Goal: Information Seeking & Learning: Compare options

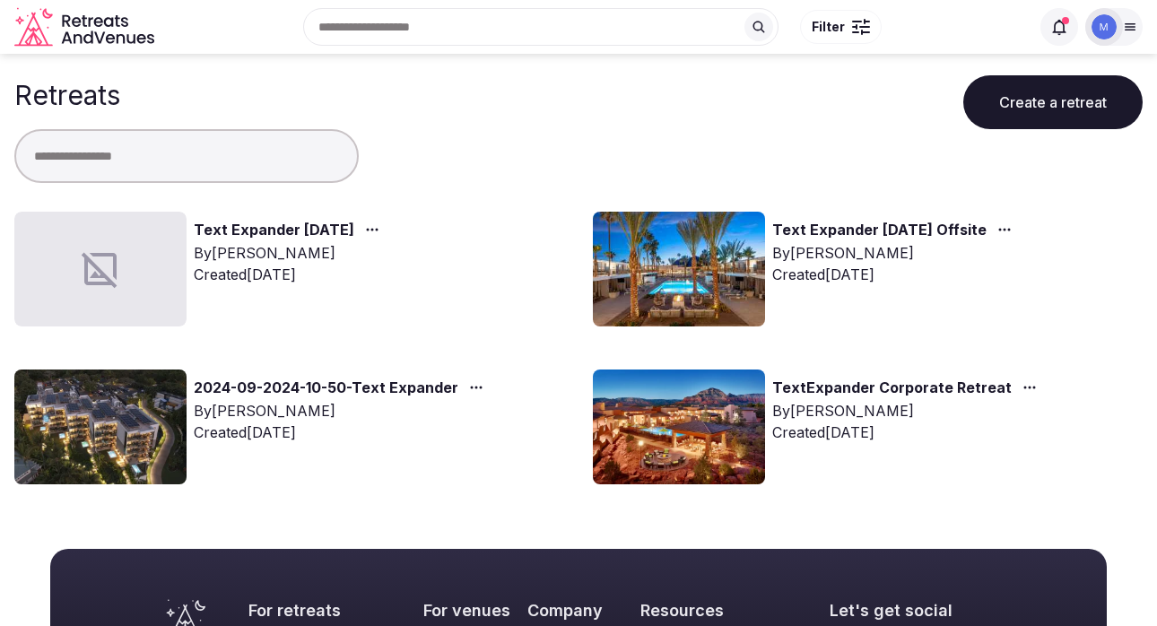
click at [221, 231] on link "Text Expander February 2026" at bounding box center [274, 230] width 161 height 23
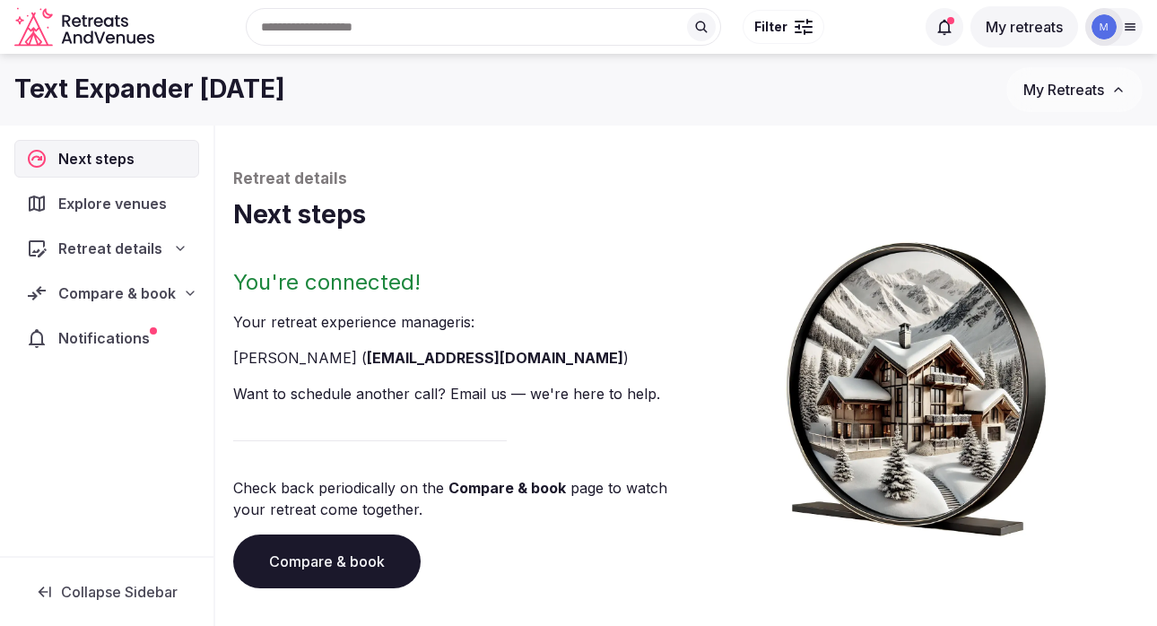
click at [151, 257] on span "Retreat details" at bounding box center [110, 249] width 104 height 22
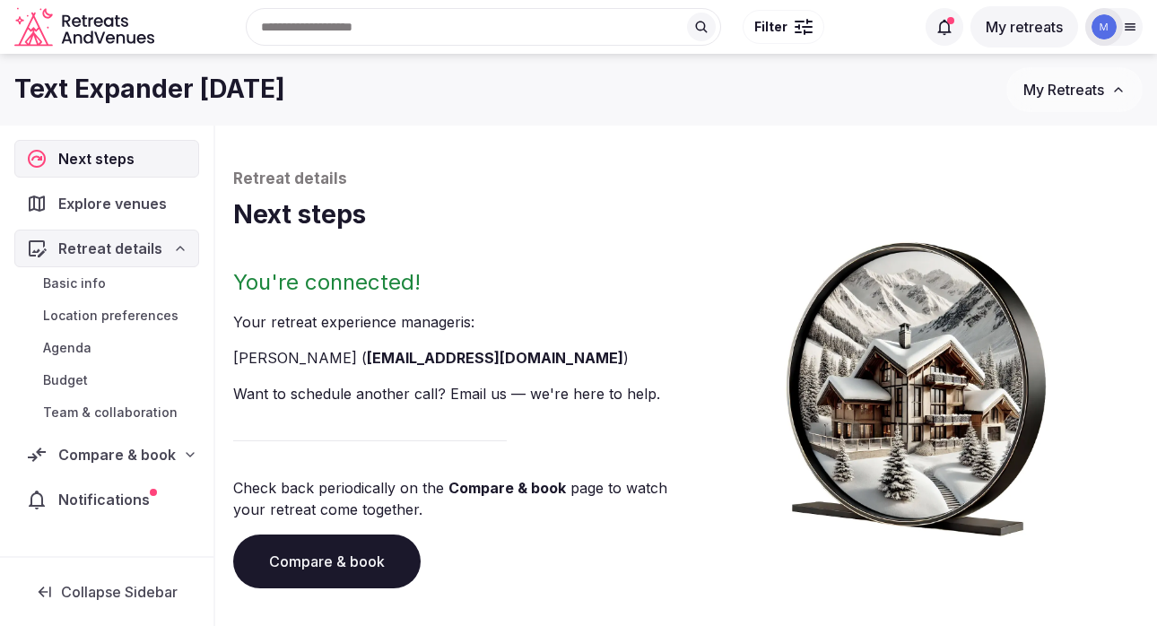
click at [151, 257] on span "Retreat details" at bounding box center [110, 249] width 104 height 22
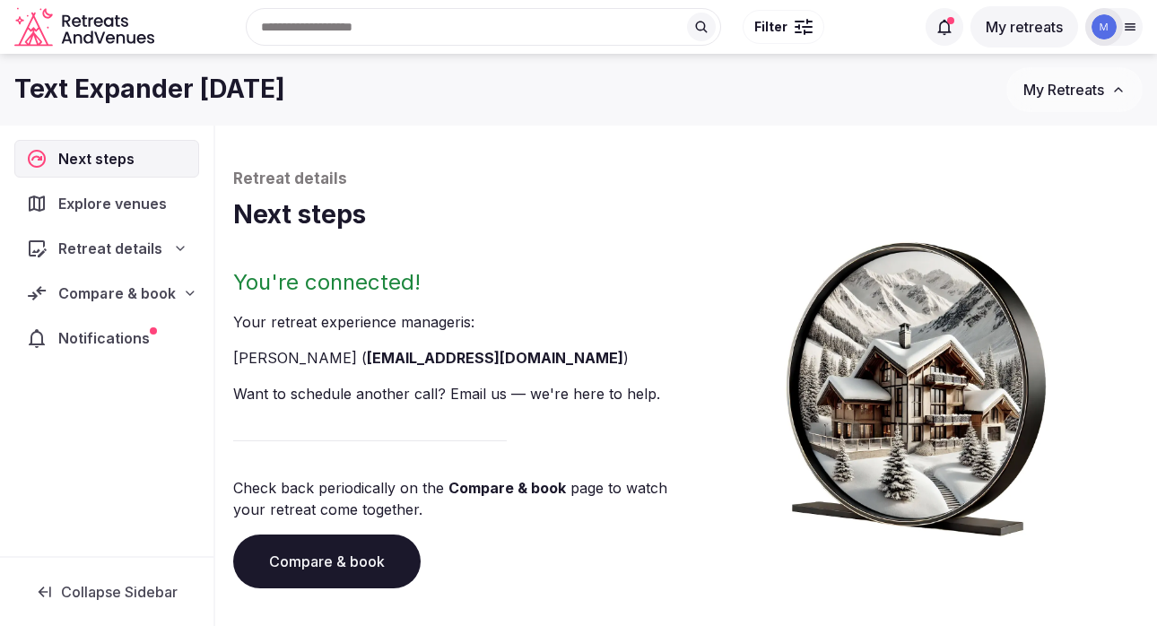
click at [170, 289] on span "Compare & book" at bounding box center [116, 294] width 117 height 22
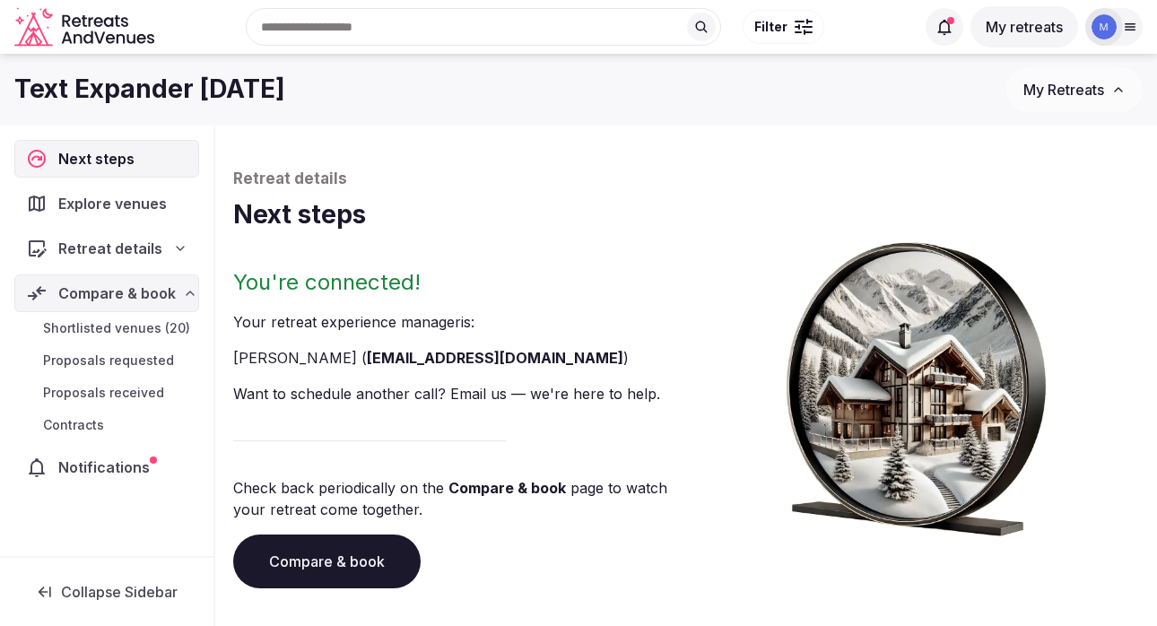
click at [53, 337] on link "Shortlisted venues (20)" at bounding box center [106, 328] width 185 height 25
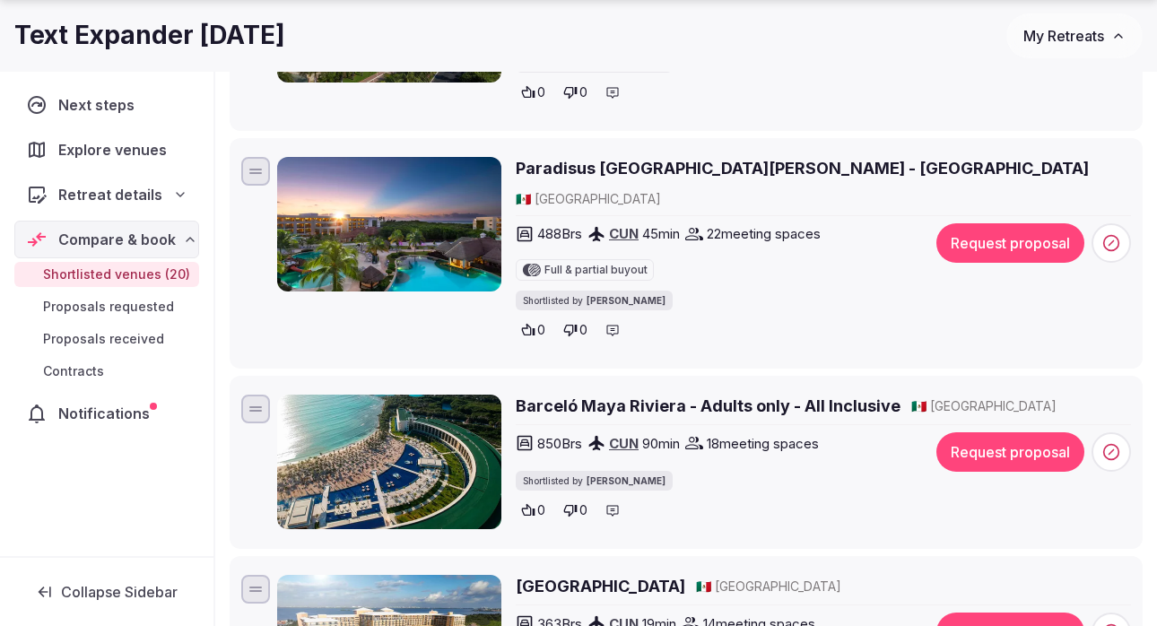
scroll to position [622, 0]
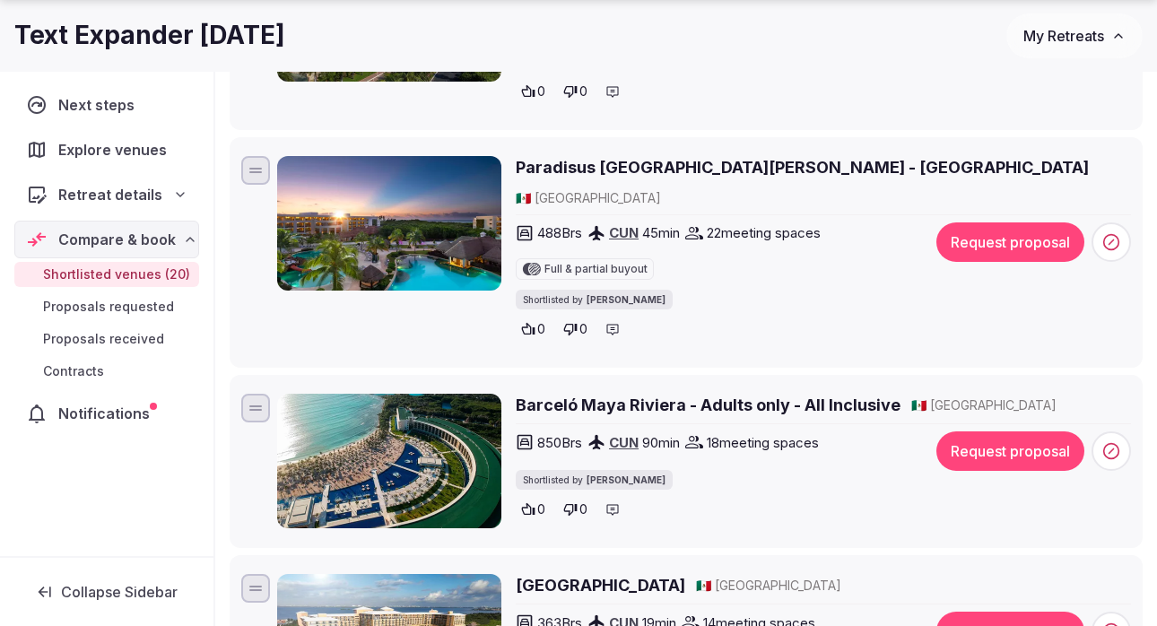
click at [409, 222] on img at bounding box center [389, 223] width 224 height 135
click at [591, 158] on h2 "Paradisus [GEOGRAPHIC_DATA][PERSON_NAME] - [GEOGRAPHIC_DATA]" at bounding box center [802, 167] width 573 height 22
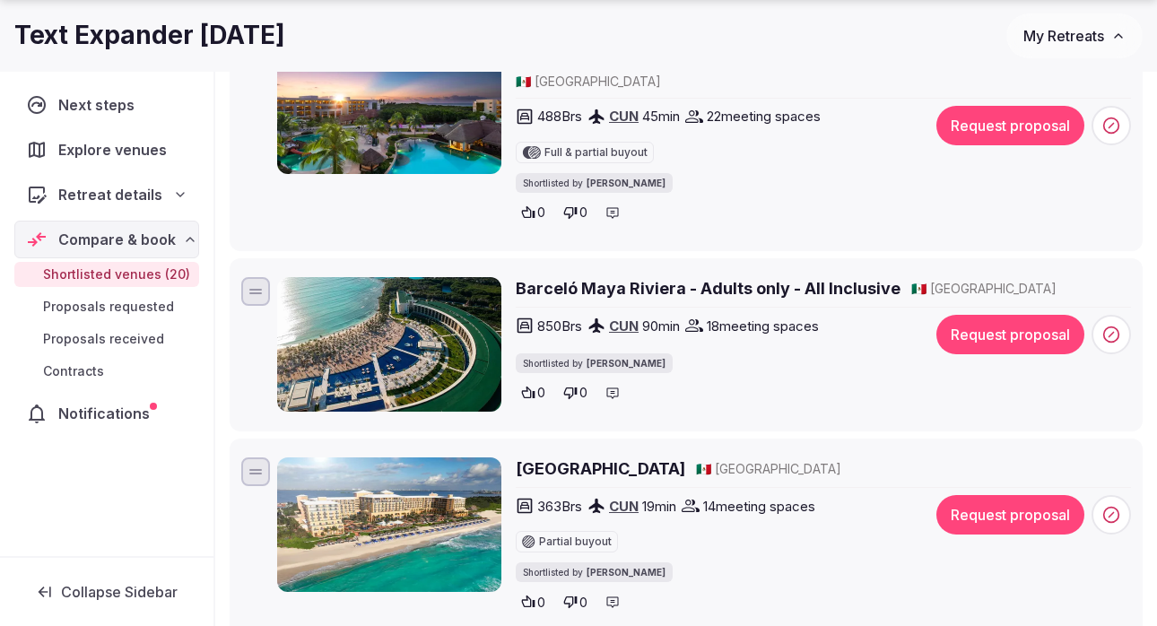
scroll to position [740, 0]
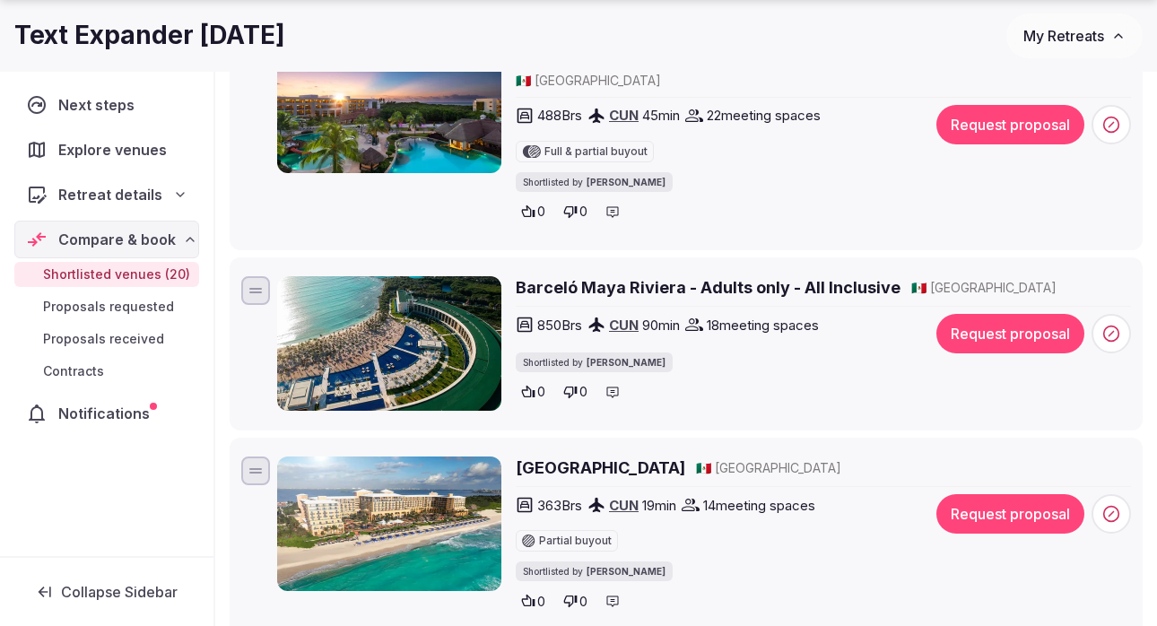
click at [761, 276] on h2 "Barceló Maya Riviera - Adults only - All Inclusive" at bounding box center [708, 287] width 385 height 22
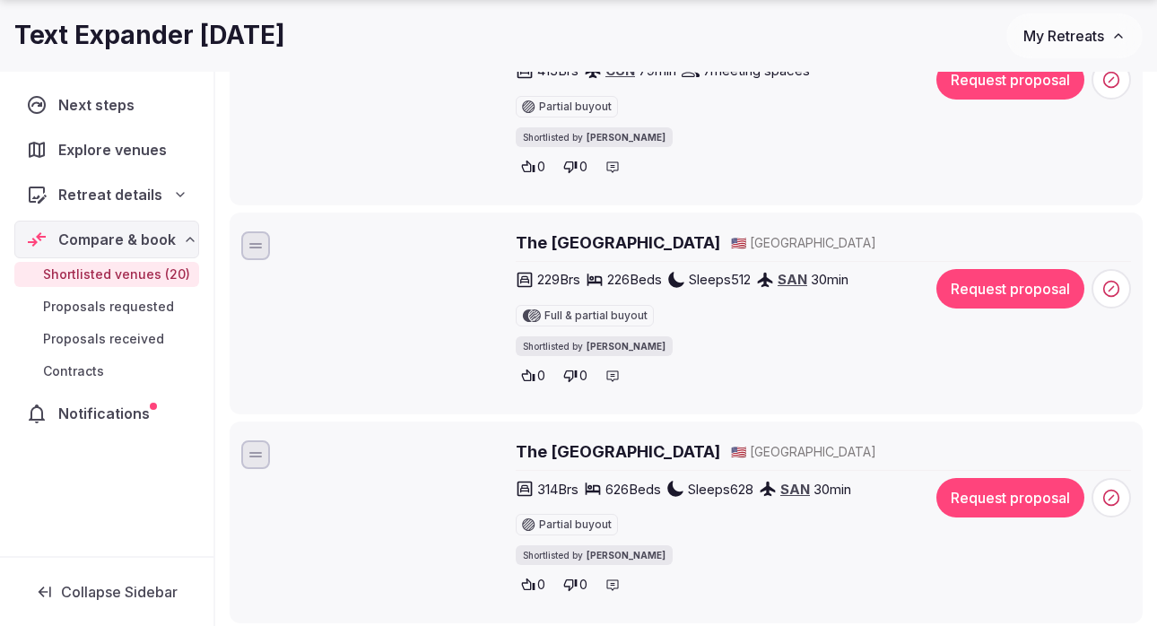
scroll to position [1595, 0]
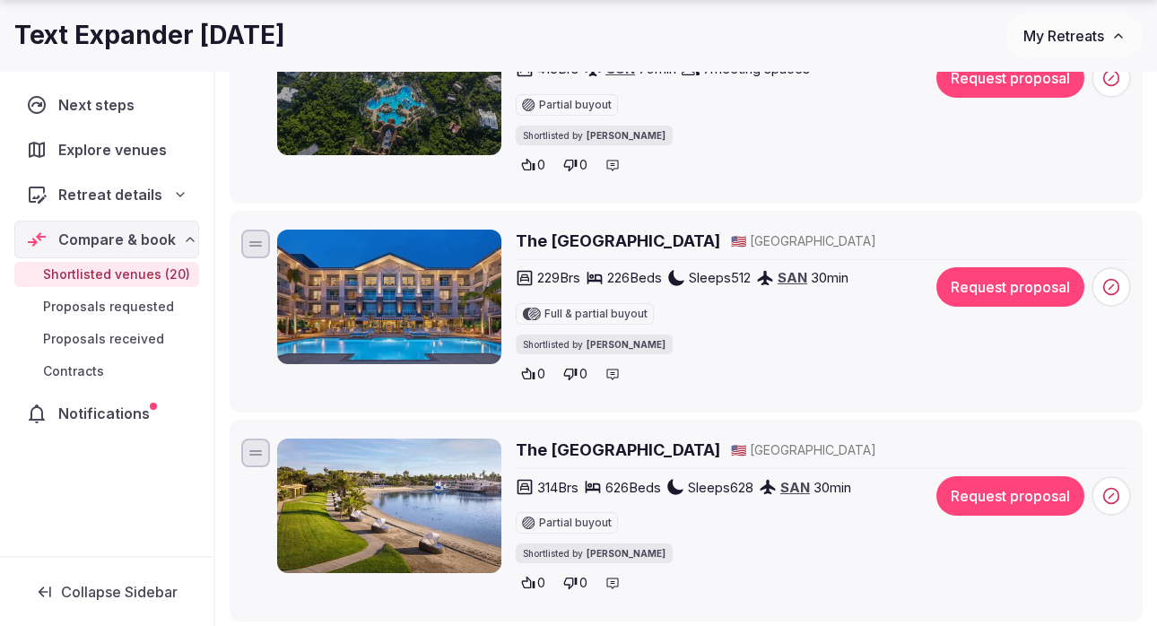
click at [544, 230] on h2 "The Seabird Resort" at bounding box center [618, 241] width 204 height 22
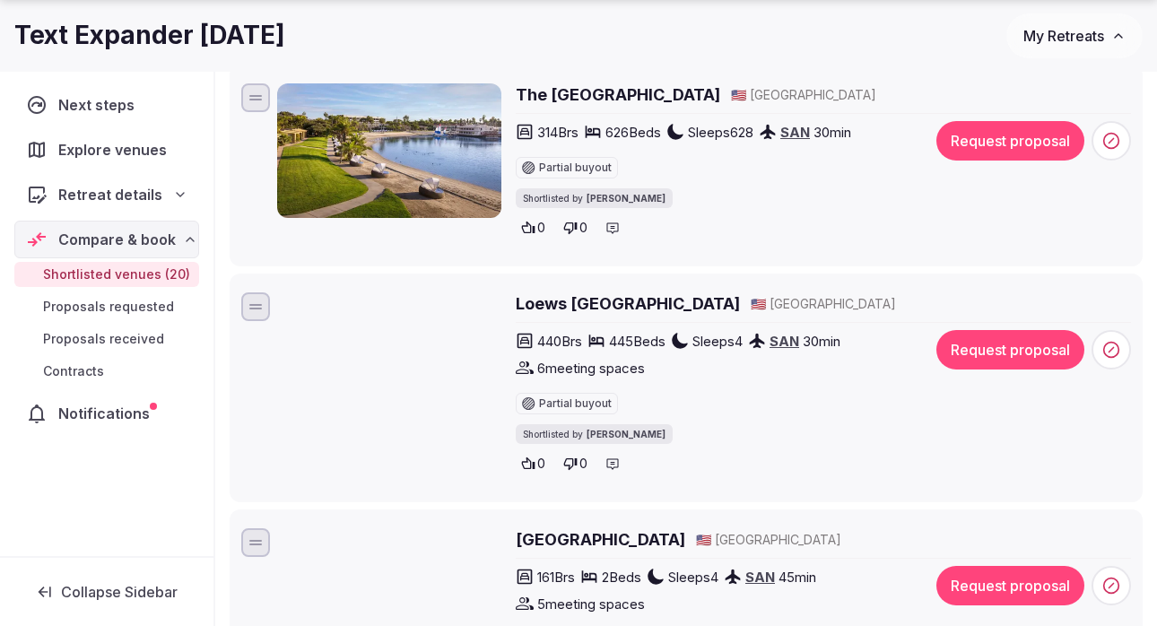
scroll to position [1955, 0]
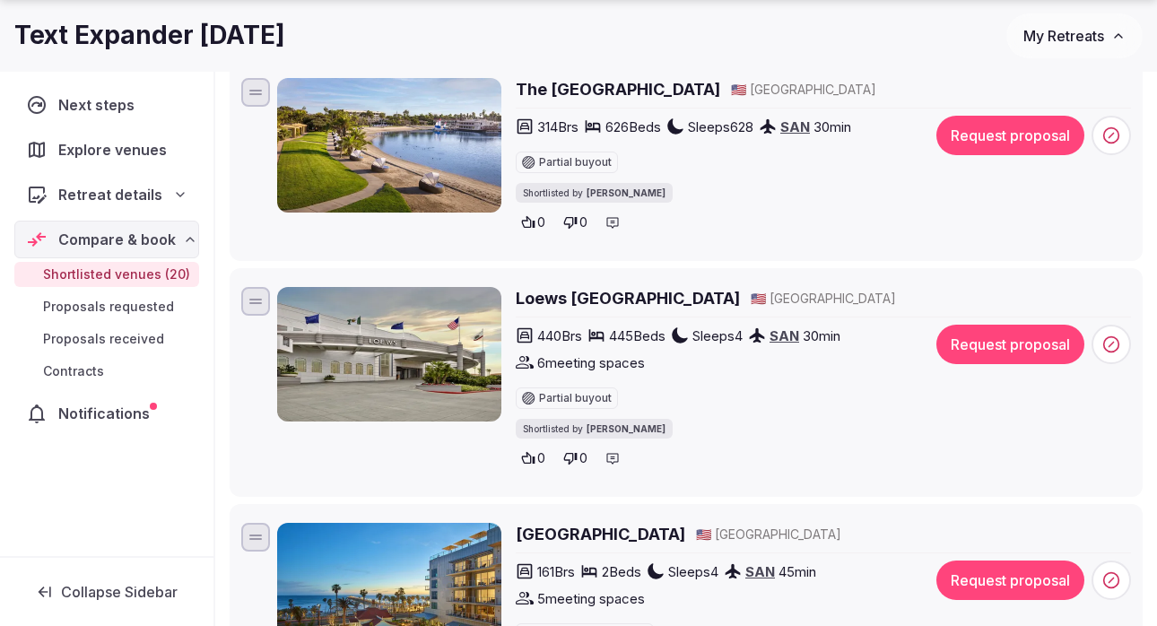
click at [381, 324] on img at bounding box center [389, 354] width 224 height 135
click at [617, 287] on h2 "Loews Coronado Bay Resort" at bounding box center [628, 298] width 224 height 22
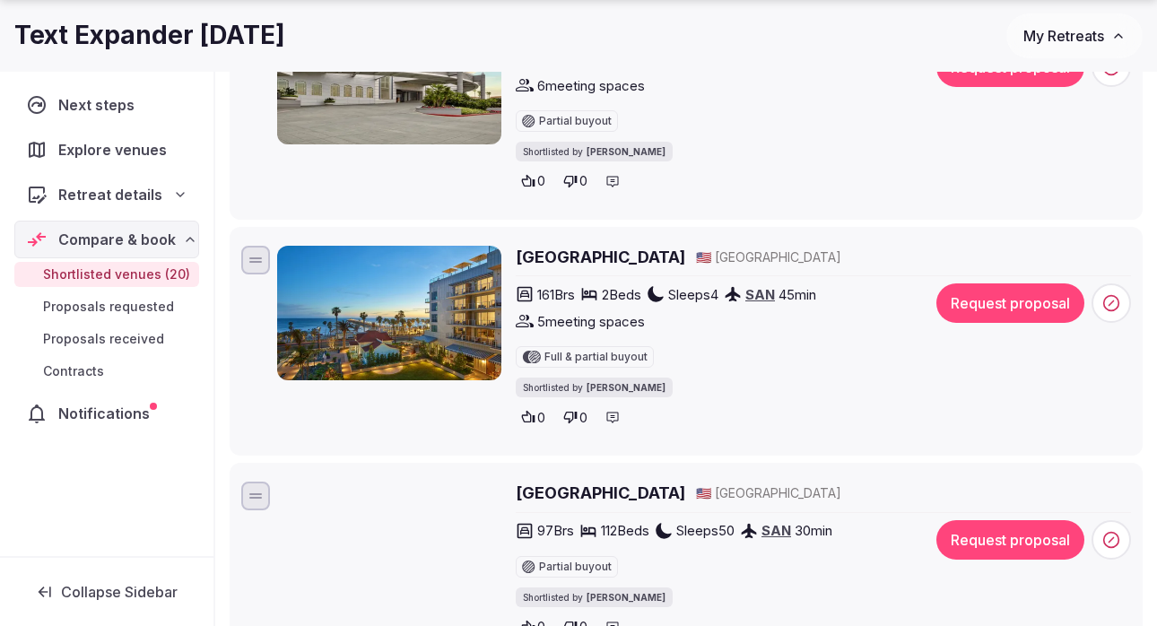
scroll to position [2237, 0]
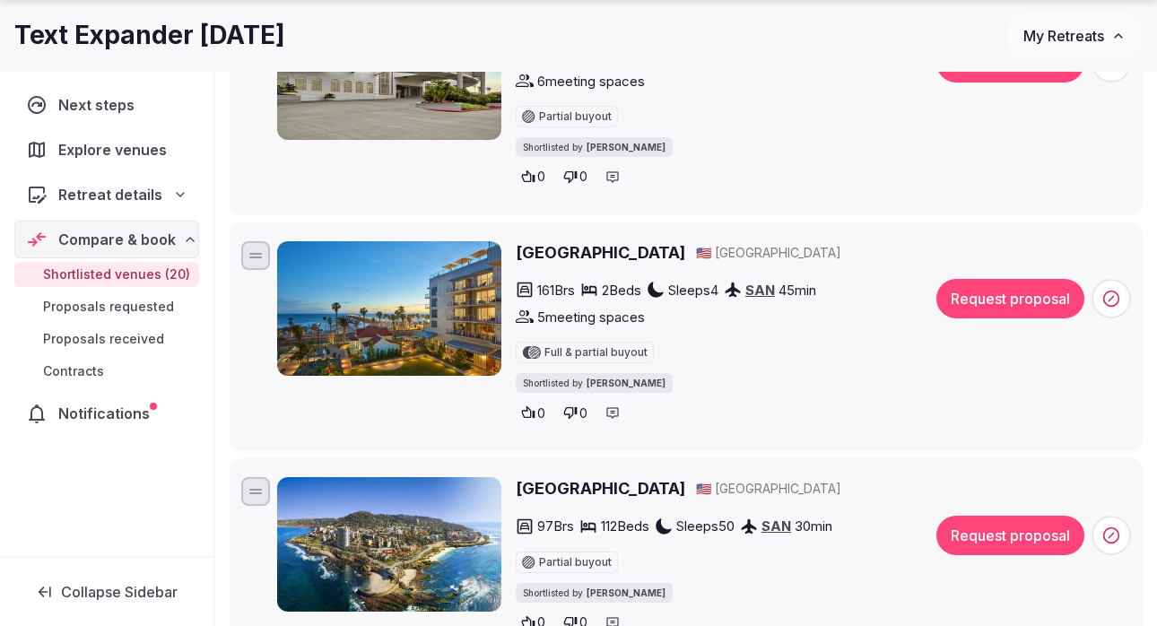
click at [430, 301] on img at bounding box center [389, 308] width 224 height 135
click at [621, 241] on h2 "Mission Pacific Beach Resort" at bounding box center [601, 252] width 170 height 22
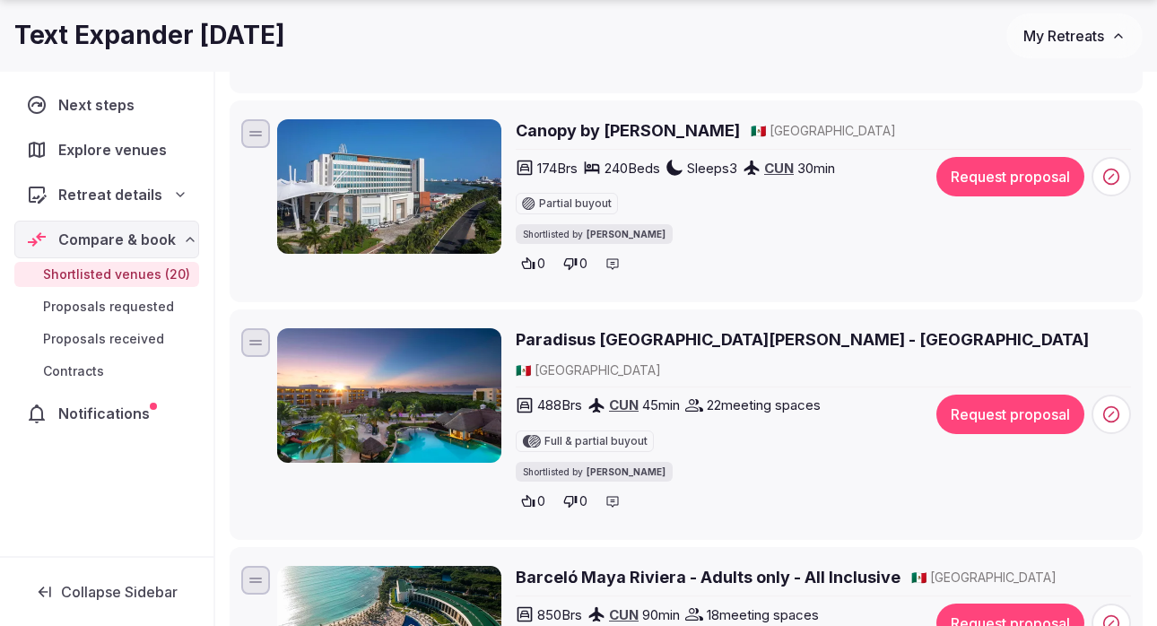
scroll to position [453, 0]
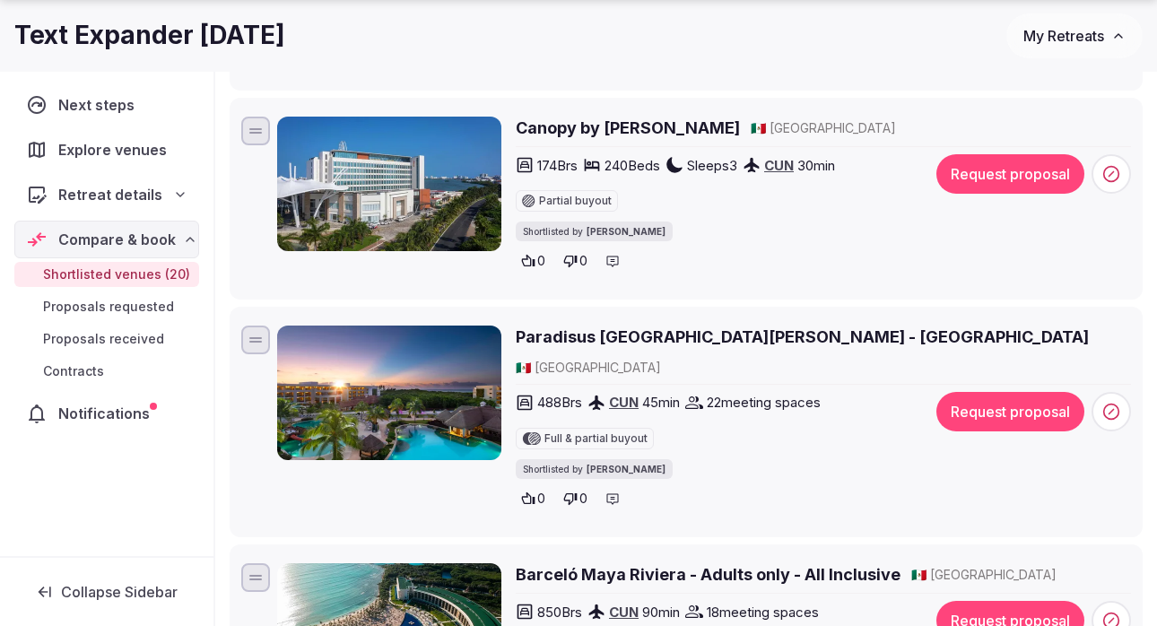
click at [674, 339] on h2 "Paradisus Playa del Carmen - Riviera Maya" at bounding box center [802, 337] width 573 height 22
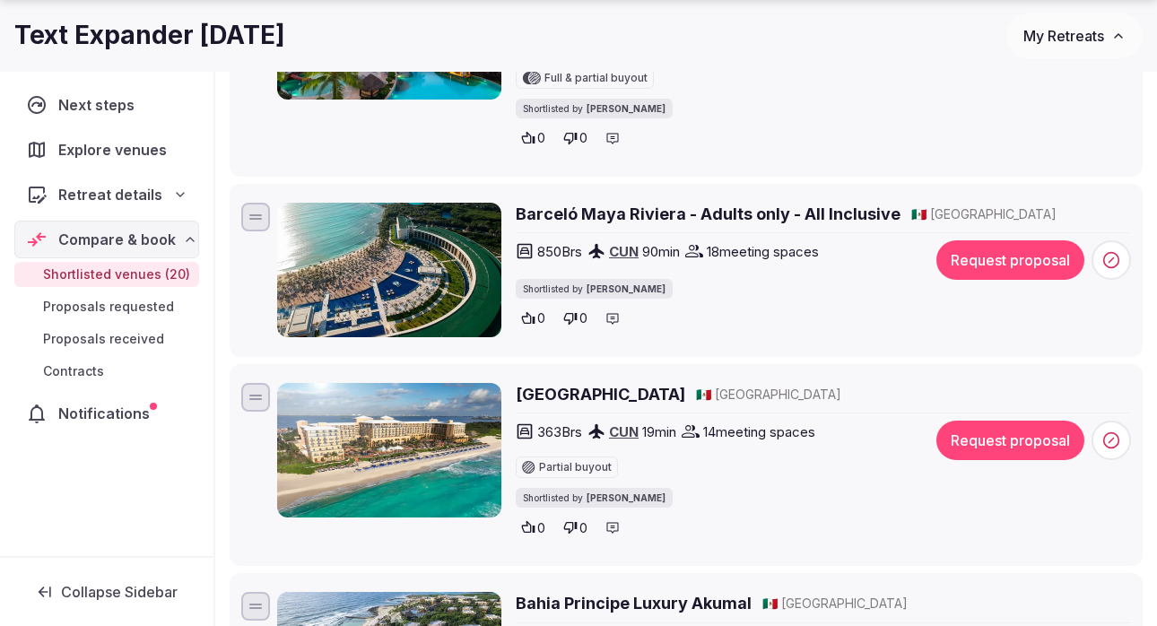
scroll to position [816, 0]
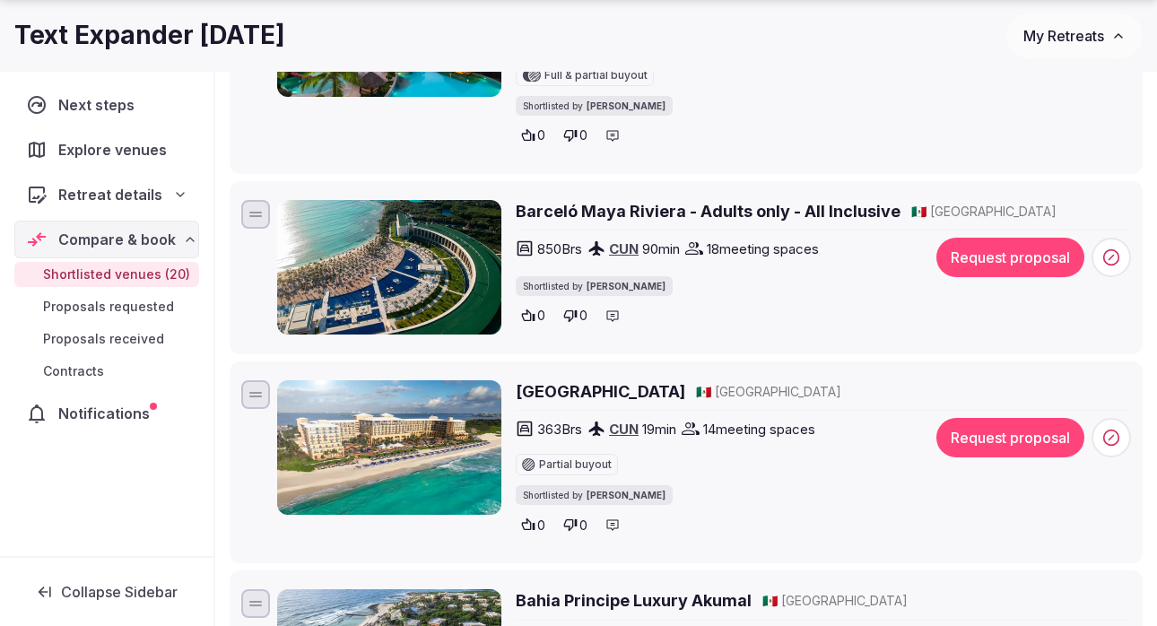
click at [665, 380] on h2 "Kempinski Hotel Cancún" at bounding box center [601, 391] width 170 height 22
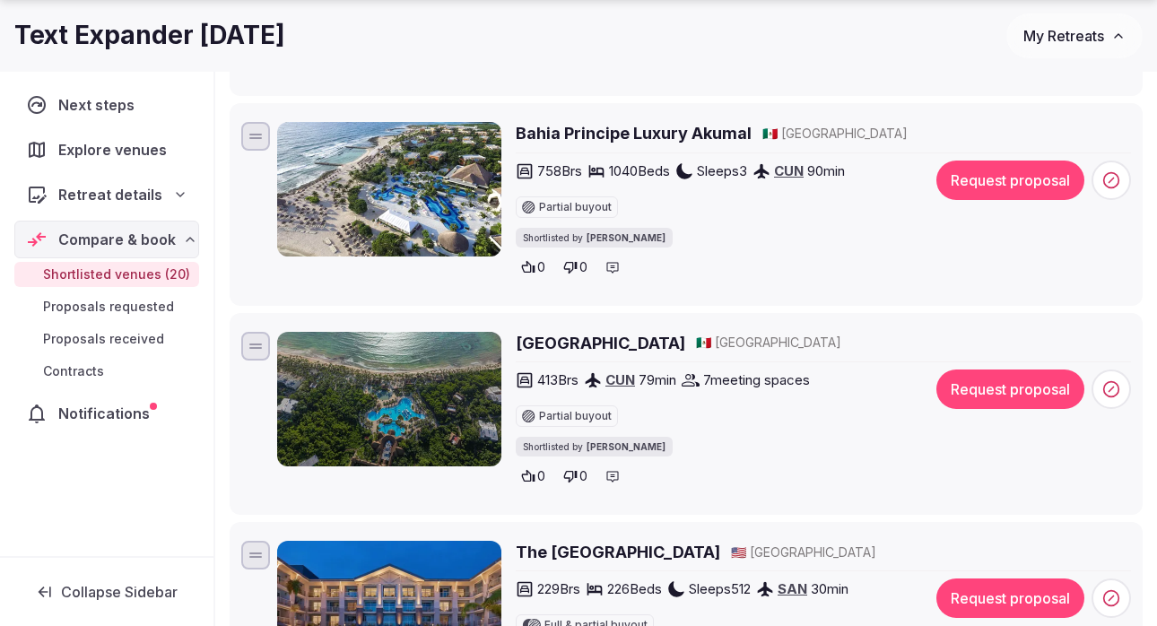
scroll to position [1287, 0]
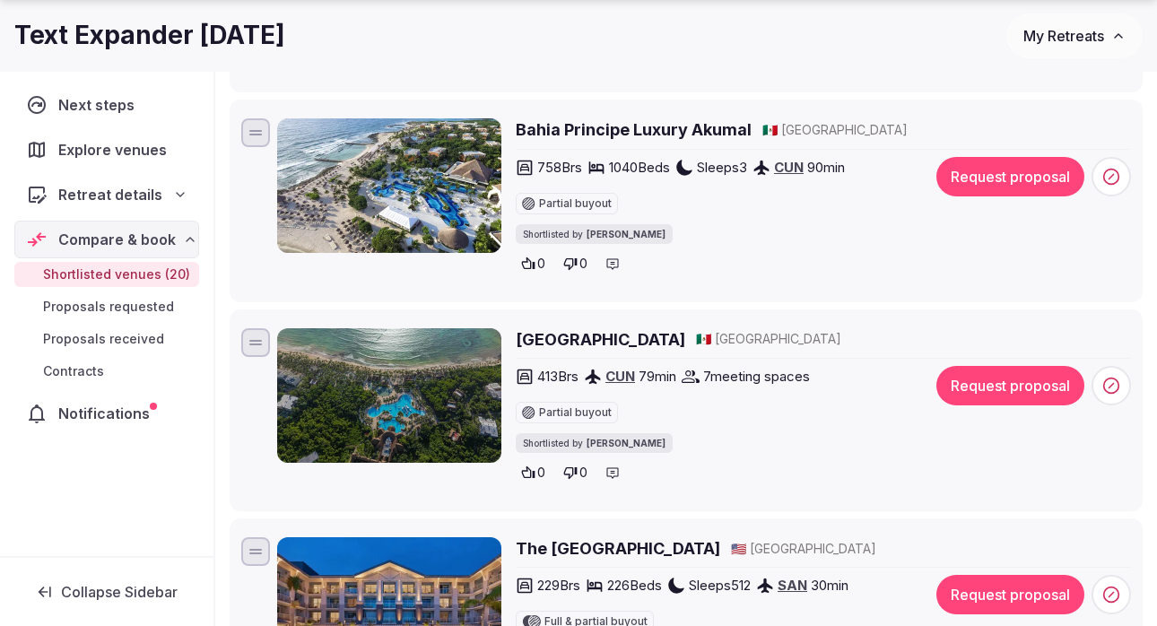
click at [643, 328] on h2 "Grand Palladium Colonial Resort & Spa" at bounding box center [601, 339] width 170 height 22
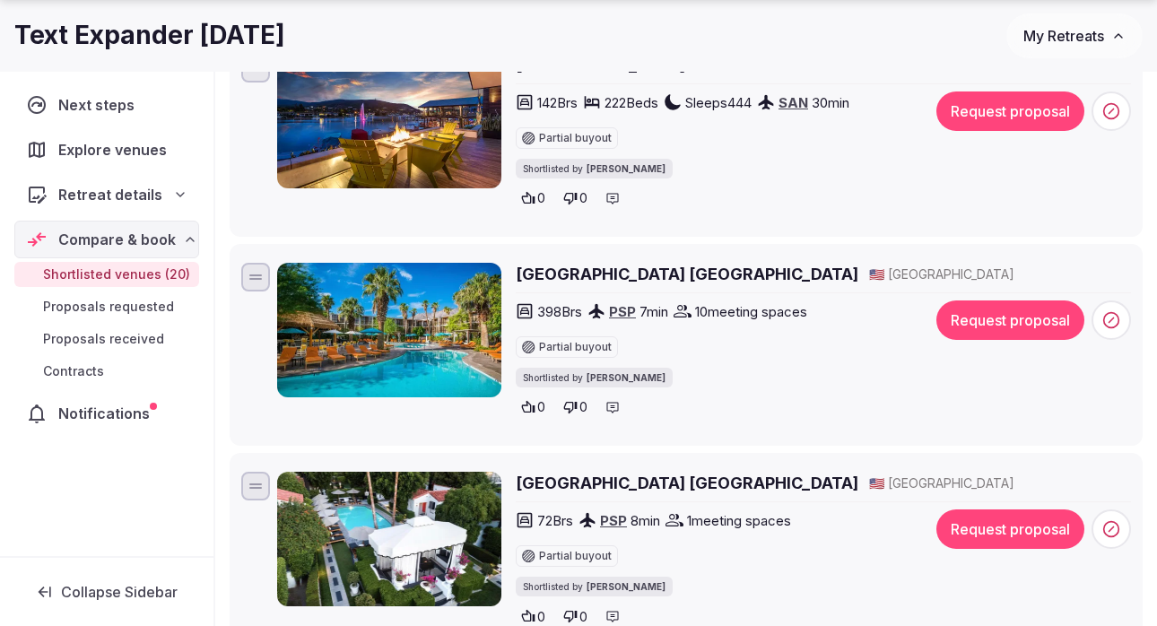
scroll to position [3080, 0]
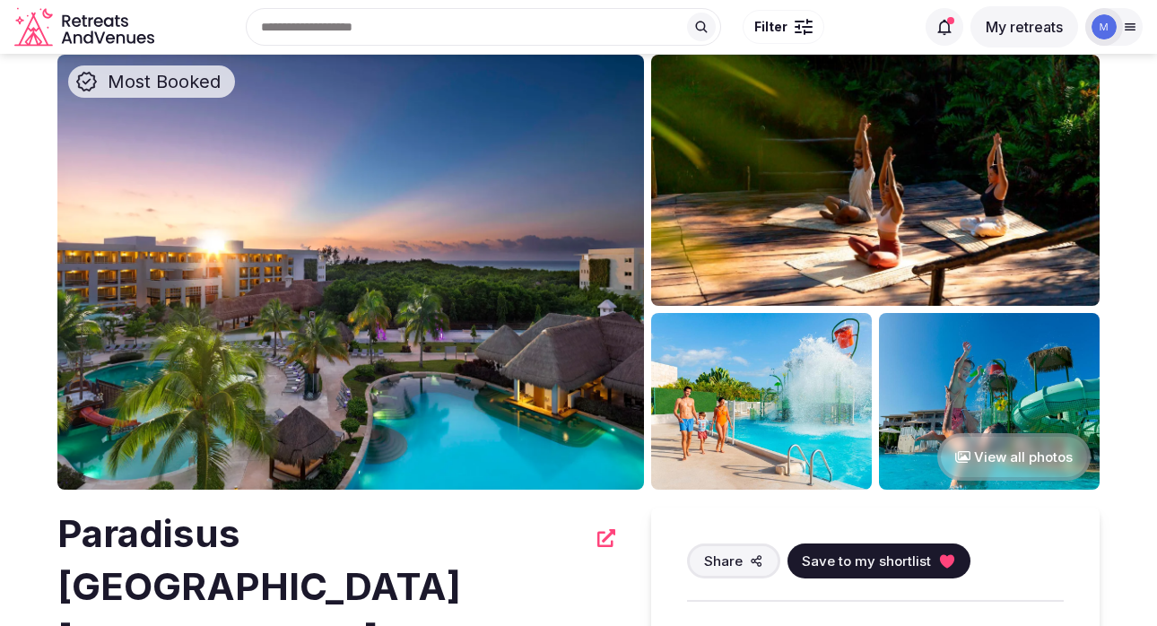
scroll to position [60, 0]
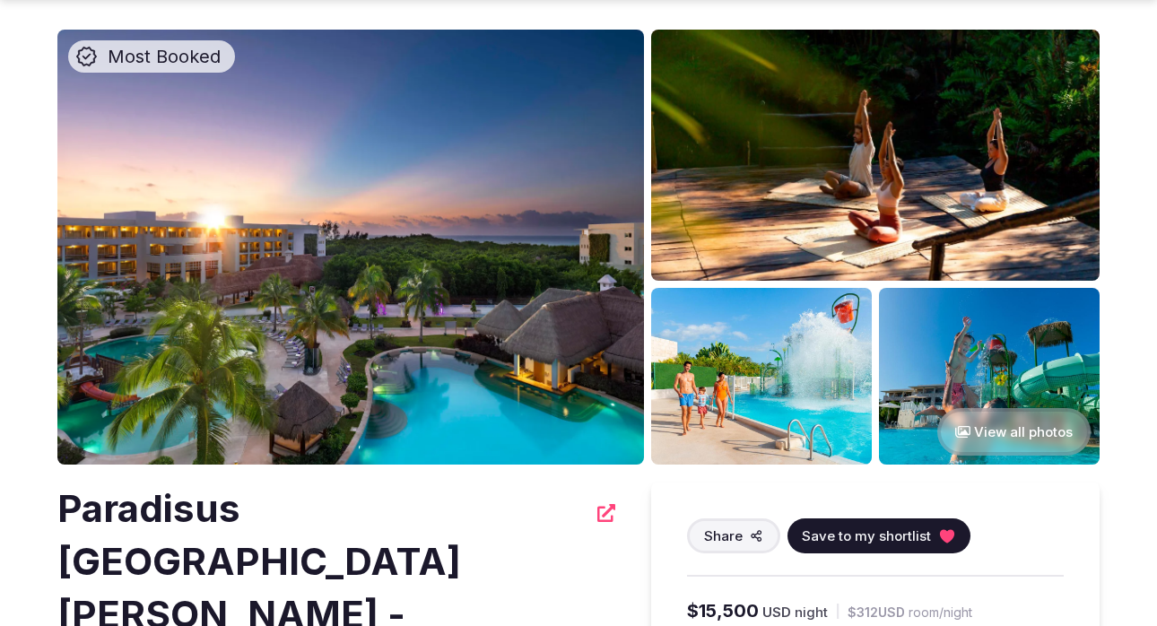
click at [1021, 444] on button "View all photos" at bounding box center [1013, 432] width 153 height 48
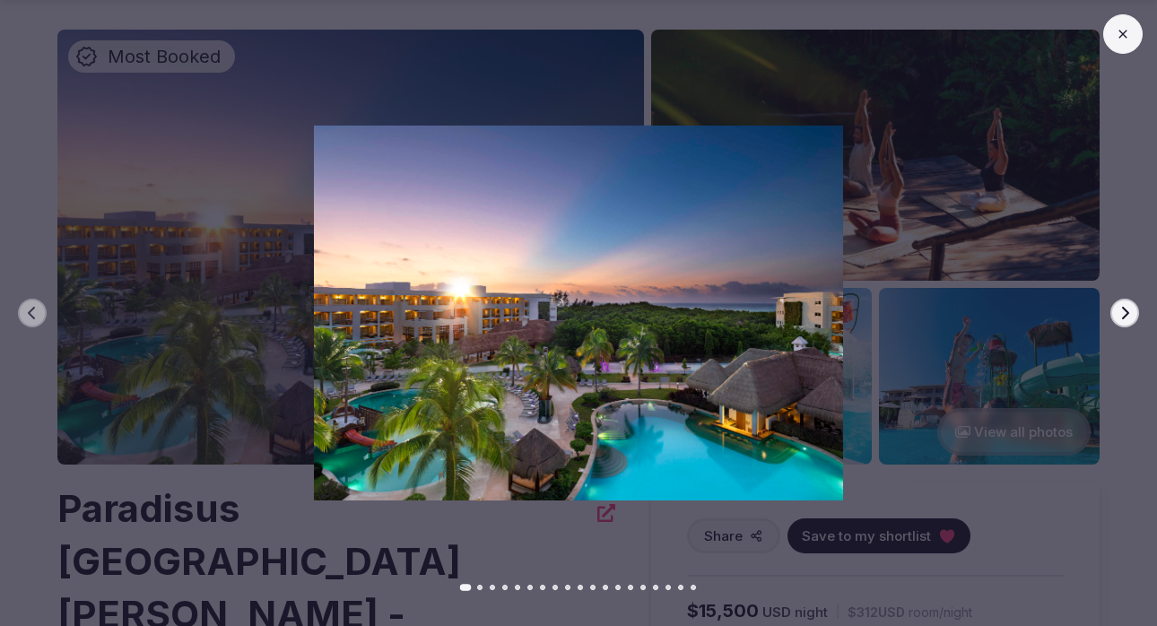
click at [1128, 316] on icon "button" at bounding box center [1125, 313] width 14 height 14
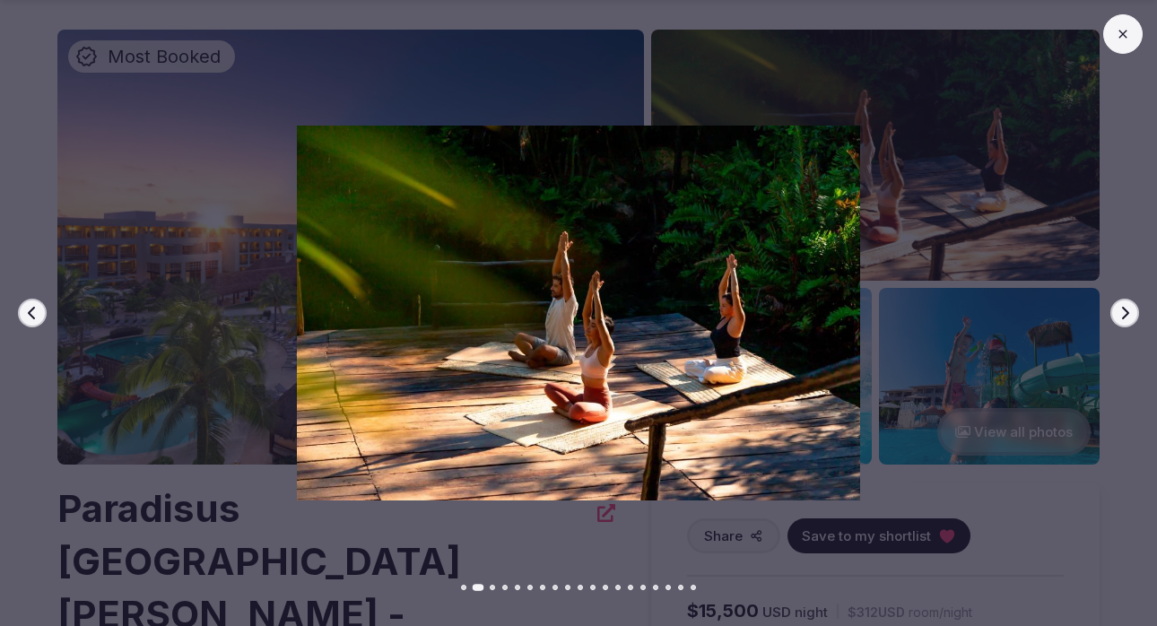
click at [1128, 316] on icon "button" at bounding box center [1125, 313] width 14 height 14
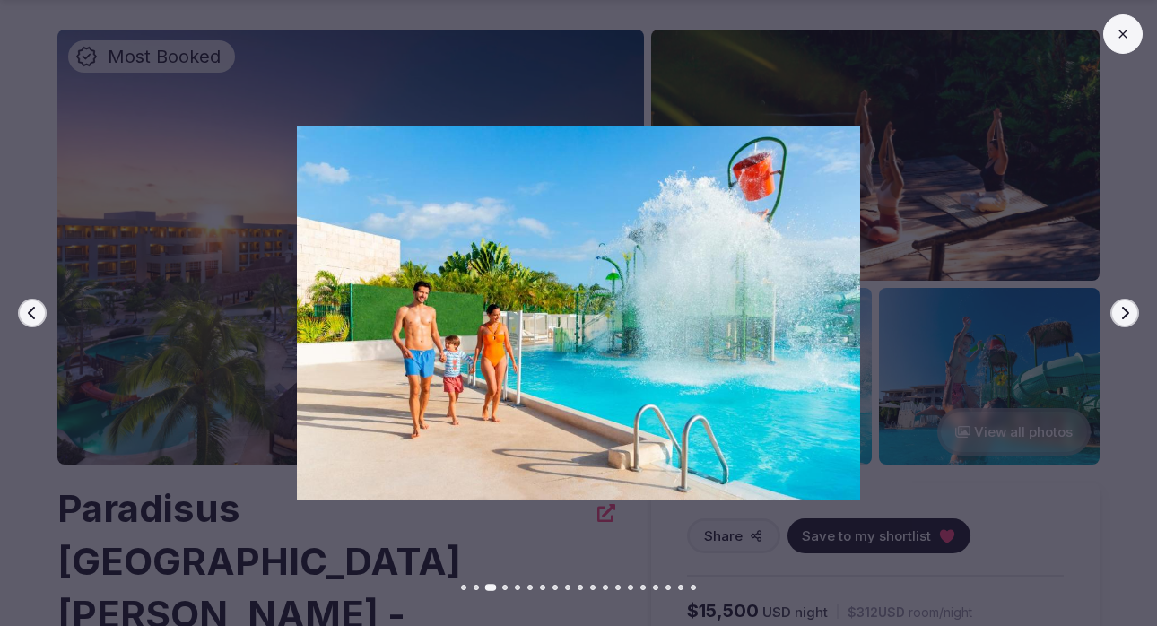
click at [1128, 316] on icon "button" at bounding box center [1125, 313] width 14 height 14
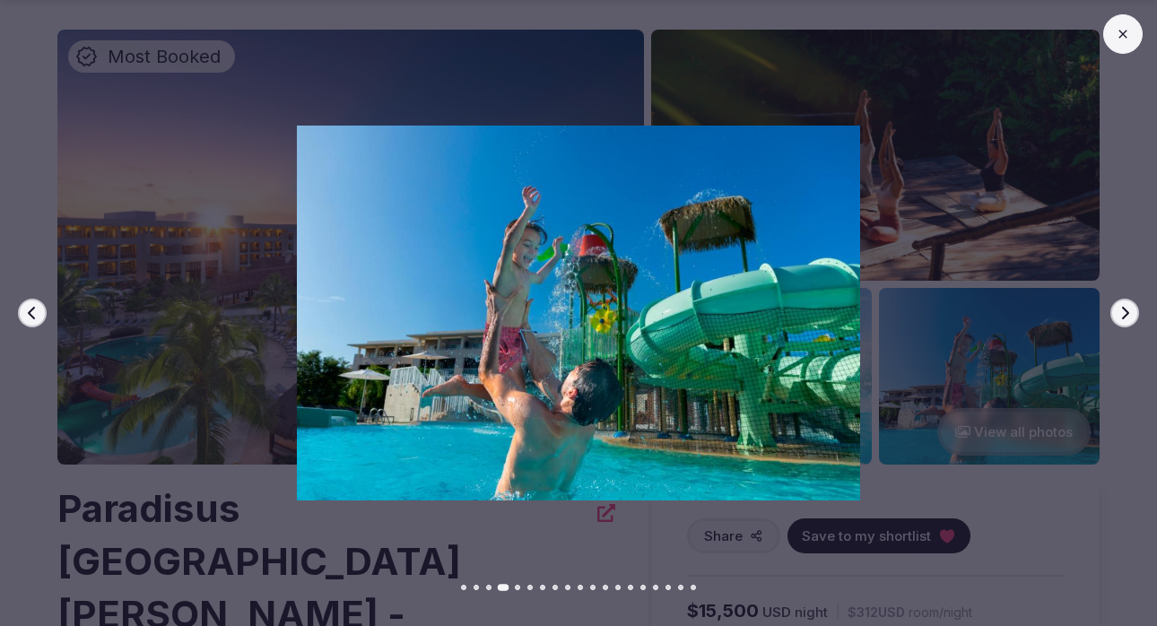
click at [1128, 316] on icon "button" at bounding box center [1125, 313] width 14 height 14
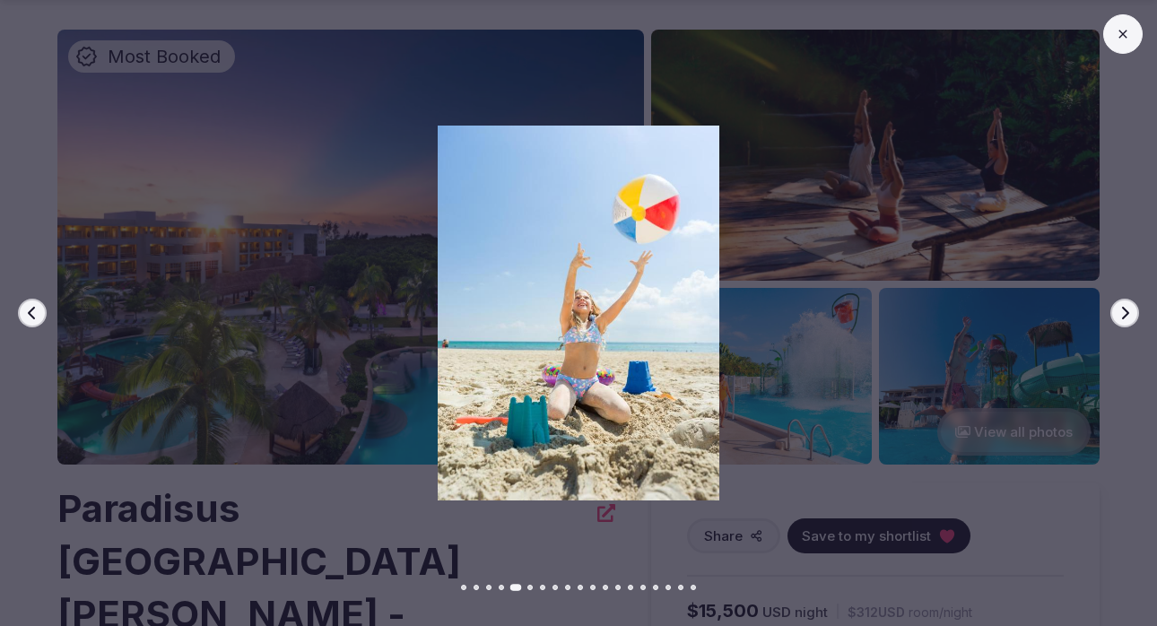
click at [1128, 316] on icon "button" at bounding box center [1125, 313] width 14 height 14
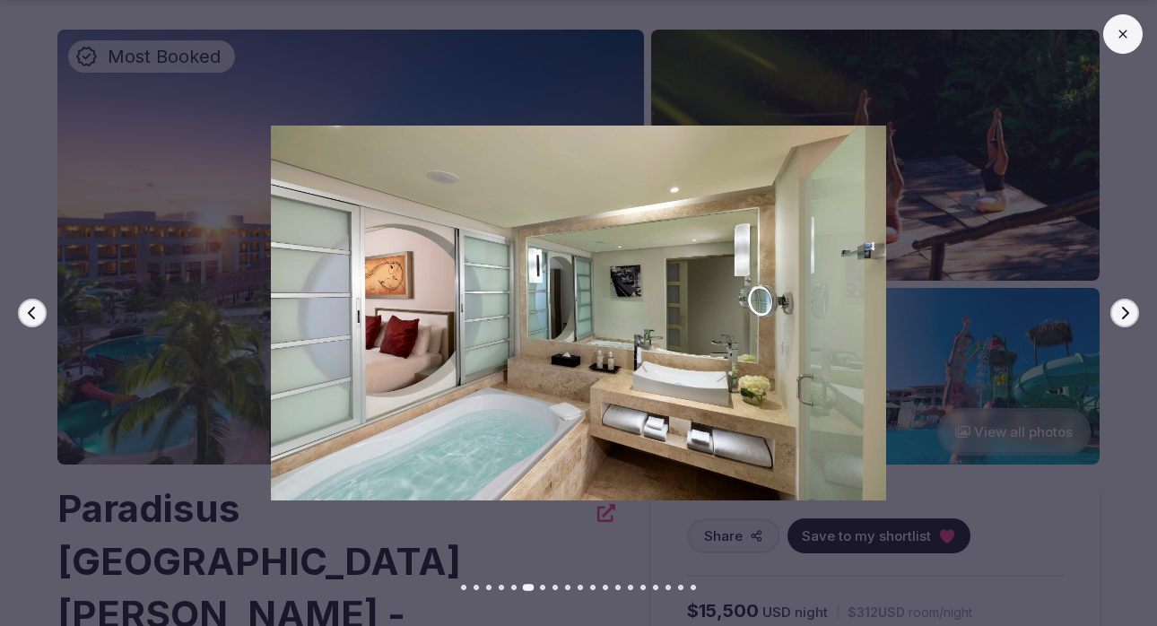
click at [1128, 316] on icon "button" at bounding box center [1125, 313] width 14 height 14
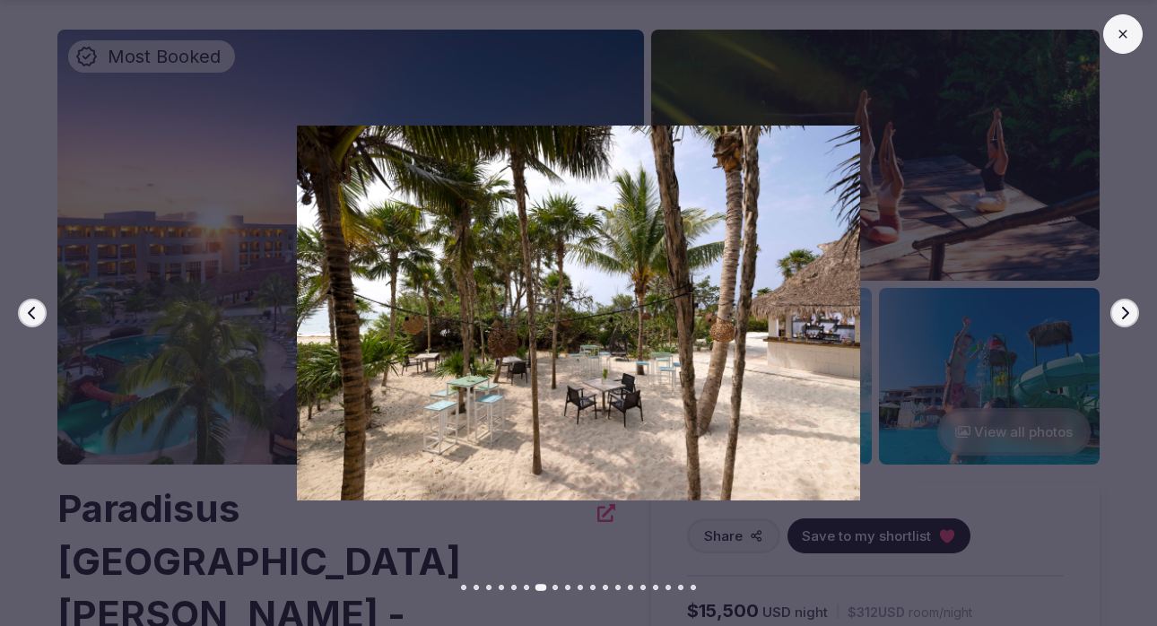
click at [1128, 316] on icon "button" at bounding box center [1125, 313] width 14 height 14
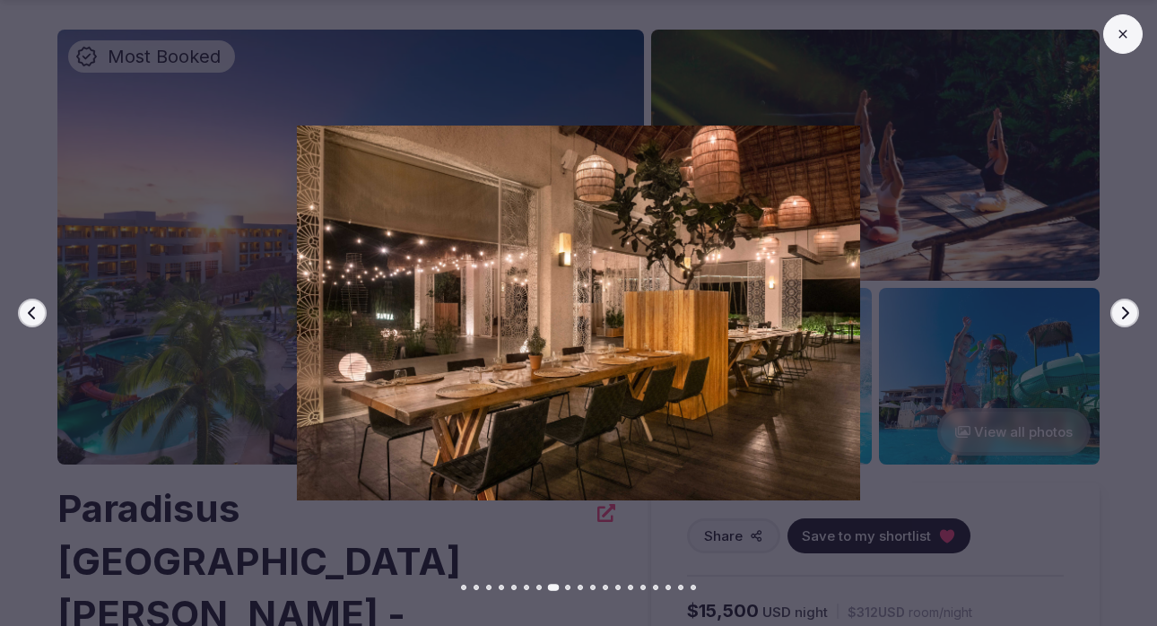
click at [1128, 316] on icon "button" at bounding box center [1125, 313] width 14 height 14
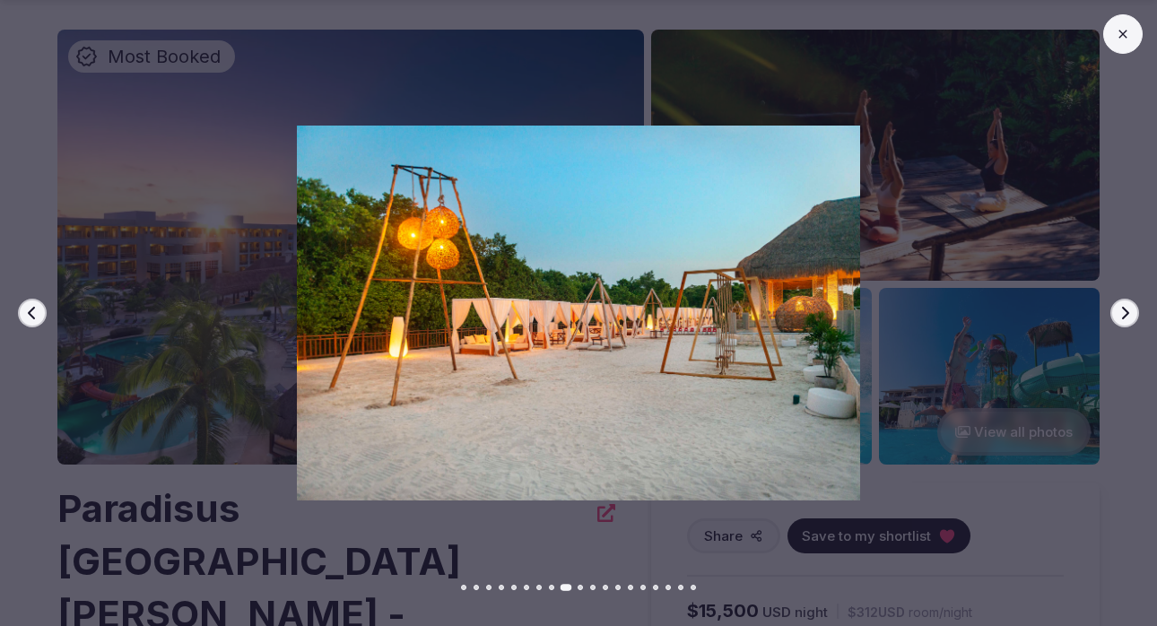
click at [1128, 316] on icon "button" at bounding box center [1125, 313] width 14 height 14
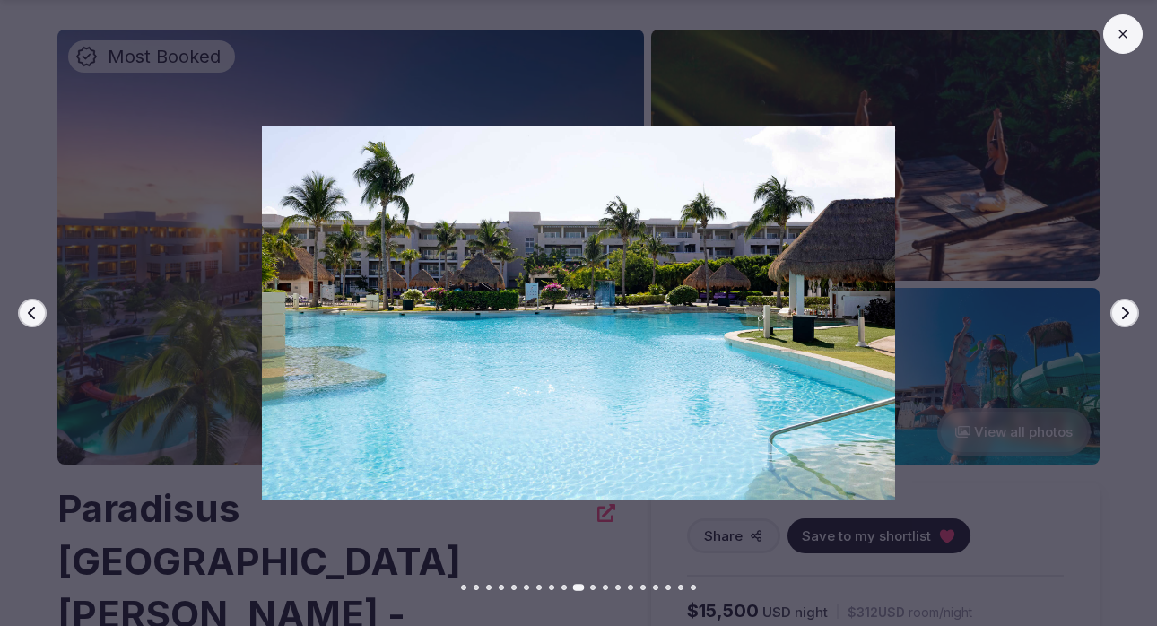
click at [1128, 316] on icon "button" at bounding box center [1125, 313] width 14 height 14
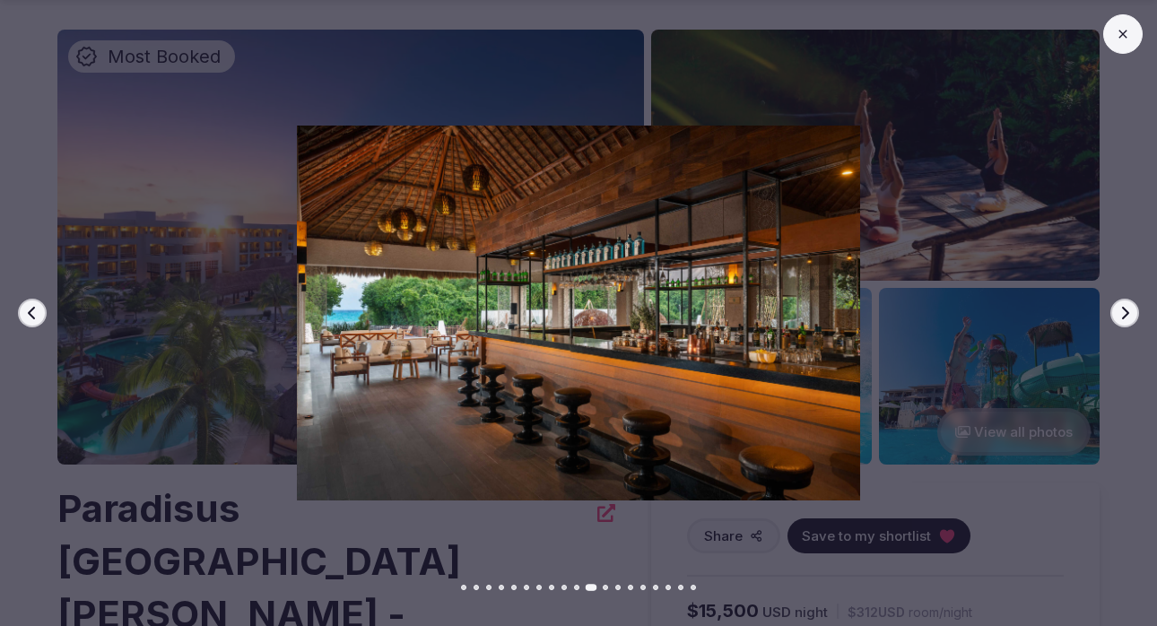
click at [1128, 316] on icon "button" at bounding box center [1125, 313] width 14 height 14
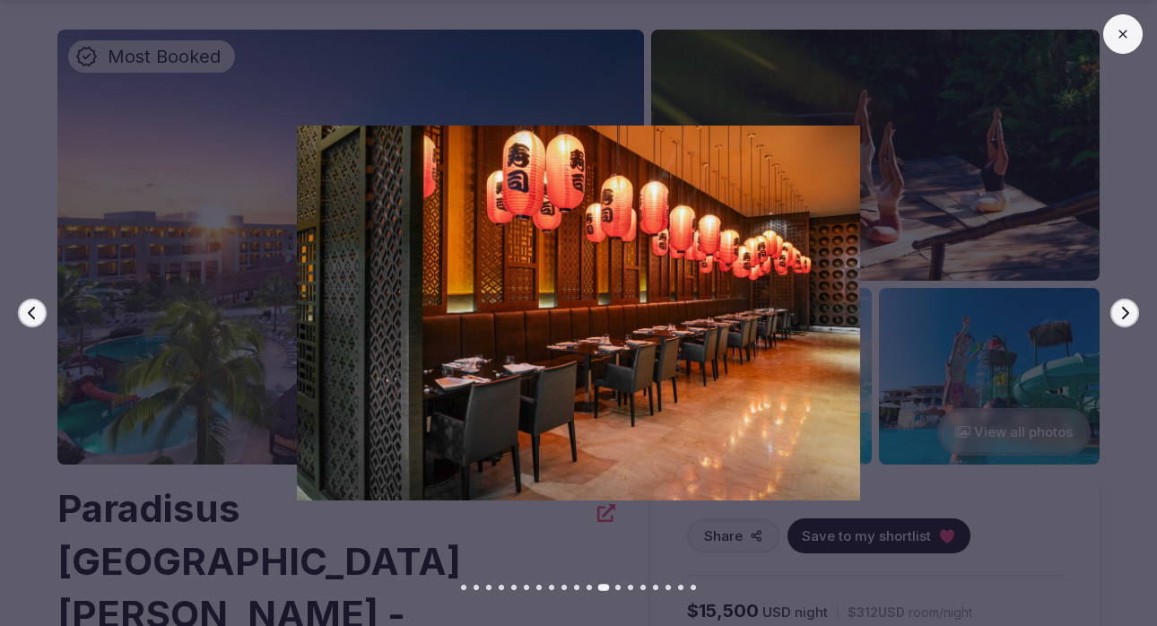
click at [1128, 316] on icon "button" at bounding box center [1125, 313] width 14 height 14
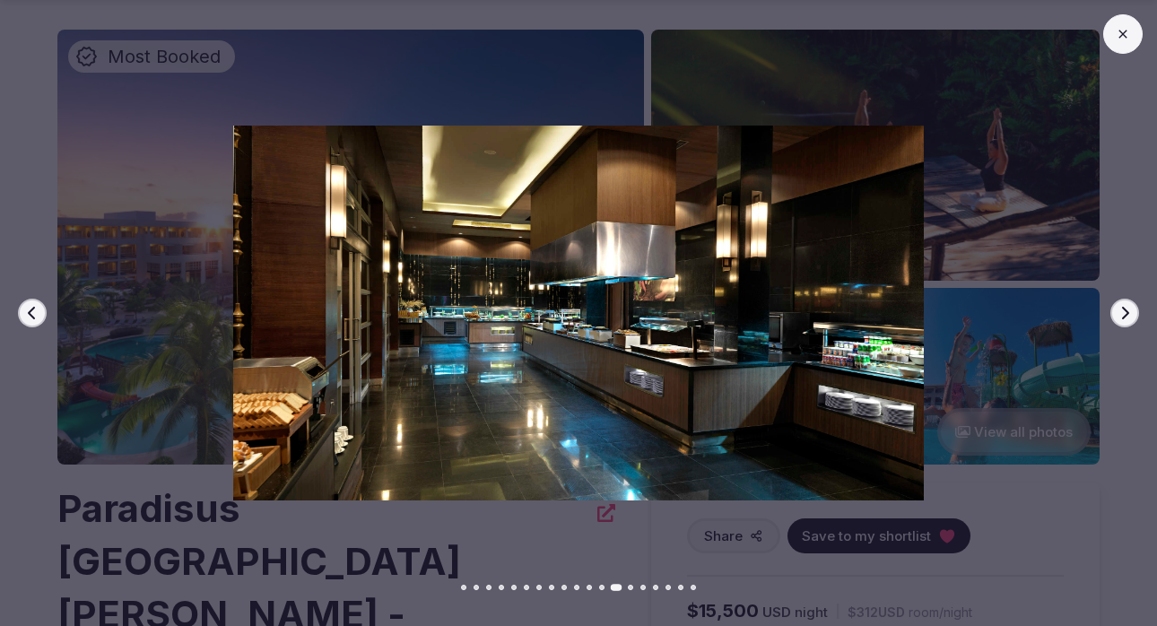
click at [1128, 316] on icon "button" at bounding box center [1125, 313] width 14 height 14
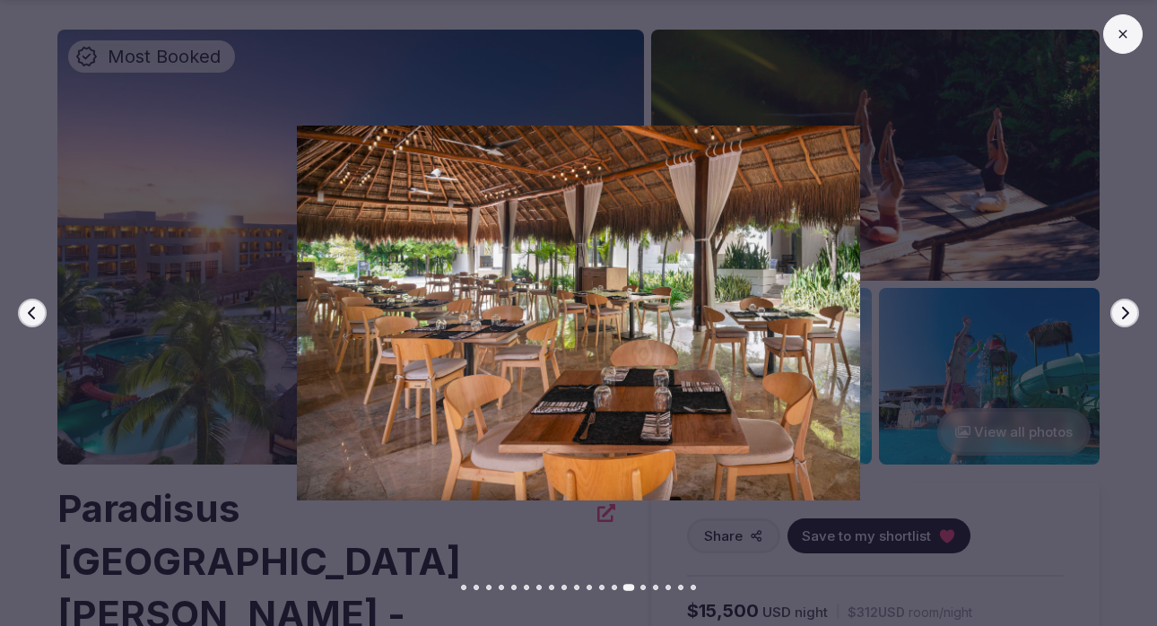
click at [1128, 316] on icon "button" at bounding box center [1125, 313] width 14 height 14
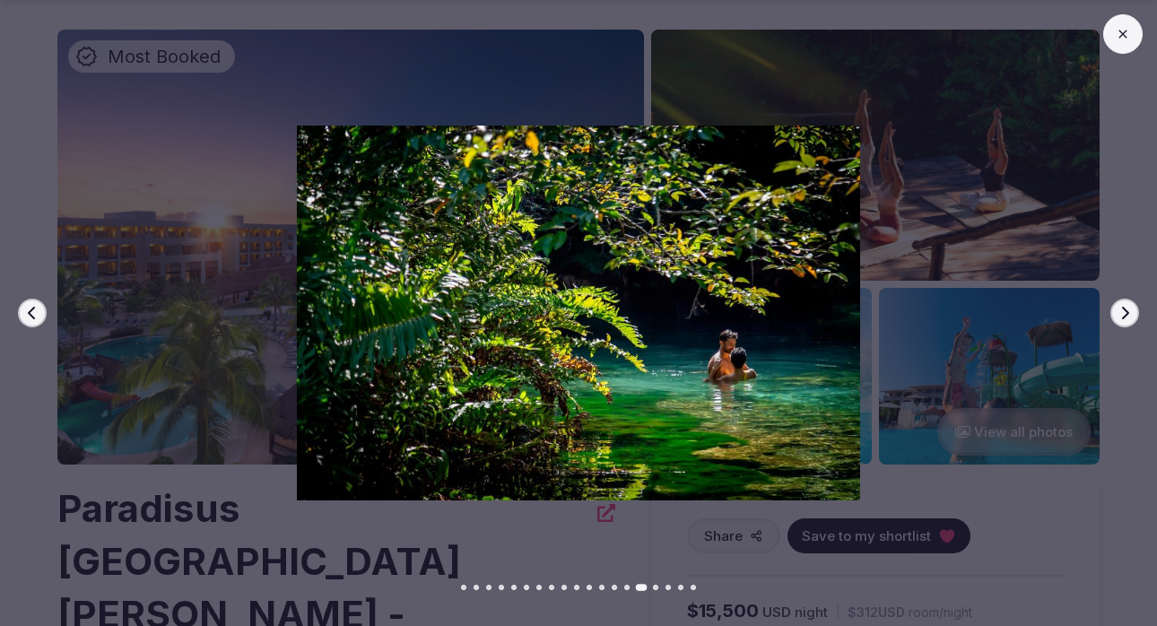
click at [1128, 316] on icon "button" at bounding box center [1125, 313] width 14 height 14
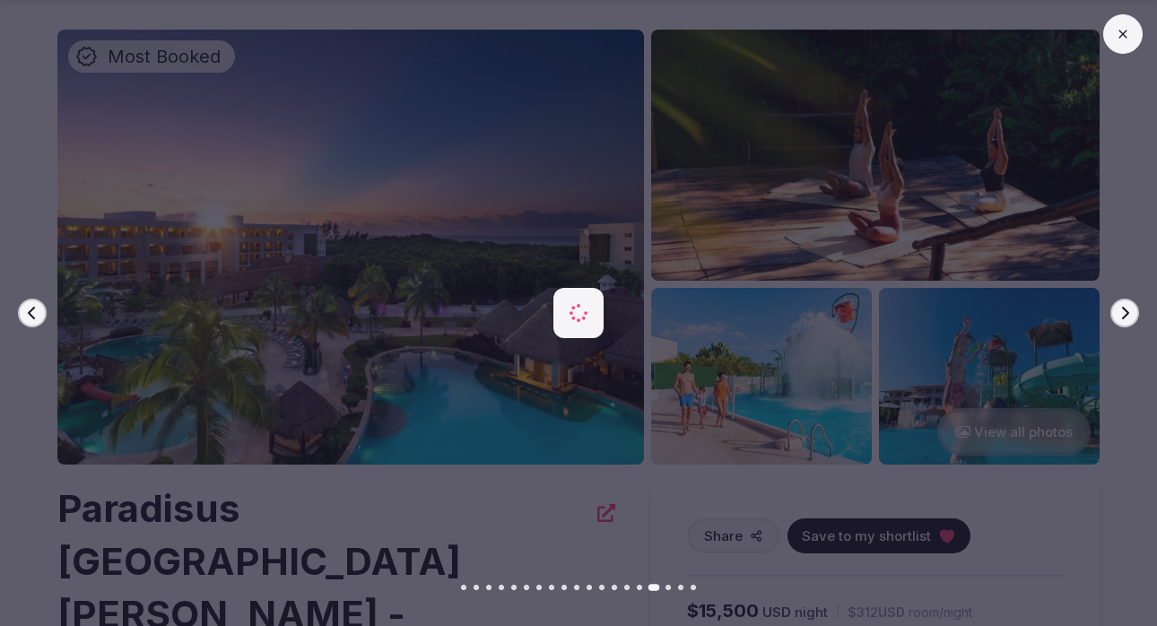
click at [1128, 316] on icon "button" at bounding box center [1125, 313] width 14 height 14
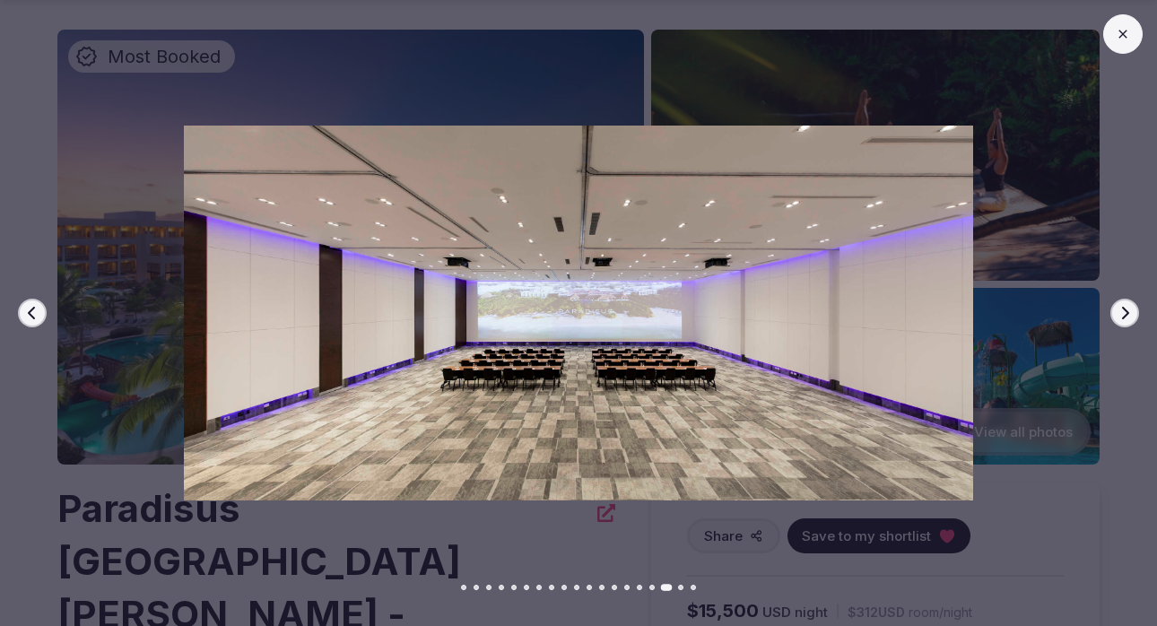
click at [1131, 36] on button at bounding box center [1122, 33] width 39 height 39
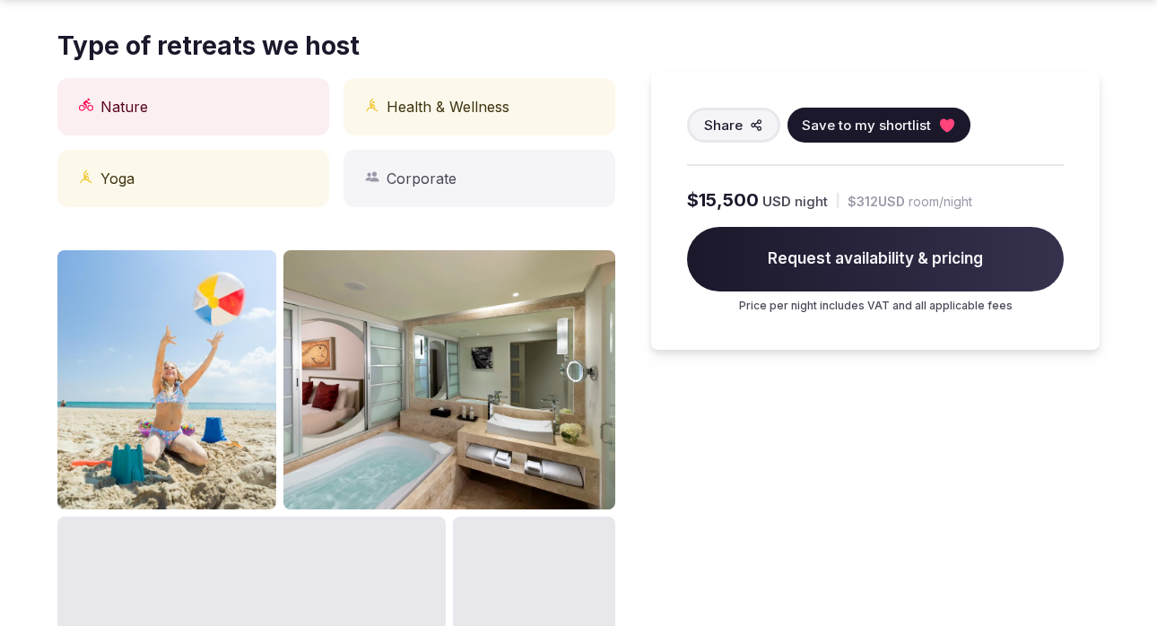
scroll to position [1013, 0]
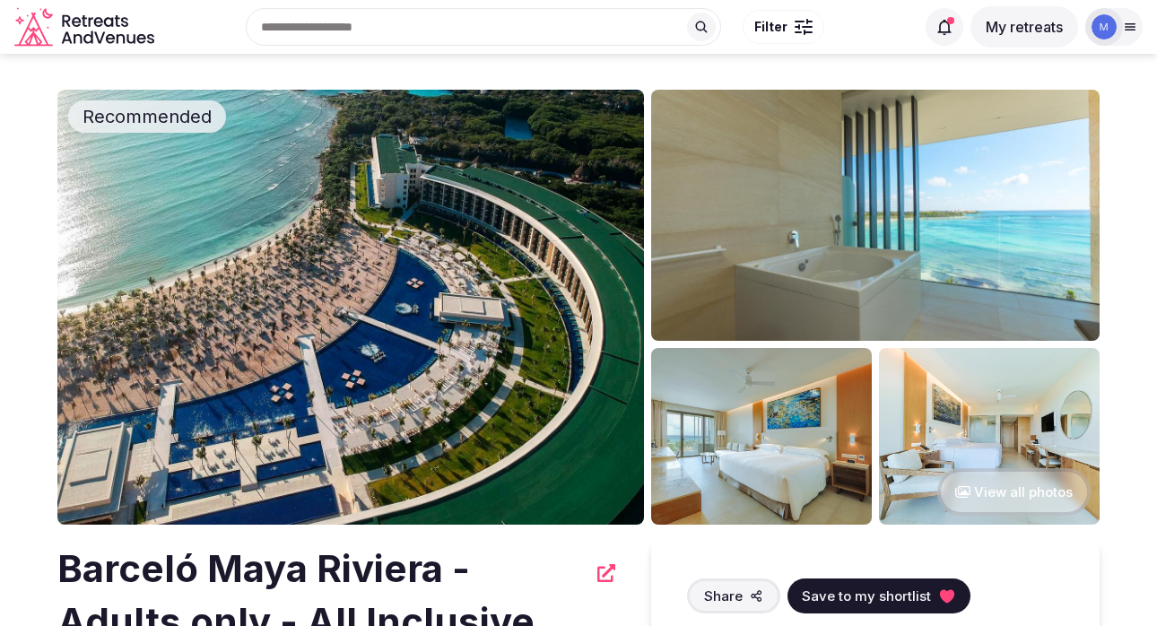
click at [800, 239] on img at bounding box center [875, 215] width 448 height 251
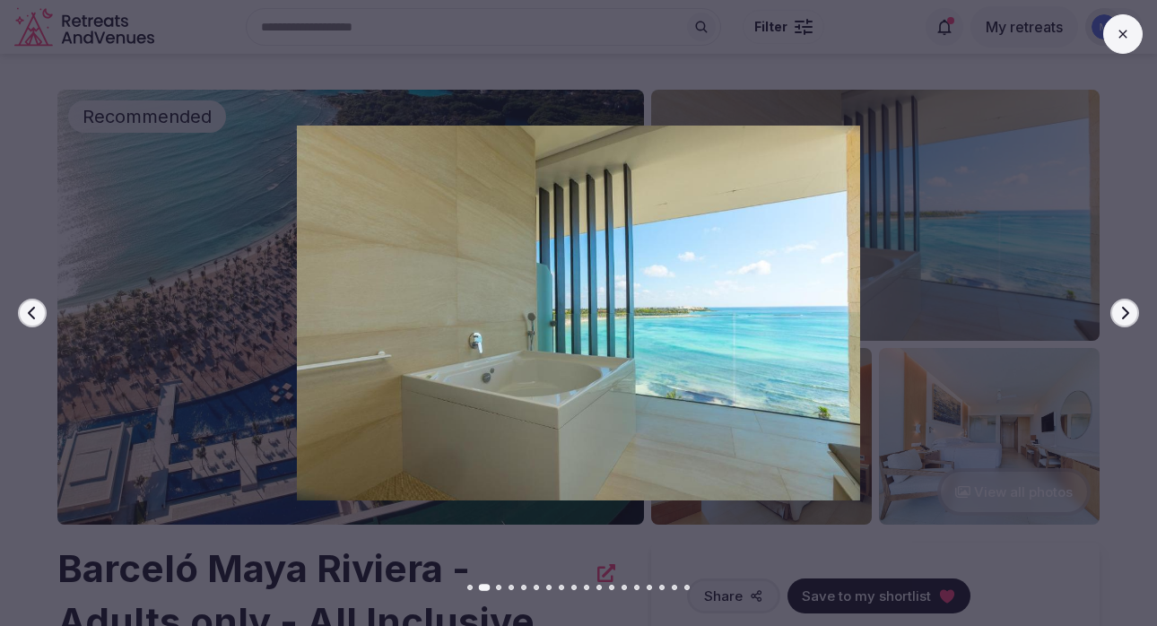
click at [1124, 317] on icon "button" at bounding box center [1125, 313] width 7 height 13
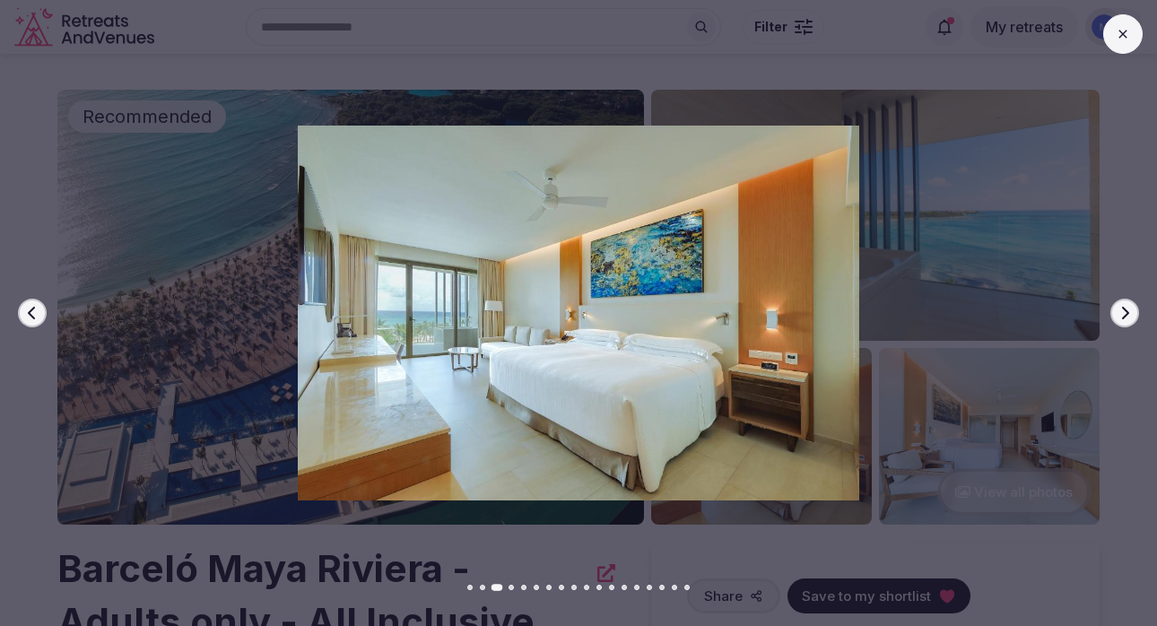
click at [1124, 317] on icon "button" at bounding box center [1125, 313] width 7 height 13
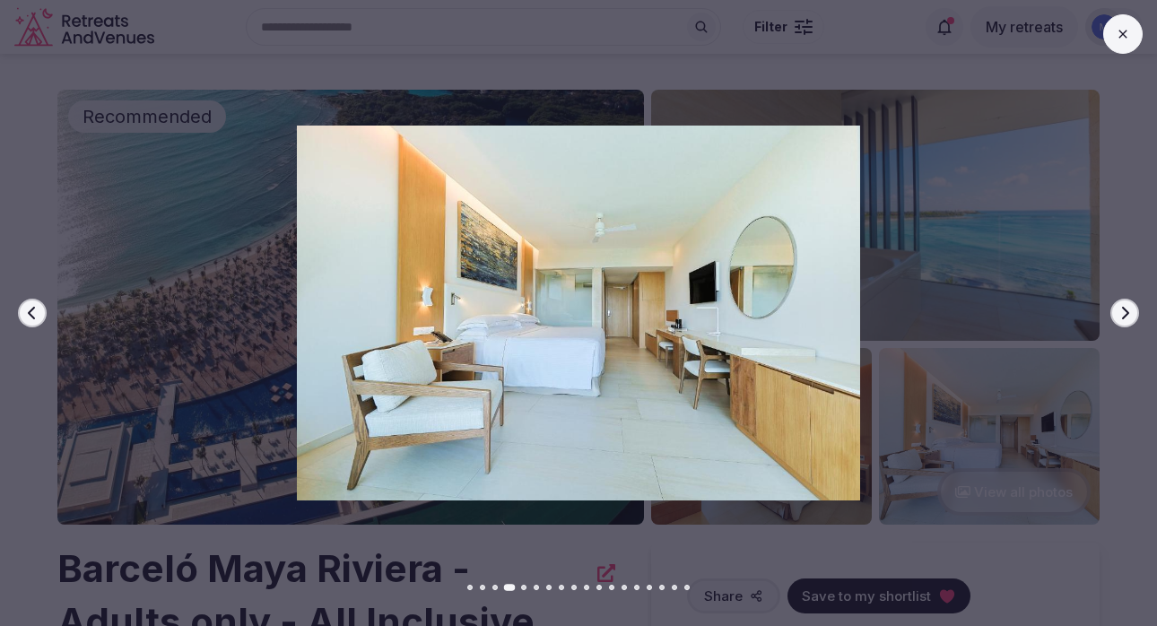
click at [1124, 317] on icon "button" at bounding box center [1125, 313] width 7 height 13
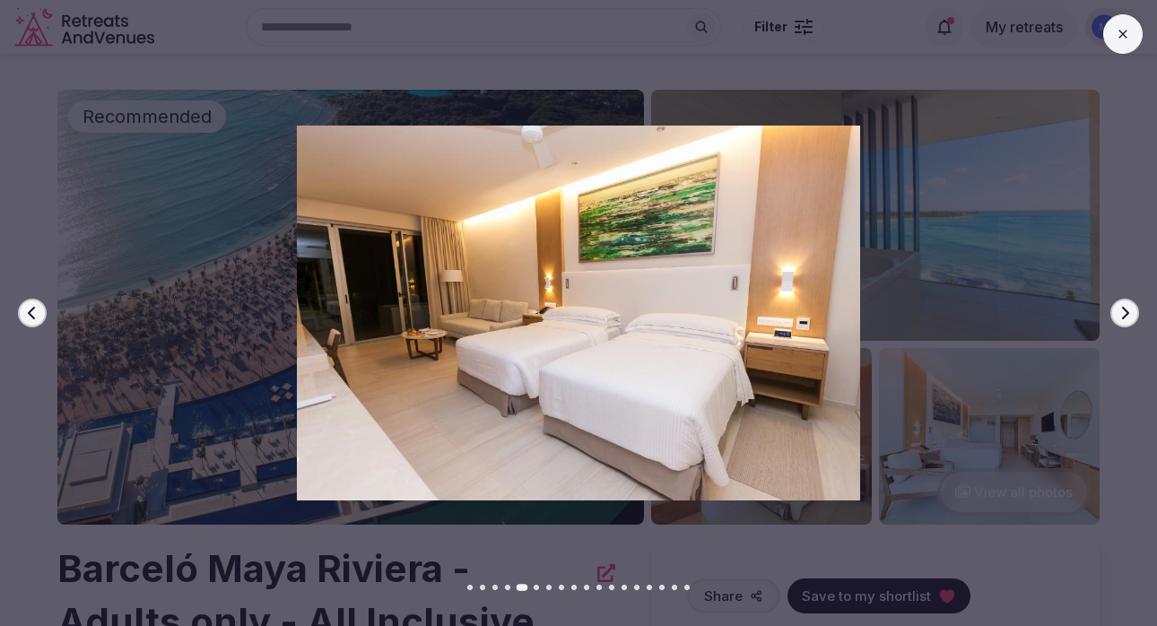
click at [1124, 317] on icon "button" at bounding box center [1125, 313] width 7 height 13
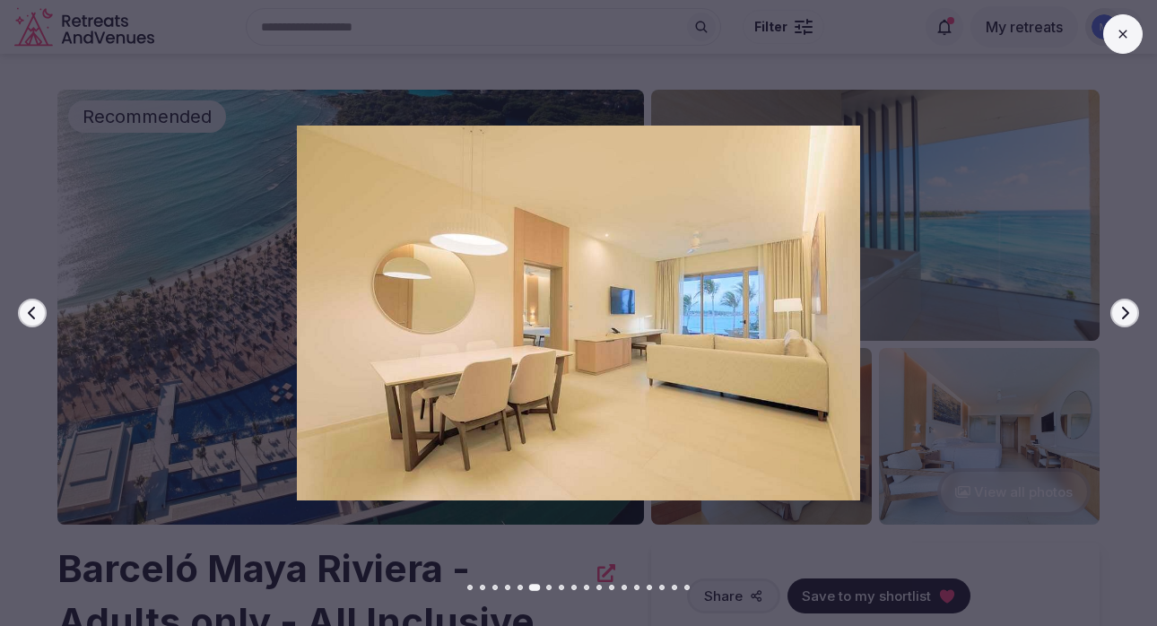
click at [1124, 317] on icon "button" at bounding box center [1125, 313] width 7 height 13
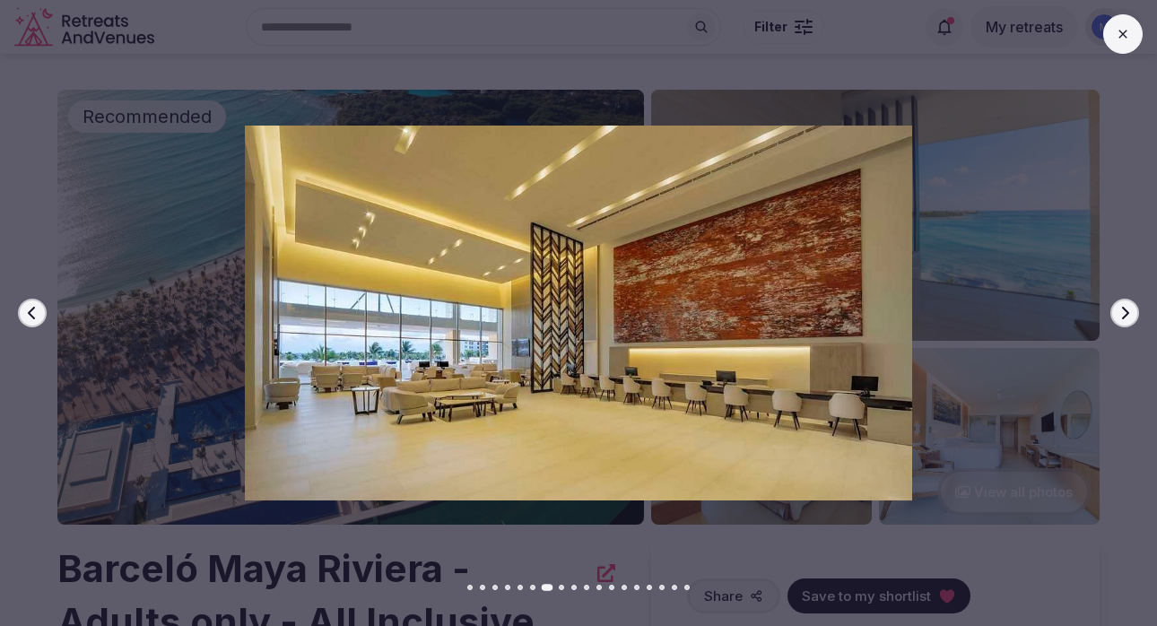
click at [1124, 317] on icon "button" at bounding box center [1125, 313] width 7 height 13
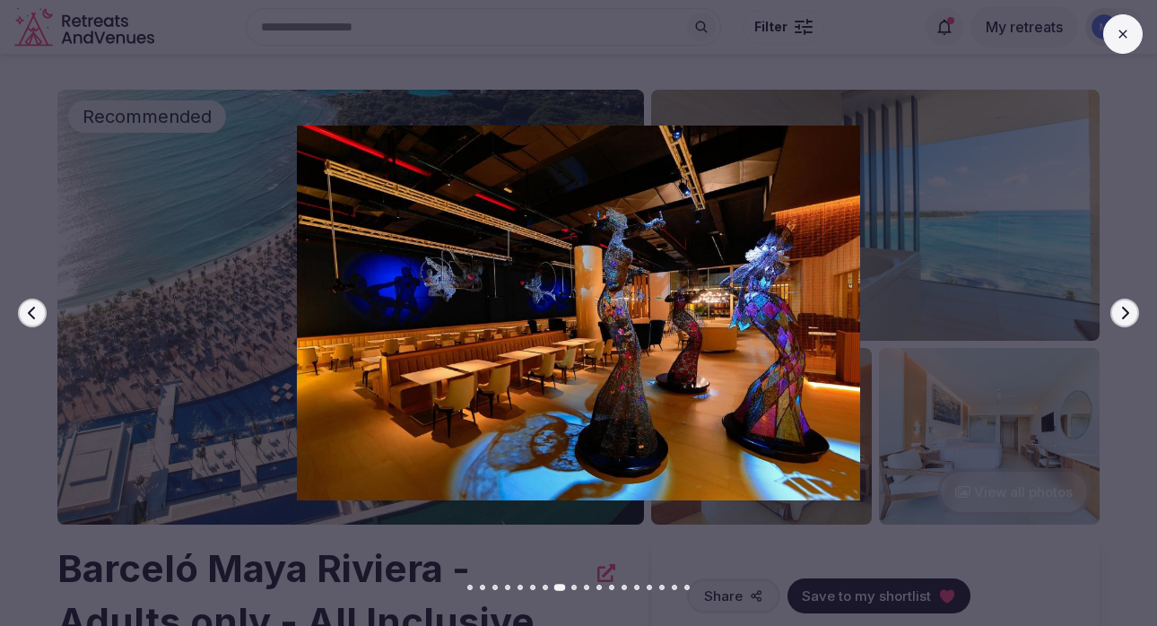
click at [1124, 317] on icon "button" at bounding box center [1125, 313] width 7 height 13
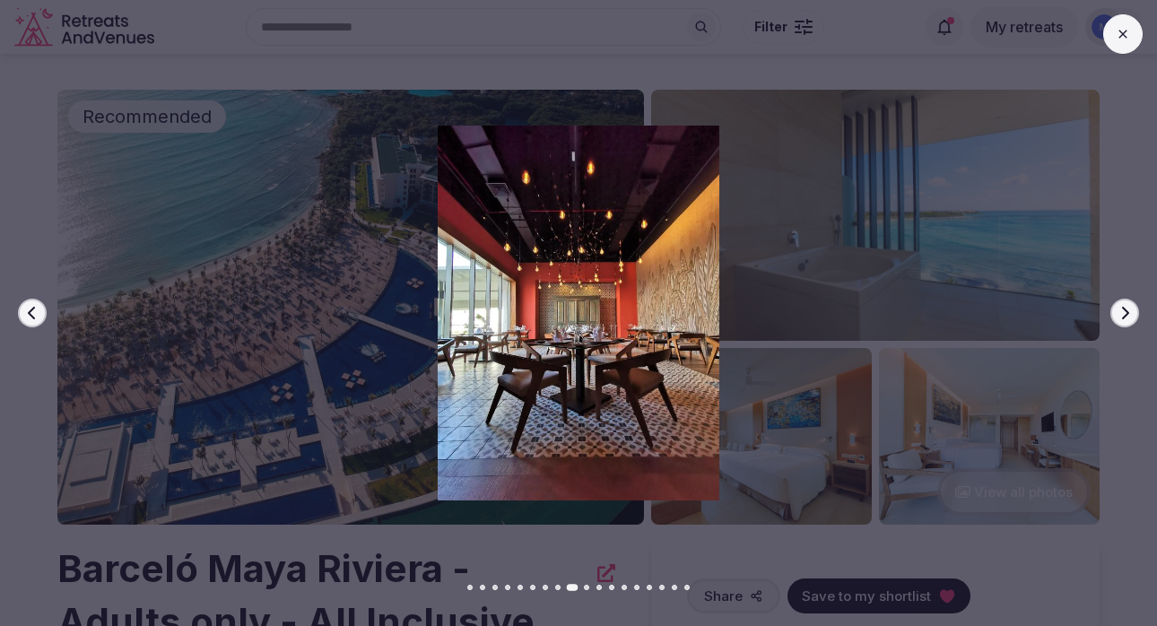
click at [1124, 317] on icon "button" at bounding box center [1125, 313] width 7 height 13
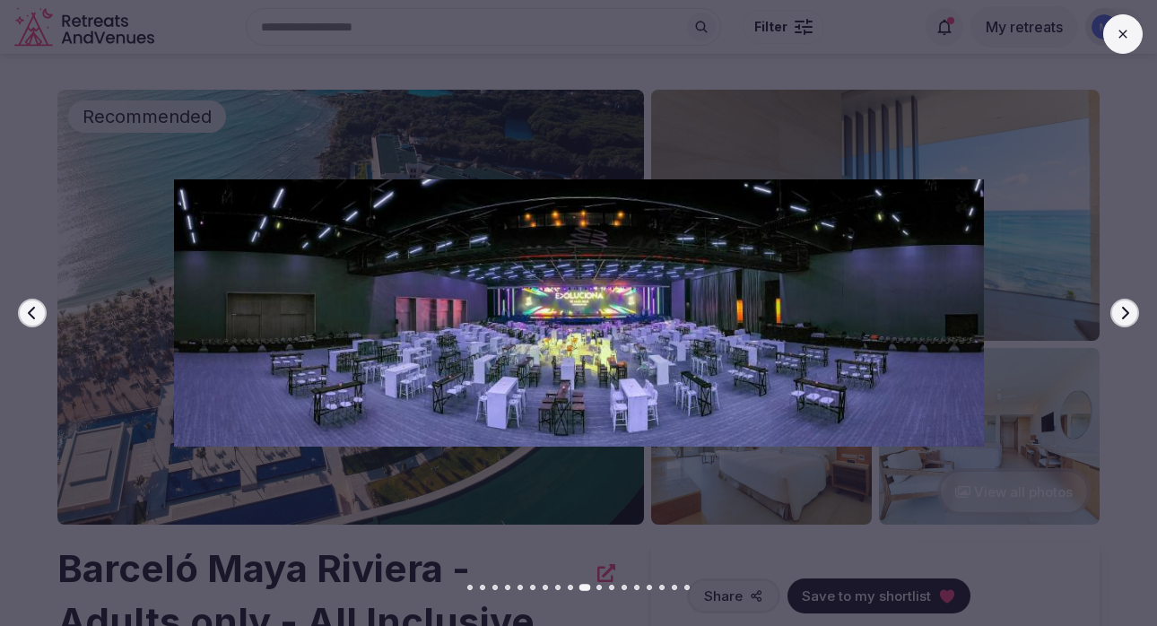
click at [1124, 317] on icon "button" at bounding box center [1125, 313] width 7 height 13
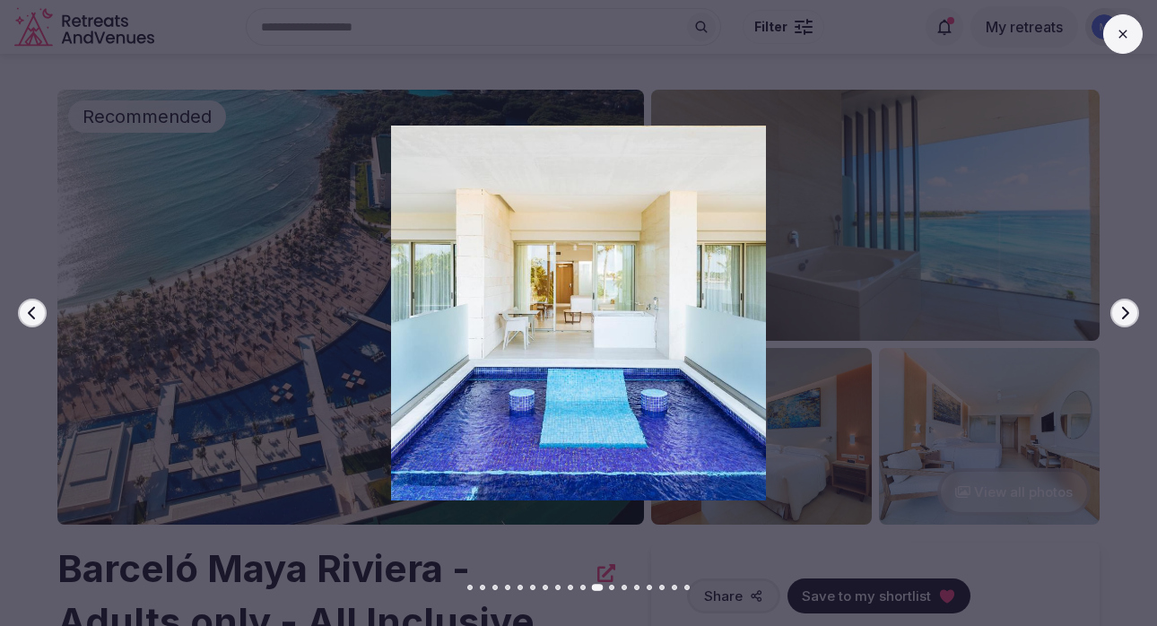
click at [1124, 317] on icon "button" at bounding box center [1125, 313] width 7 height 13
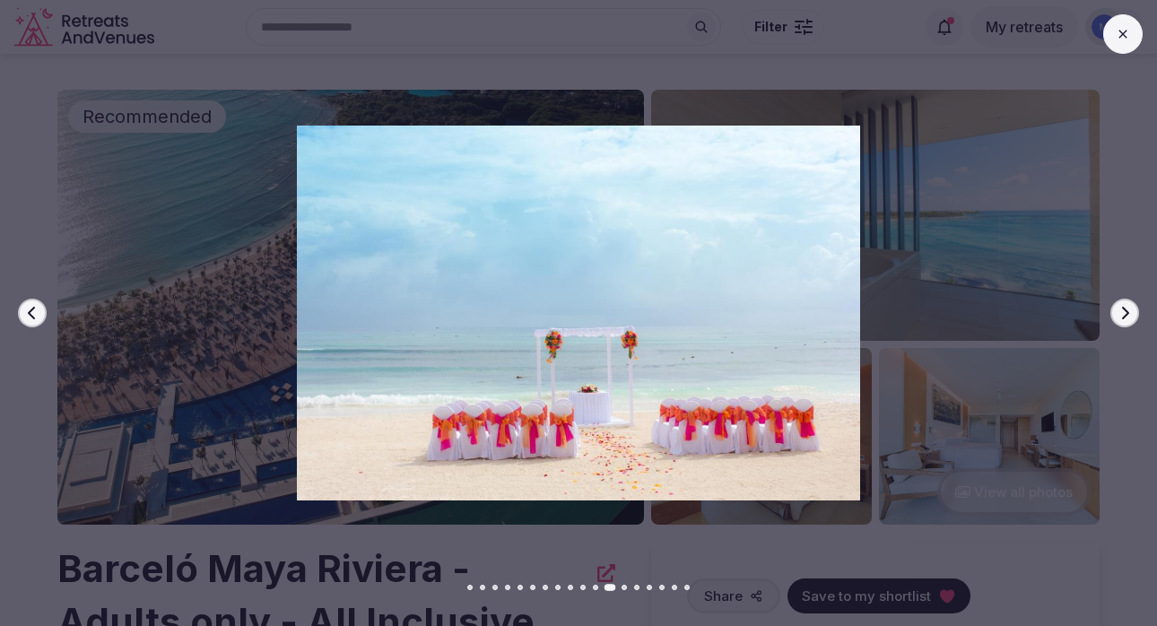
click at [1124, 317] on icon "button" at bounding box center [1125, 313] width 7 height 13
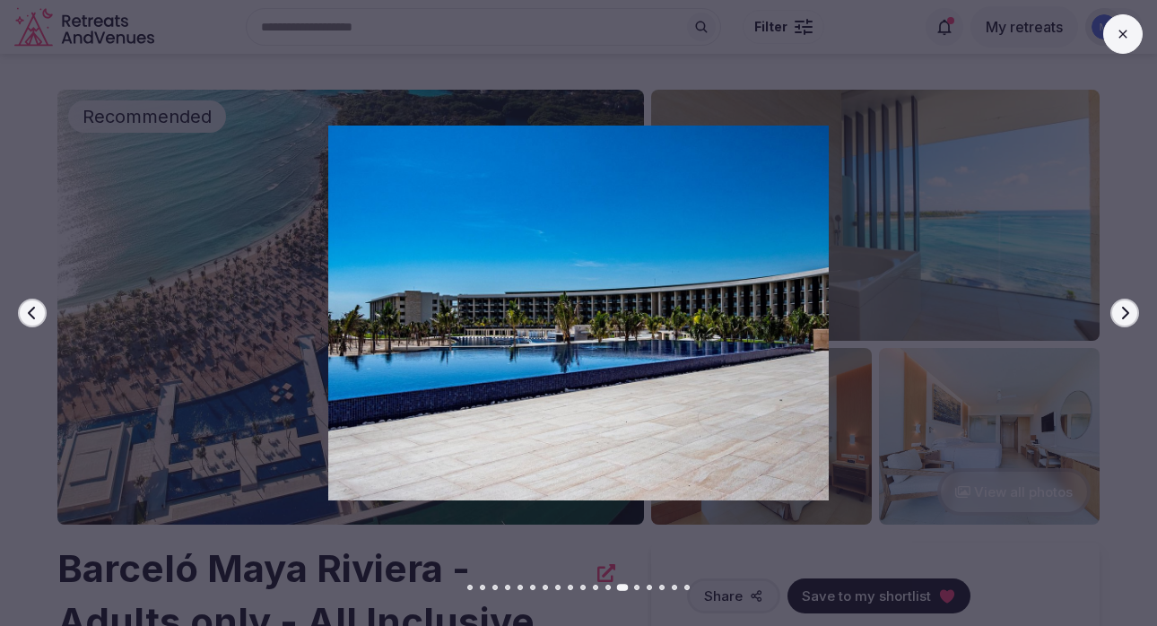
click at [1124, 317] on icon "button" at bounding box center [1125, 313] width 7 height 13
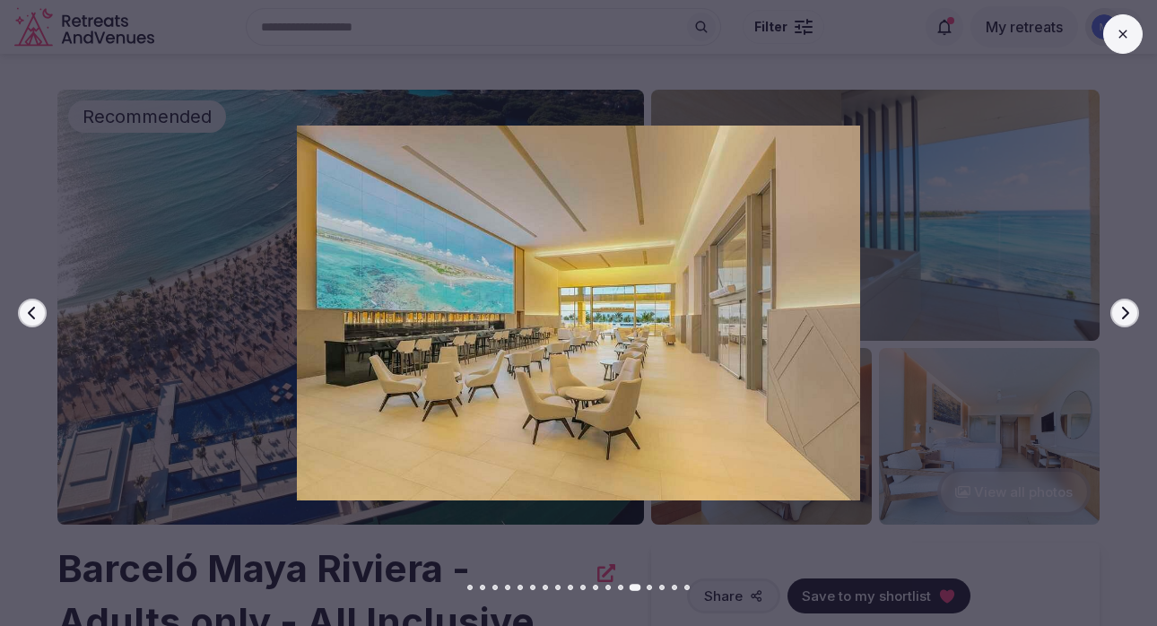
click at [1124, 317] on icon "button" at bounding box center [1125, 313] width 7 height 13
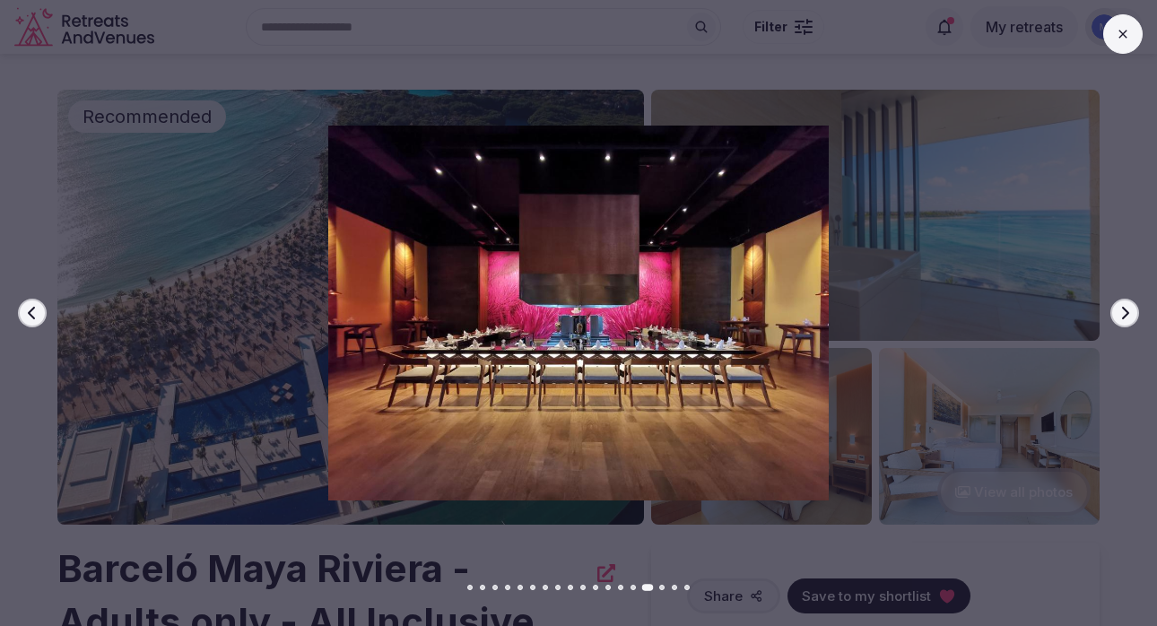
click at [1124, 317] on icon "button" at bounding box center [1125, 313] width 7 height 13
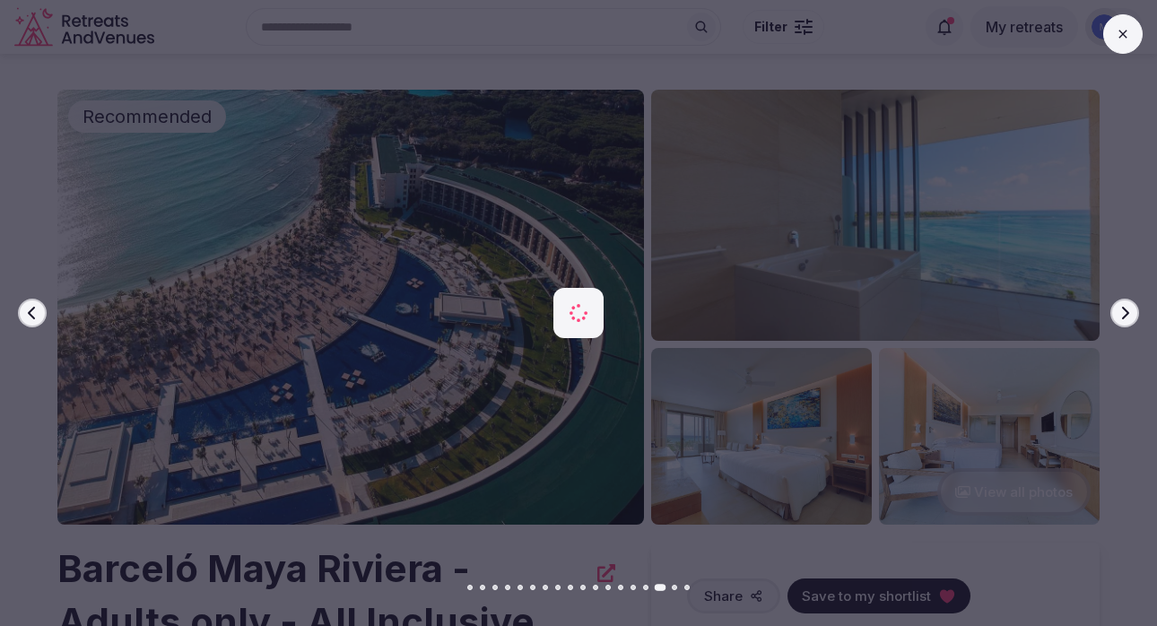
click at [1124, 317] on icon "button" at bounding box center [1125, 313] width 7 height 13
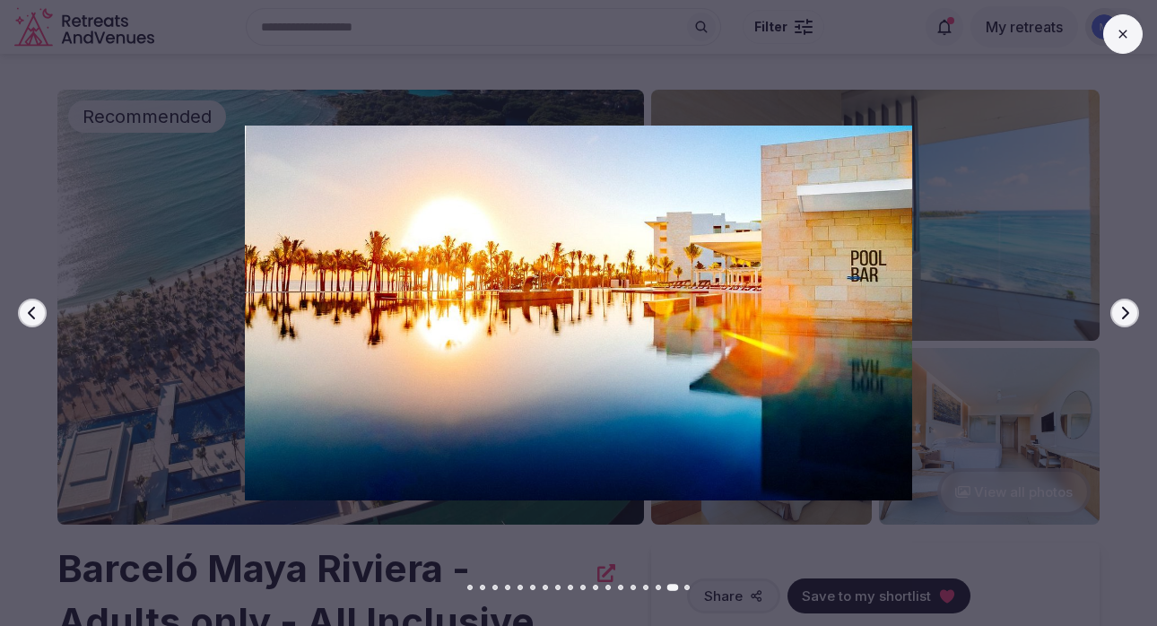
click at [1133, 40] on button at bounding box center [1122, 33] width 39 height 39
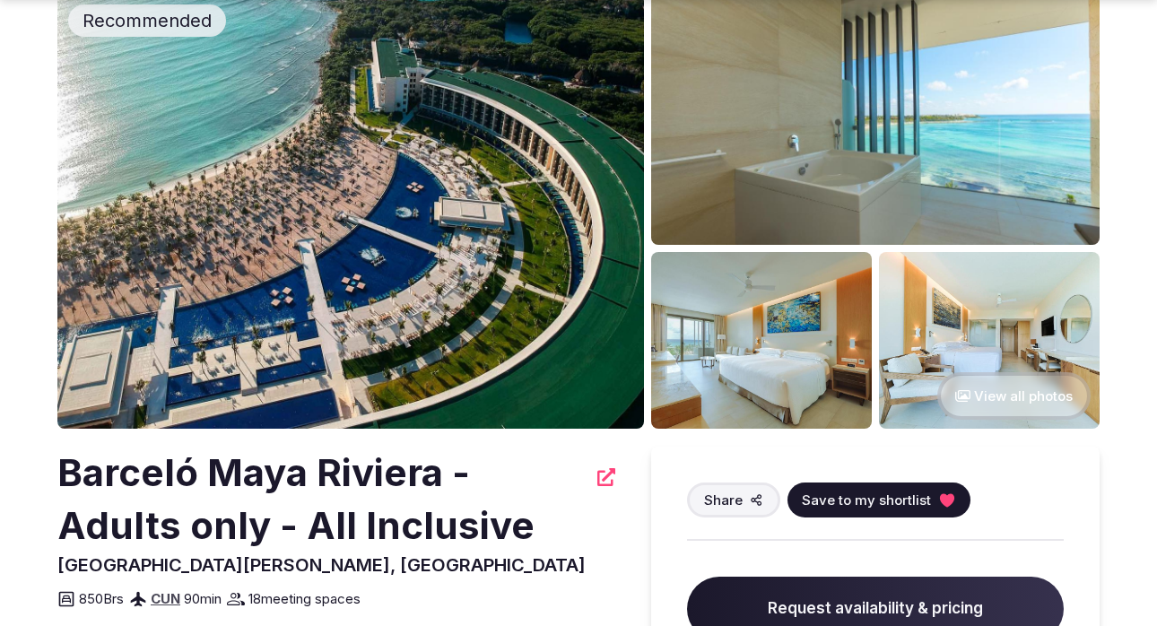
scroll to position [97, 0]
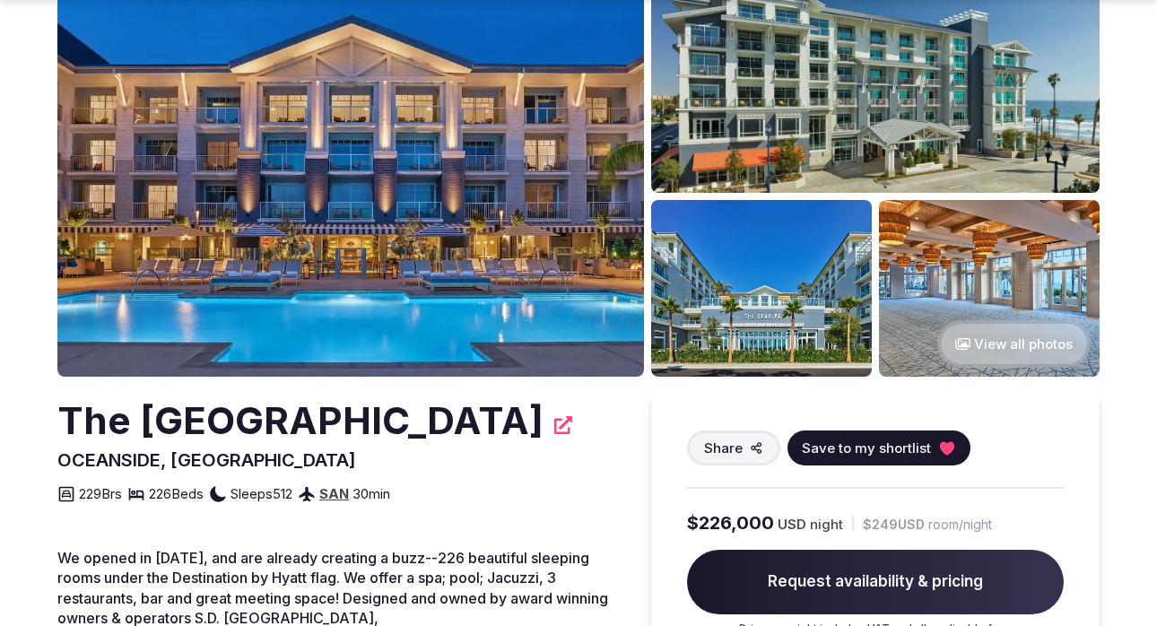
scroll to position [149, 0]
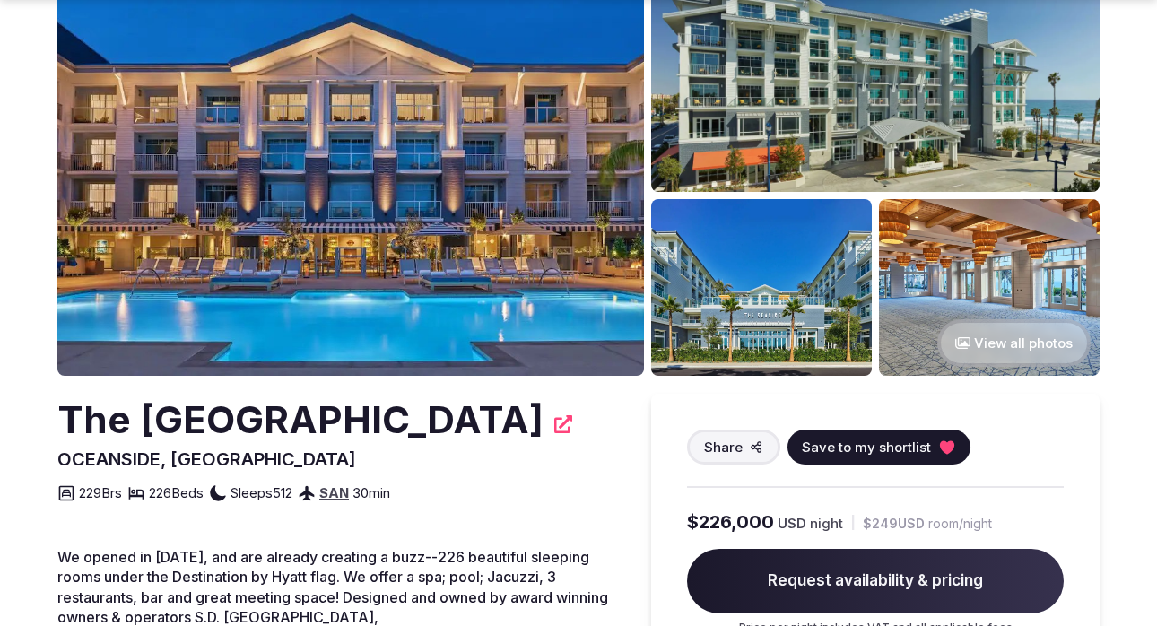
click at [819, 142] on img at bounding box center [875, 66] width 448 height 251
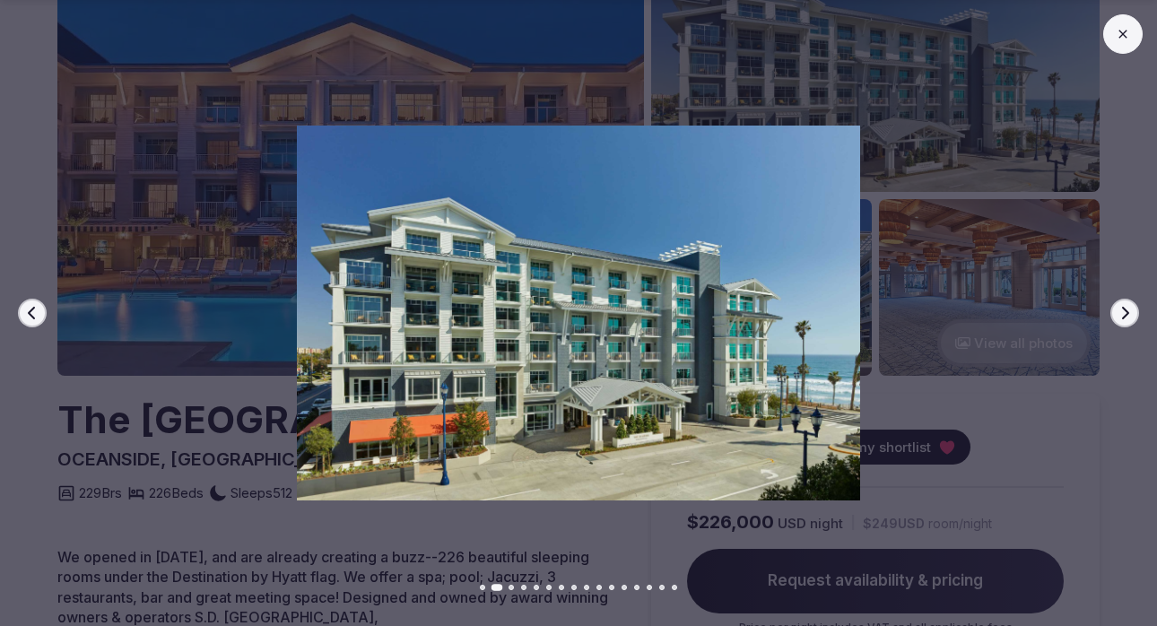
click at [1113, 313] on button "Next slide" at bounding box center [1124, 313] width 29 height 29
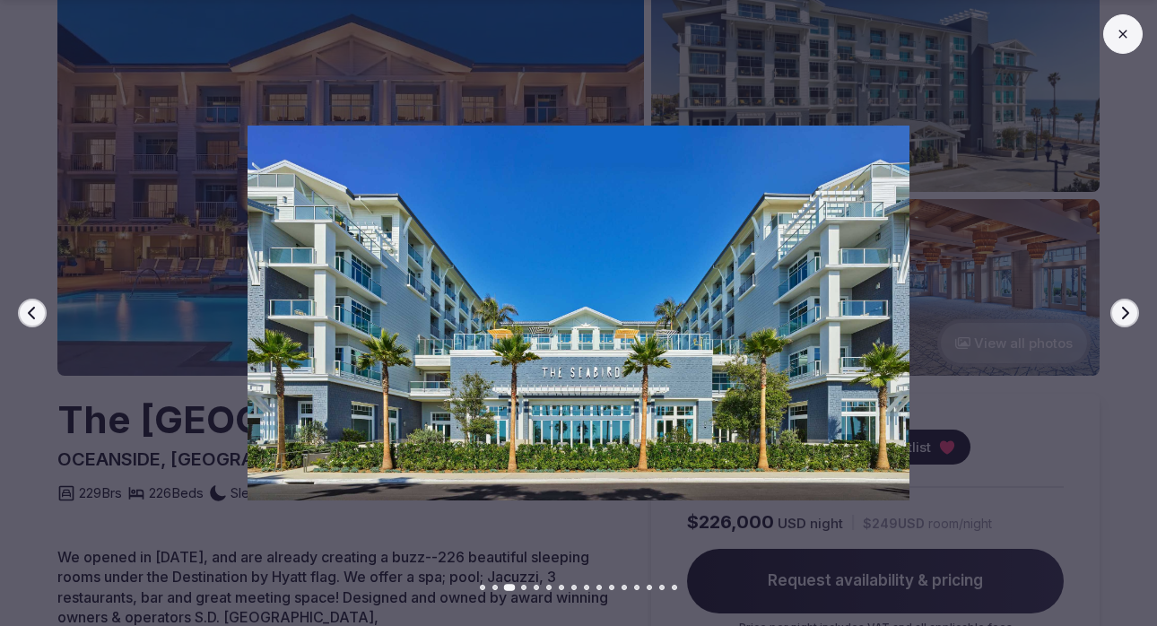
click at [1118, 318] on icon "button" at bounding box center [1125, 313] width 14 height 14
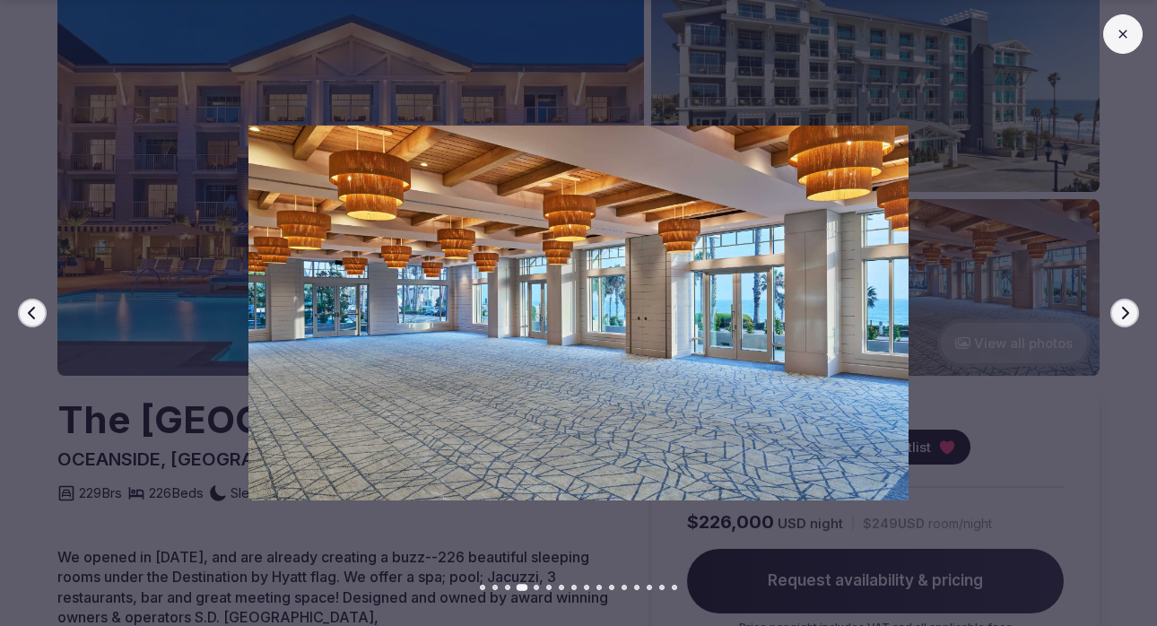
click at [1118, 318] on icon "button" at bounding box center [1125, 313] width 14 height 14
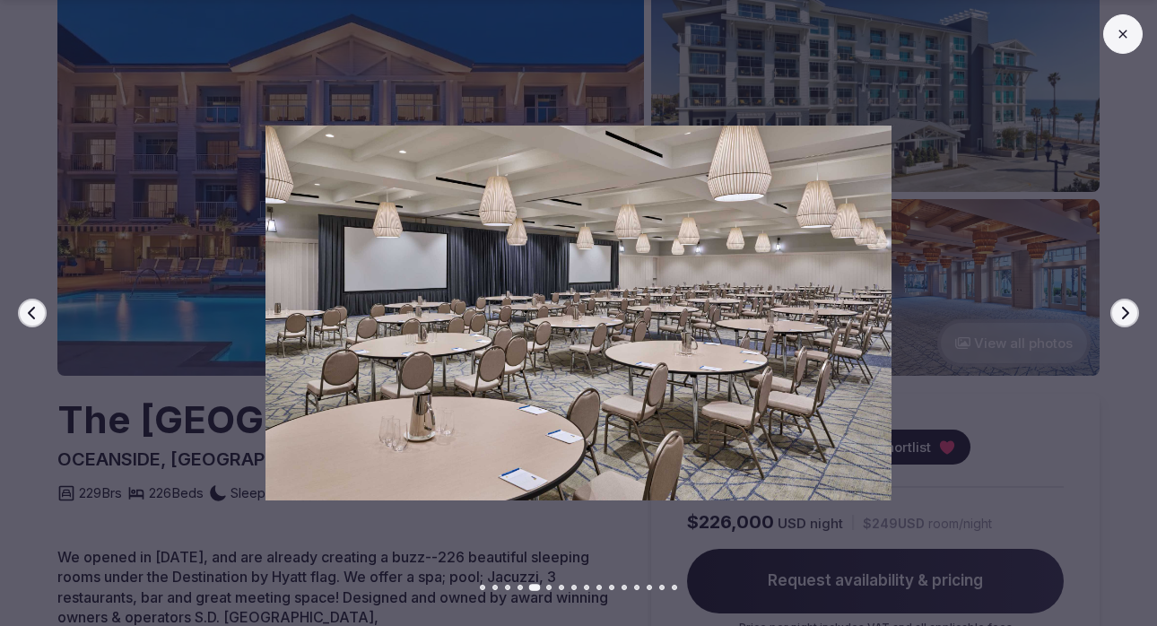
click at [1118, 318] on icon "button" at bounding box center [1125, 313] width 14 height 14
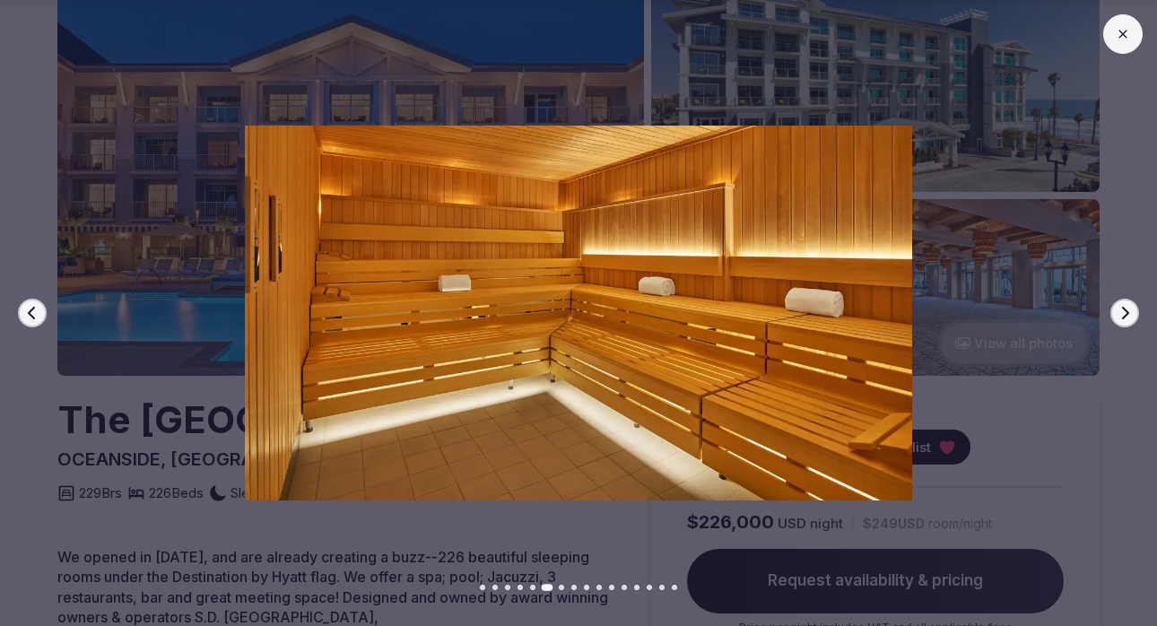
click at [1118, 318] on icon "button" at bounding box center [1125, 313] width 14 height 14
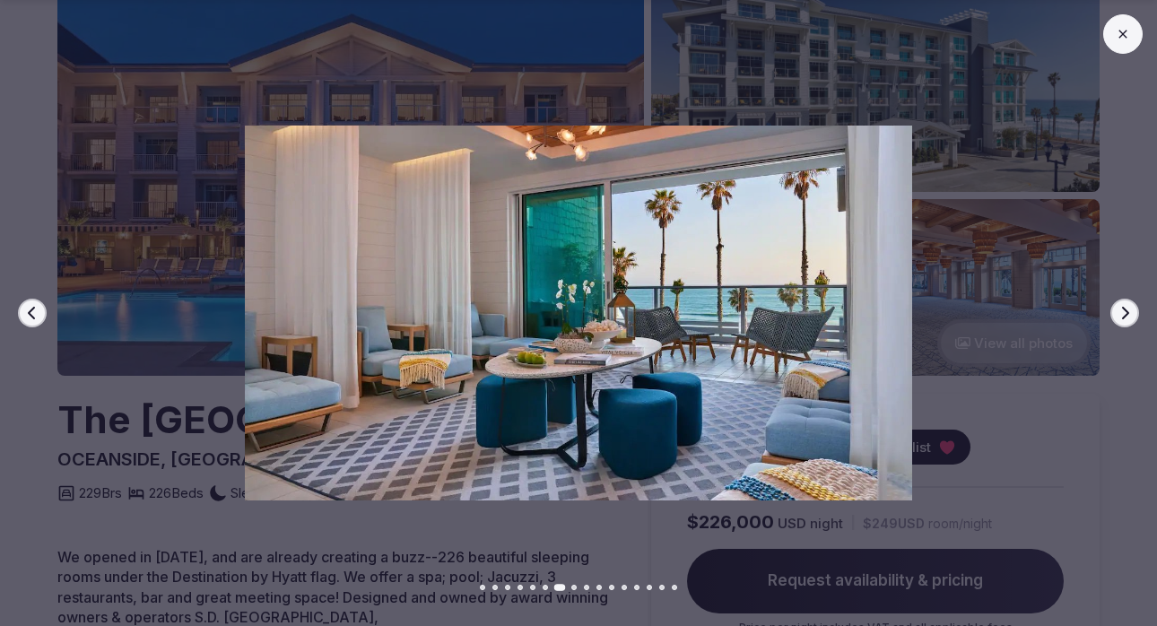
click at [1118, 318] on icon "button" at bounding box center [1125, 313] width 14 height 14
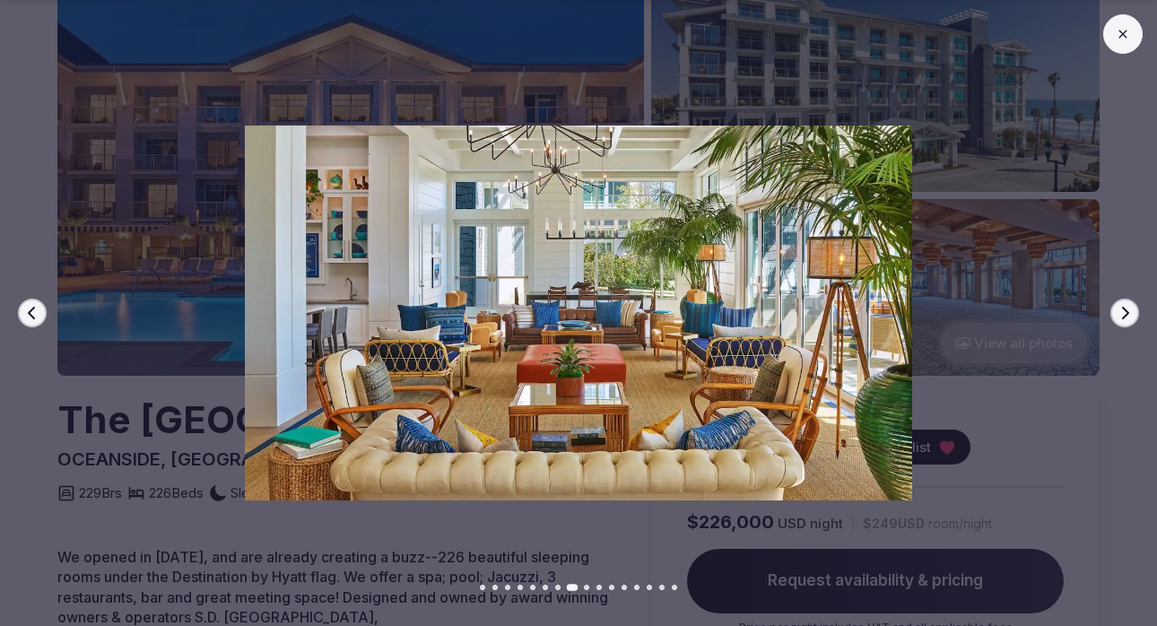
click at [1118, 318] on icon "button" at bounding box center [1125, 313] width 14 height 14
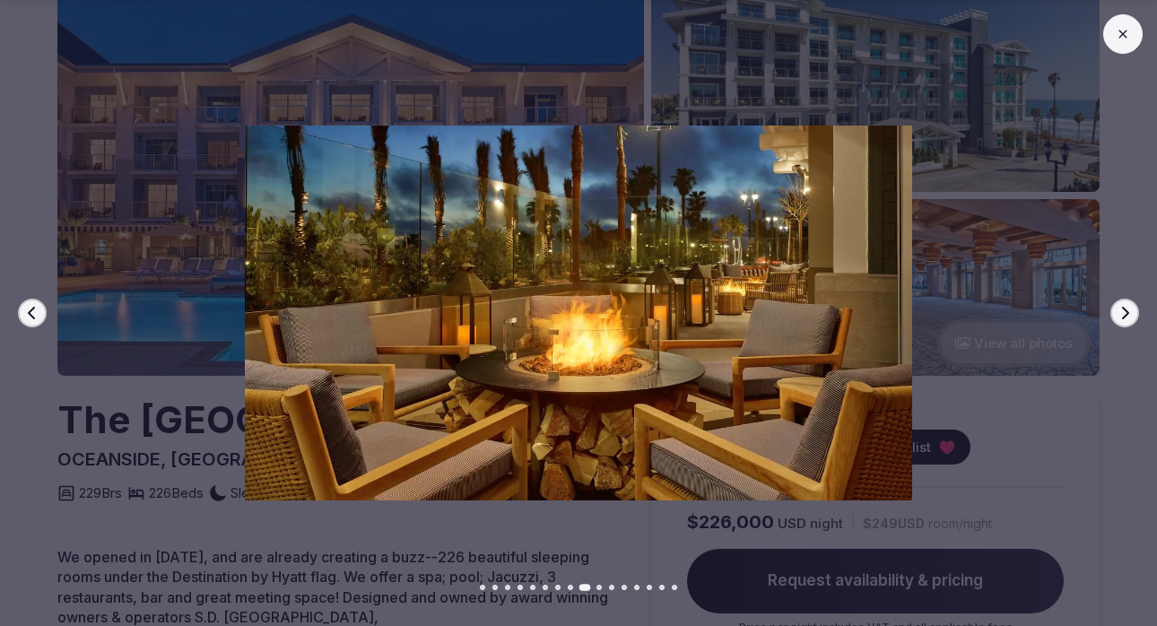
click at [1118, 318] on icon "button" at bounding box center [1125, 313] width 14 height 14
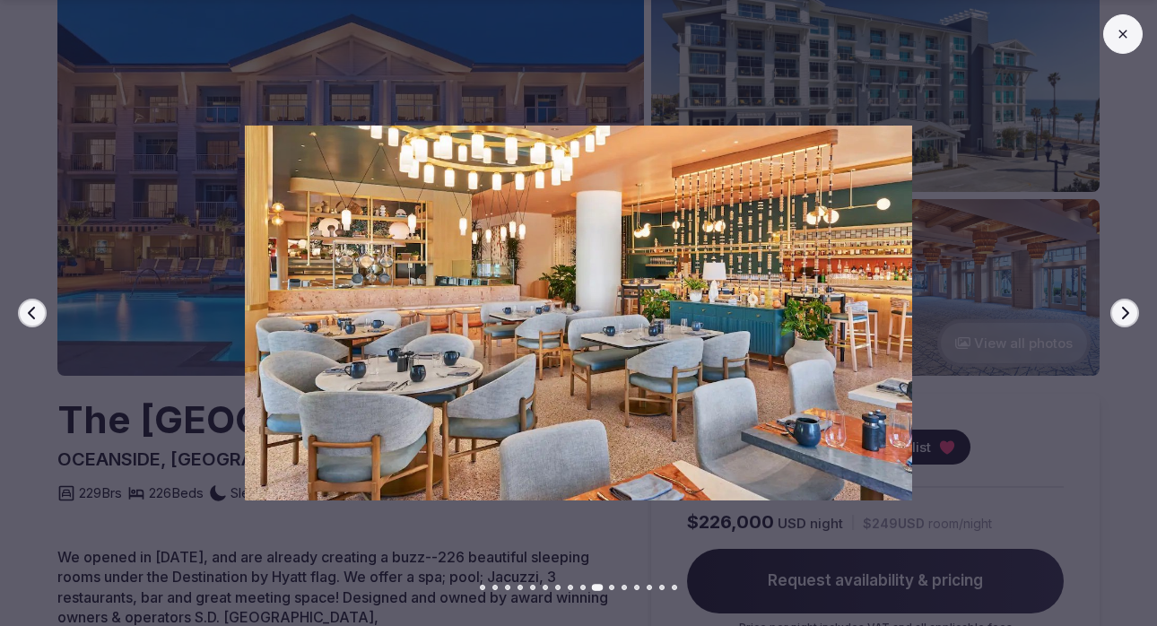
click at [1118, 318] on icon "button" at bounding box center [1125, 313] width 14 height 14
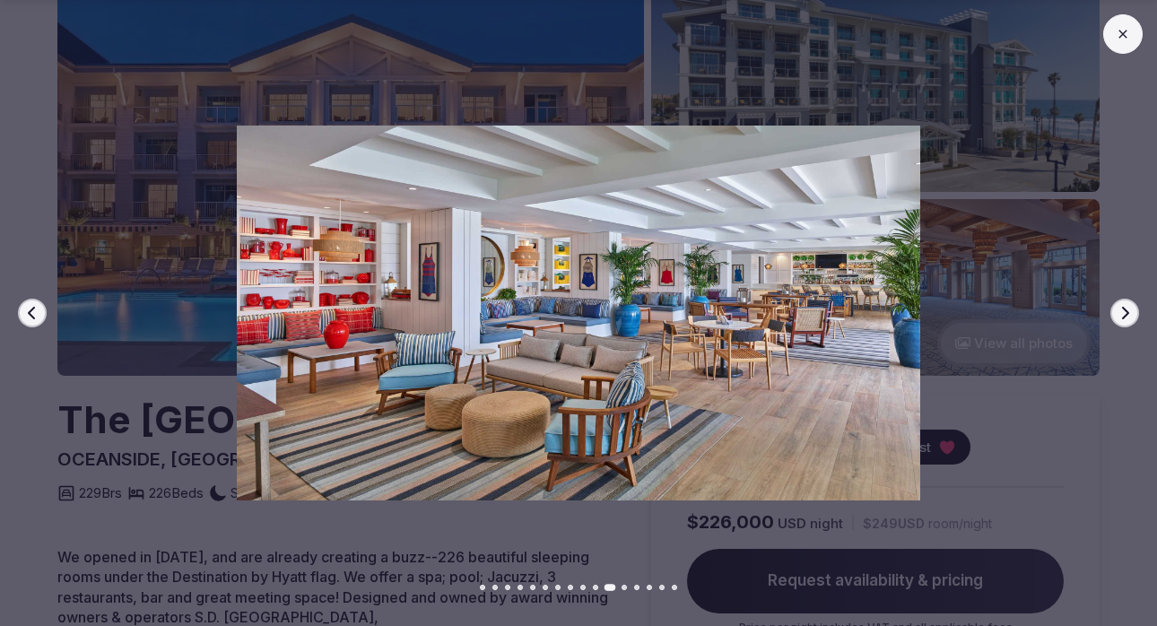
click at [1118, 318] on icon "button" at bounding box center [1125, 313] width 14 height 14
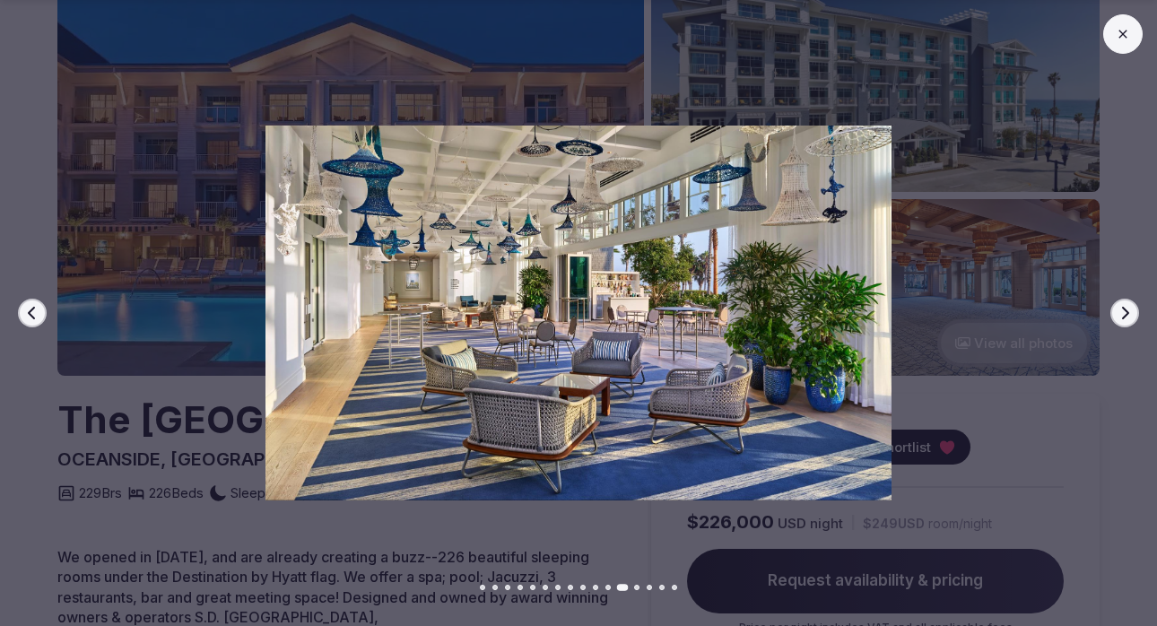
click at [1118, 318] on icon "button" at bounding box center [1125, 313] width 14 height 14
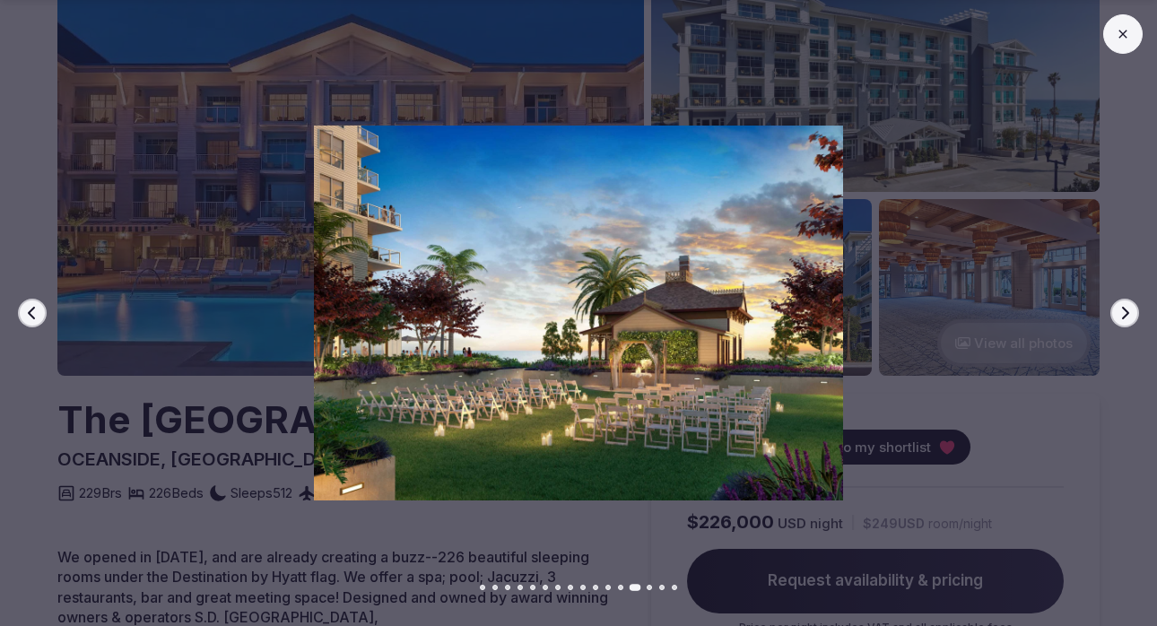
click at [1118, 318] on icon "button" at bounding box center [1125, 313] width 14 height 14
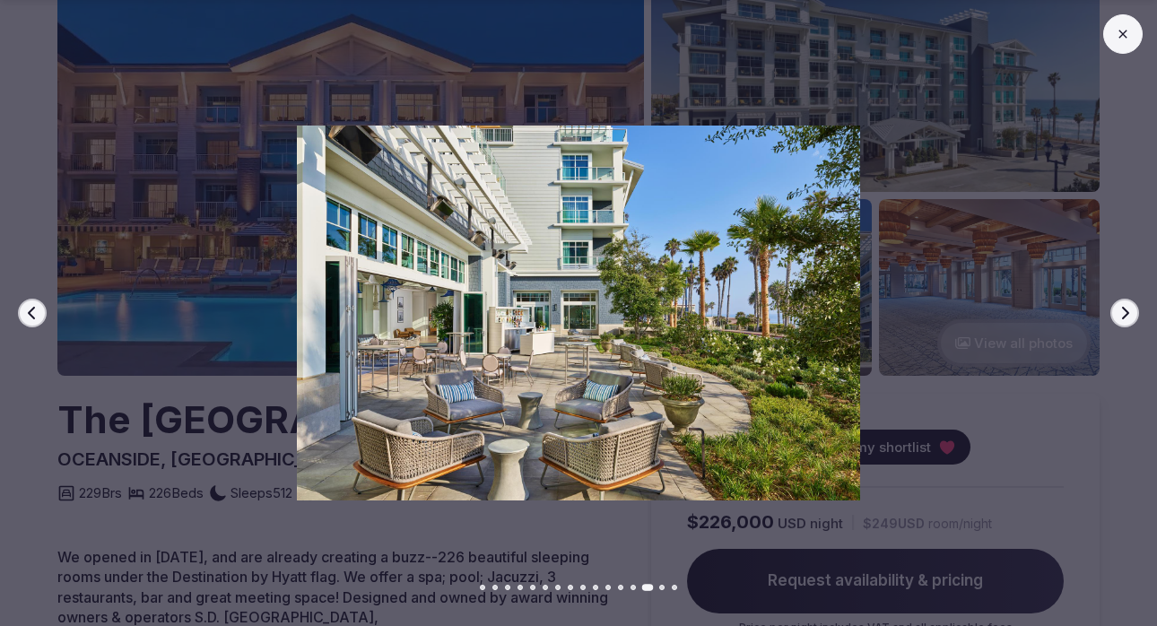
click at [1118, 318] on icon "button" at bounding box center [1125, 313] width 14 height 14
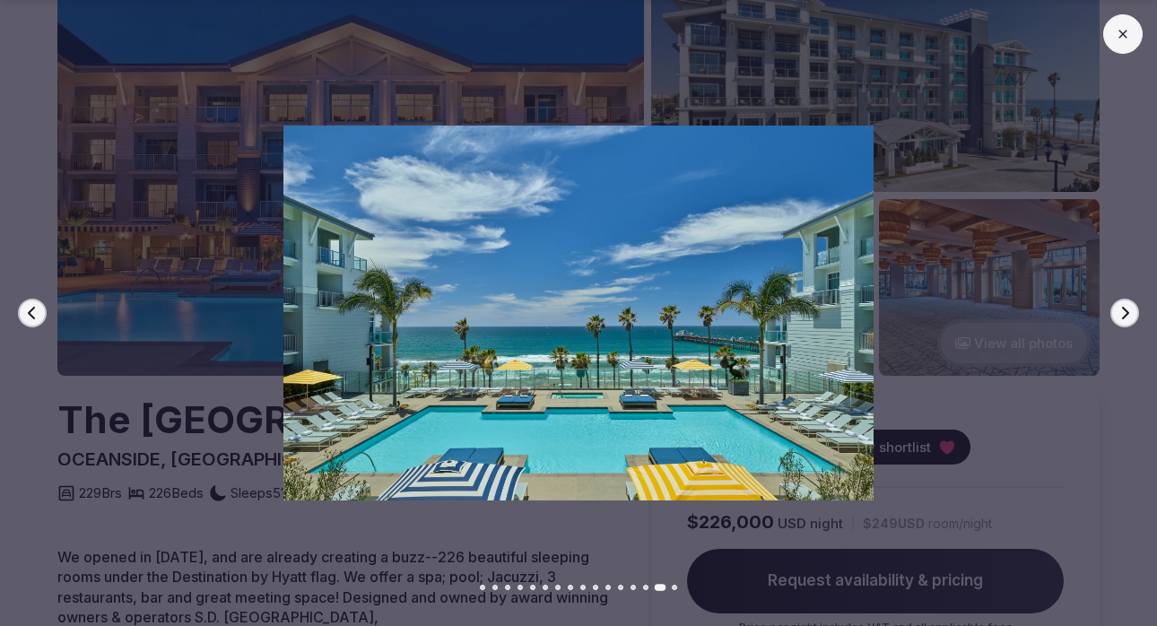
click at [1118, 318] on icon "button" at bounding box center [1125, 313] width 14 height 14
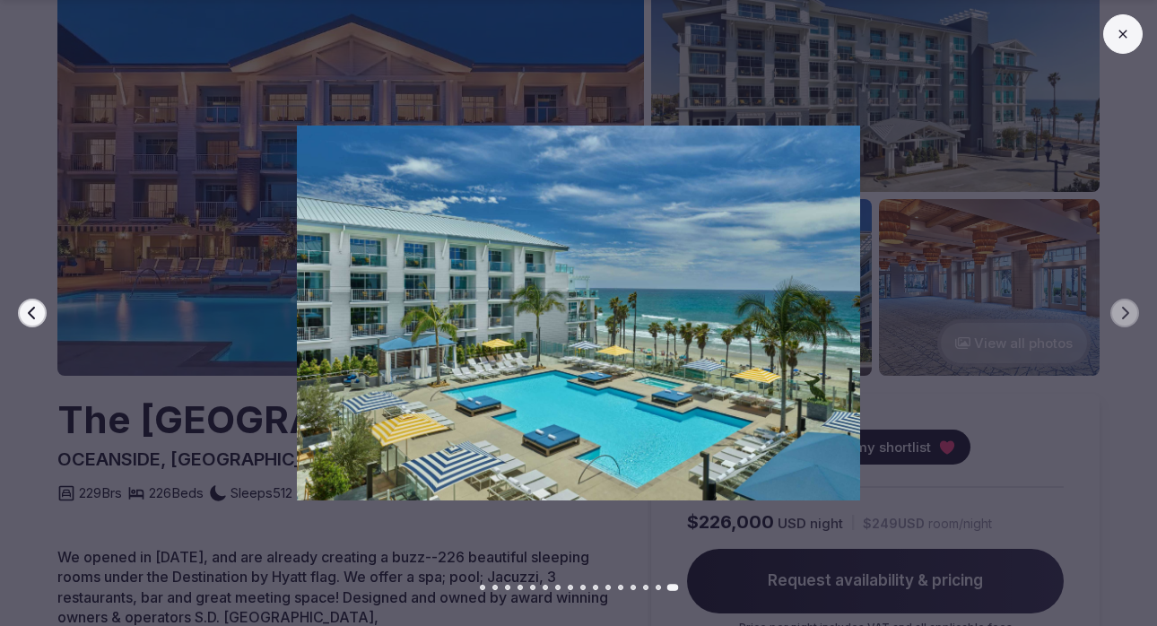
click at [1113, 35] on button at bounding box center [1122, 33] width 39 height 39
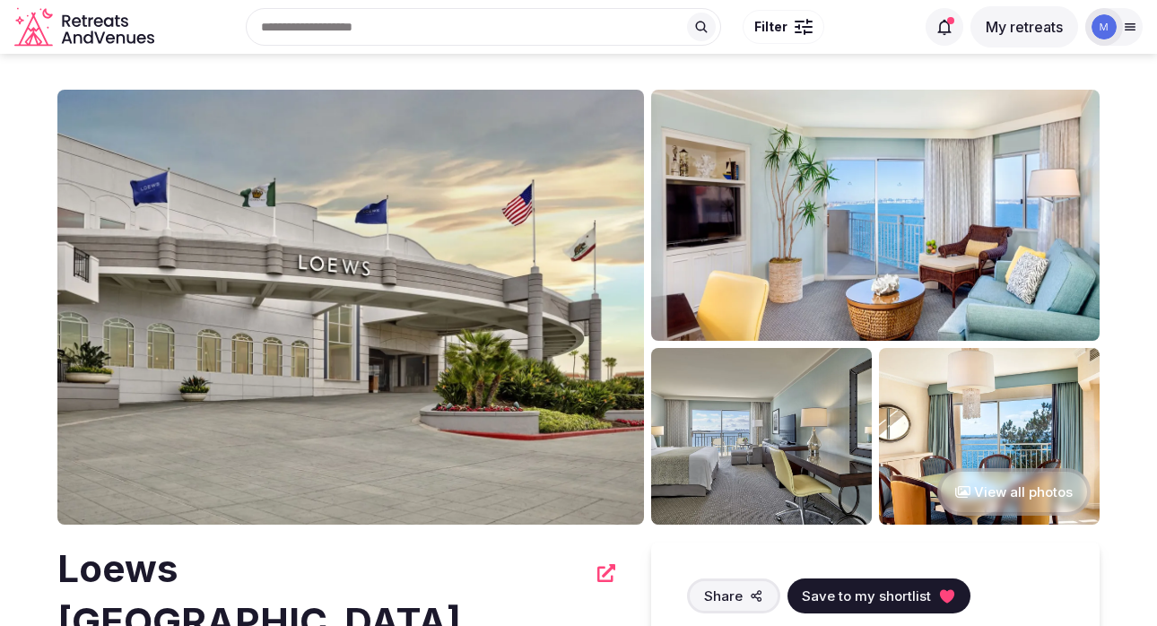
click at [805, 217] on img at bounding box center [875, 215] width 448 height 251
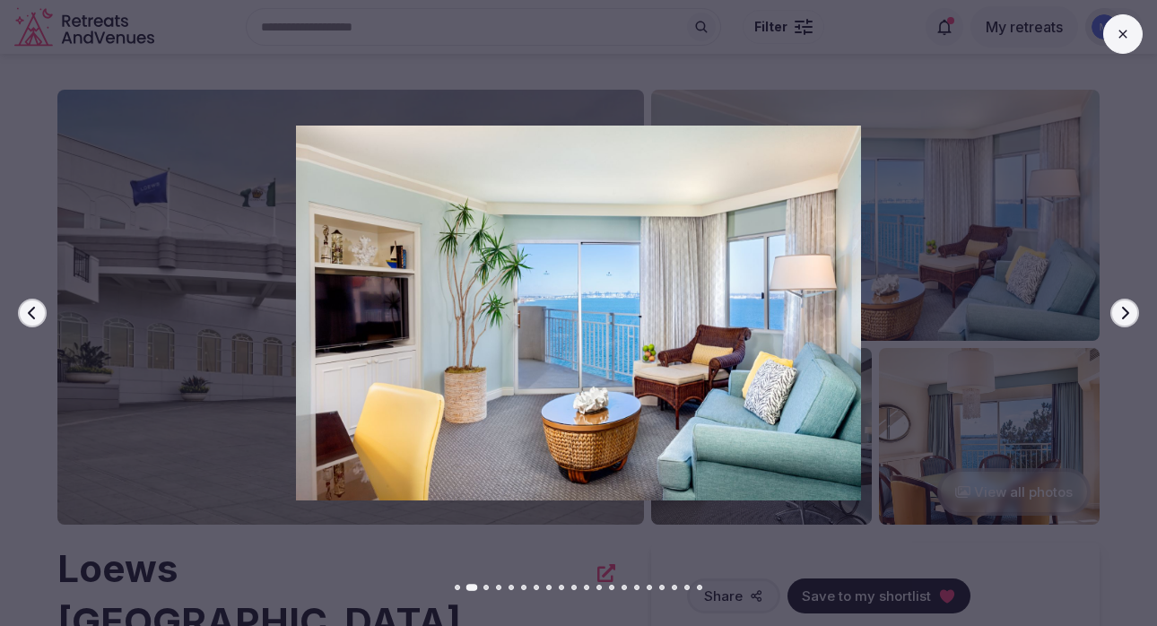
click at [1126, 317] on icon "button" at bounding box center [1125, 313] width 14 height 14
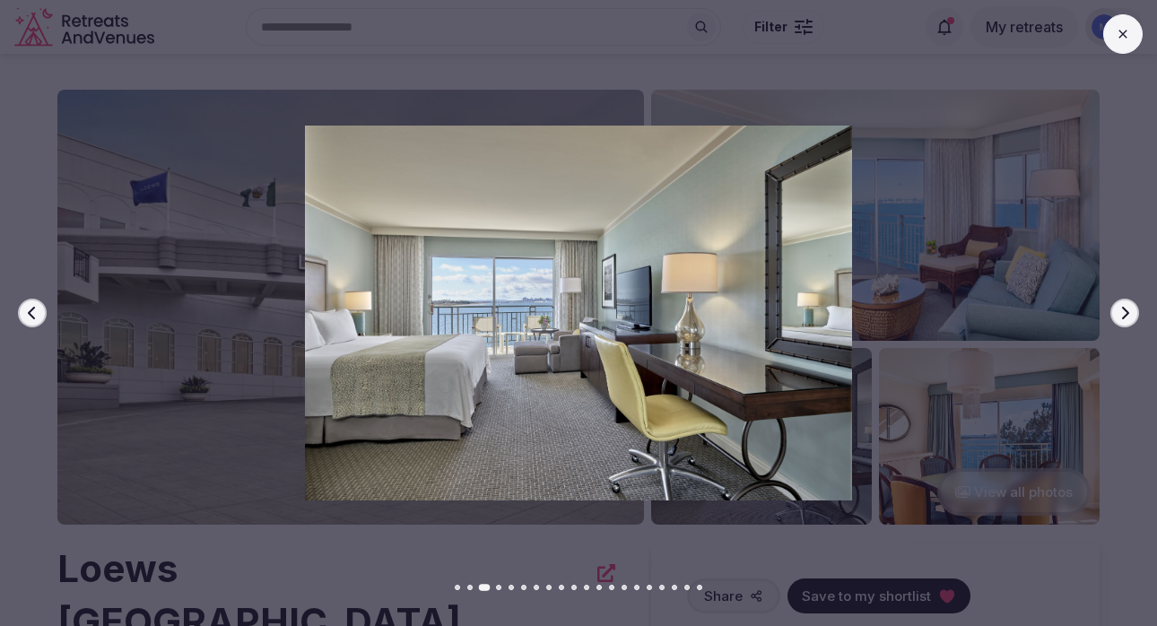
click at [1126, 318] on icon "button" at bounding box center [1125, 313] width 14 height 14
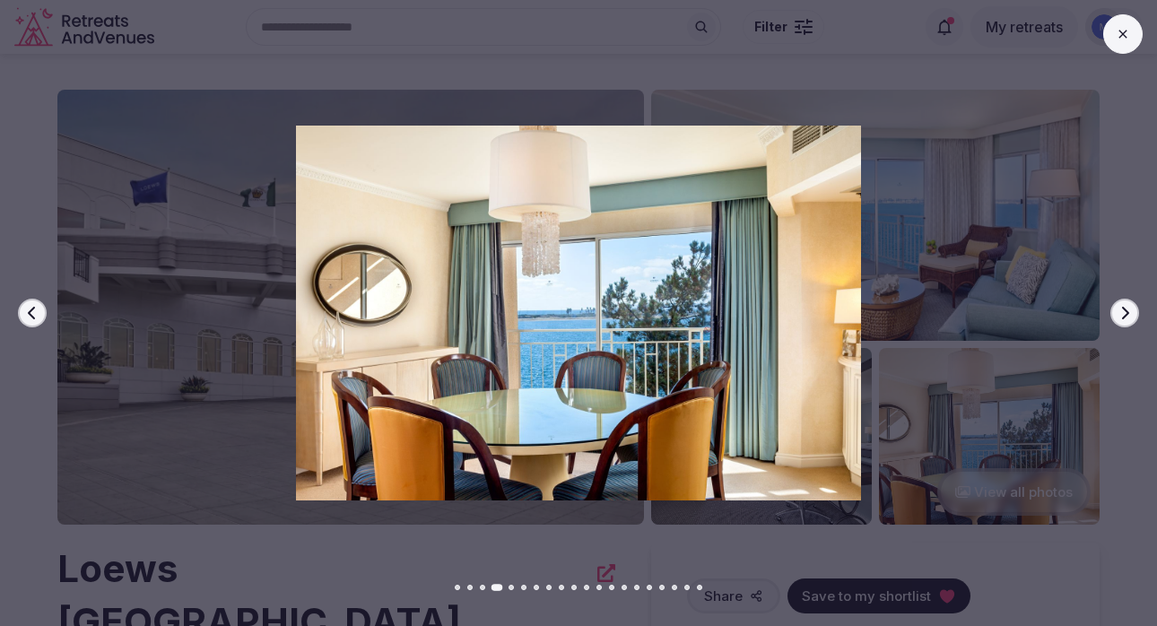
click at [1126, 318] on icon "button" at bounding box center [1125, 313] width 14 height 14
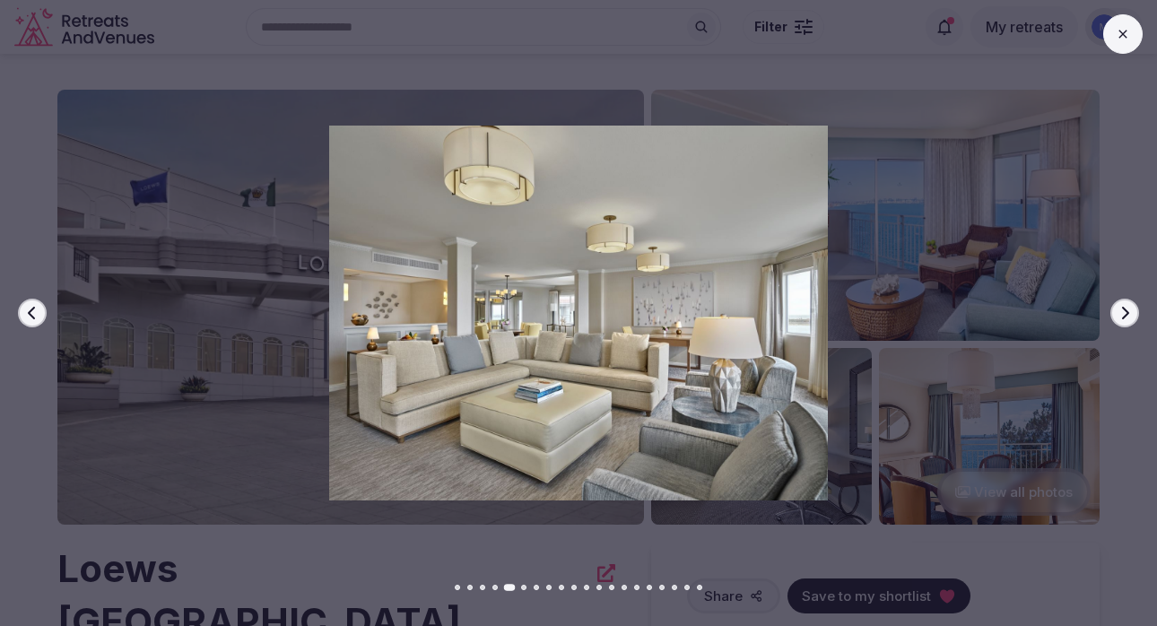
click at [1126, 318] on icon "button" at bounding box center [1125, 313] width 14 height 14
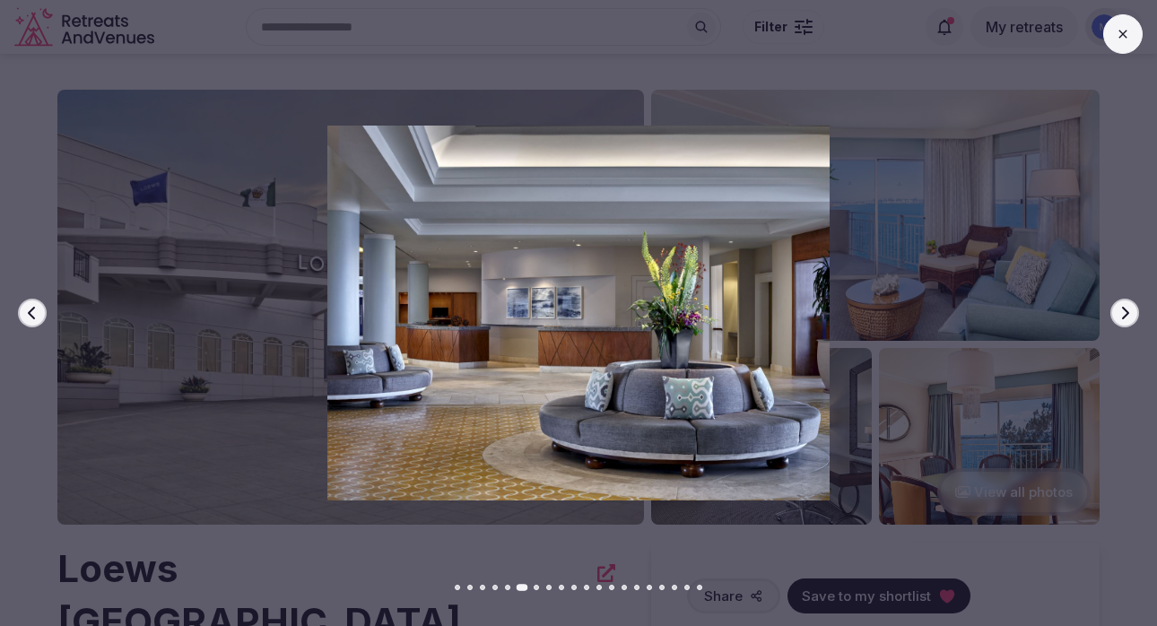
click at [1126, 318] on icon "button" at bounding box center [1125, 313] width 14 height 14
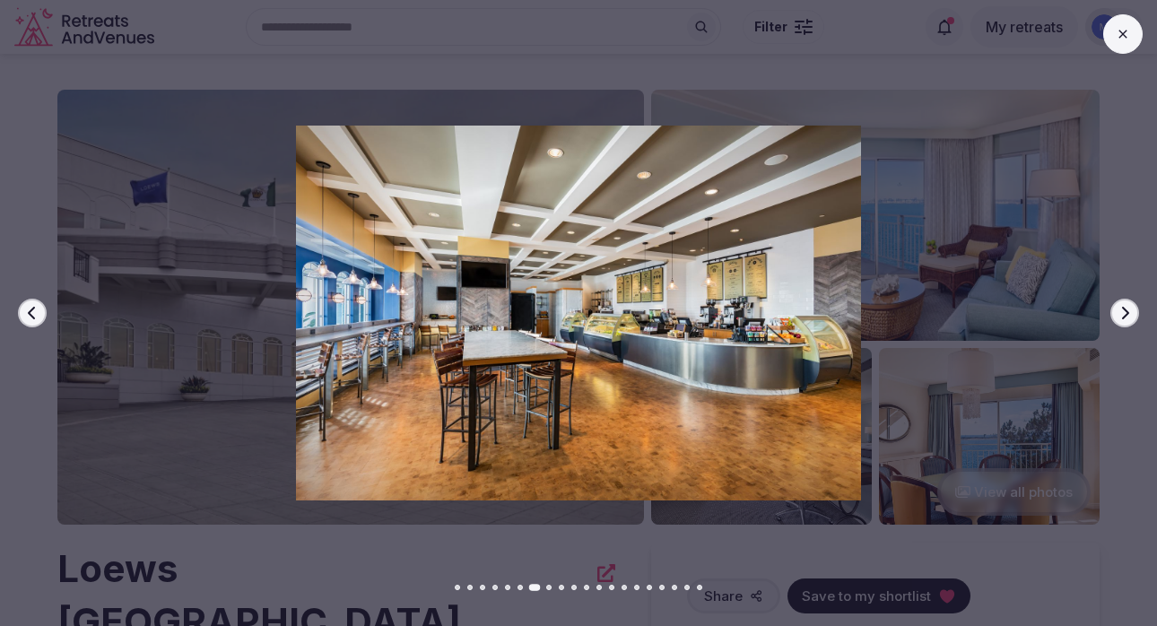
click at [1126, 318] on icon "button" at bounding box center [1125, 313] width 14 height 14
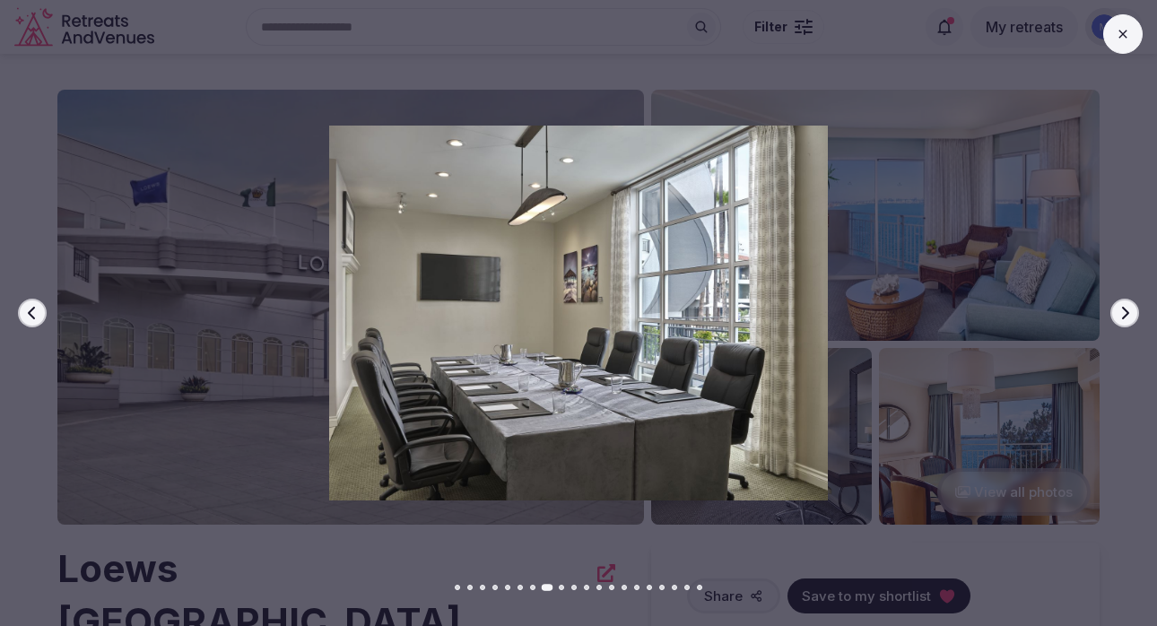
click at [1126, 318] on icon "button" at bounding box center [1125, 313] width 14 height 14
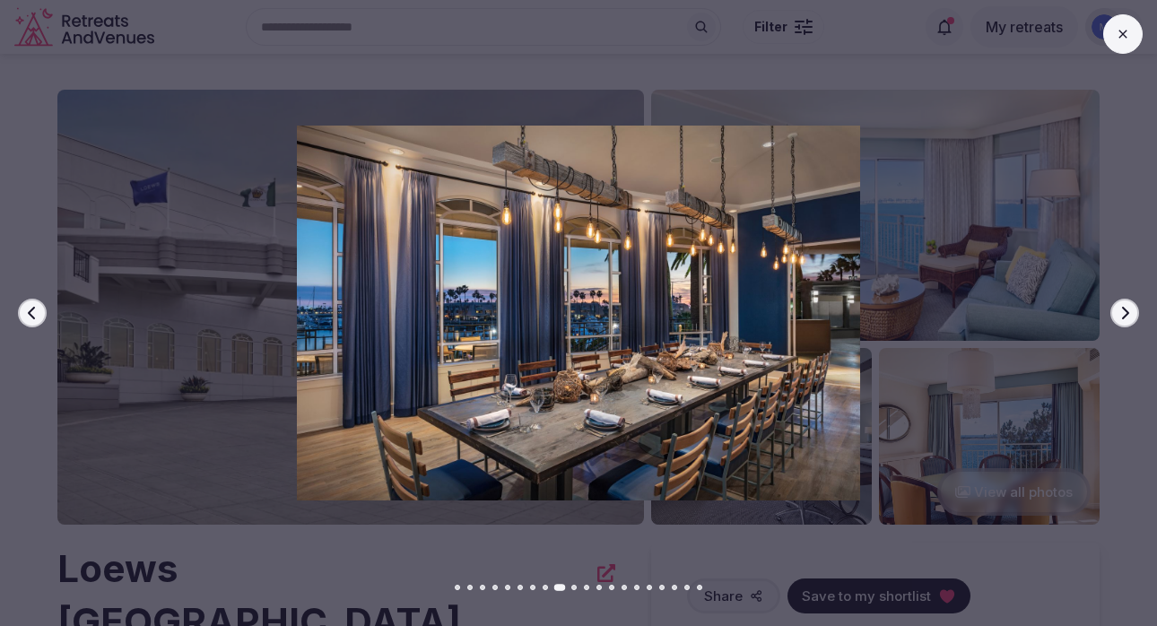
click at [1126, 318] on icon "button" at bounding box center [1125, 313] width 14 height 14
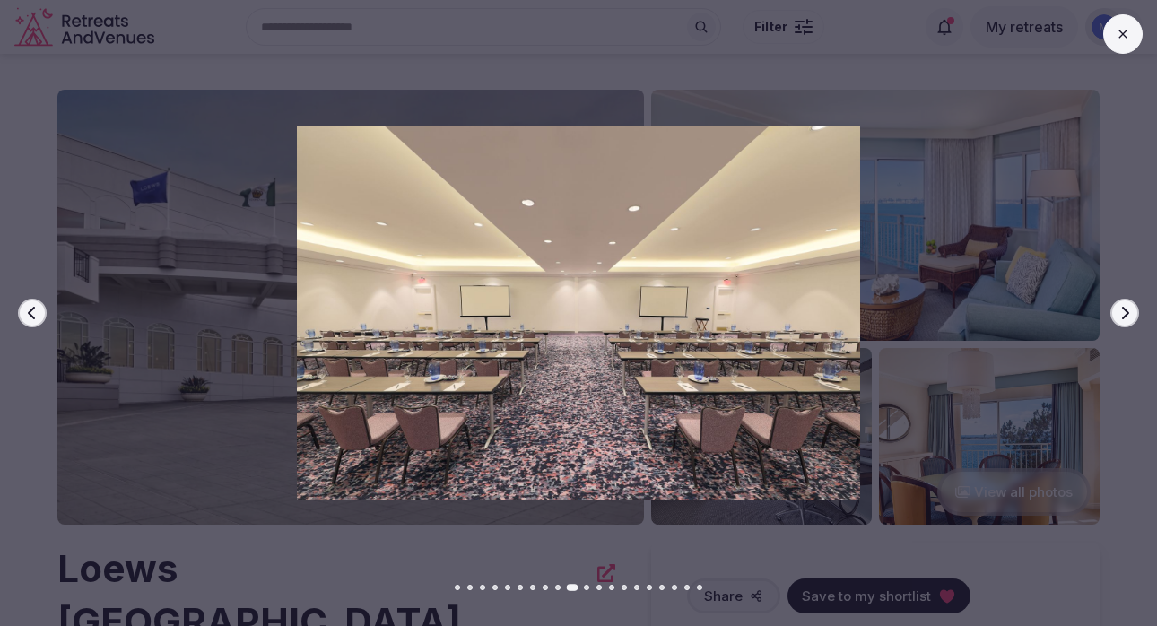
click at [1126, 318] on icon "button" at bounding box center [1125, 313] width 14 height 14
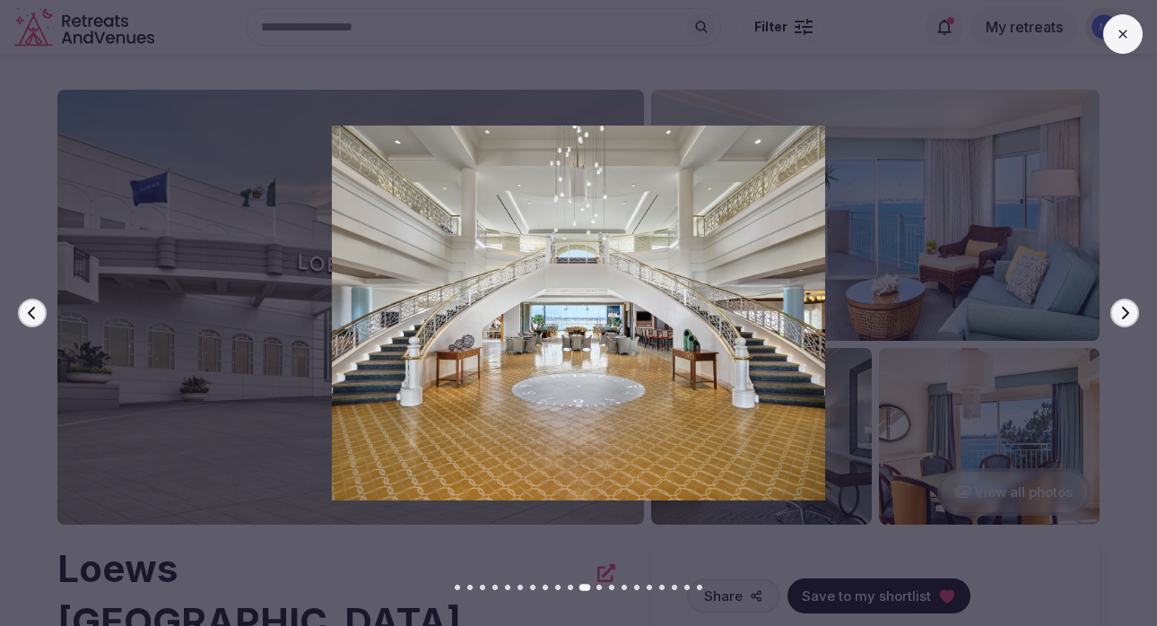
click at [1126, 318] on icon "button" at bounding box center [1125, 313] width 14 height 14
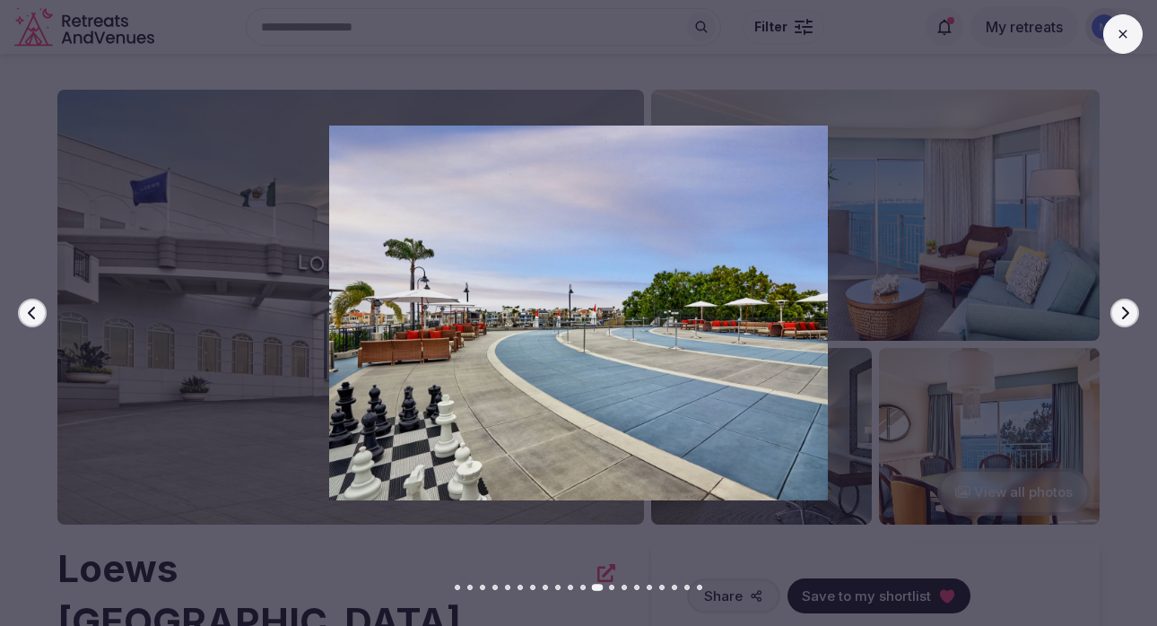
click at [1126, 318] on icon "button" at bounding box center [1125, 313] width 14 height 14
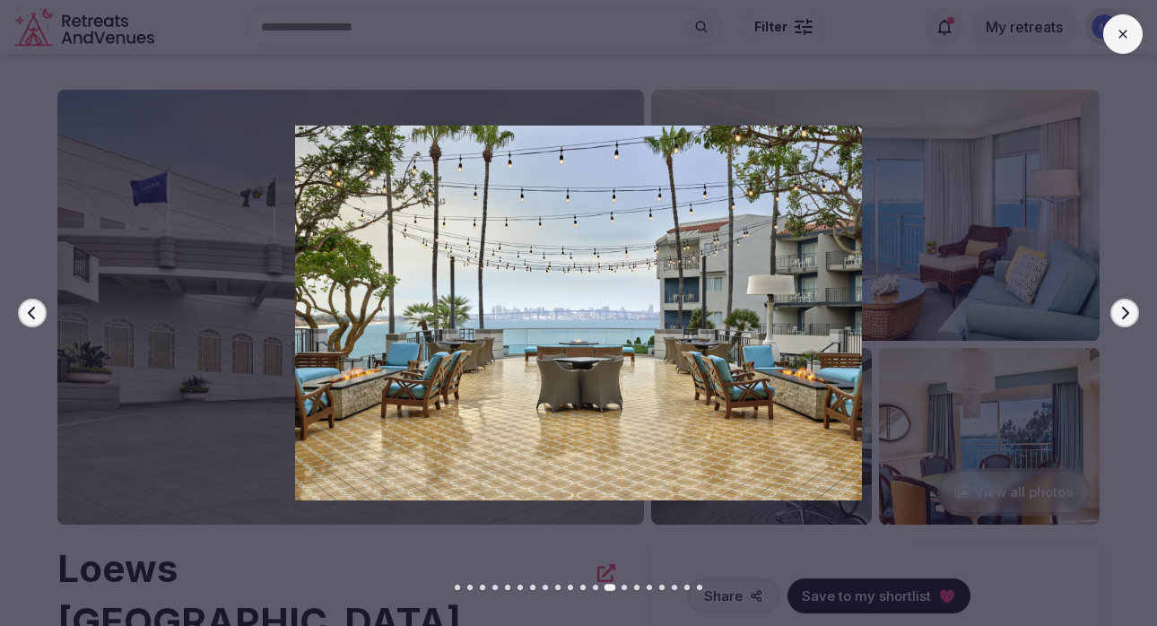
click at [1126, 318] on icon "button" at bounding box center [1125, 313] width 14 height 14
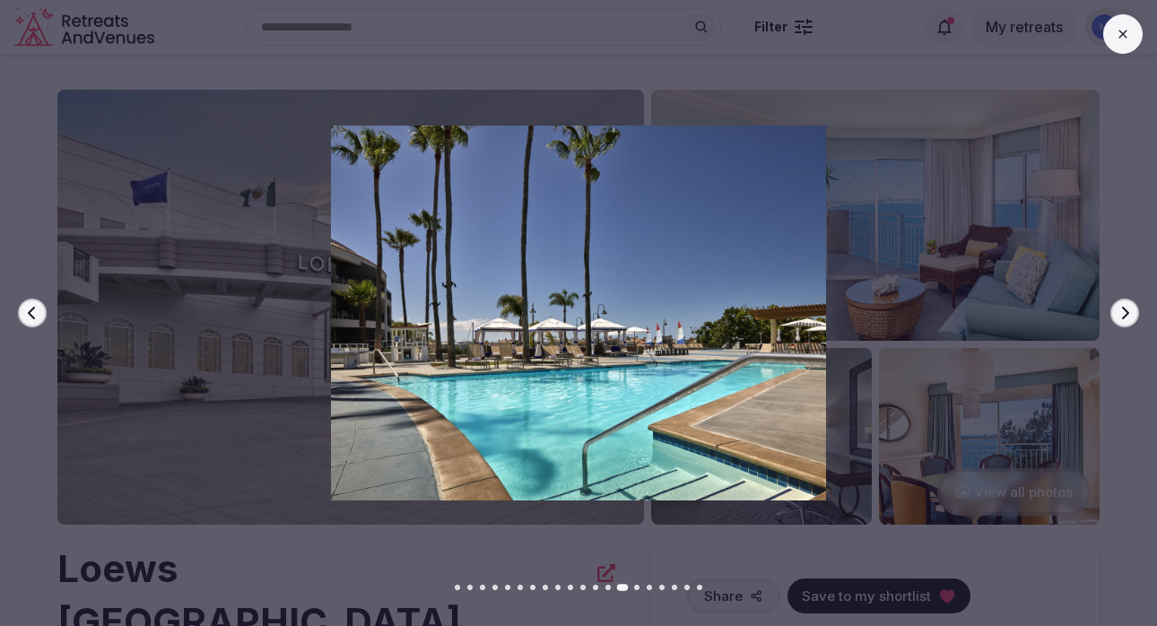
click at [1126, 318] on icon "button" at bounding box center [1125, 313] width 14 height 14
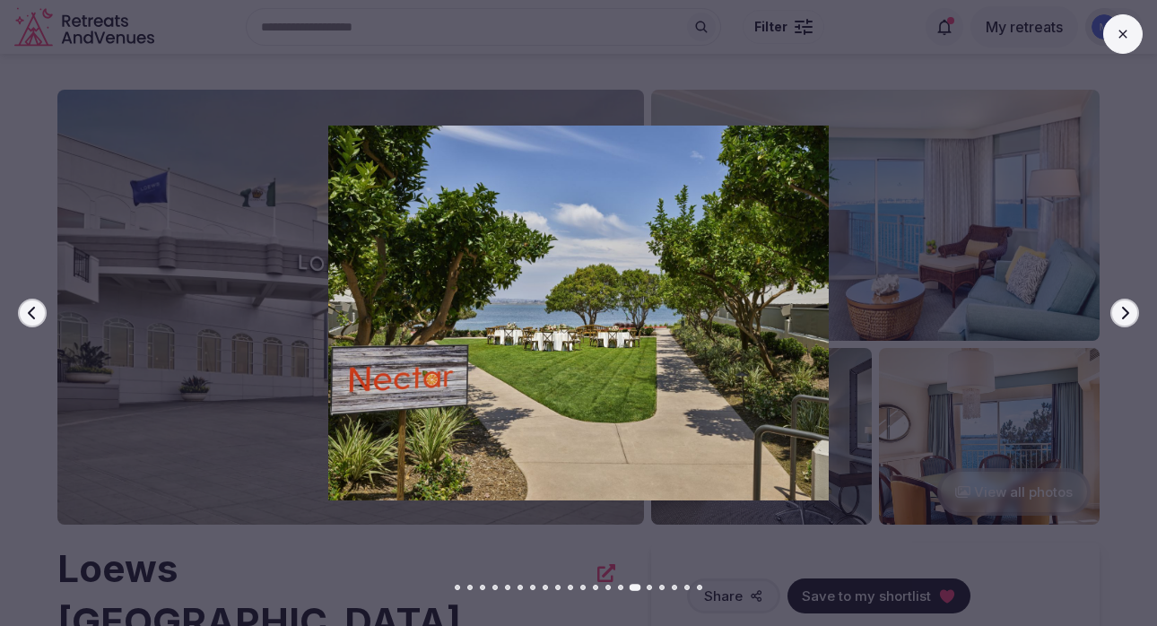
click at [1126, 318] on icon "button" at bounding box center [1125, 313] width 14 height 14
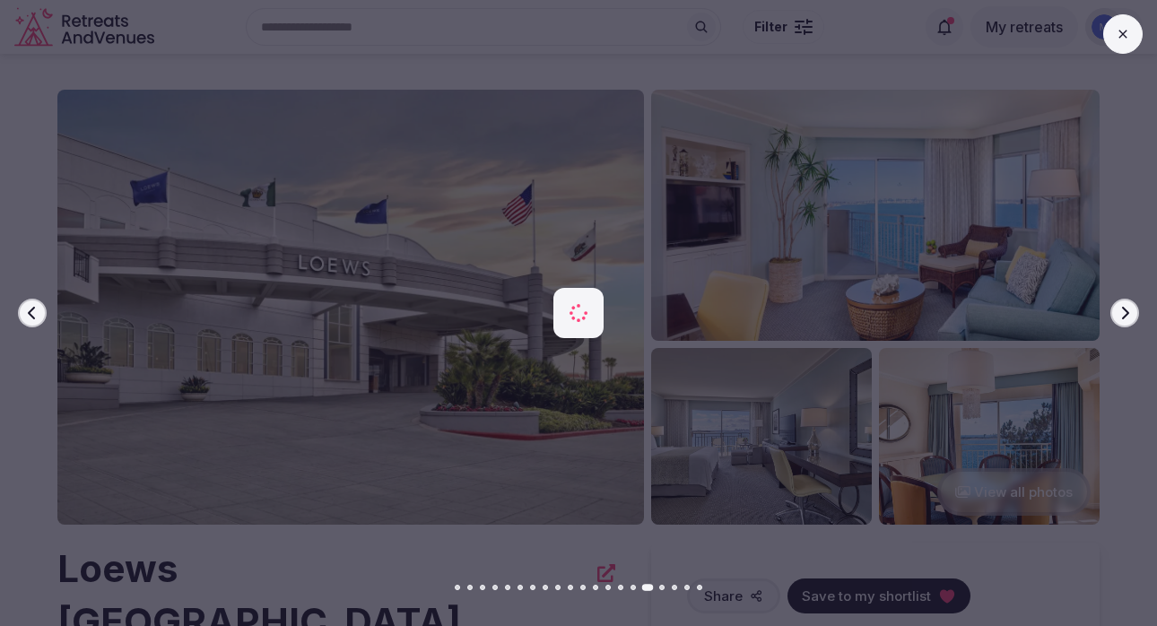
click at [1126, 318] on icon "button" at bounding box center [1125, 313] width 14 height 14
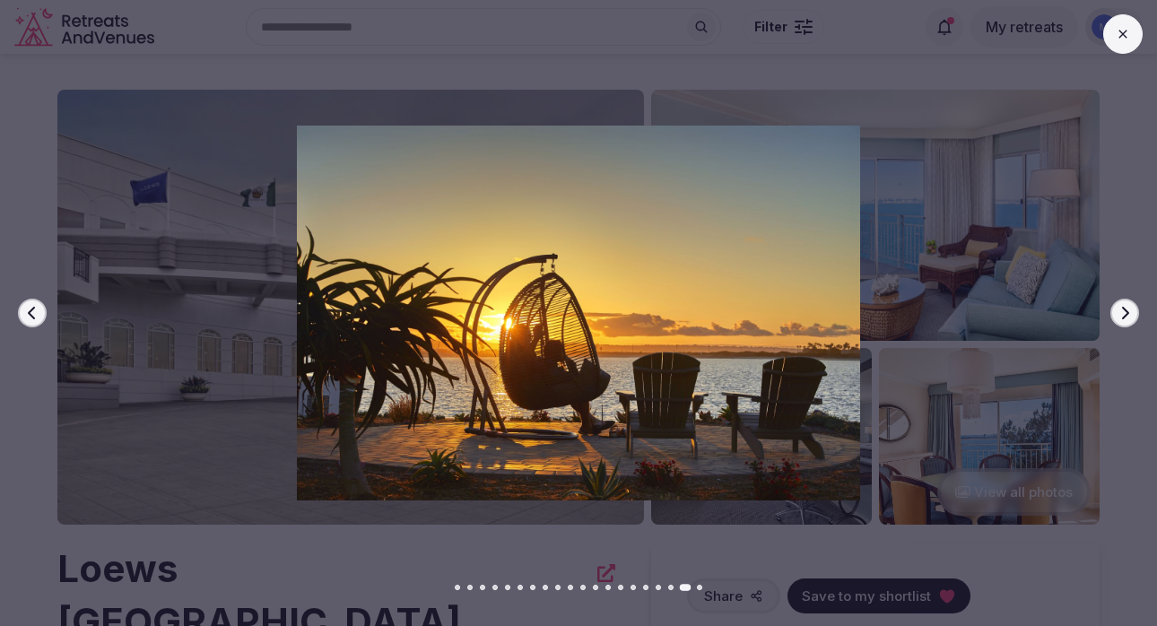
click at [1124, 31] on icon at bounding box center [1122, 34] width 8 height 8
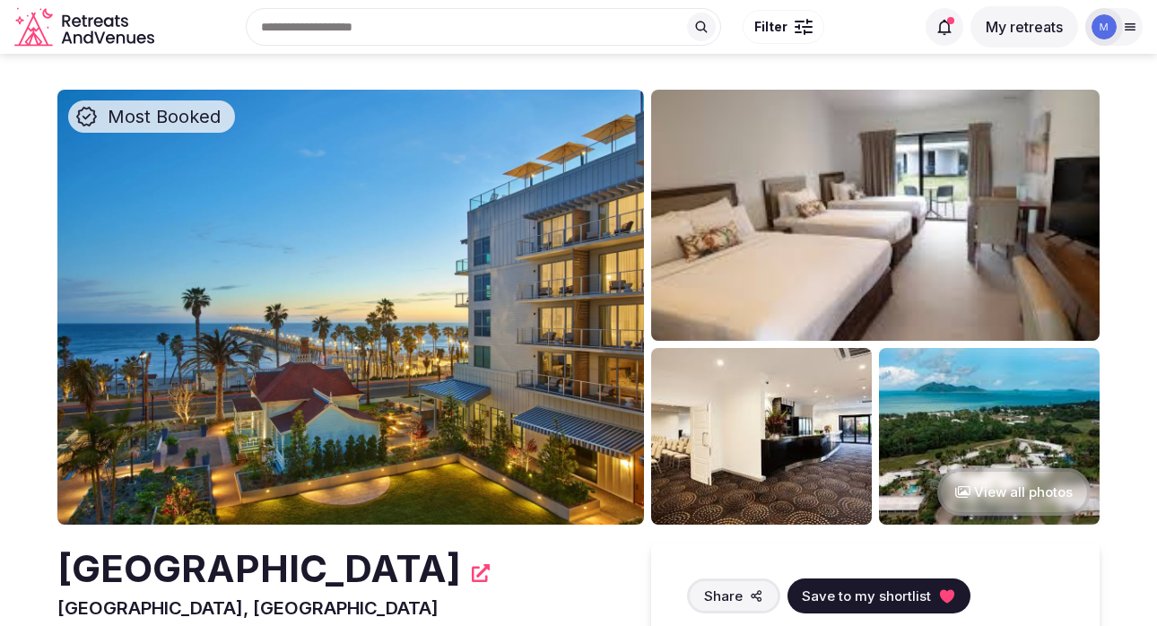
click at [533, 431] on img at bounding box center [350, 307] width 587 height 435
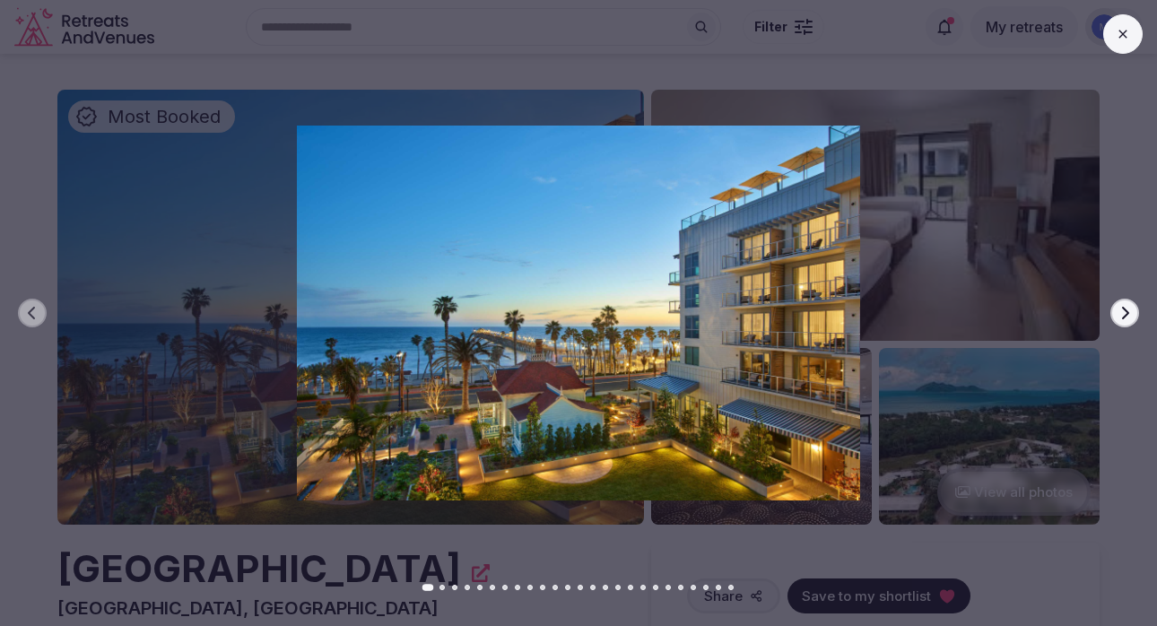
click at [1137, 318] on button "Next slide" at bounding box center [1124, 313] width 29 height 29
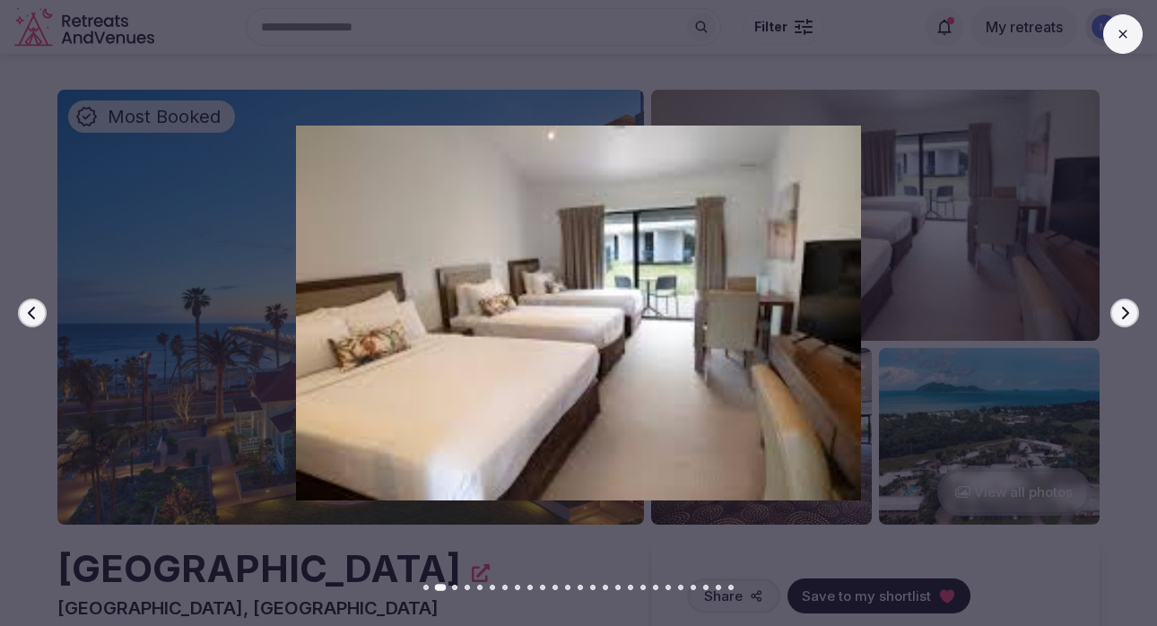
click at [1137, 318] on button "Next slide" at bounding box center [1124, 313] width 29 height 29
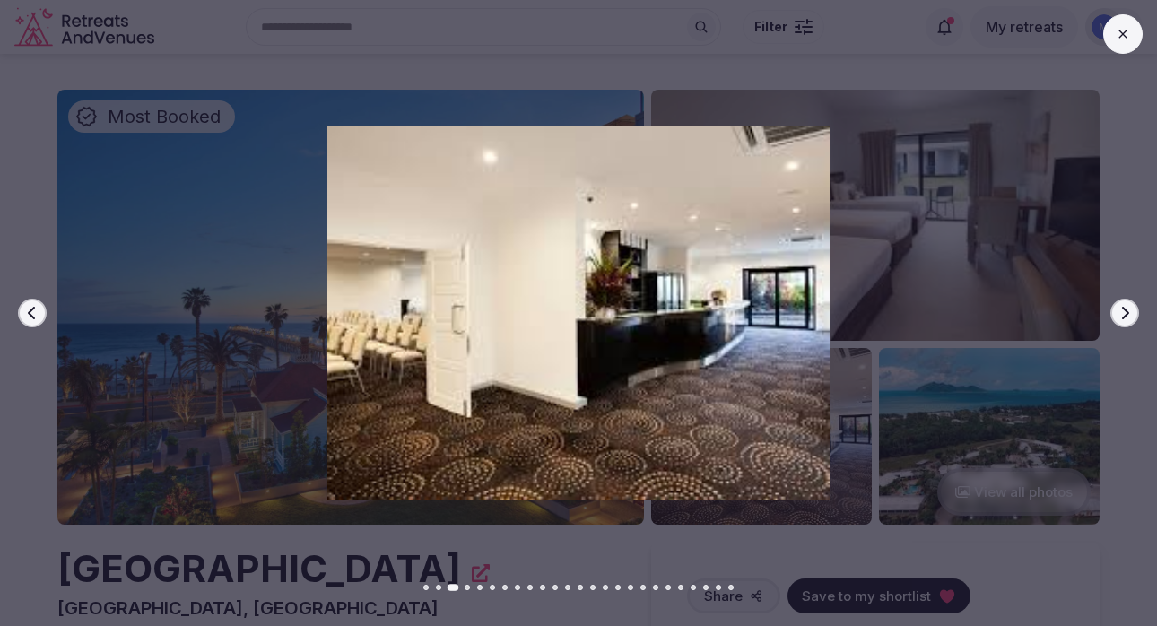
click at [1137, 318] on button "Next slide" at bounding box center [1124, 313] width 29 height 29
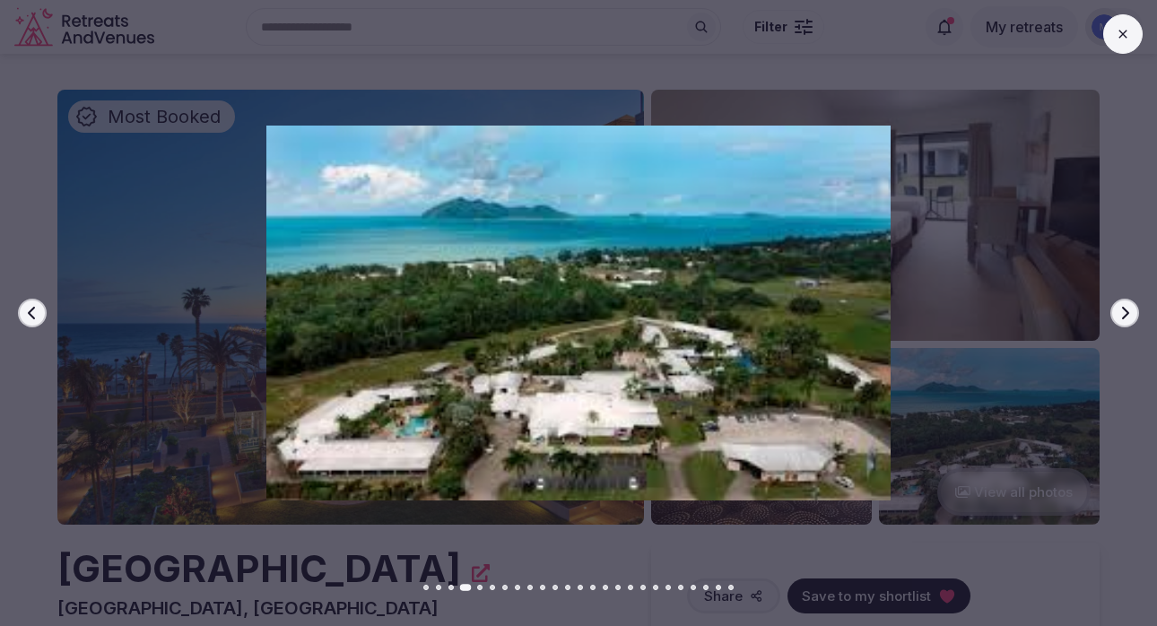
click at [1137, 318] on button "Next slide" at bounding box center [1124, 313] width 29 height 29
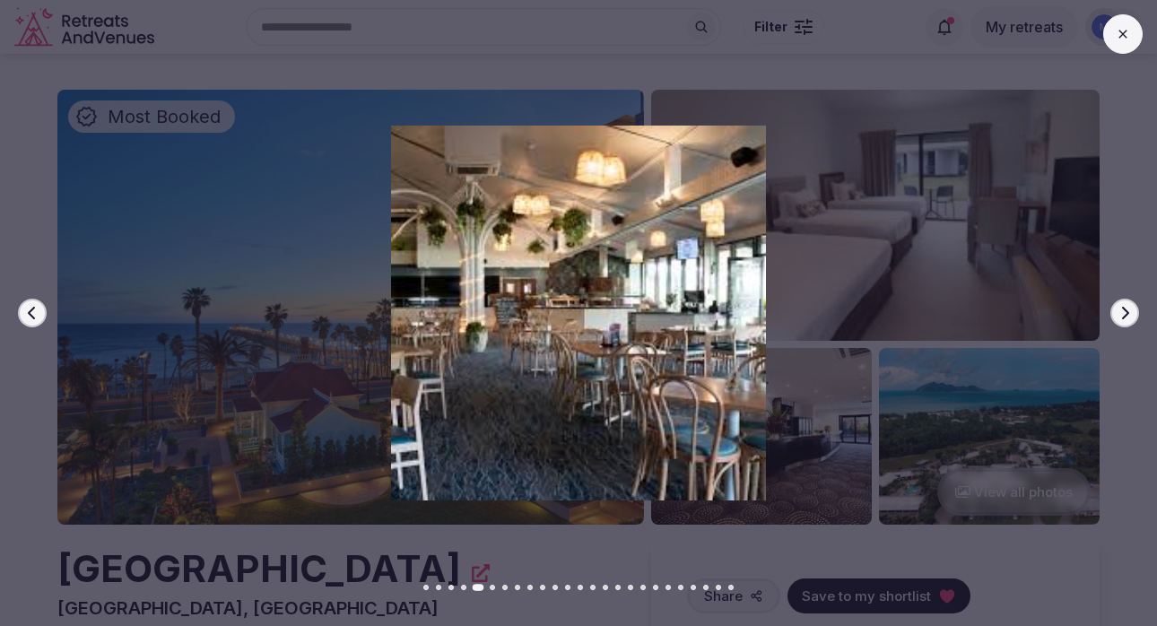
click at [1137, 318] on button "Next slide" at bounding box center [1124, 313] width 29 height 29
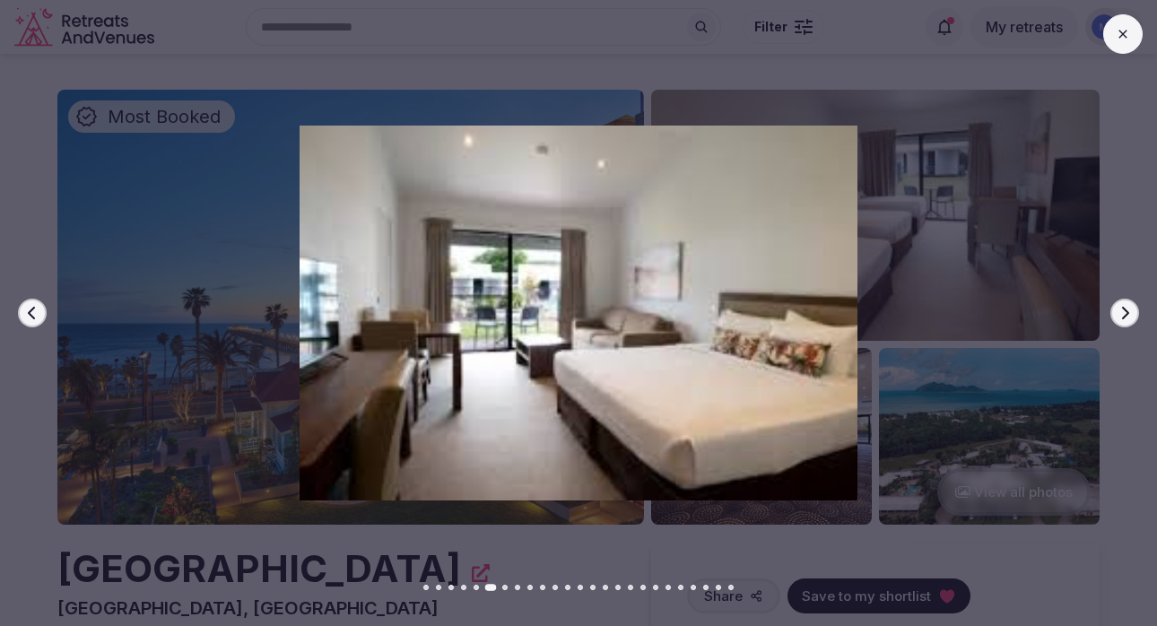
click at [1137, 318] on button "Next slide" at bounding box center [1124, 313] width 29 height 29
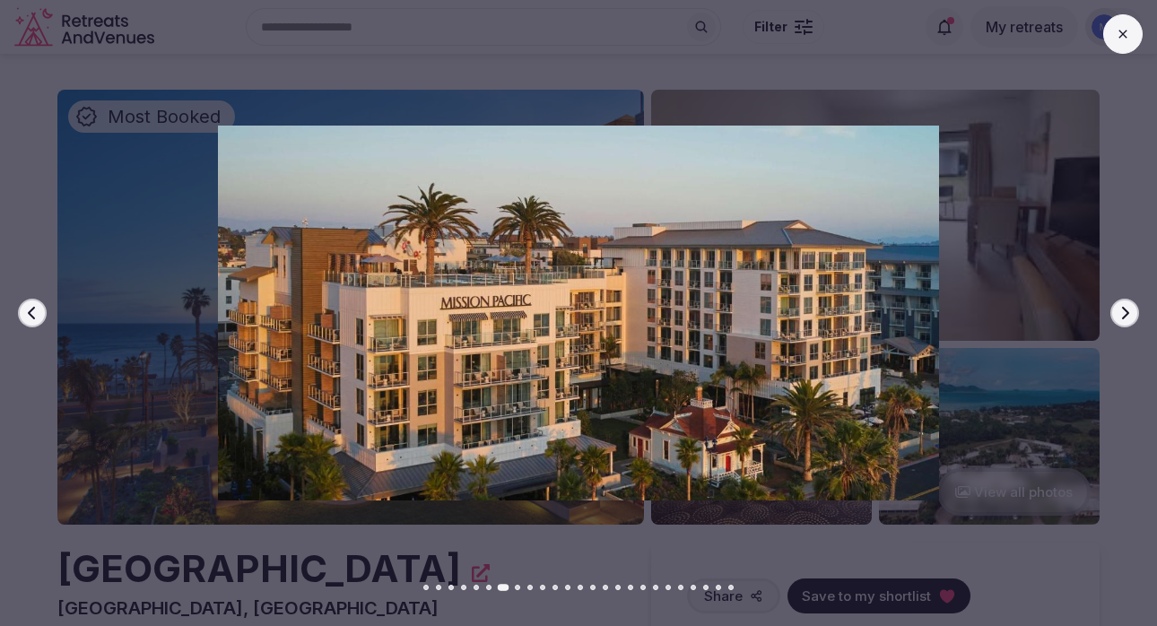
click at [1137, 318] on button "Next slide" at bounding box center [1124, 313] width 29 height 29
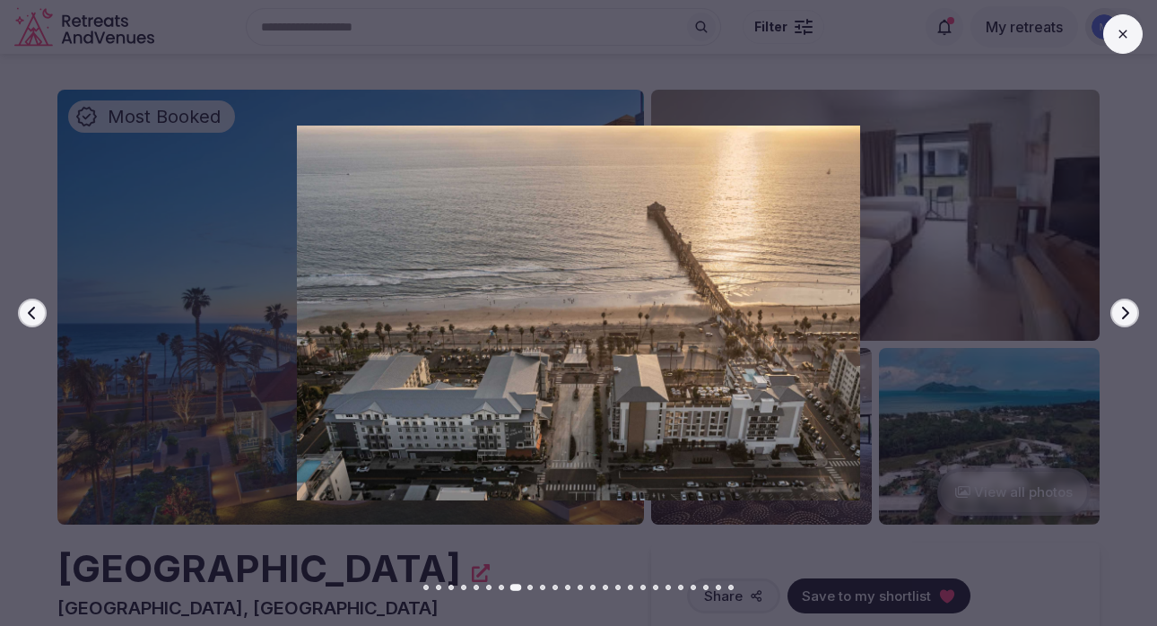
click at [1137, 318] on button "Next slide" at bounding box center [1124, 313] width 29 height 29
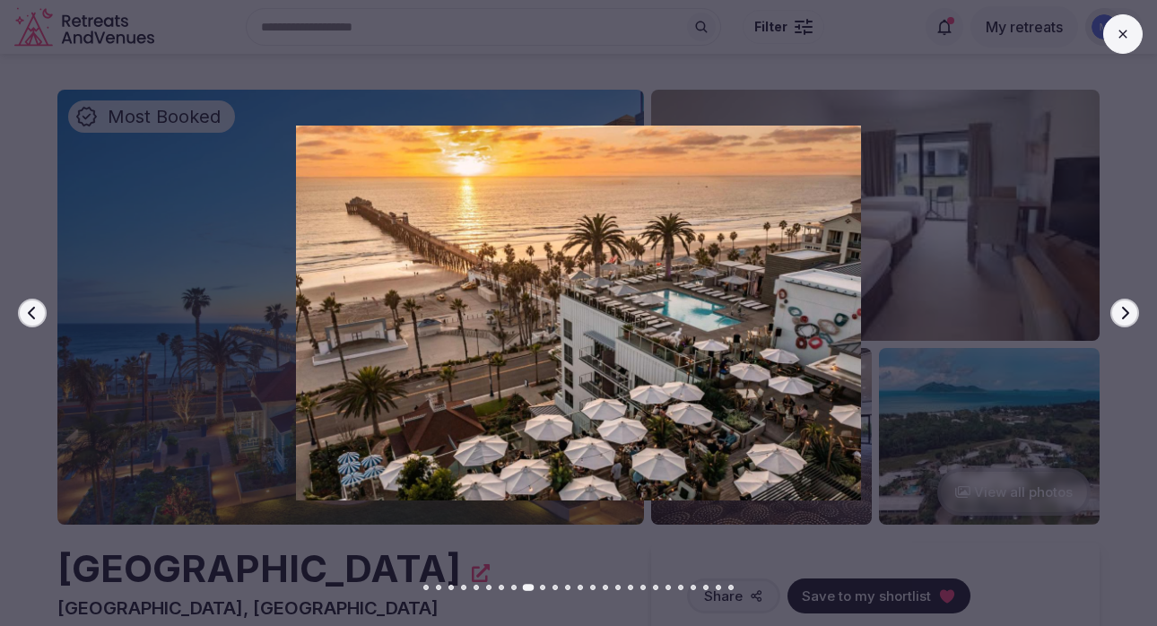
click at [1137, 318] on button "Next slide" at bounding box center [1124, 313] width 29 height 29
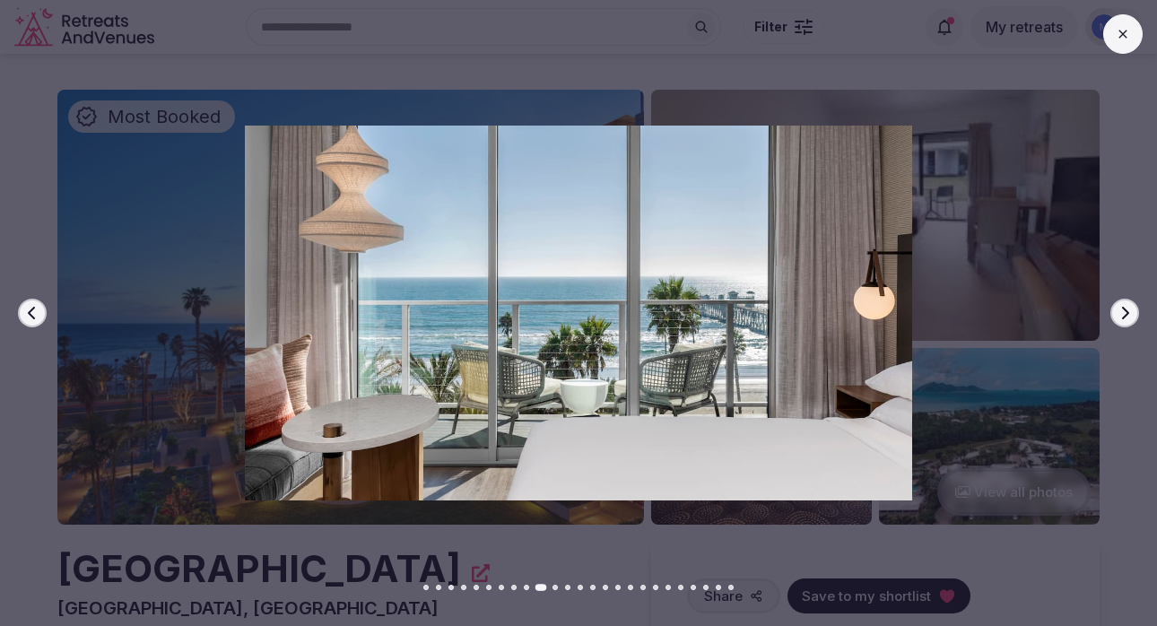
click at [1137, 318] on button "Next slide" at bounding box center [1124, 313] width 29 height 29
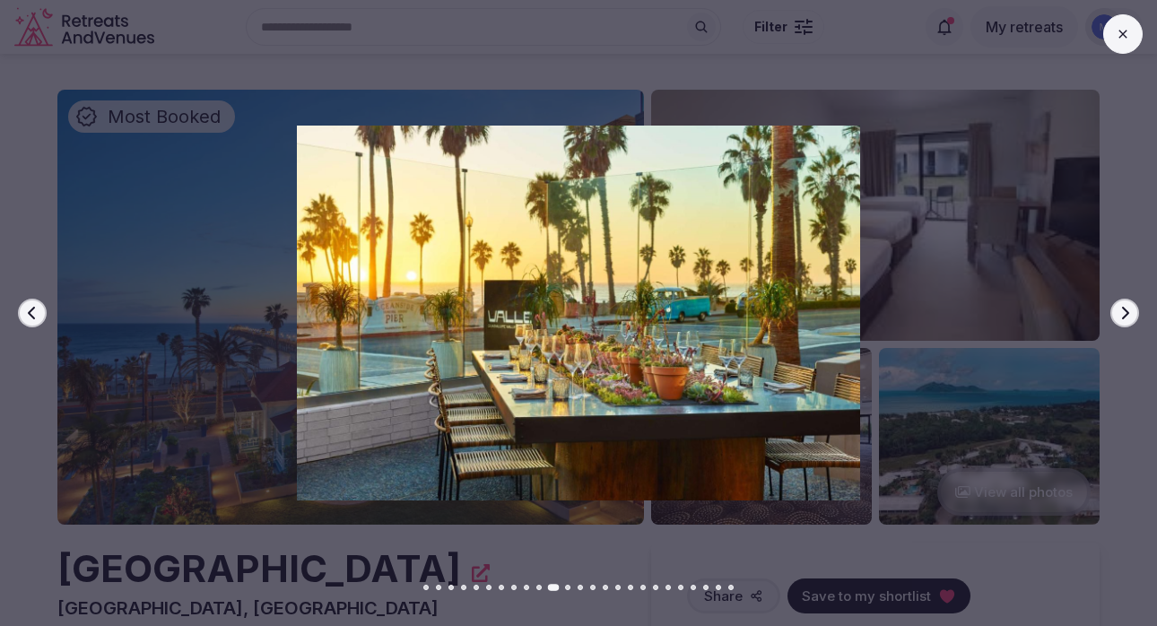
click at [1137, 318] on button "Next slide" at bounding box center [1124, 313] width 29 height 29
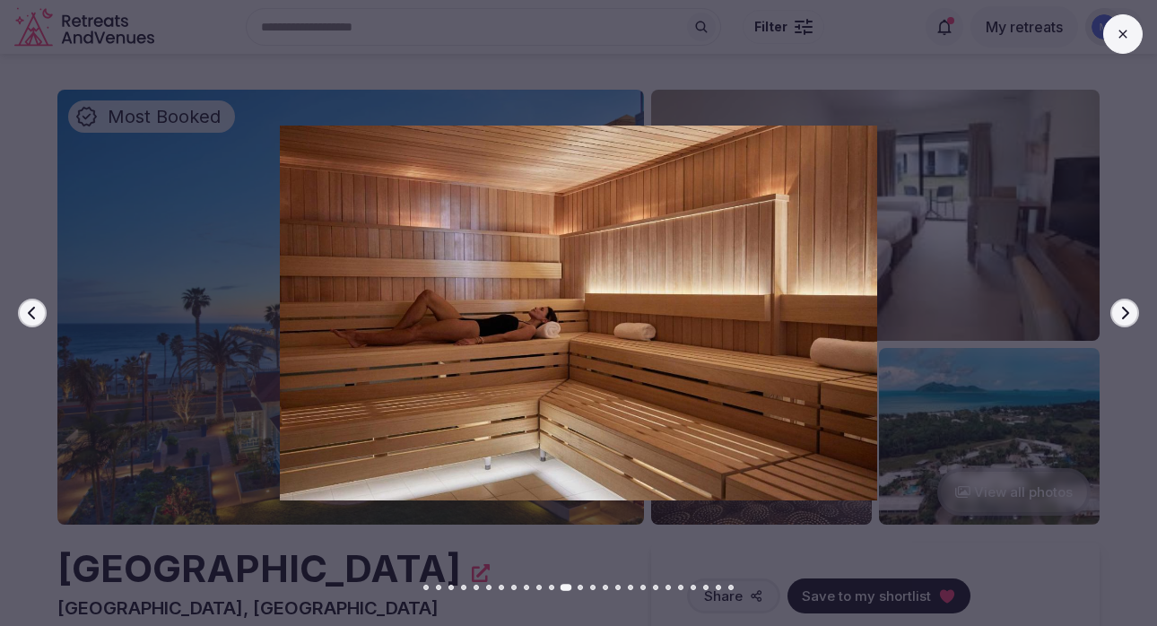
click at [1137, 318] on button "Next slide" at bounding box center [1124, 313] width 29 height 29
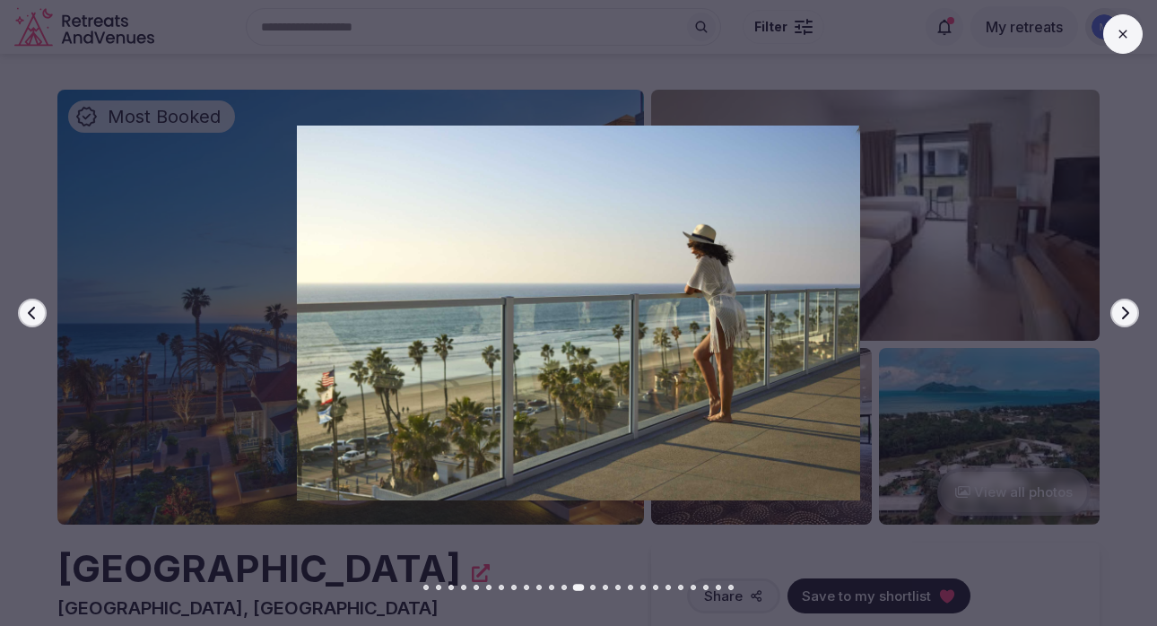
click at [1137, 318] on button "Next slide" at bounding box center [1124, 313] width 29 height 29
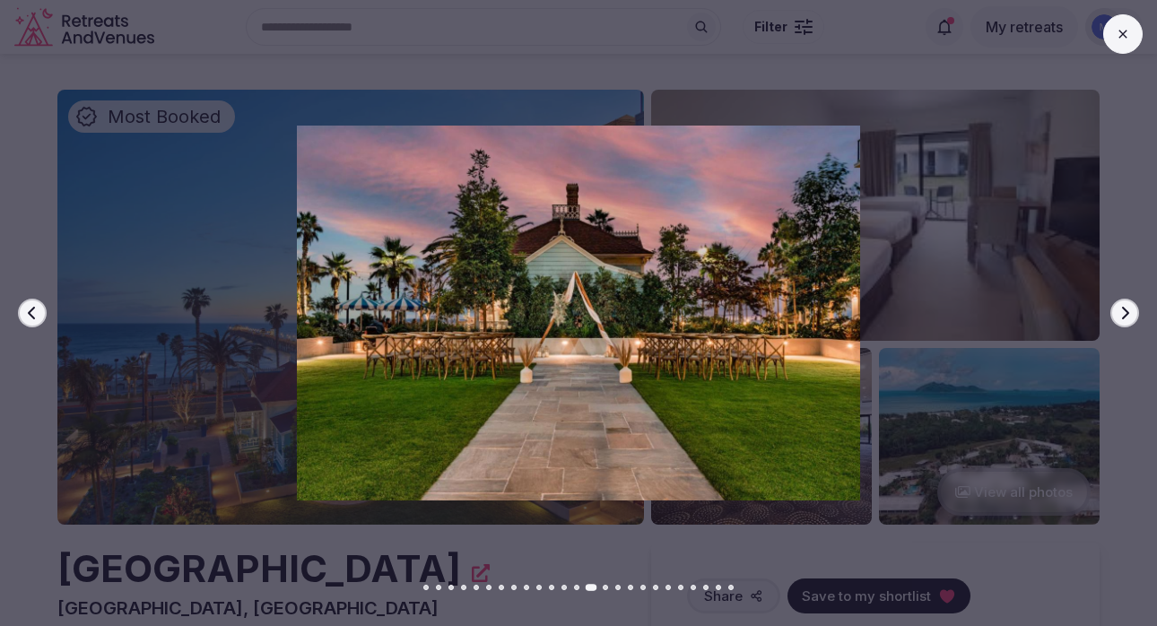
click at [1119, 39] on icon at bounding box center [1123, 34] width 14 height 14
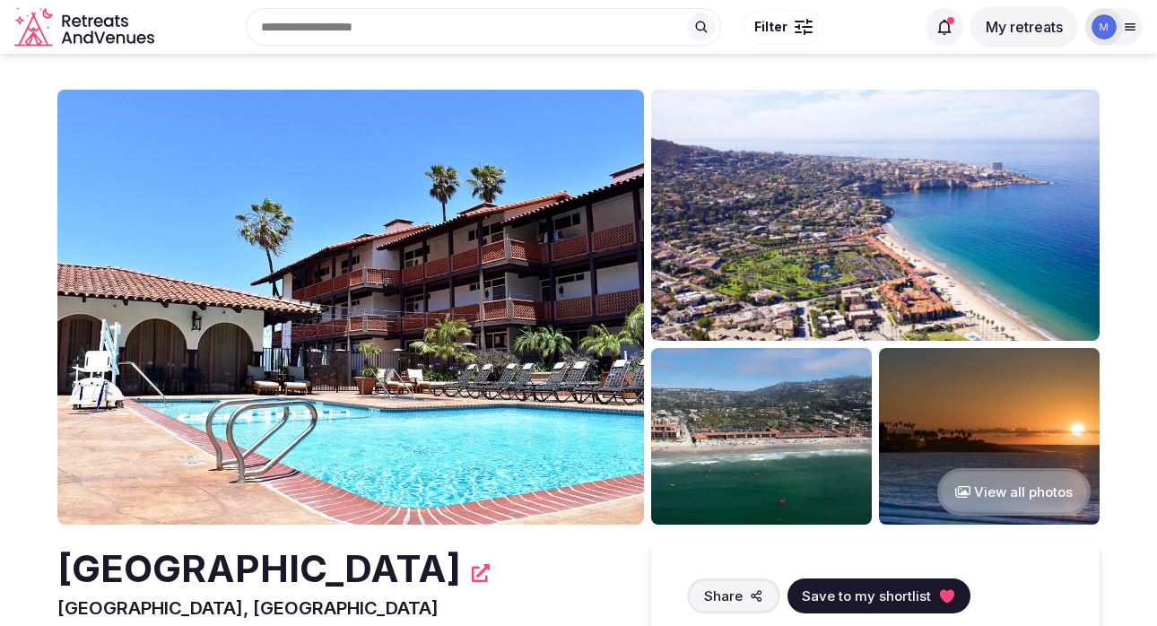
click at [763, 430] on img at bounding box center [761, 436] width 221 height 177
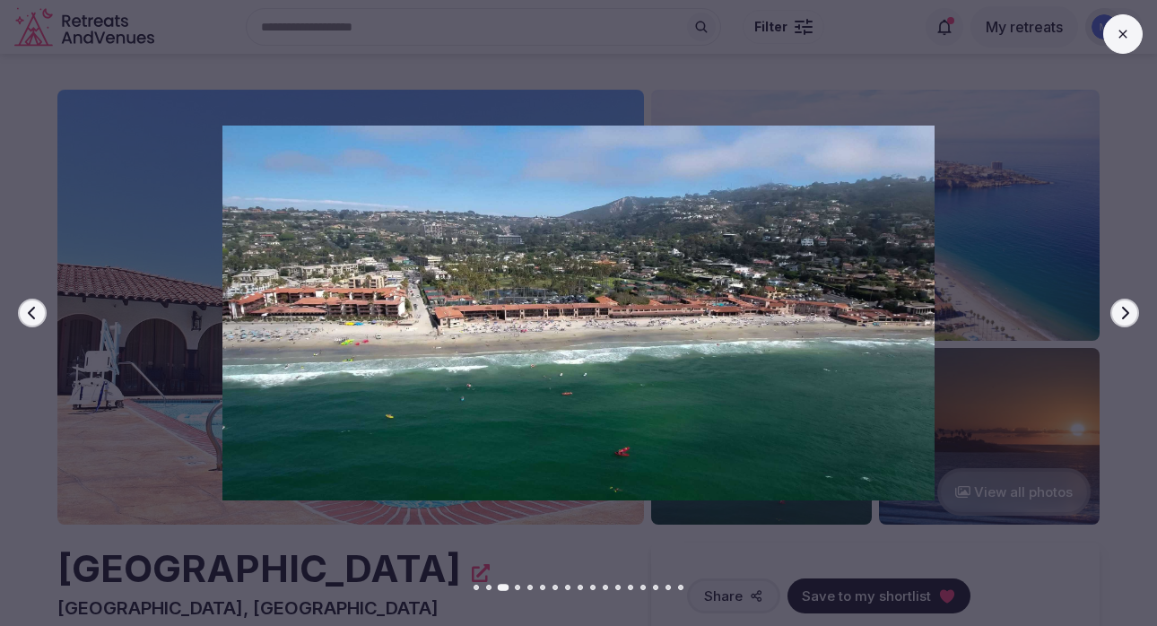
click at [1121, 314] on icon "button" at bounding box center [1125, 313] width 14 height 14
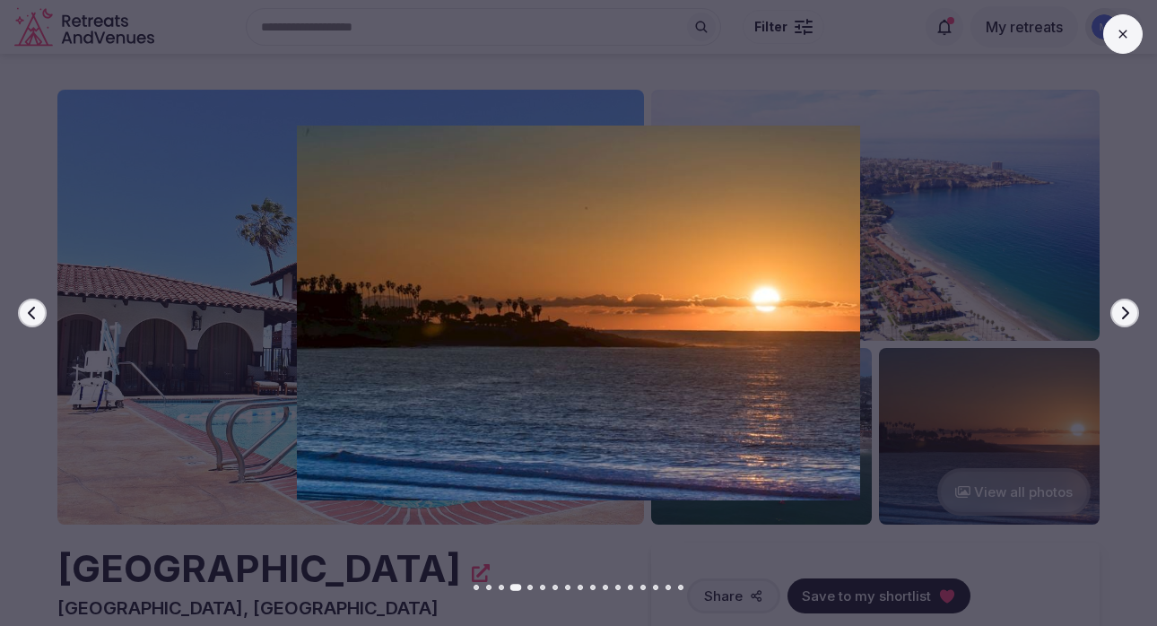
click at [1121, 314] on icon "button" at bounding box center [1125, 313] width 14 height 14
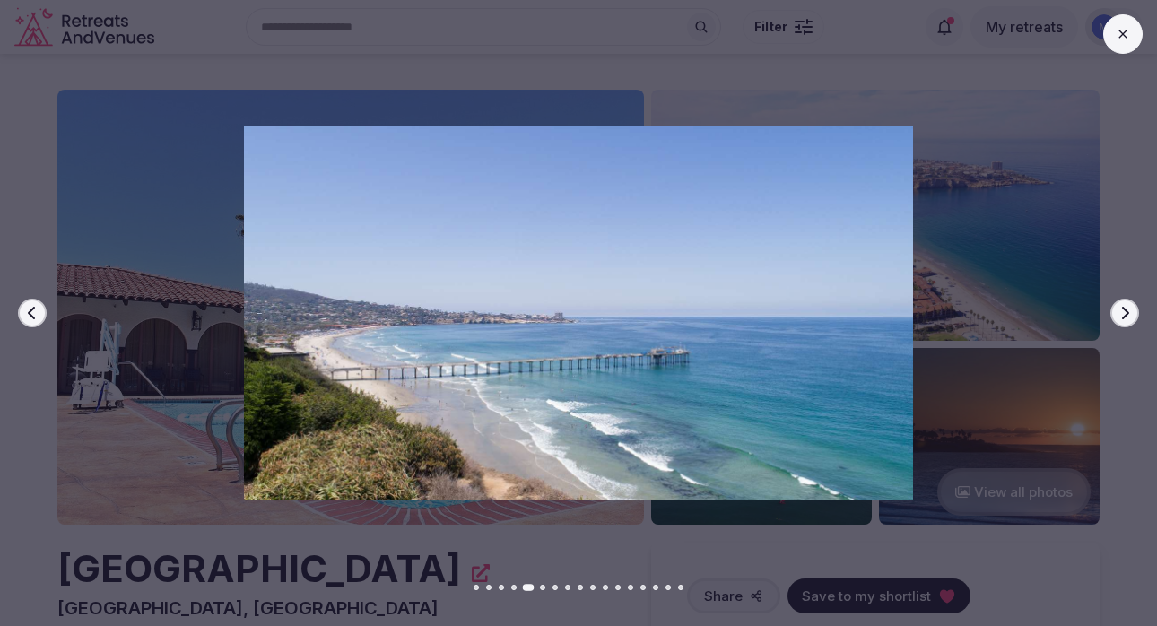
click at [1121, 314] on icon "button" at bounding box center [1125, 313] width 14 height 14
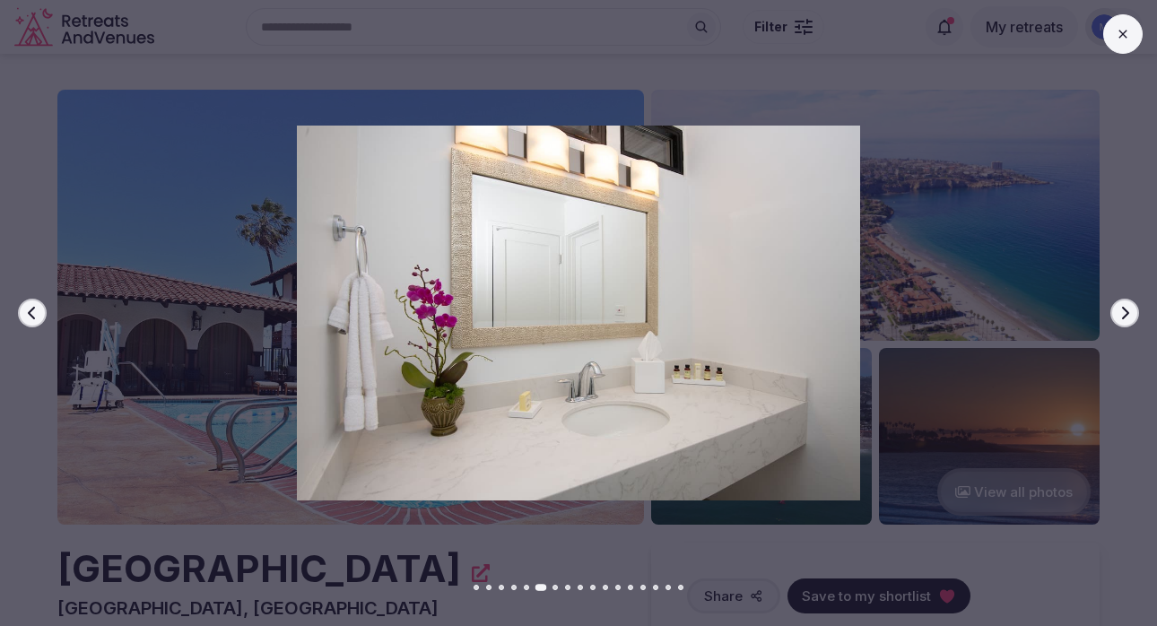
click at [1121, 314] on icon "button" at bounding box center [1125, 313] width 14 height 14
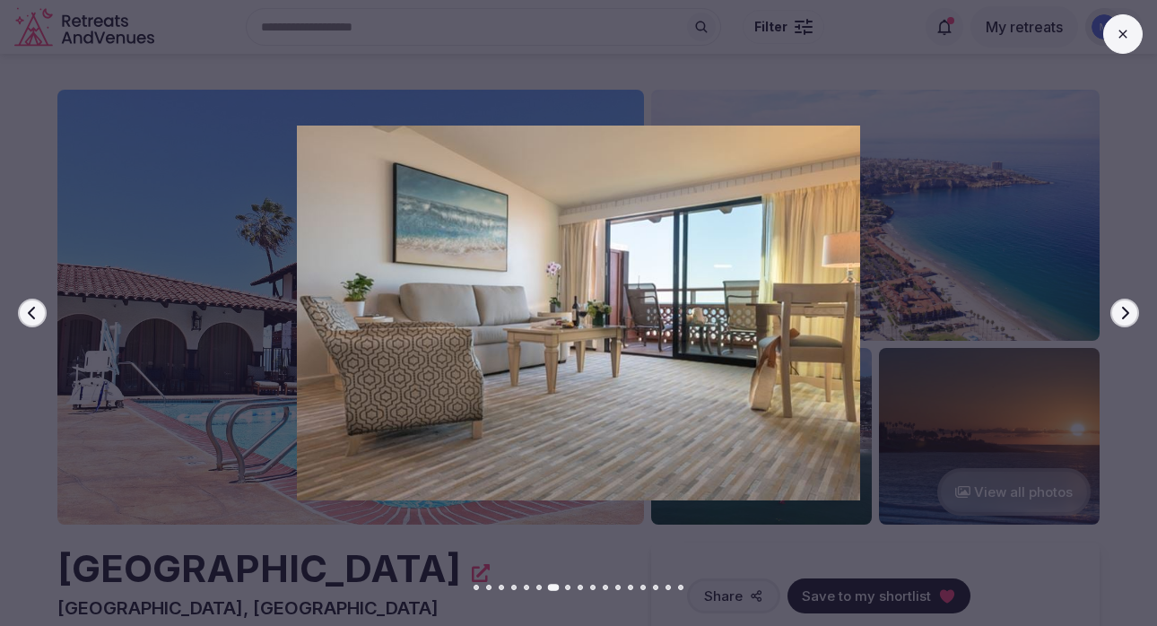
click at [1121, 314] on icon "button" at bounding box center [1125, 313] width 14 height 14
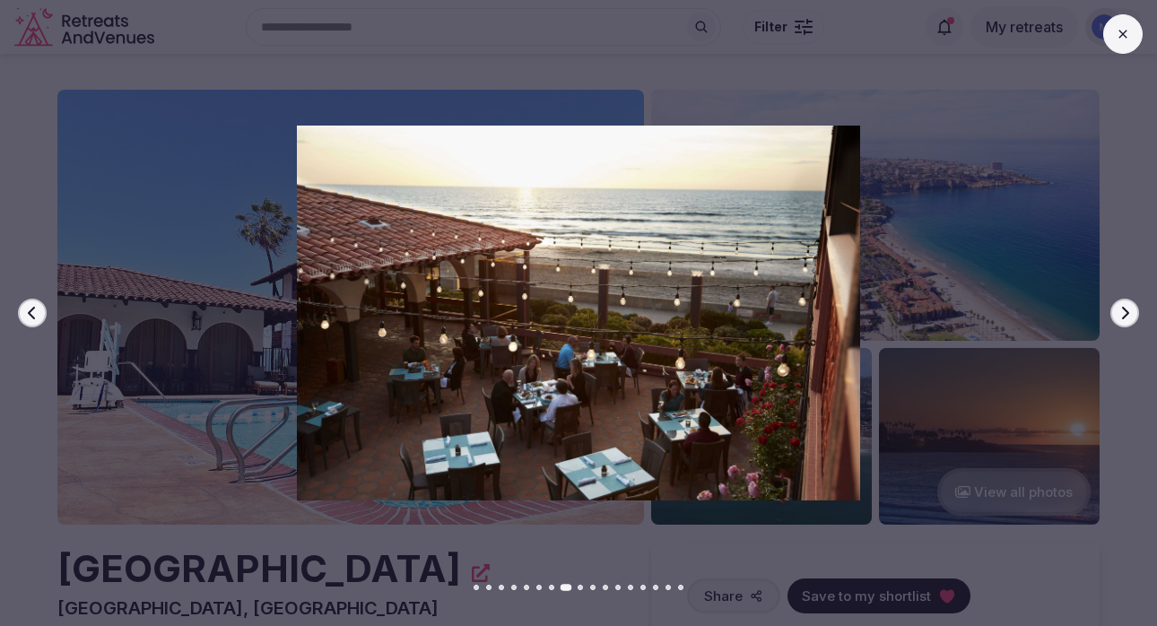
click at [1121, 314] on icon "button" at bounding box center [1125, 313] width 14 height 14
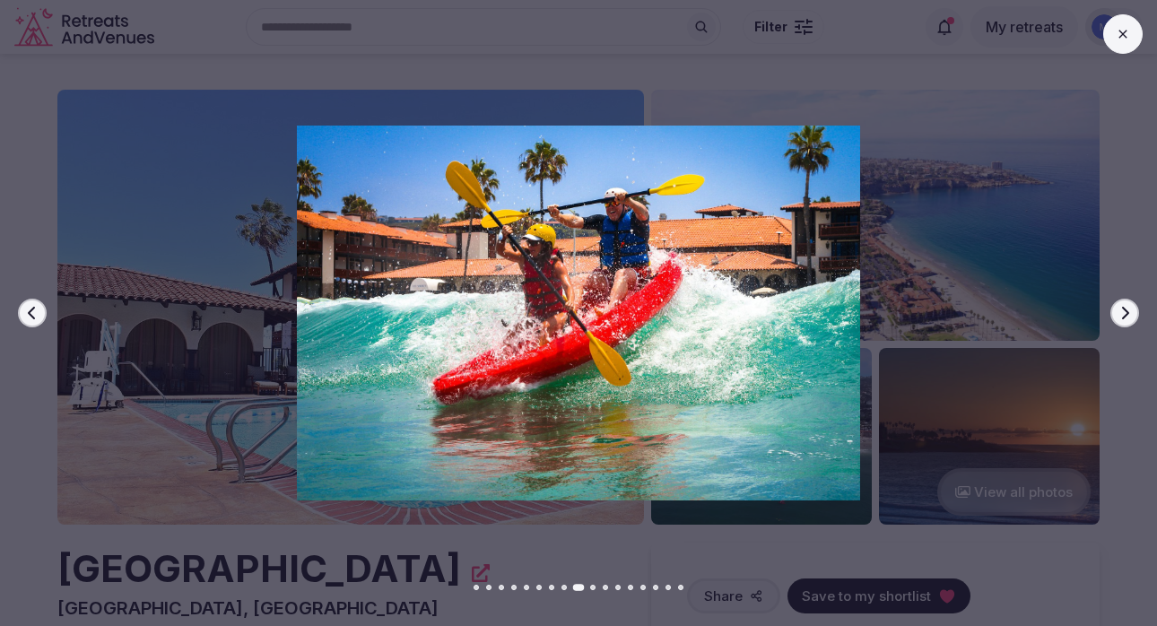
click at [1121, 314] on icon "button" at bounding box center [1125, 313] width 14 height 14
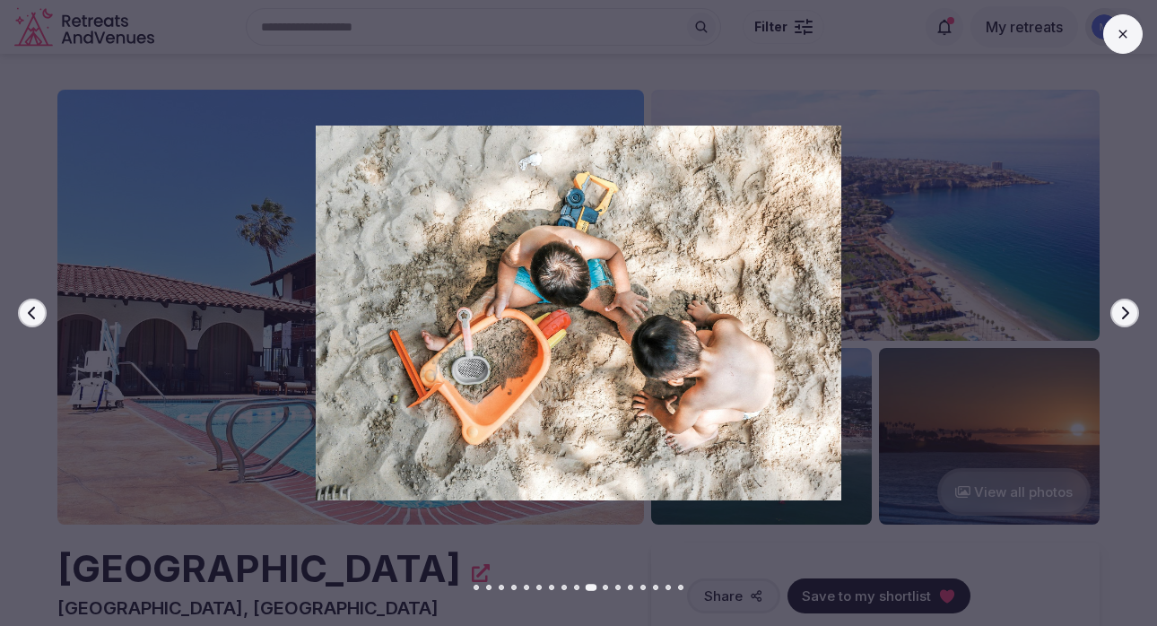
click at [1121, 314] on icon "button" at bounding box center [1125, 313] width 14 height 14
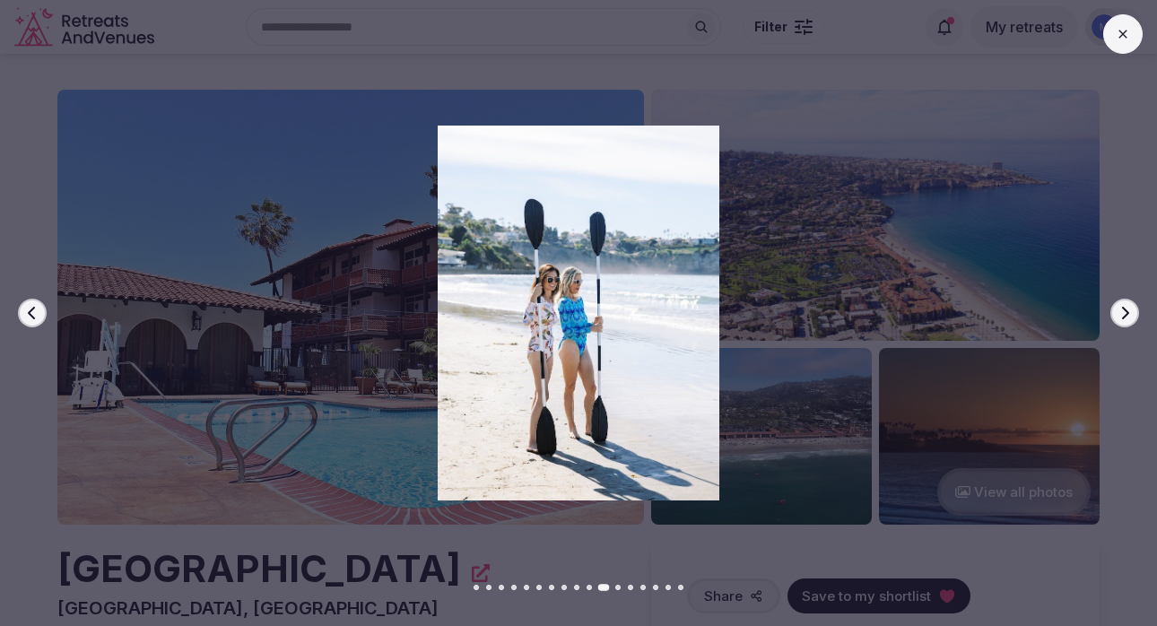
click at [1121, 314] on icon "button" at bounding box center [1125, 313] width 14 height 14
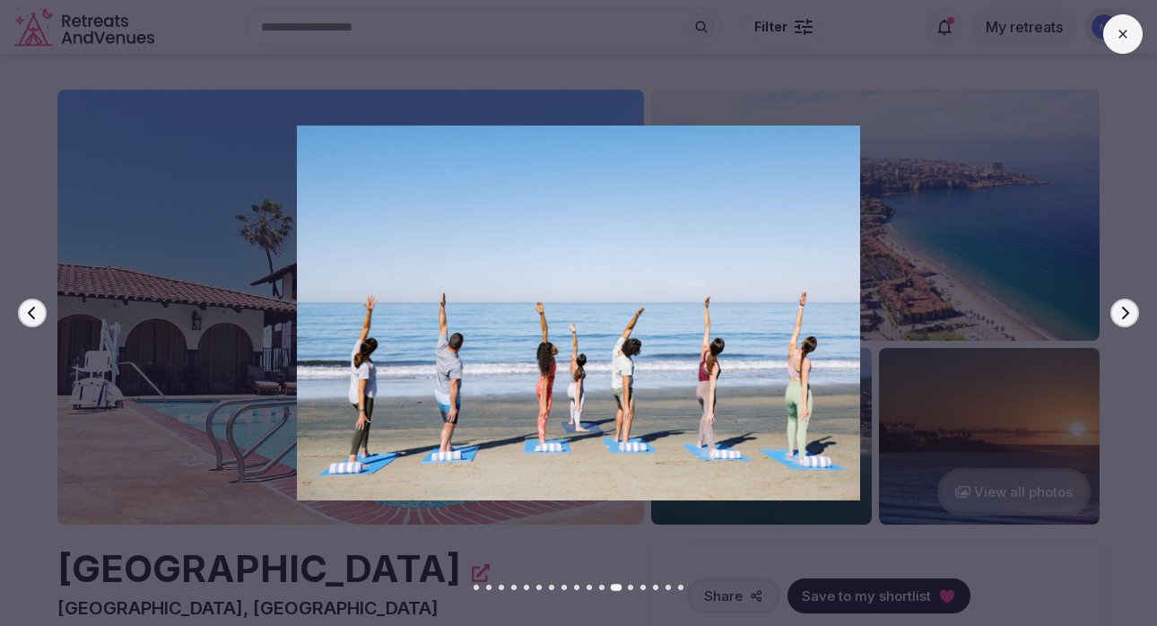
click at [1121, 314] on icon "button" at bounding box center [1125, 313] width 14 height 14
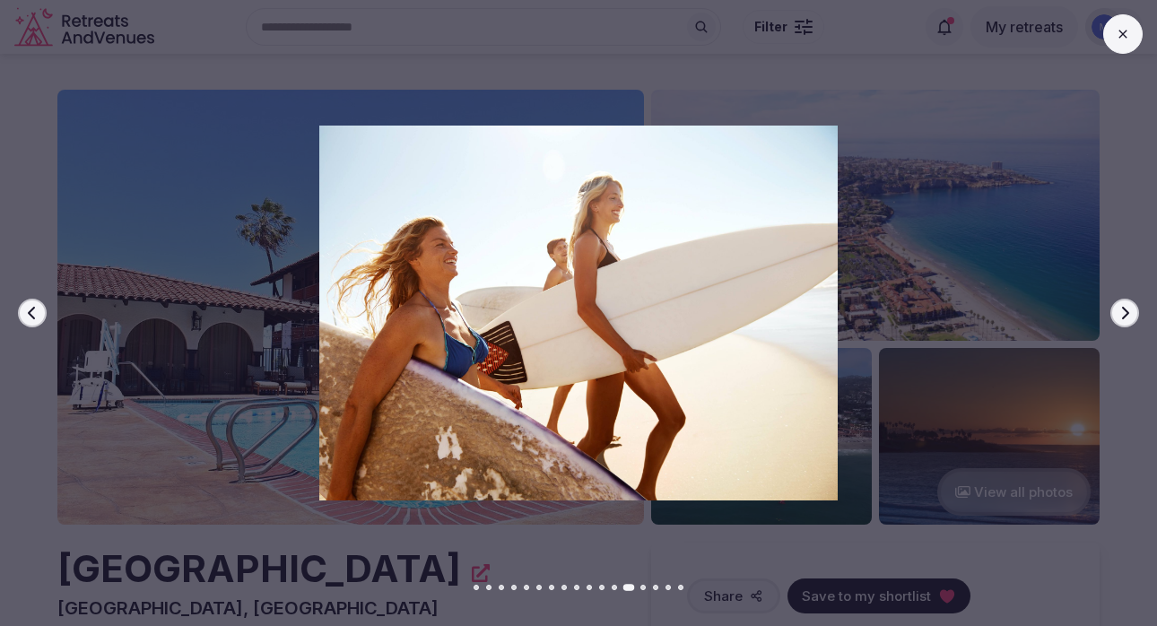
click at [1121, 314] on icon "button" at bounding box center [1125, 313] width 14 height 14
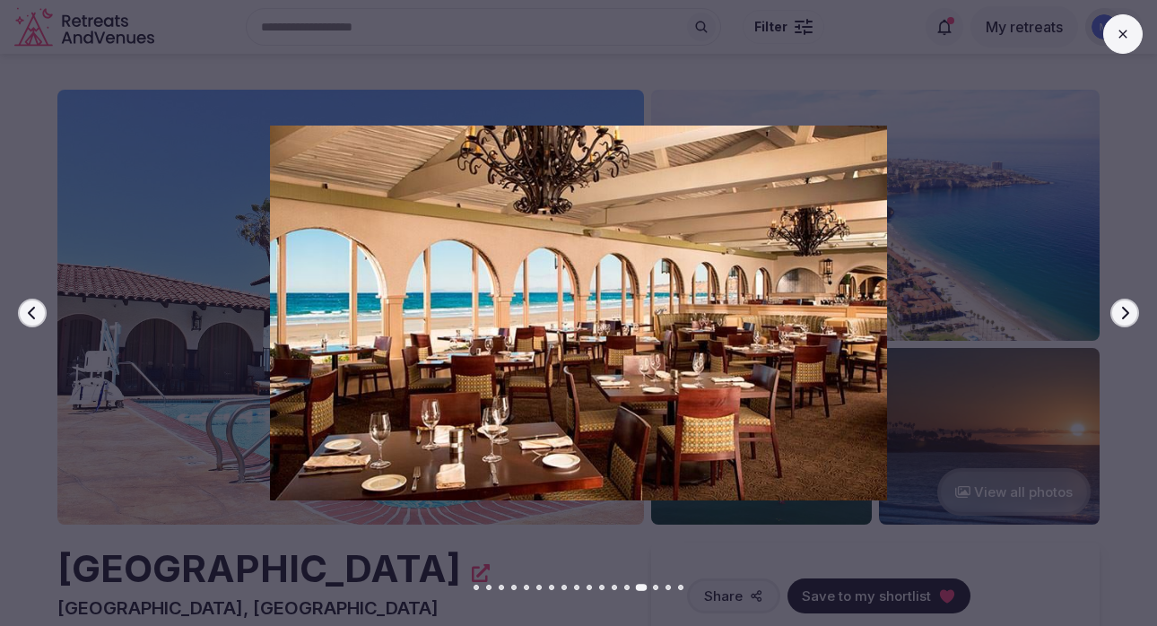
click at [1121, 314] on icon "button" at bounding box center [1125, 313] width 14 height 14
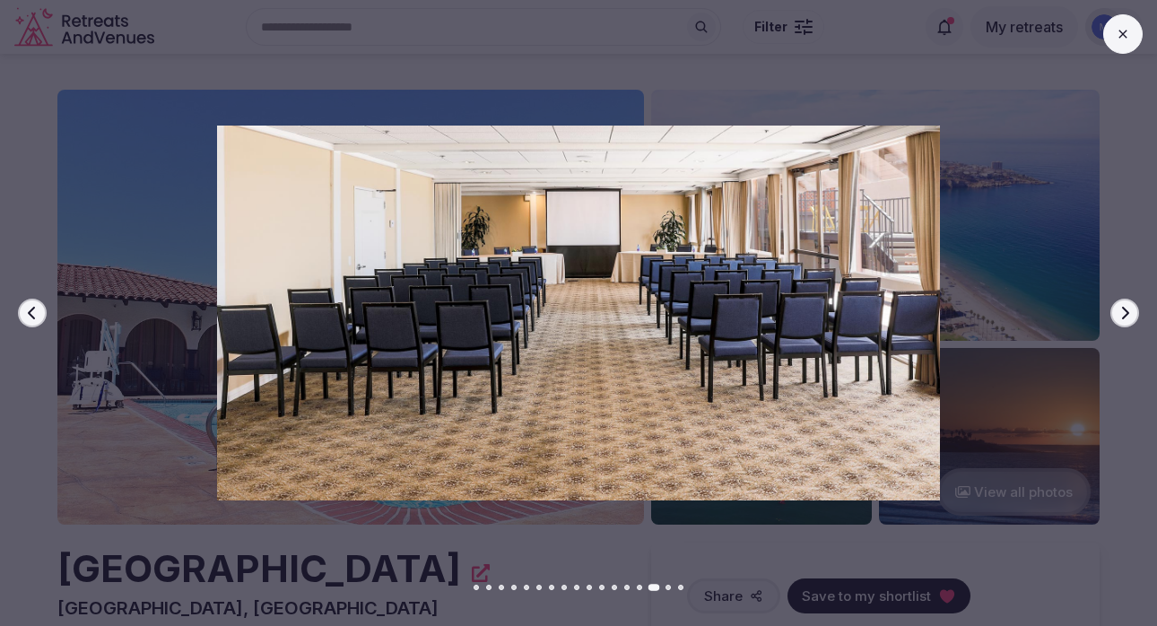
click at [1121, 314] on icon "button" at bounding box center [1125, 313] width 14 height 14
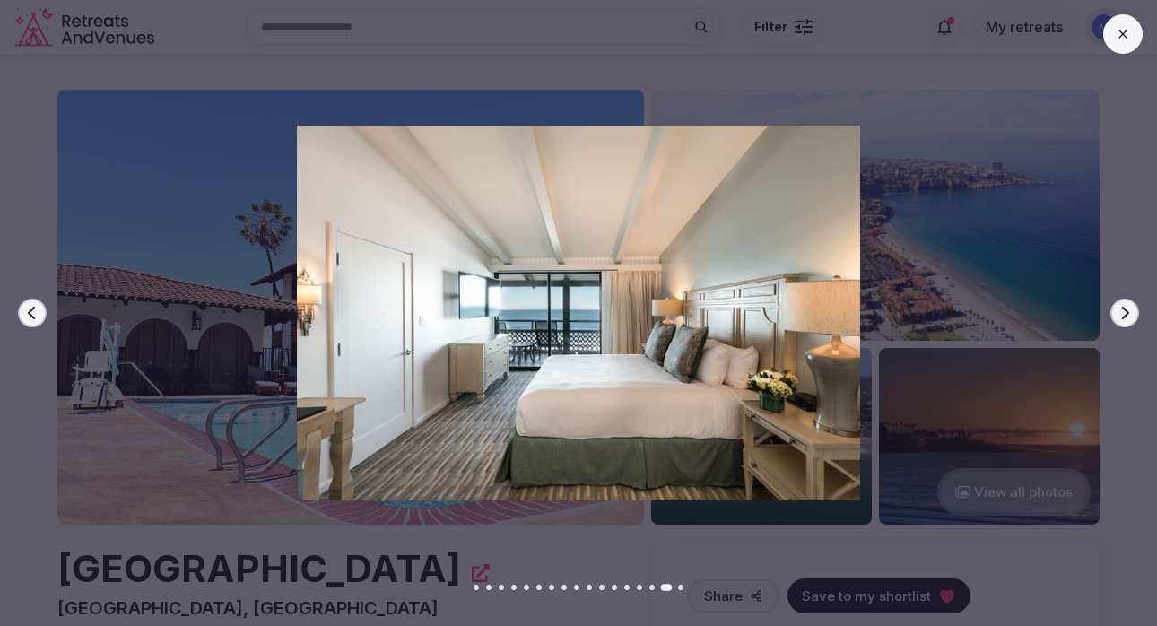
click at [1121, 314] on icon "button" at bounding box center [1125, 313] width 14 height 14
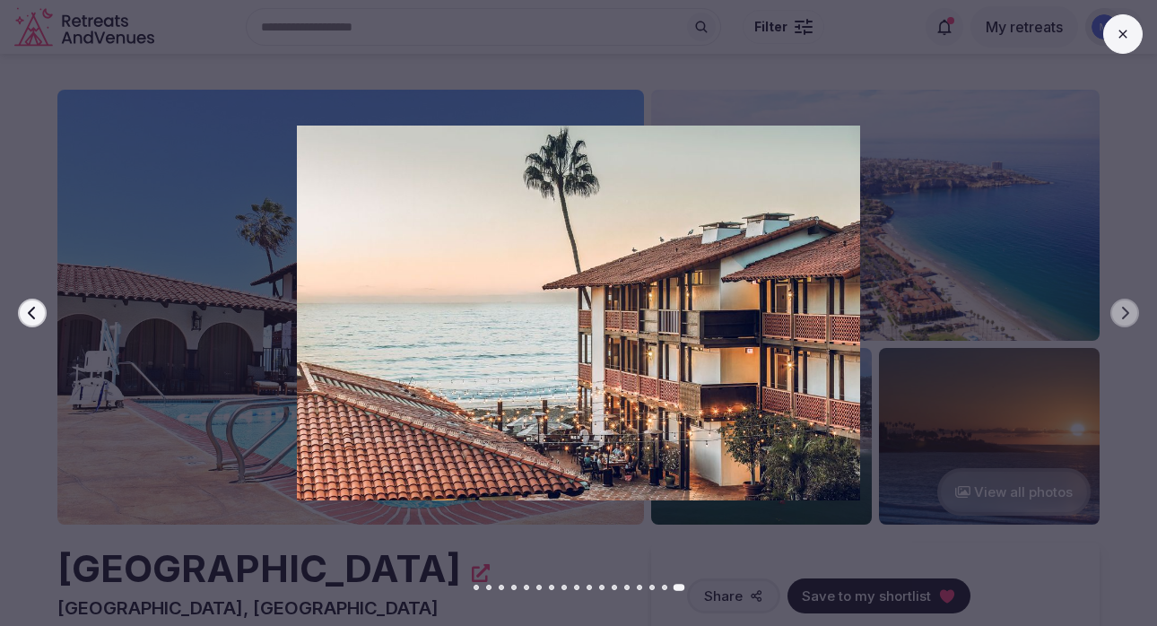
click at [1128, 18] on button at bounding box center [1122, 33] width 39 height 39
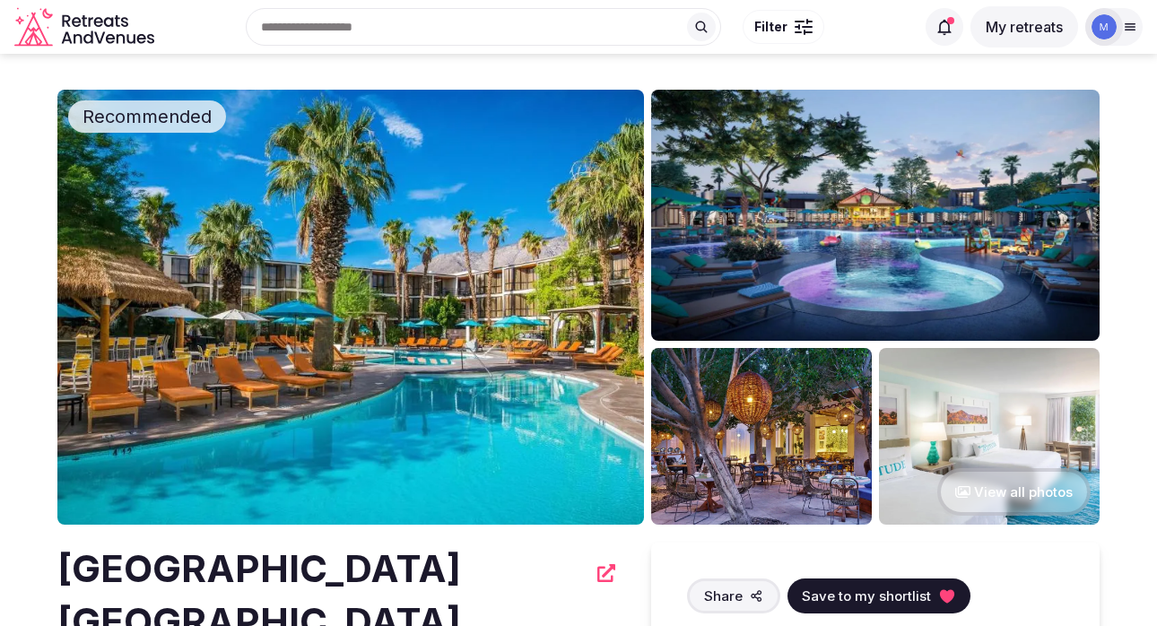
click at [526, 357] on img at bounding box center [350, 307] width 587 height 435
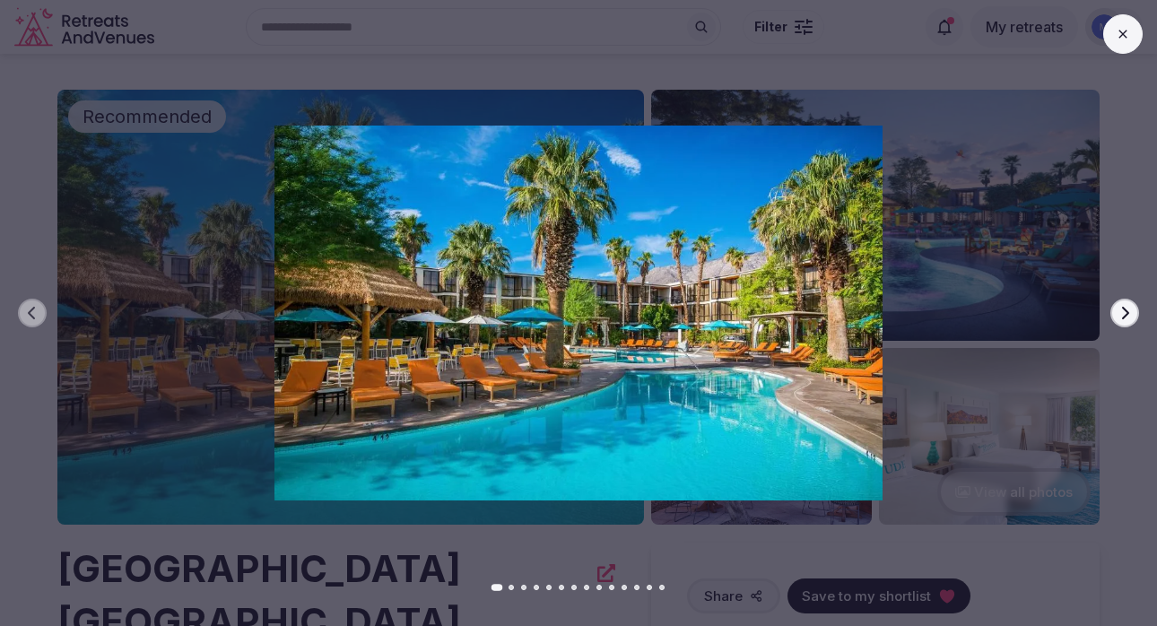
click at [1121, 324] on button "Next slide" at bounding box center [1124, 313] width 29 height 29
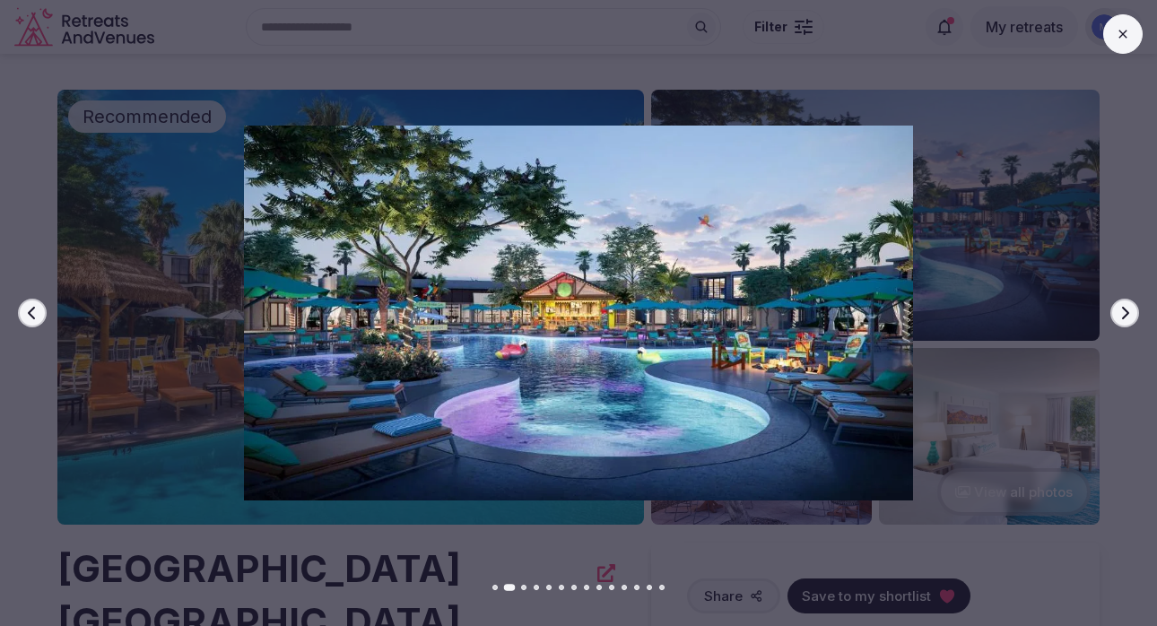
click at [1121, 324] on button "Next slide" at bounding box center [1124, 313] width 29 height 29
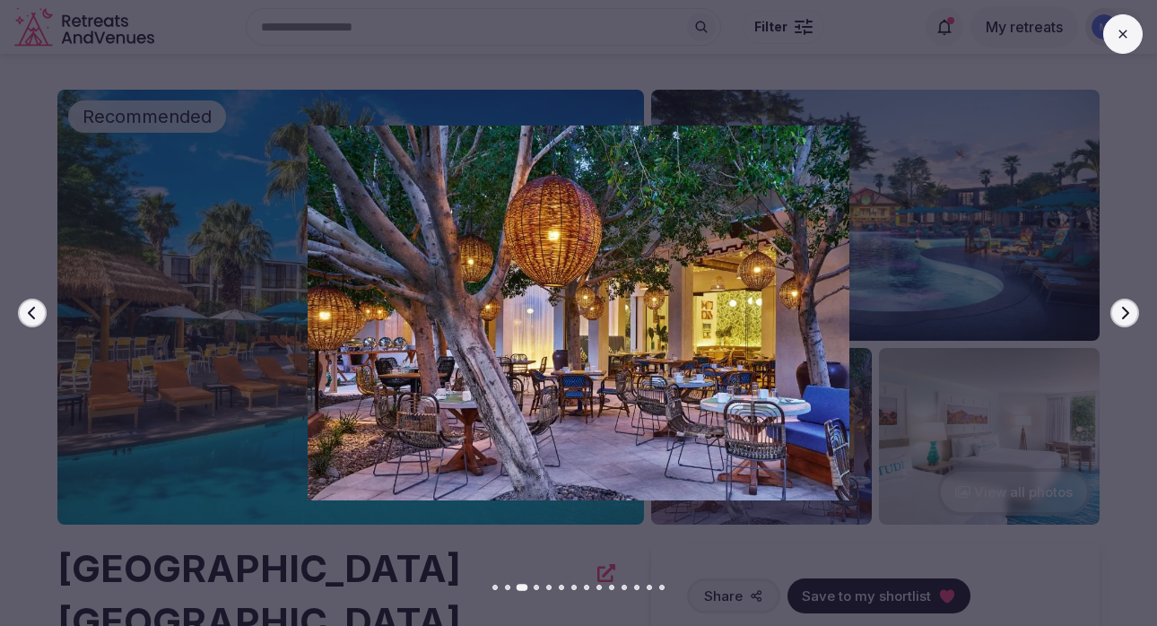
click at [1121, 324] on button "Next slide" at bounding box center [1124, 313] width 29 height 29
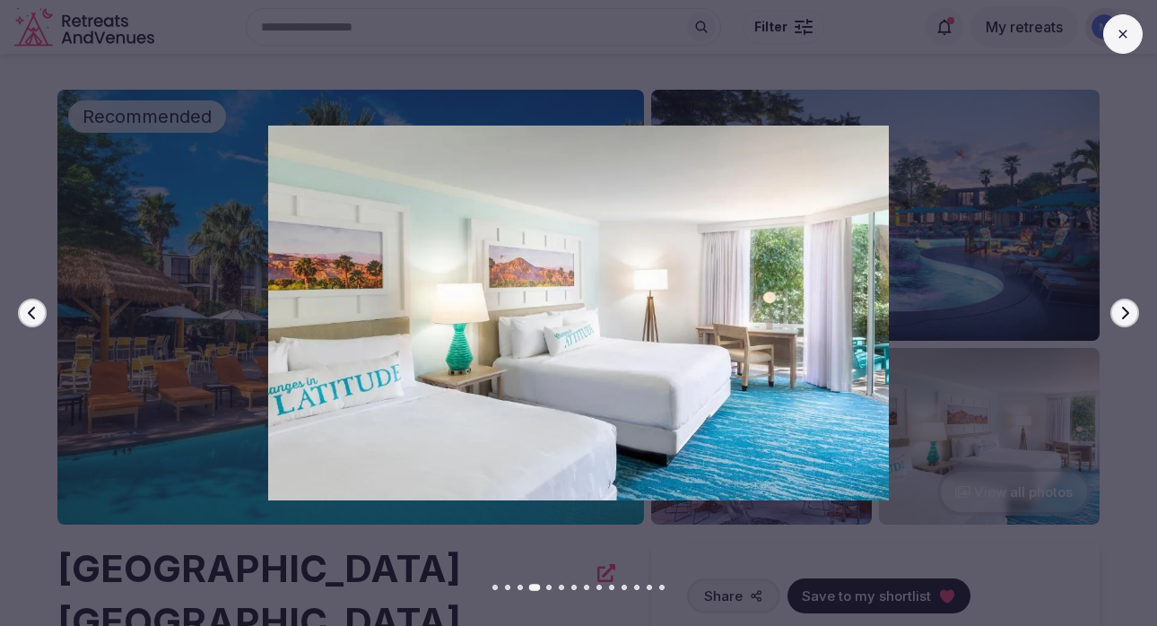
click at [1121, 324] on button "Next slide" at bounding box center [1124, 313] width 29 height 29
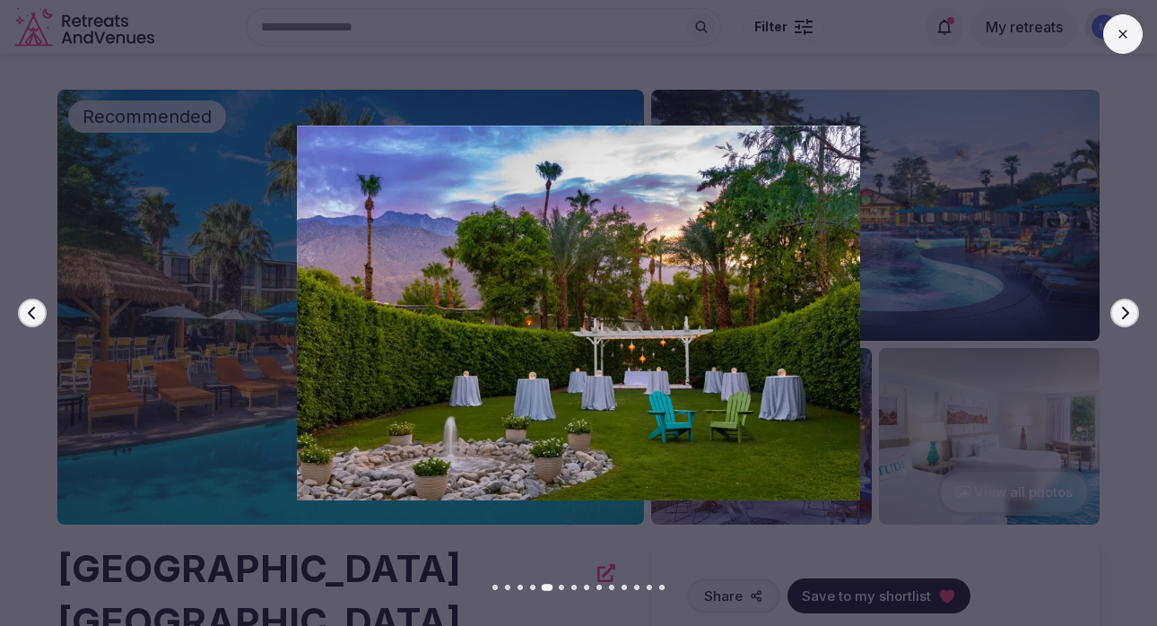
click at [1121, 324] on button "Next slide" at bounding box center [1124, 313] width 29 height 29
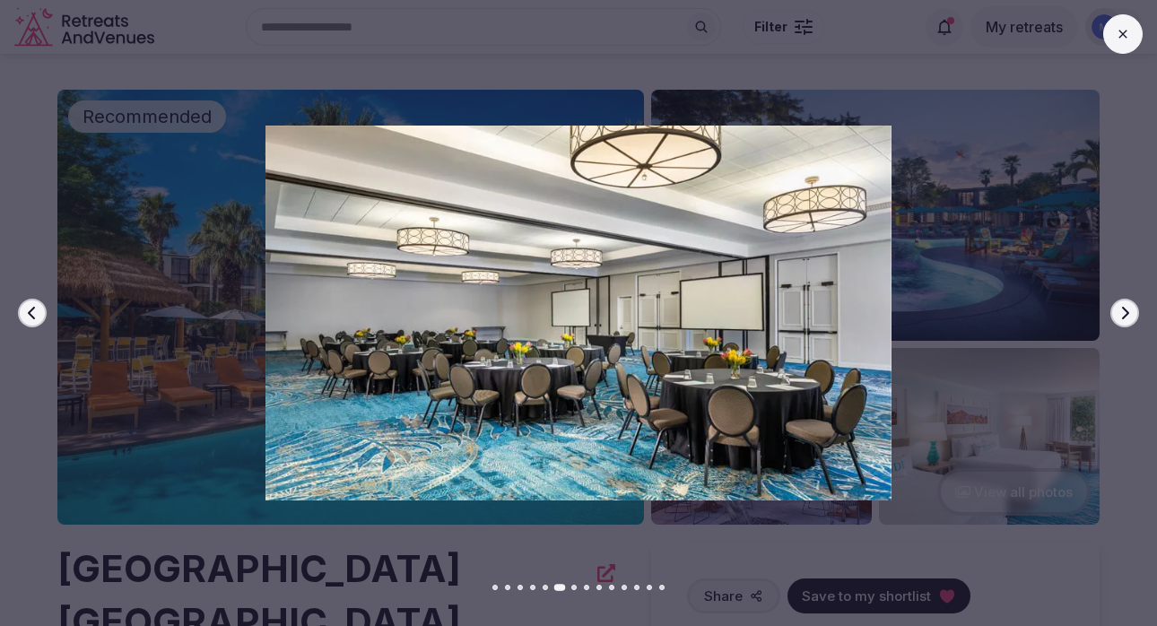
click at [1121, 324] on button "Next slide" at bounding box center [1124, 313] width 29 height 29
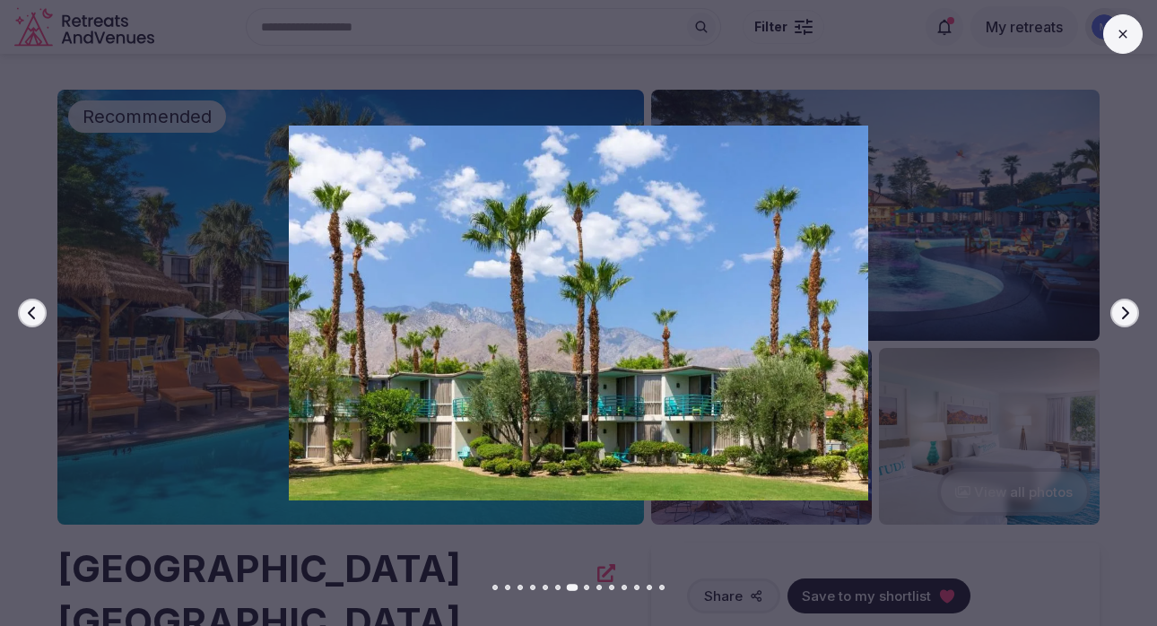
click at [1121, 324] on button "Next slide" at bounding box center [1124, 313] width 29 height 29
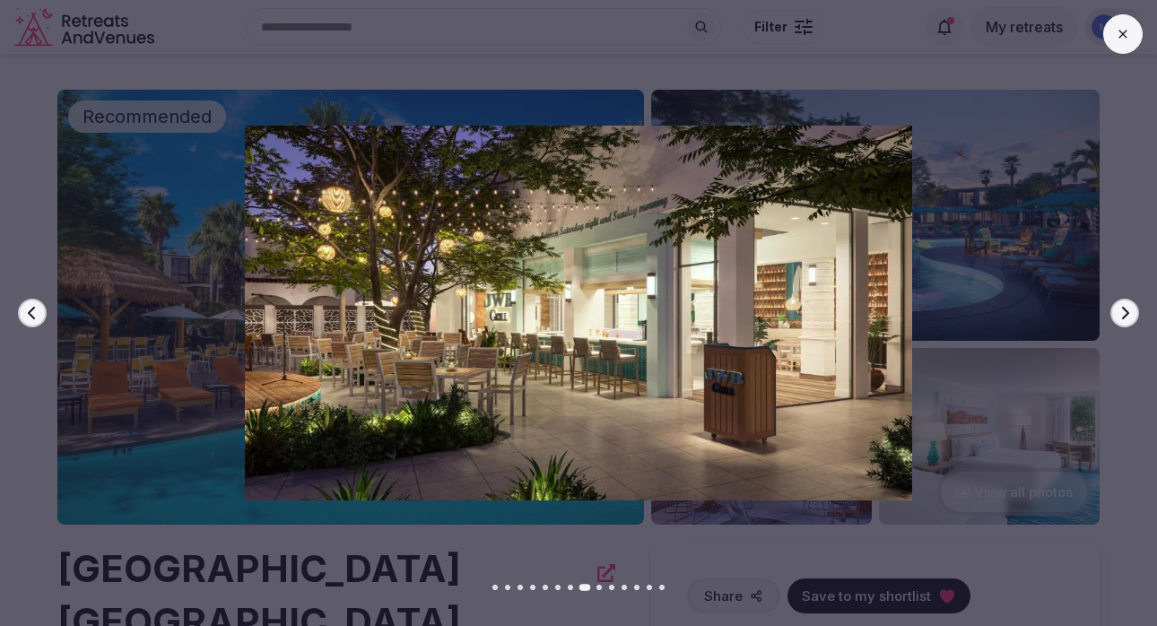
click at [1121, 324] on button "Next slide" at bounding box center [1124, 313] width 29 height 29
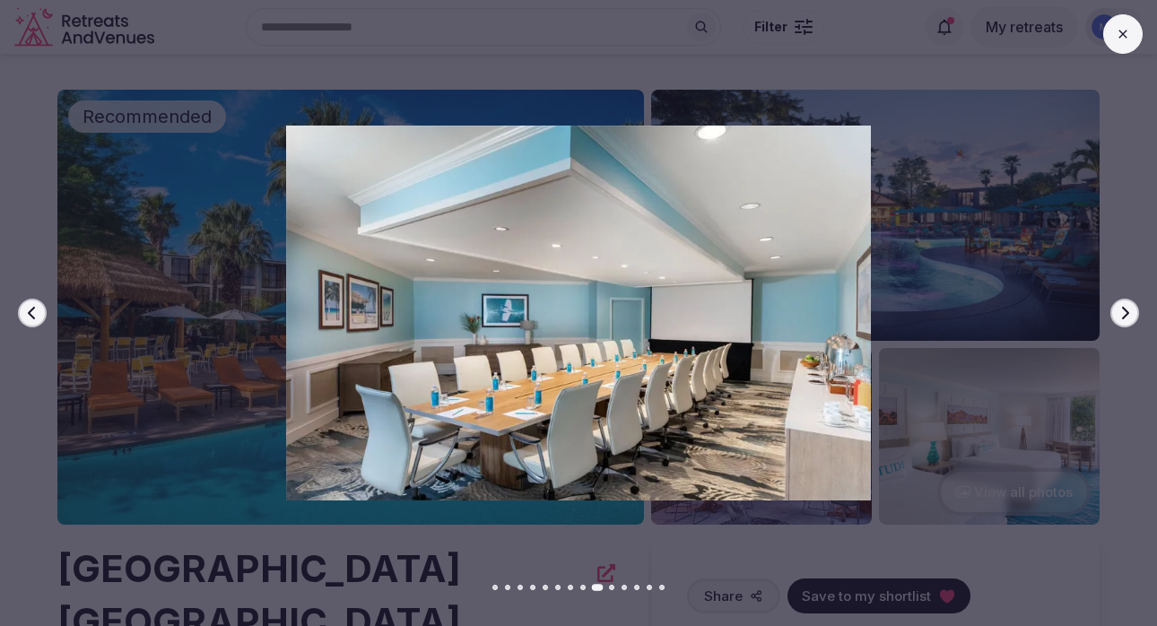
click at [1121, 324] on button "Next slide" at bounding box center [1124, 313] width 29 height 29
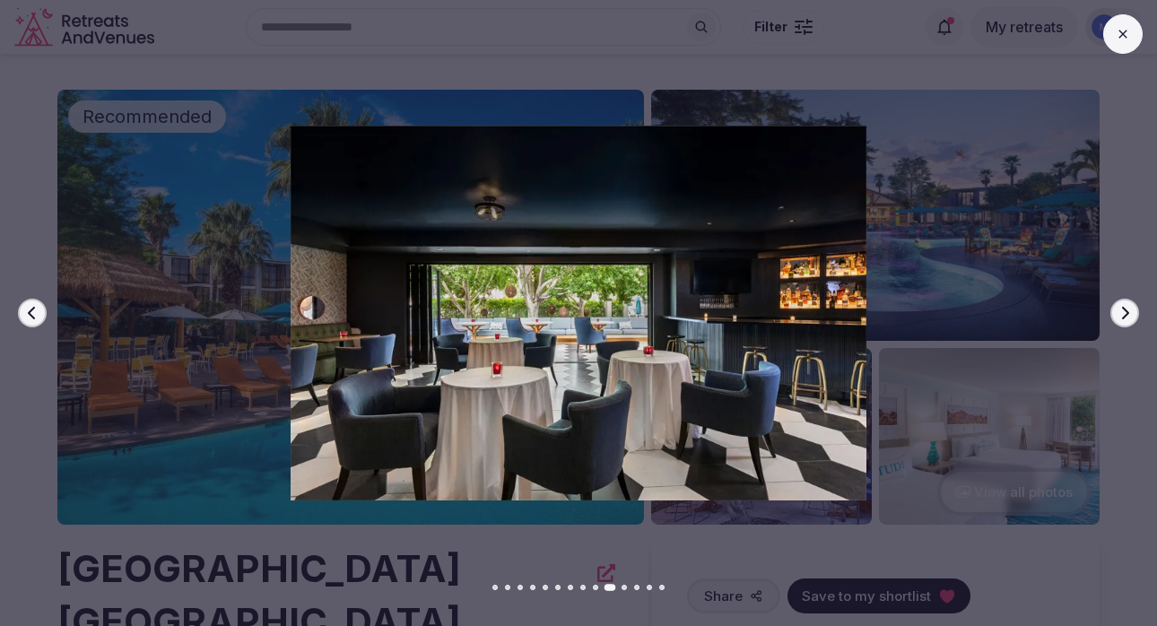
click at [1121, 324] on button "Next slide" at bounding box center [1124, 313] width 29 height 29
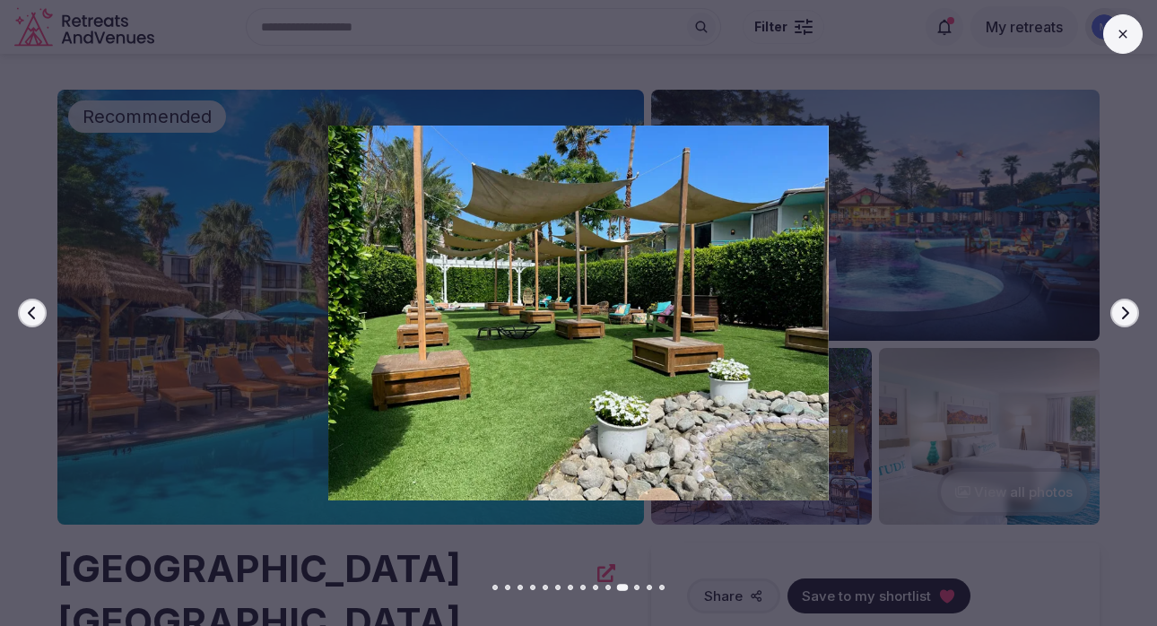
click at [1121, 324] on button "Next slide" at bounding box center [1124, 313] width 29 height 29
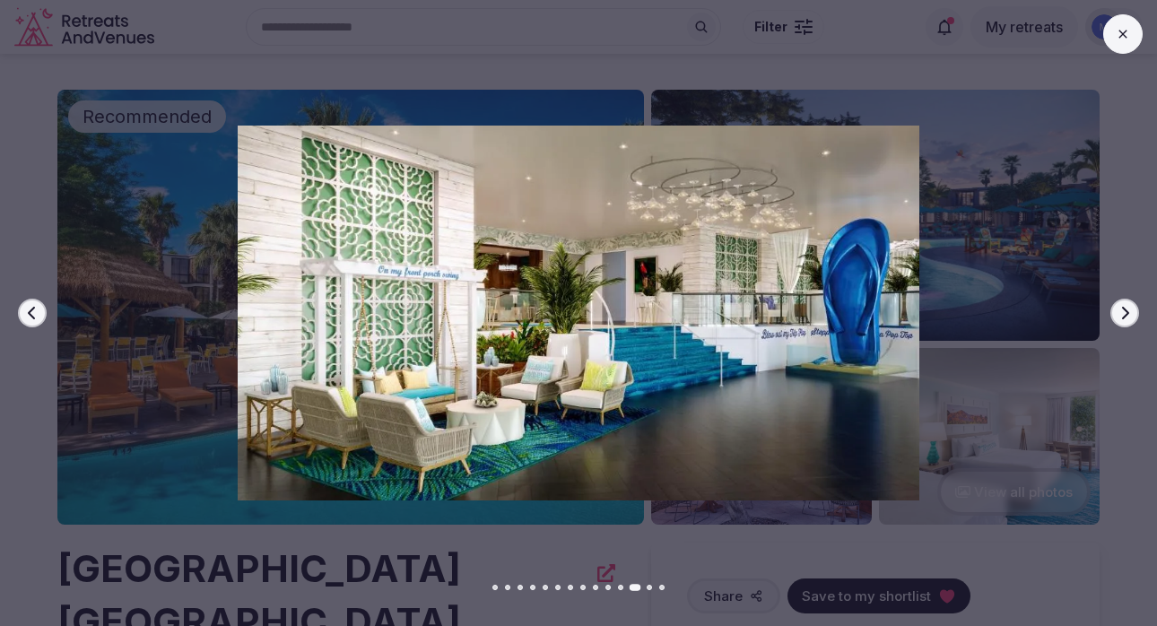
click at [36, 320] on button "Previous slide" at bounding box center [32, 313] width 29 height 29
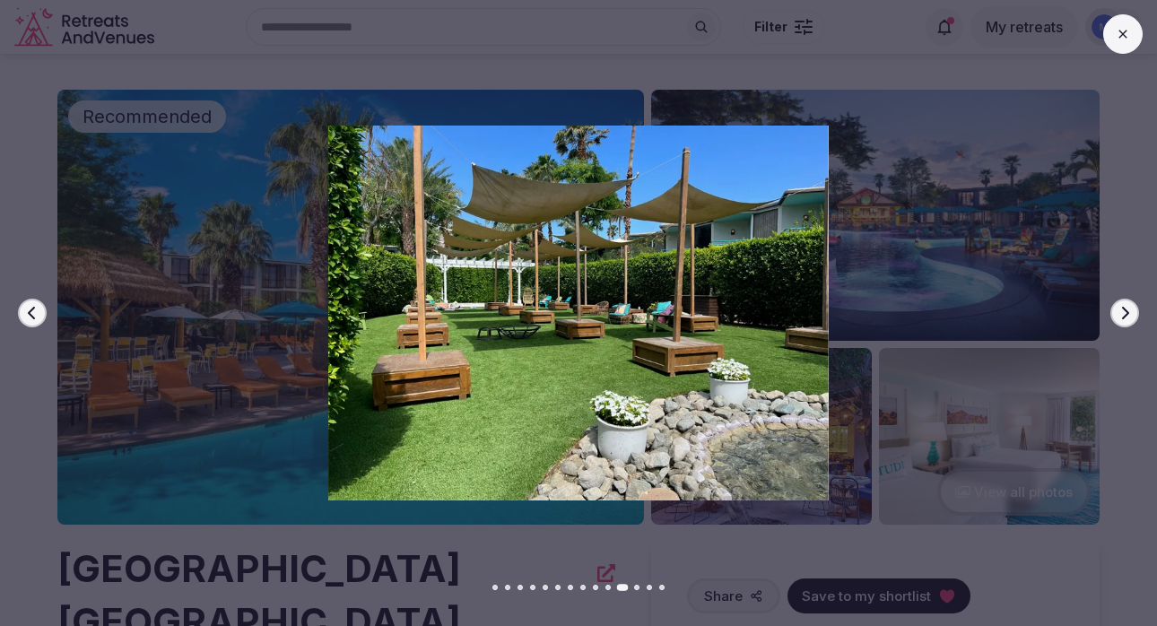
click at [1124, 306] on icon "button" at bounding box center [1125, 313] width 14 height 14
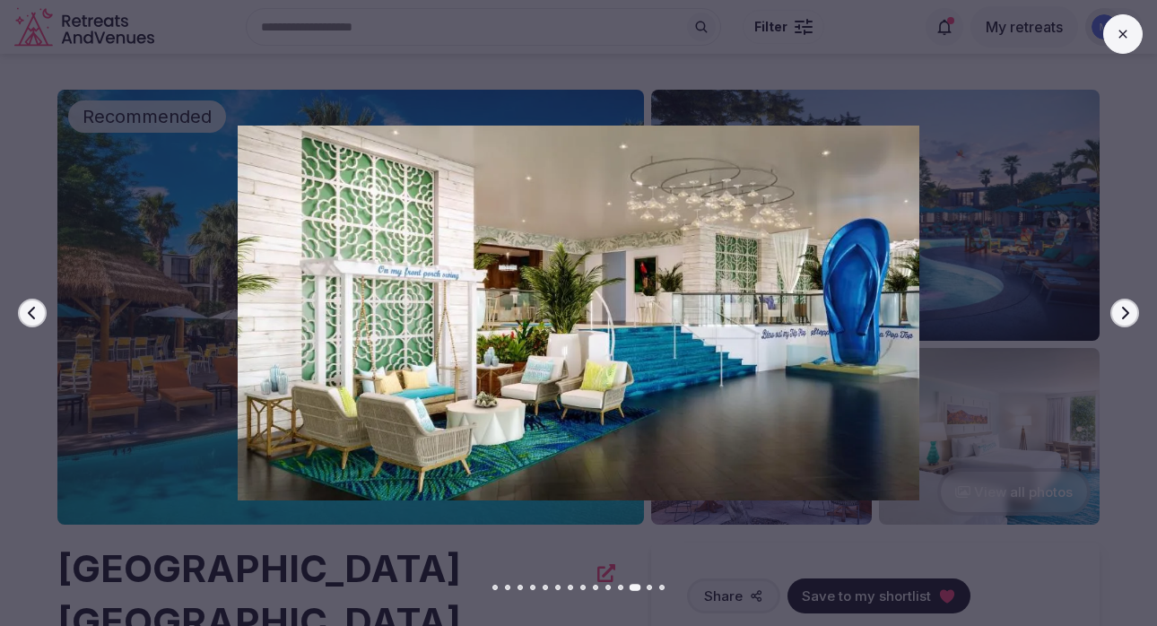
click at [1124, 306] on icon "button" at bounding box center [1125, 313] width 14 height 14
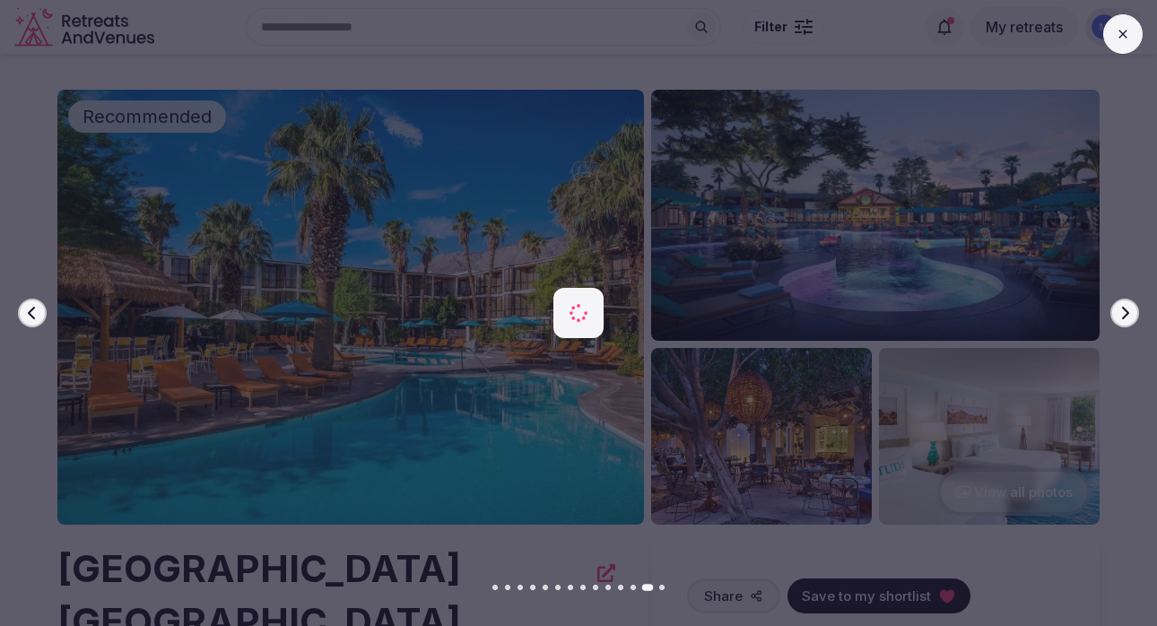
click at [1124, 306] on icon "button" at bounding box center [1125, 313] width 14 height 14
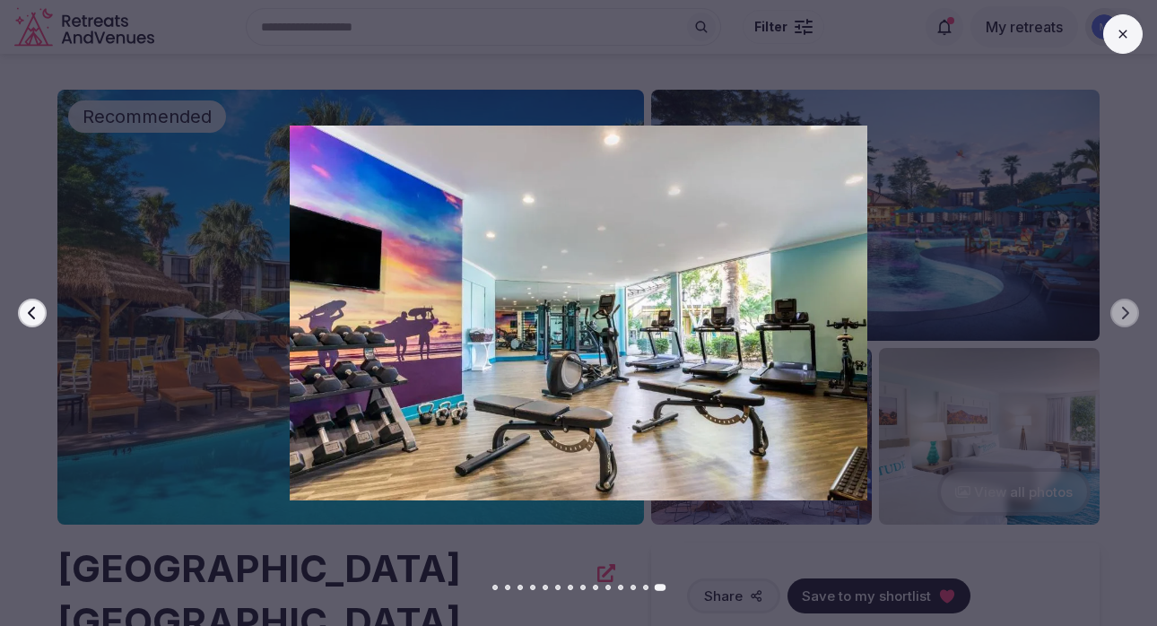
drag, startPoint x: 1119, startPoint y: 28, endPoint x: 1121, endPoint y: 10, distance: 18.0
click at [1119, 28] on icon at bounding box center [1123, 34] width 14 height 14
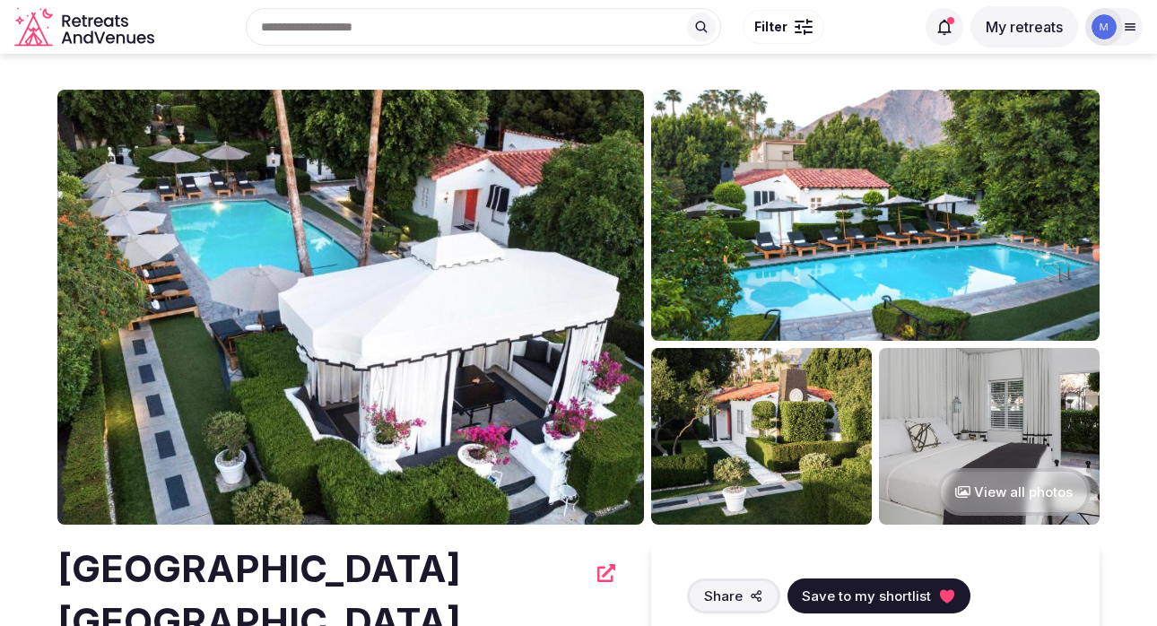
click at [1018, 497] on button "View all photos" at bounding box center [1013, 492] width 153 height 48
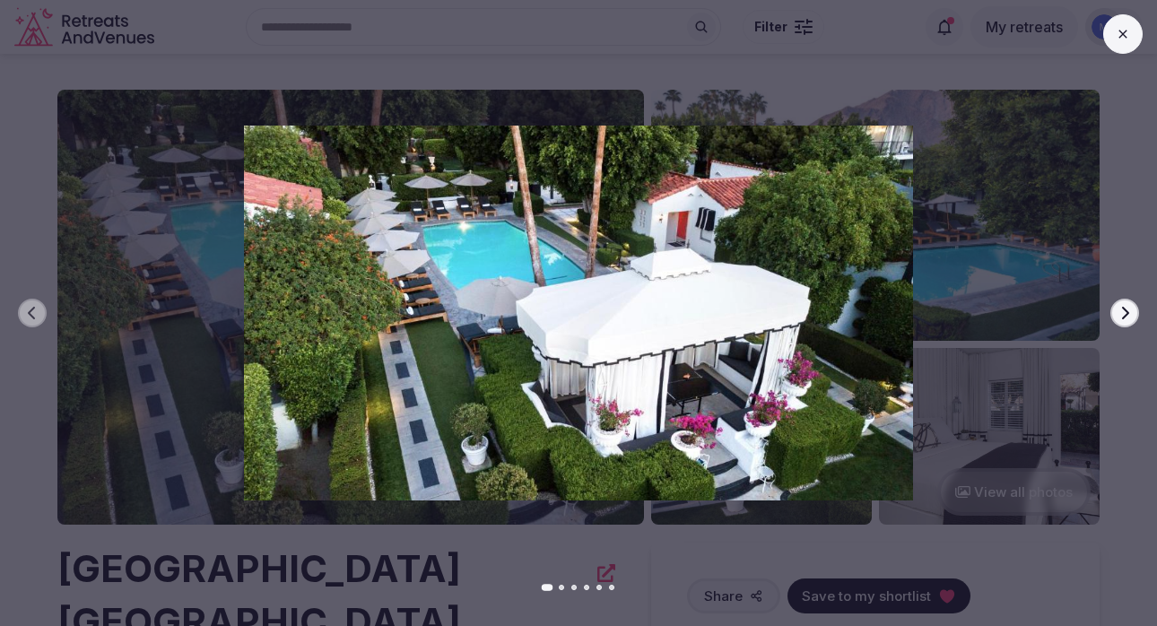
click at [1120, 310] on icon "button" at bounding box center [1125, 313] width 14 height 14
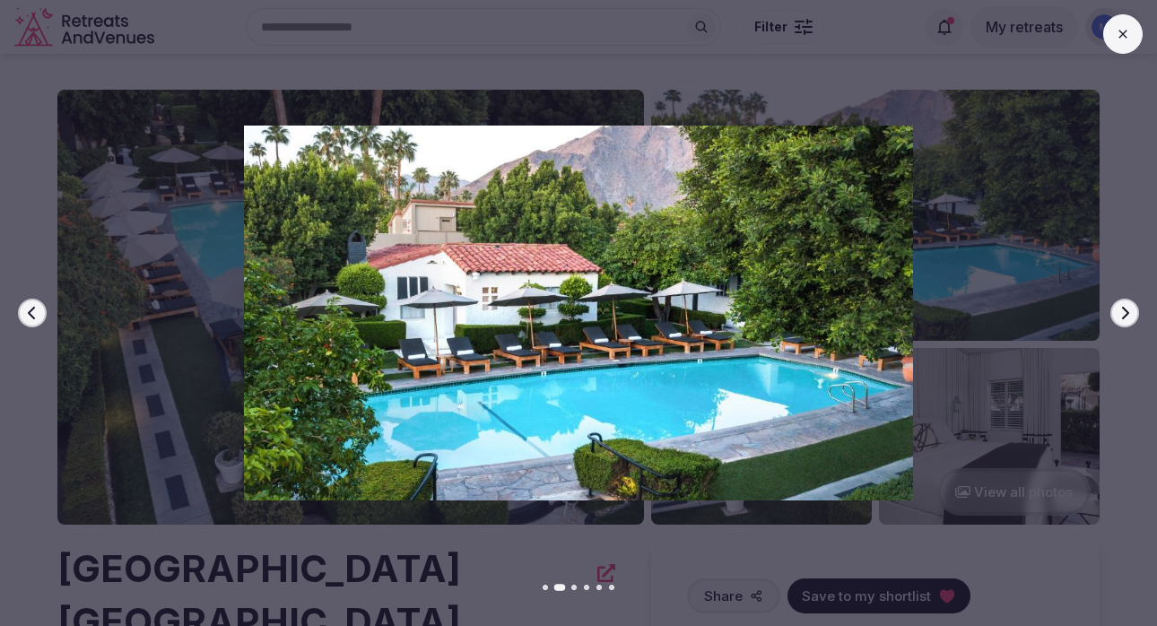
click at [1120, 310] on icon "button" at bounding box center [1125, 313] width 14 height 14
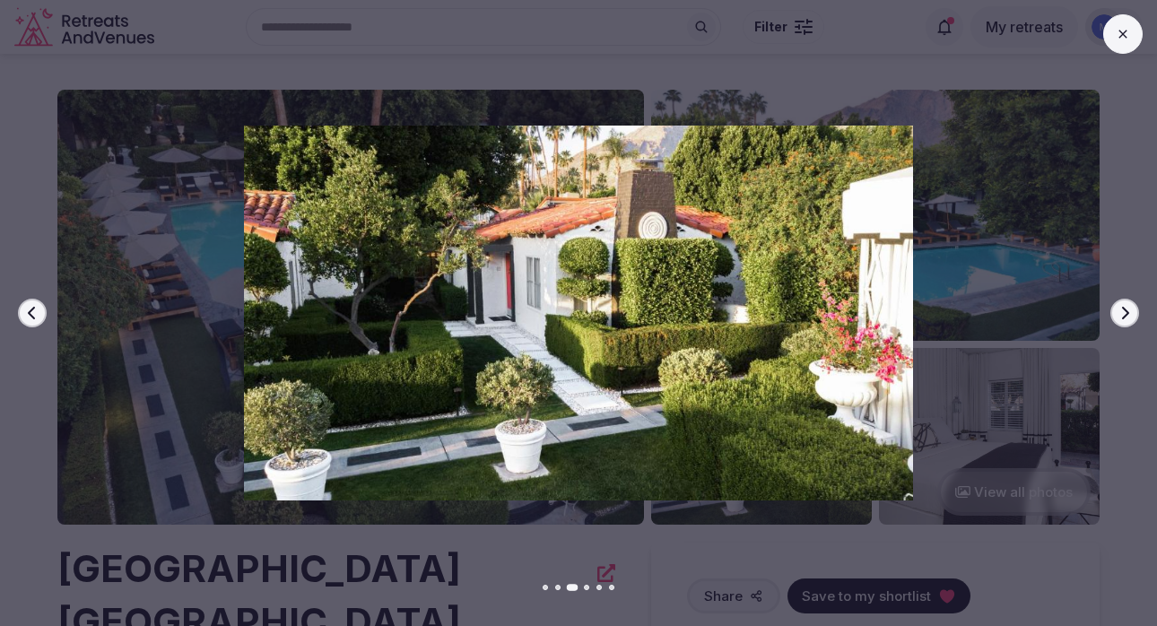
click at [1120, 310] on icon "button" at bounding box center [1125, 313] width 14 height 14
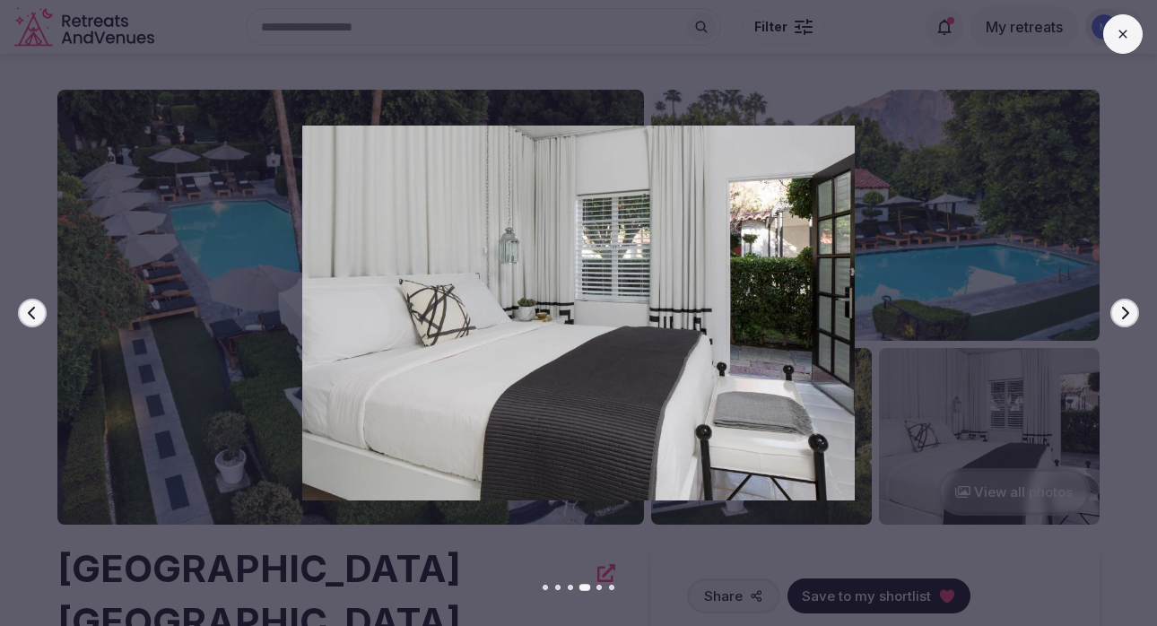
click at [1120, 310] on icon "button" at bounding box center [1125, 313] width 14 height 14
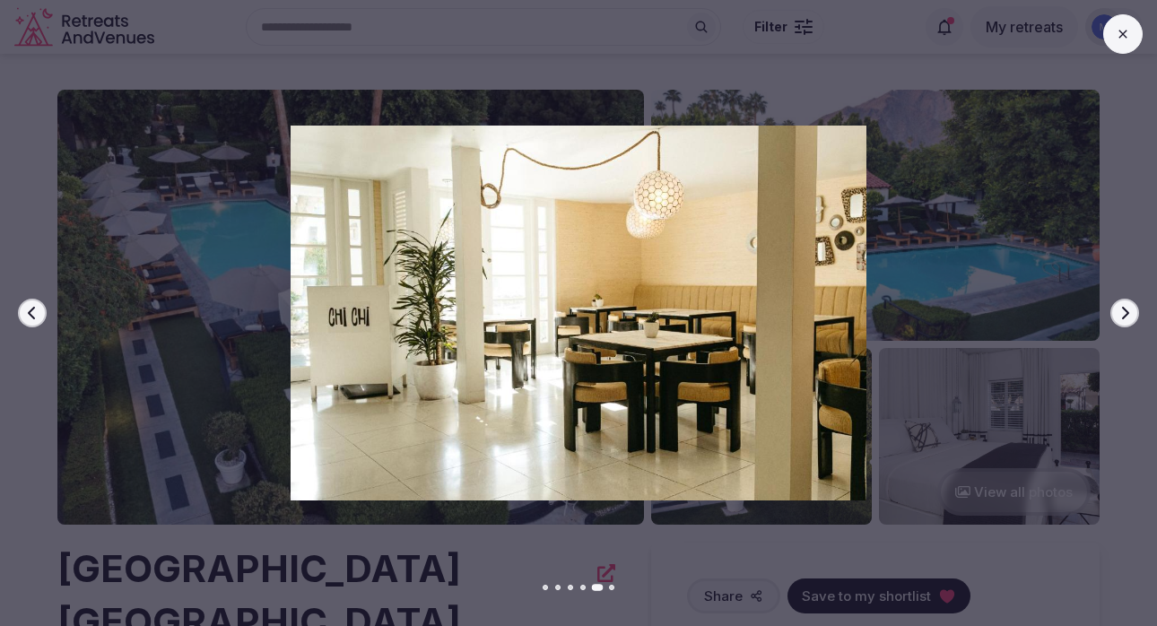
click at [1120, 310] on icon "button" at bounding box center [1125, 313] width 14 height 14
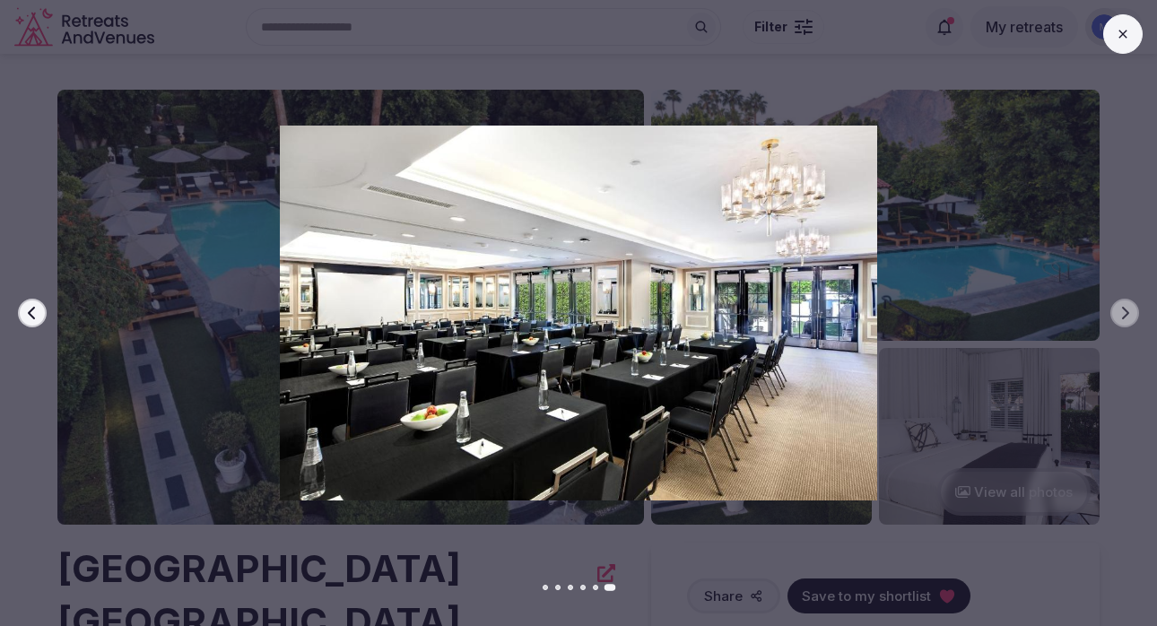
drag, startPoint x: 1127, startPoint y: 38, endPoint x: 1115, endPoint y: 3, distance: 37.2
click at [1128, 37] on icon at bounding box center [1123, 34] width 14 height 14
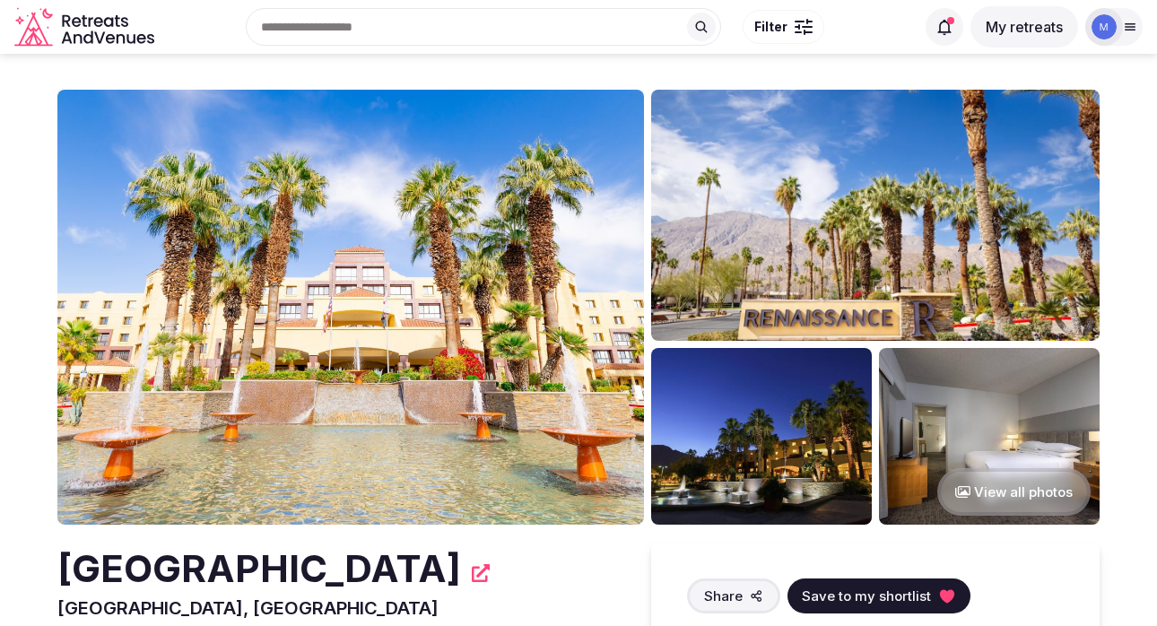
click at [483, 356] on img at bounding box center [350, 307] width 587 height 435
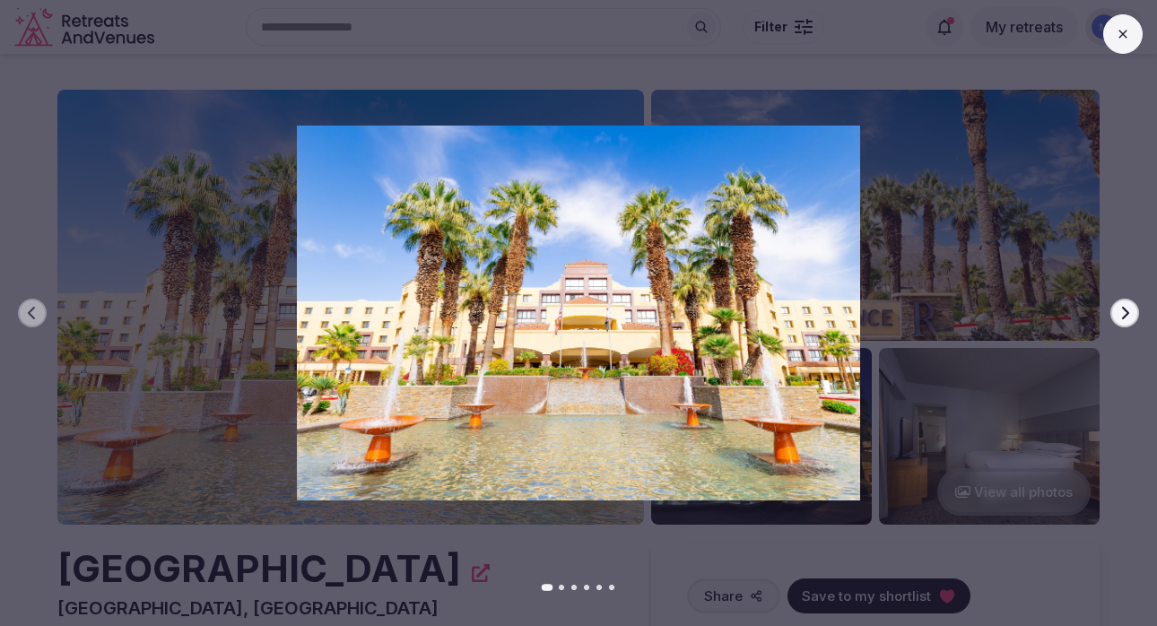
click at [1121, 316] on icon "button" at bounding box center [1125, 313] width 14 height 14
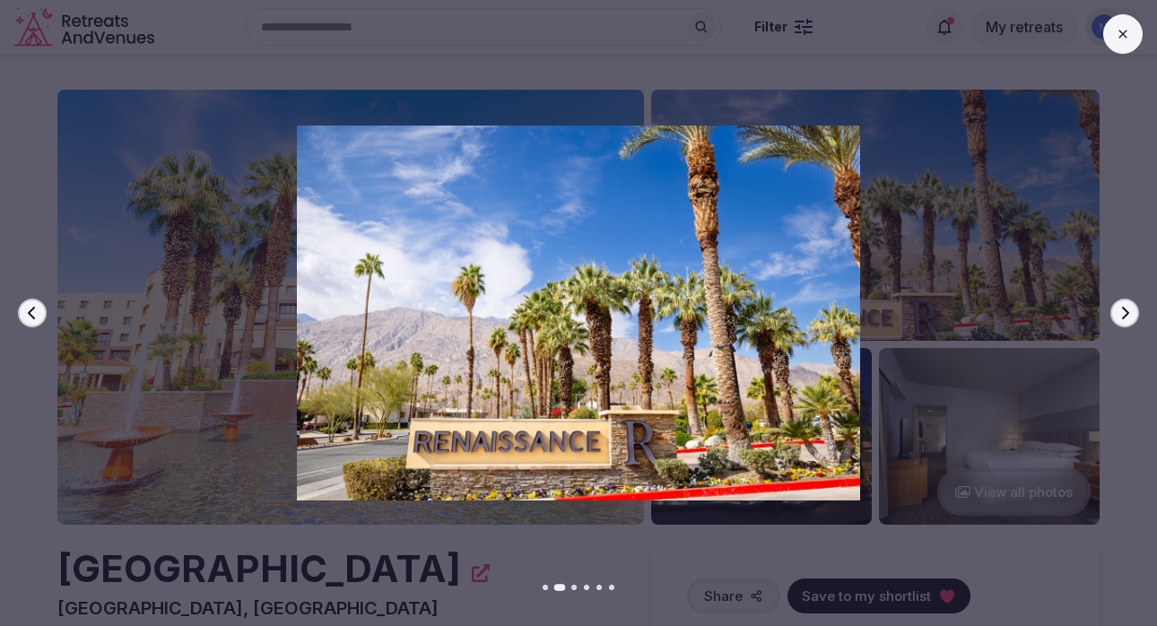
click at [1121, 317] on icon "button" at bounding box center [1125, 313] width 14 height 14
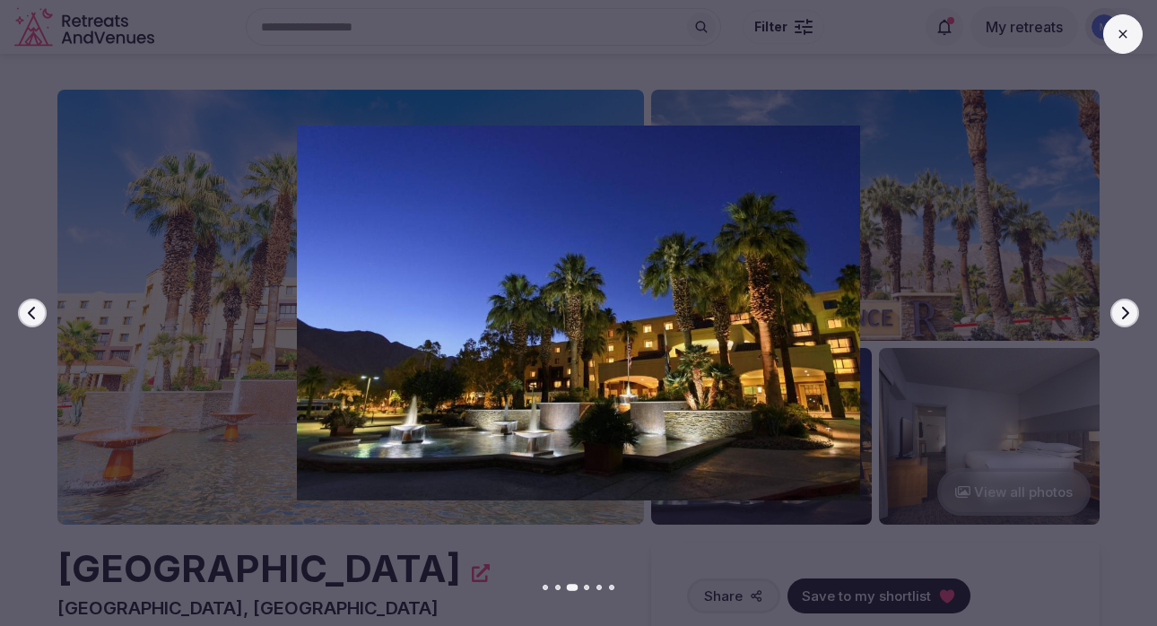
click at [1121, 317] on icon "button" at bounding box center [1125, 313] width 14 height 14
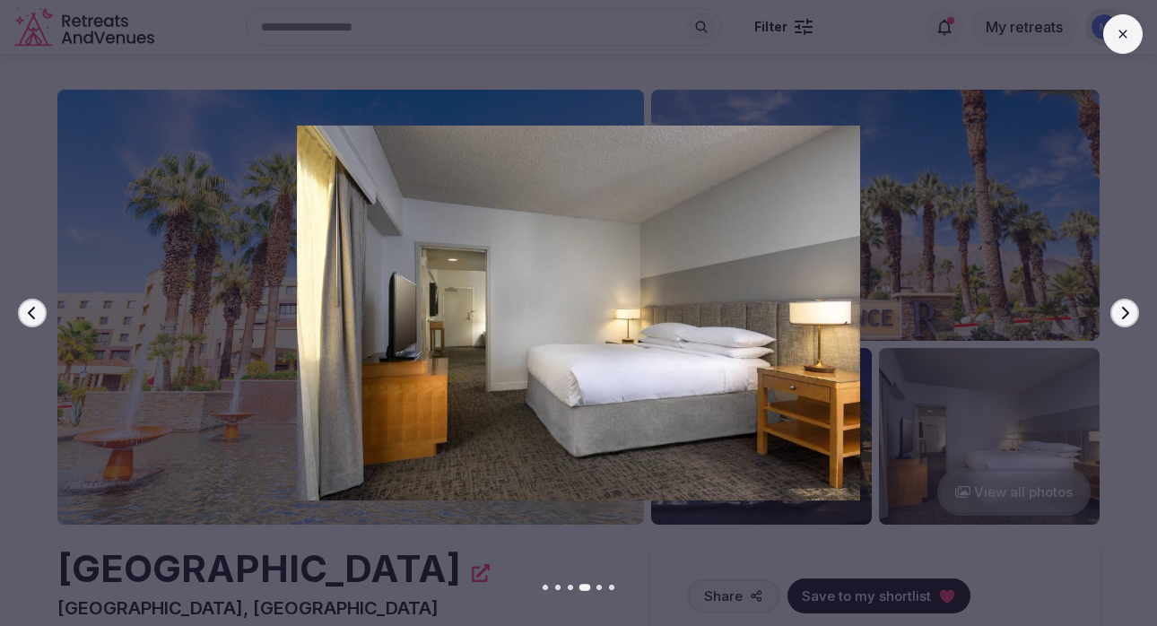
click at [1121, 317] on icon "button" at bounding box center [1125, 313] width 14 height 14
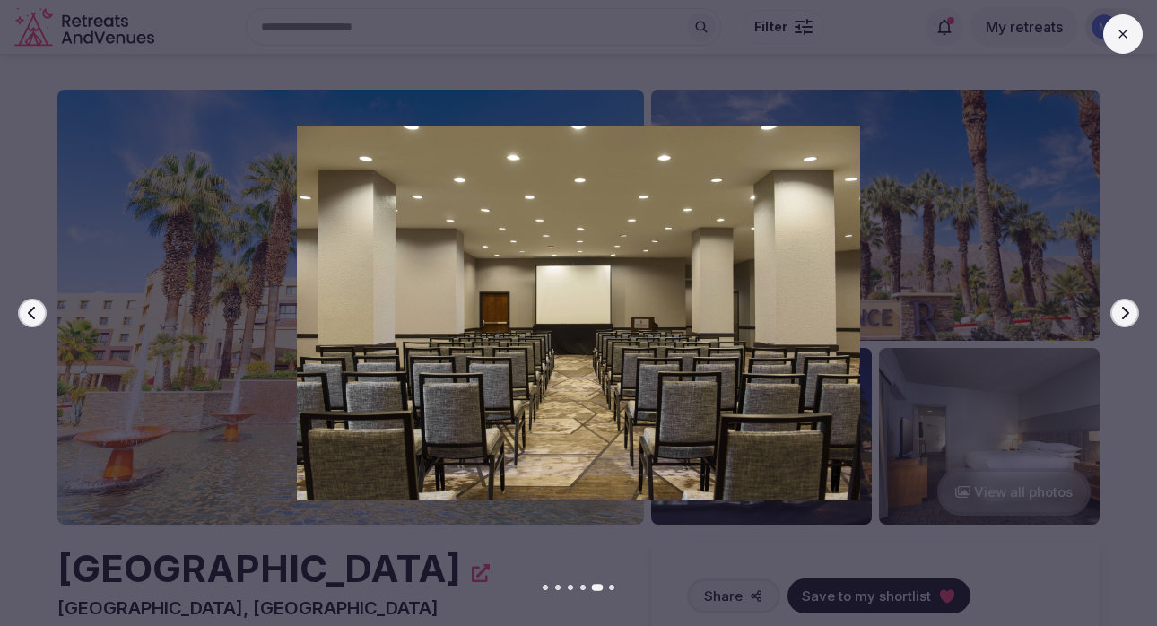
click at [1121, 317] on icon "button" at bounding box center [1125, 313] width 14 height 14
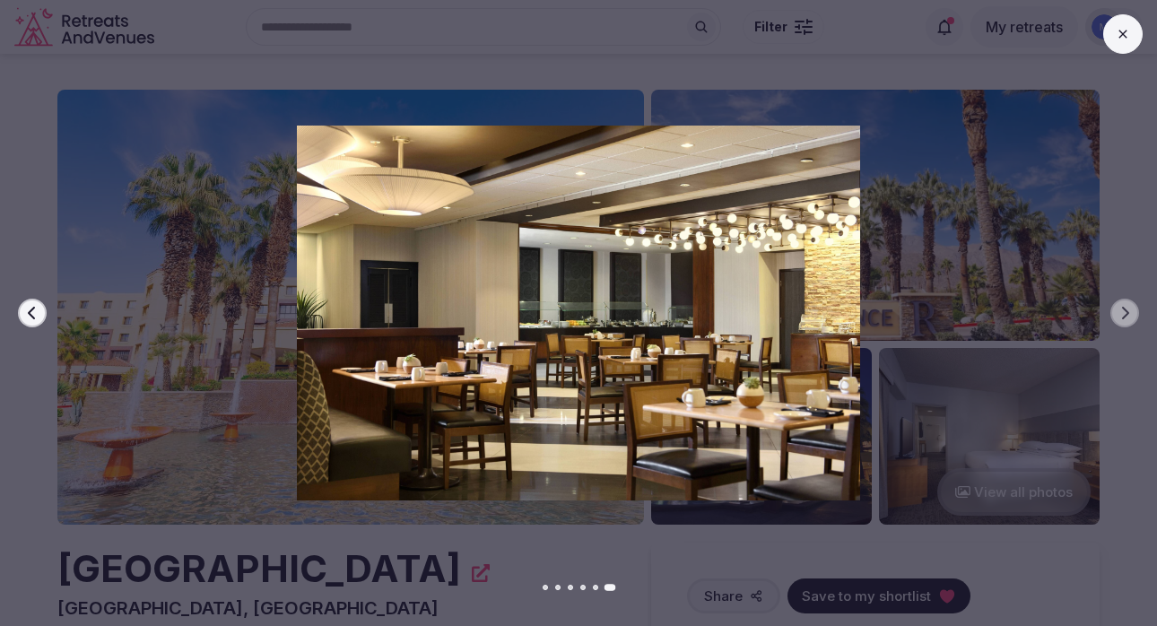
drag, startPoint x: 1127, startPoint y: 39, endPoint x: 1121, endPoint y: 27, distance: 13.2
click at [1127, 38] on icon at bounding box center [1123, 34] width 14 height 14
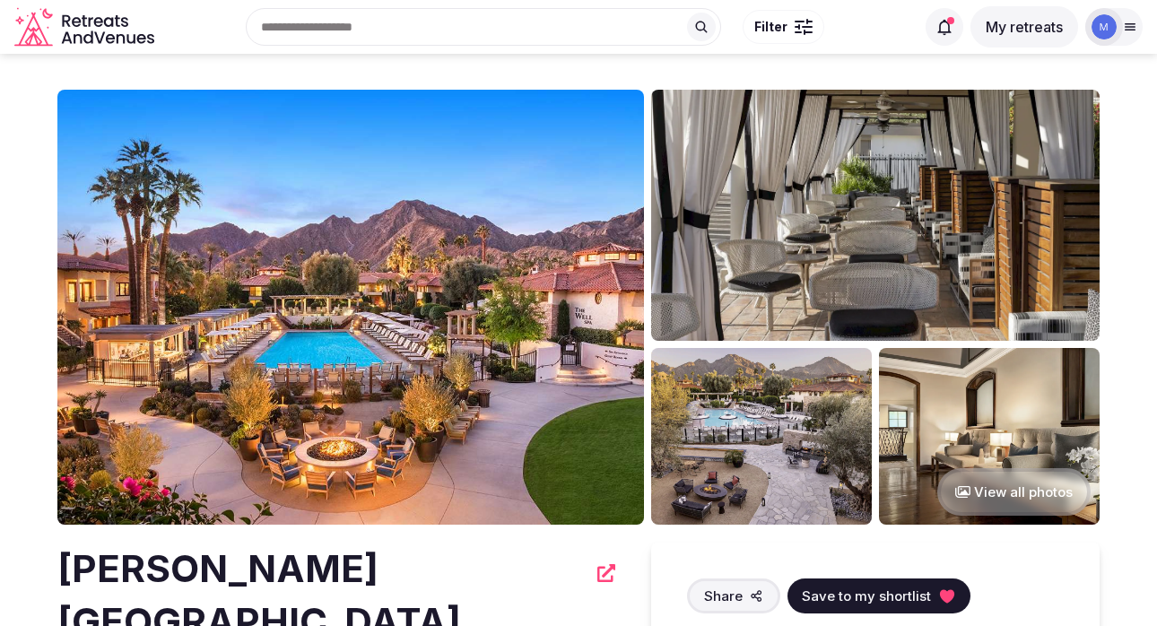
click at [548, 413] on img at bounding box center [350, 307] width 587 height 435
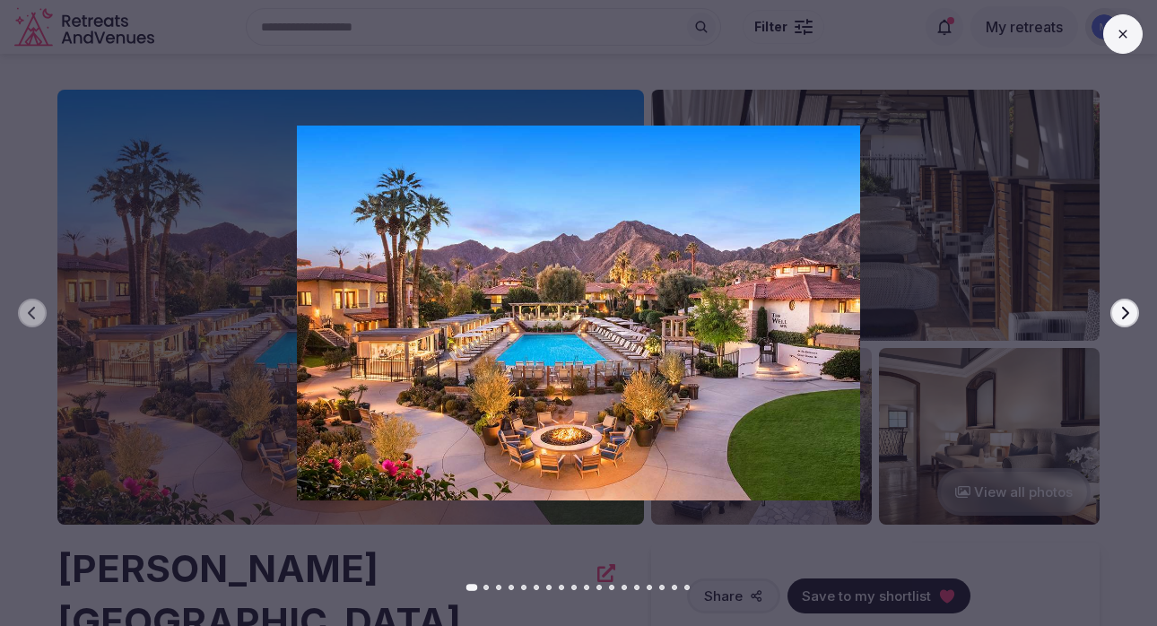
click at [1119, 315] on icon "button" at bounding box center [1125, 313] width 14 height 14
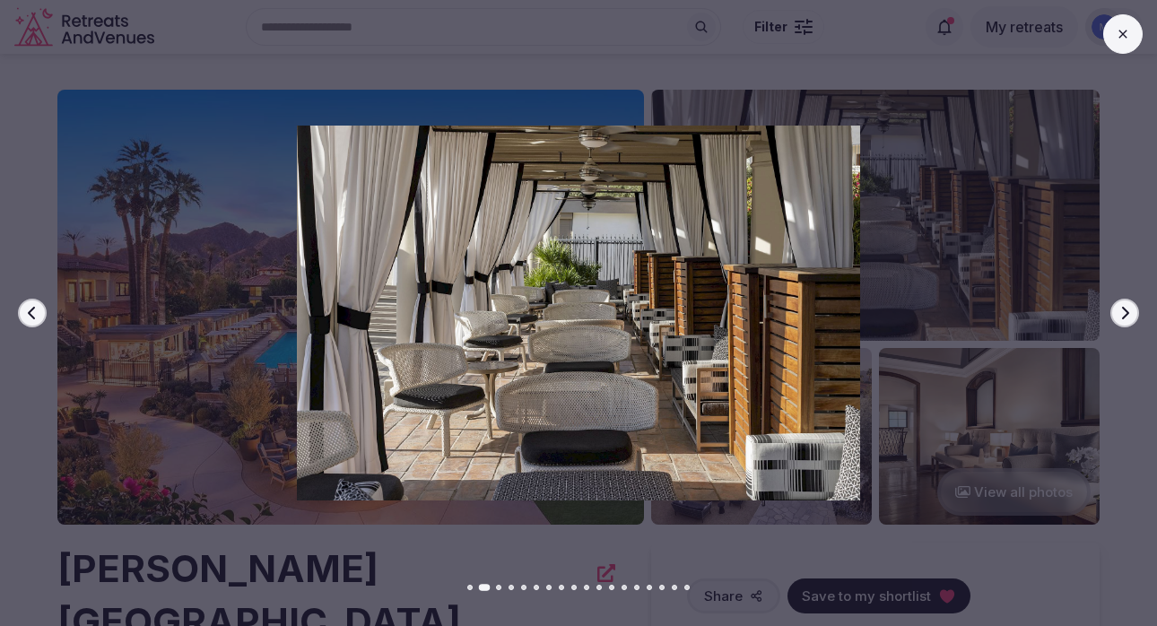
click at [1119, 314] on icon "button" at bounding box center [1125, 313] width 14 height 14
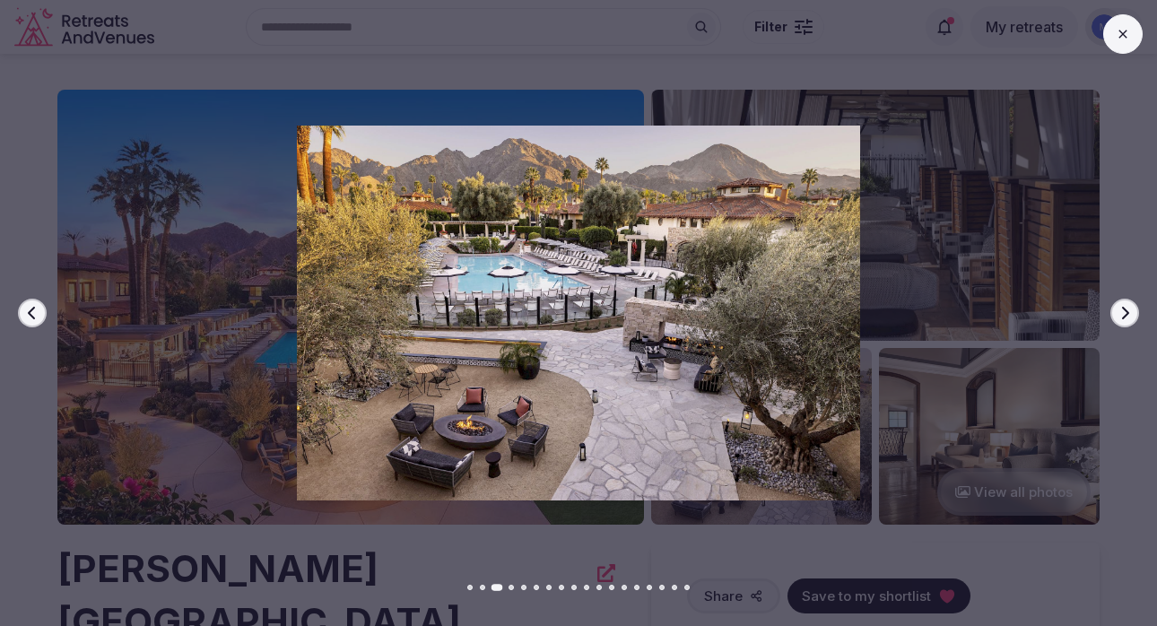
click at [1119, 314] on icon "button" at bounding box center [1125, 313] width 14 height 14
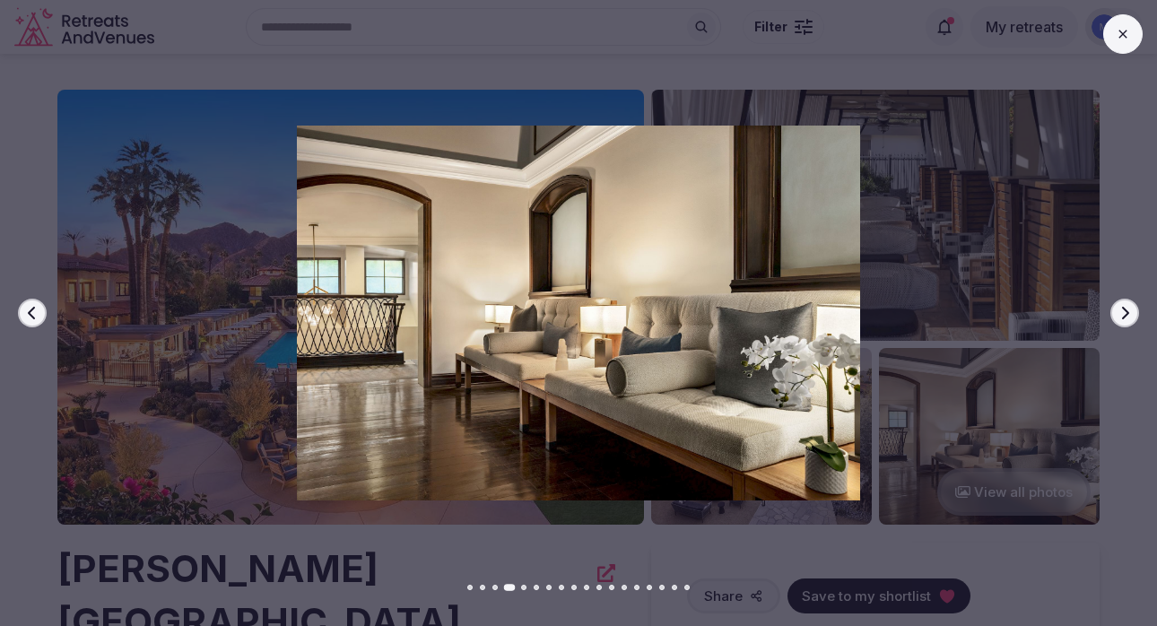
click at [1119, 314] on icon "button" at bounding box center [1125, 313] width 14 height 14
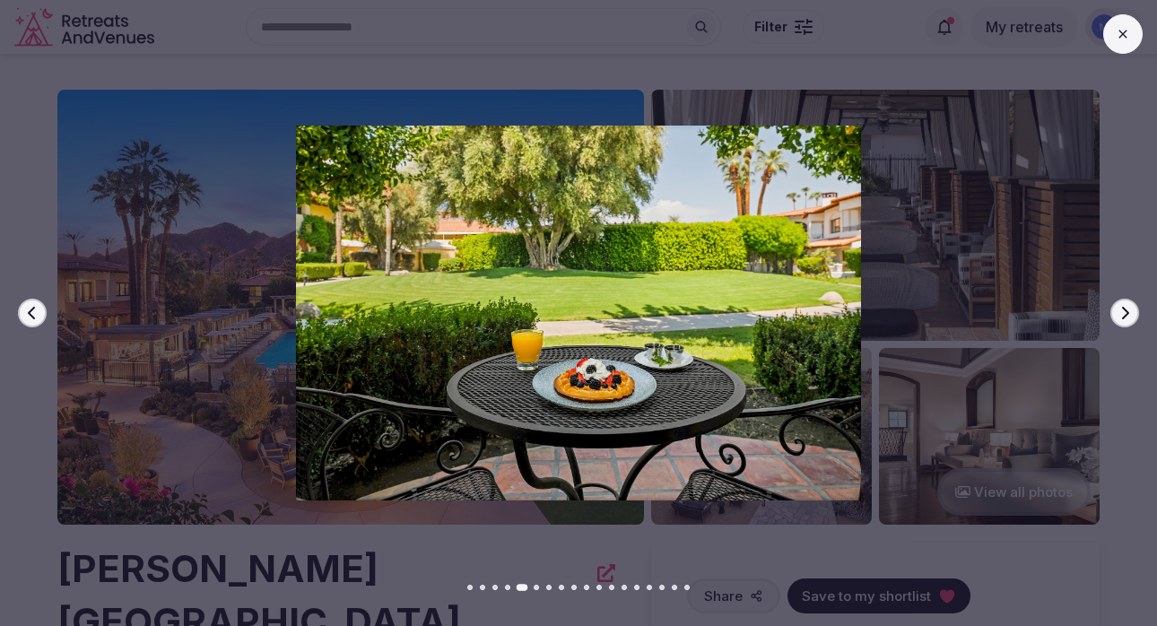
click at [1119, 314] on icon "button" at bounding box center [1125, 313] width 14 height 14
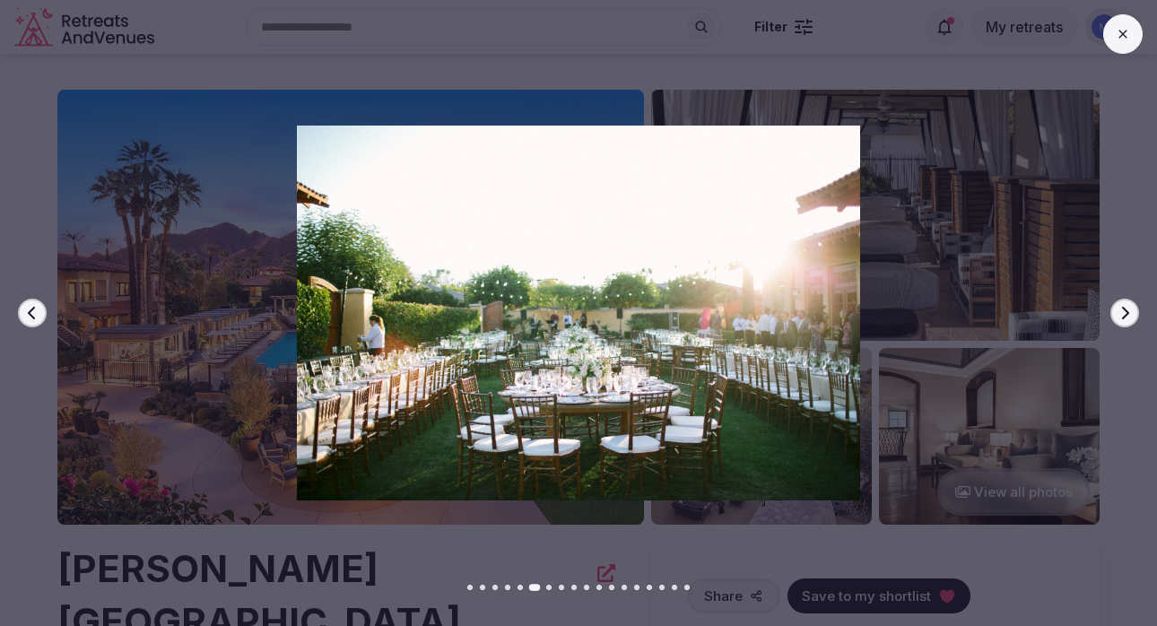
click at [1119, 314] on icon "button" at bounding box center [1125, 313] width 14 height 14
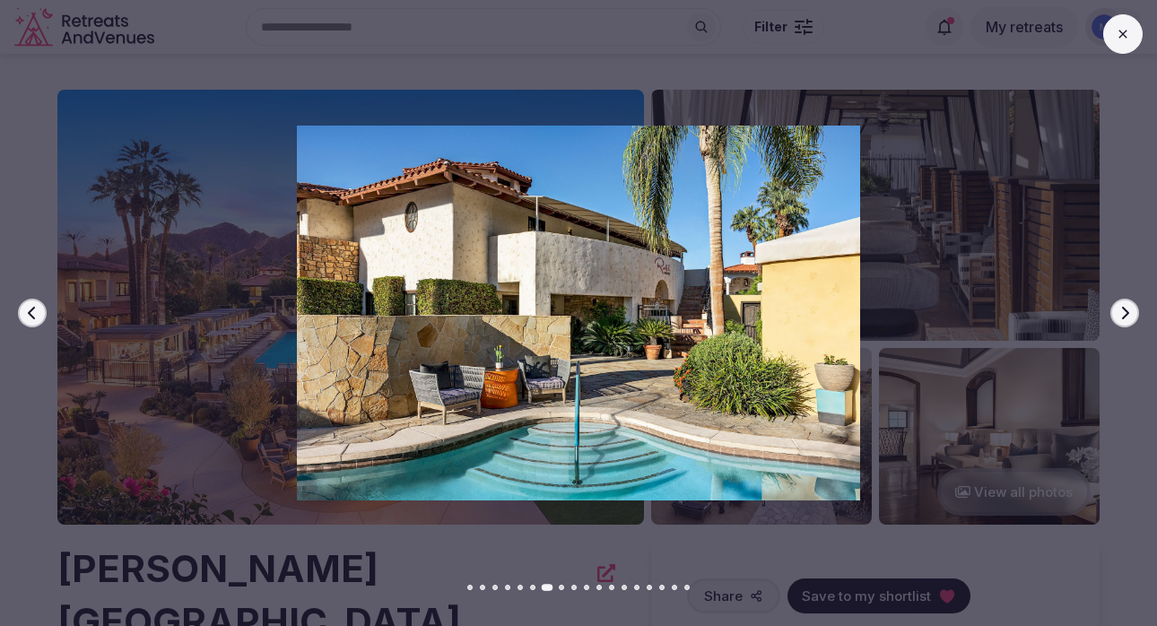
click at [1119, 314] on icon "button" at bounding box center [1125, 313] width 14 height 14
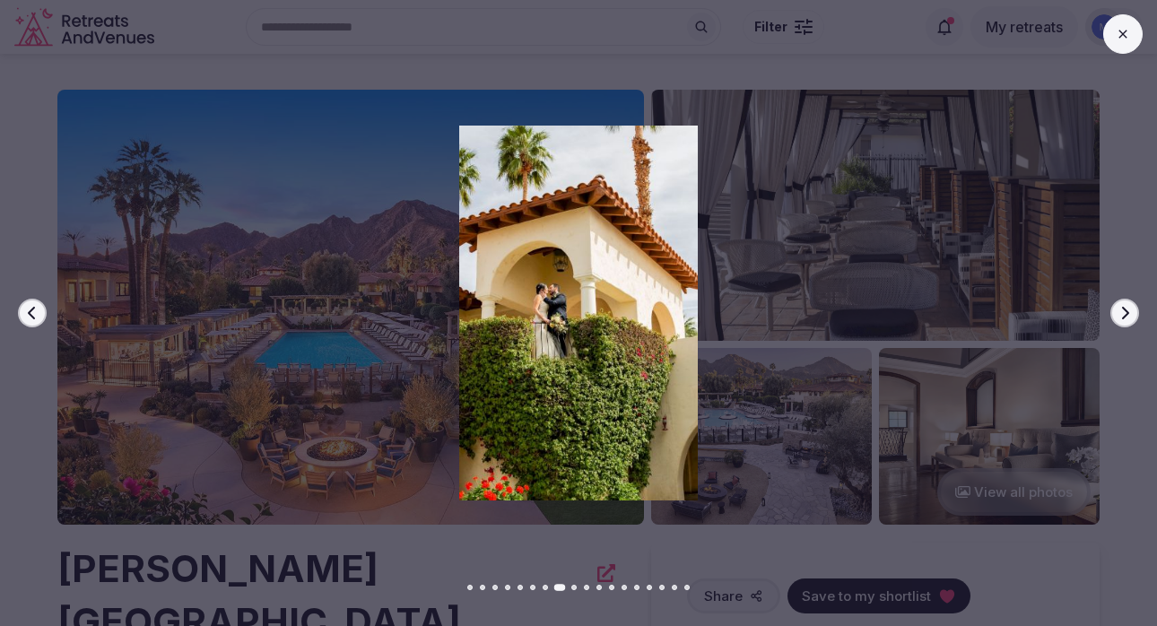
click at [1119, 314] on icon "button" at bounding box center [1125, 313] width 14 height 14
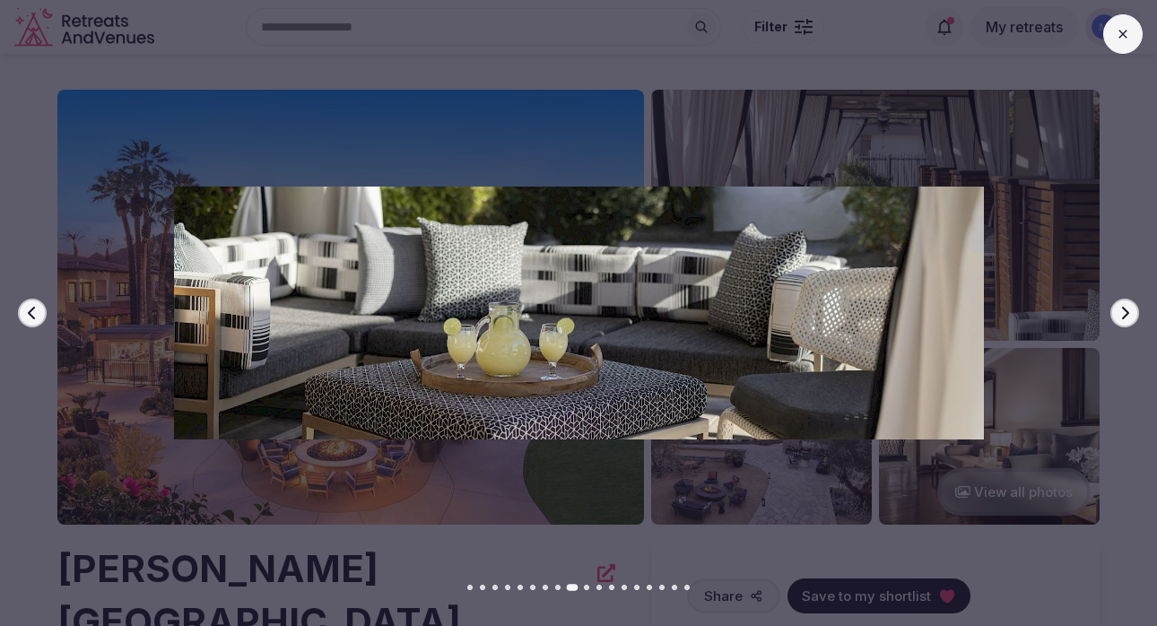
click at [1119, 314] on icon "button" at bounding box center [1125, 313] width 14 height 14
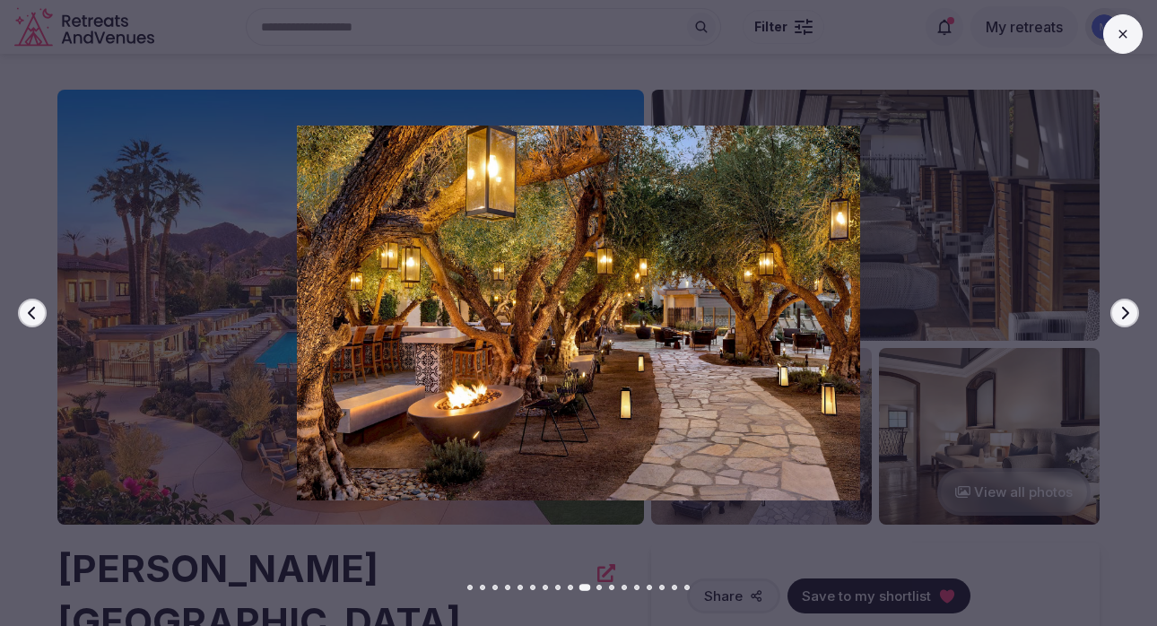
click at [1119, 314] on icon "button" at bounding box center [1125, 313] width 14 height 14
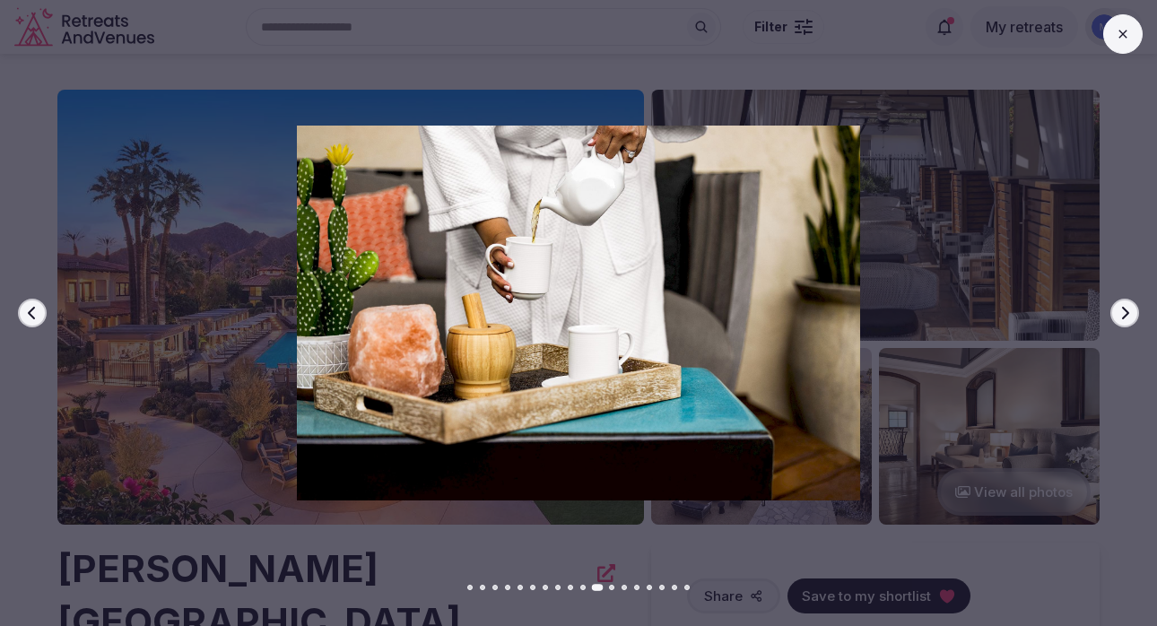
click at [1119, 314] on icon "button" at bounding box center [1125, 313] width 14 height 14
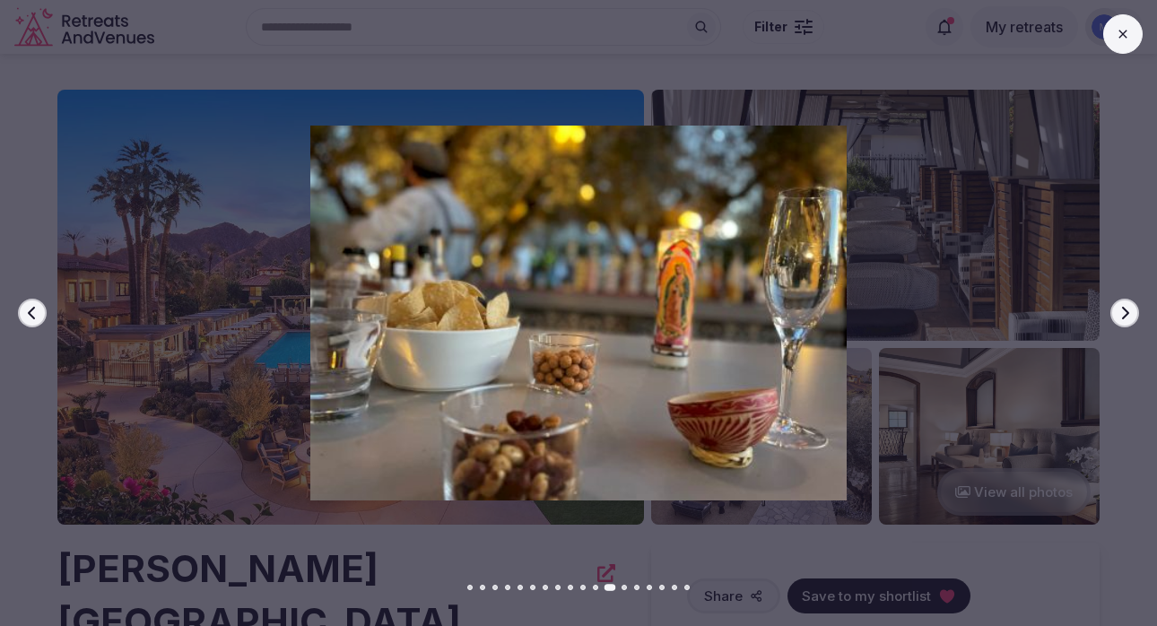
click at [1119, 314] on icon "button" at bounding box center [1125, 313] width 14 height 14
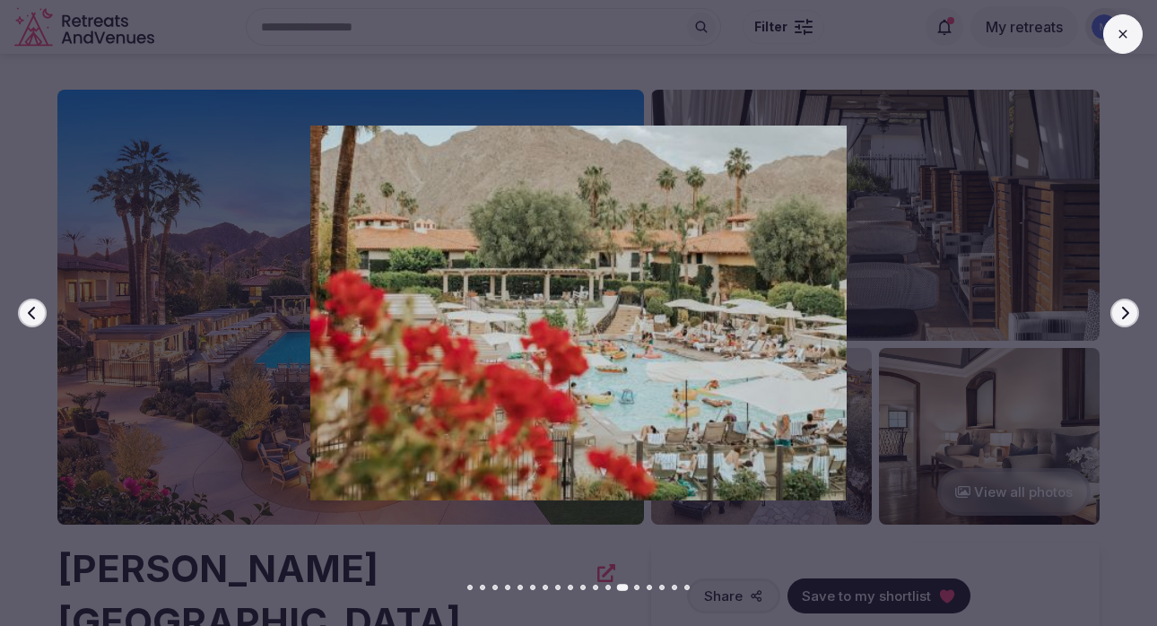
click at [1119, 314] on icon "button" at bounding box center [1125, 313] width 14 height 14
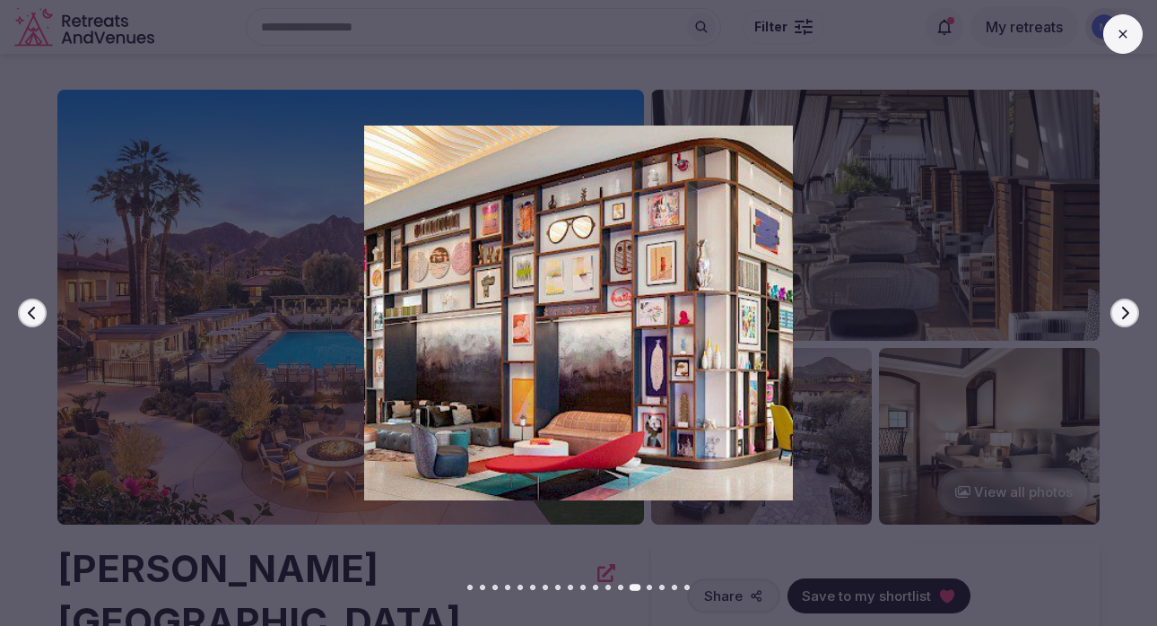
click at [1119, 314] on icon "button" at bounding box center [1125, 313] width 14 height 14
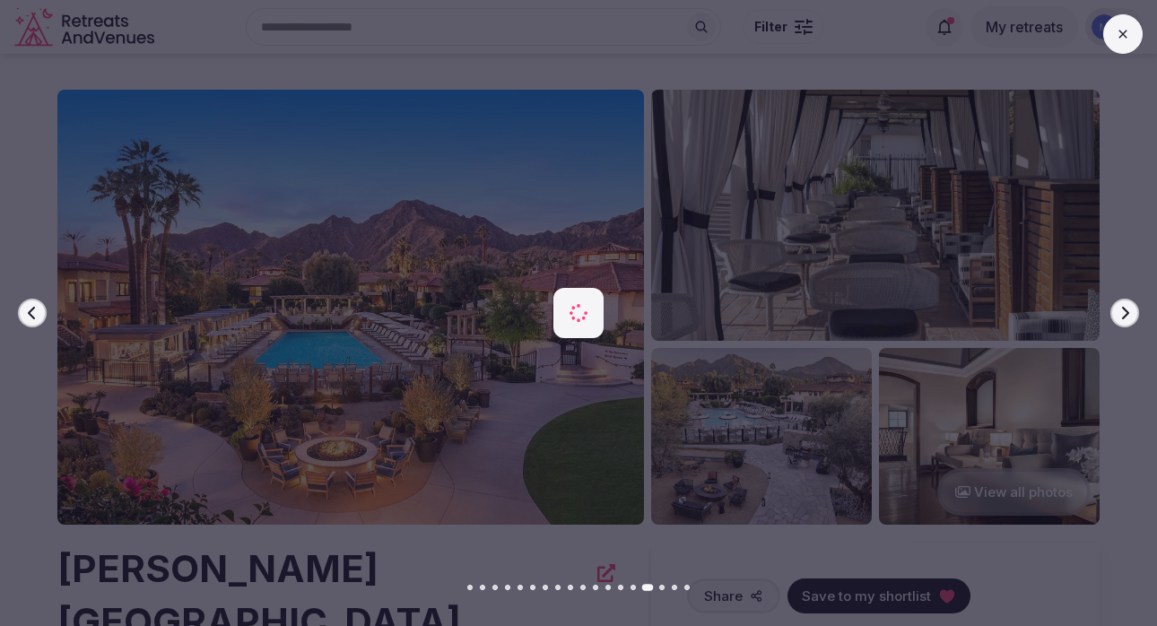
click at [1119, 314] on icon "button" at bounding box center [1125, 313] width 14 height 14
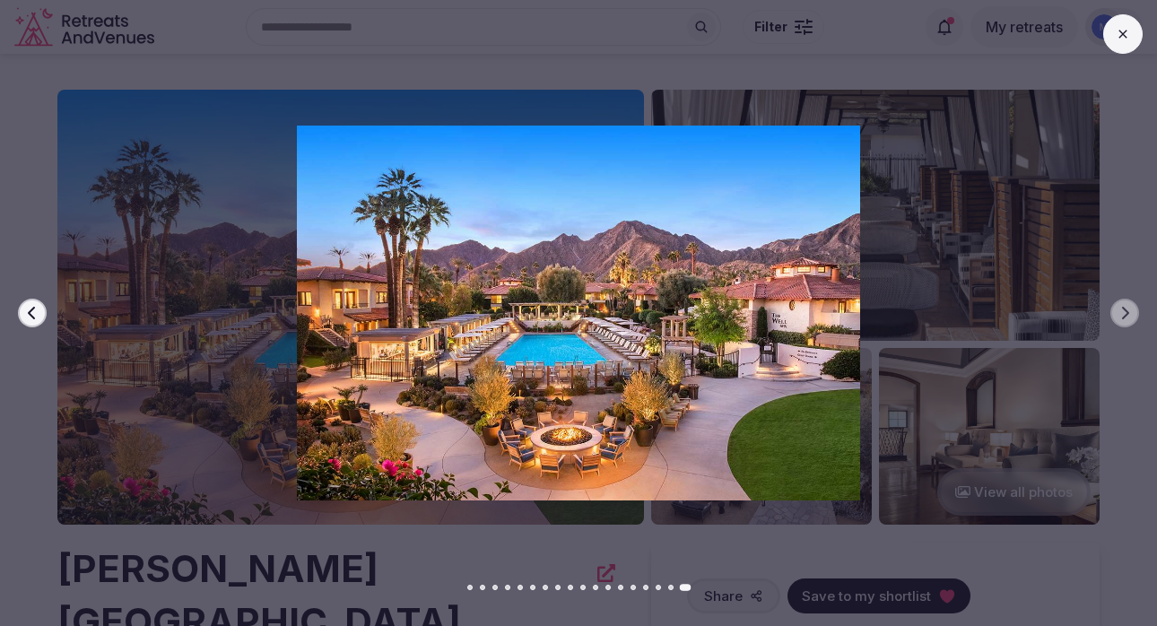
click at [1113, 21] on button at bounding box center [1122, 33] width 39 height 39
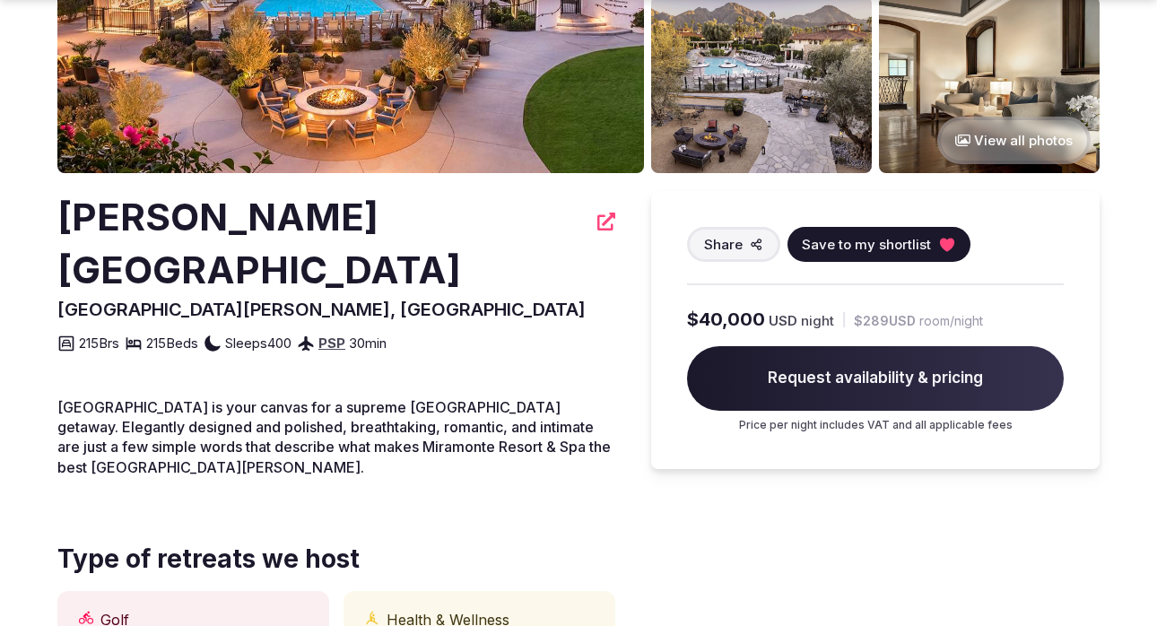
scroll to position [354, 0]
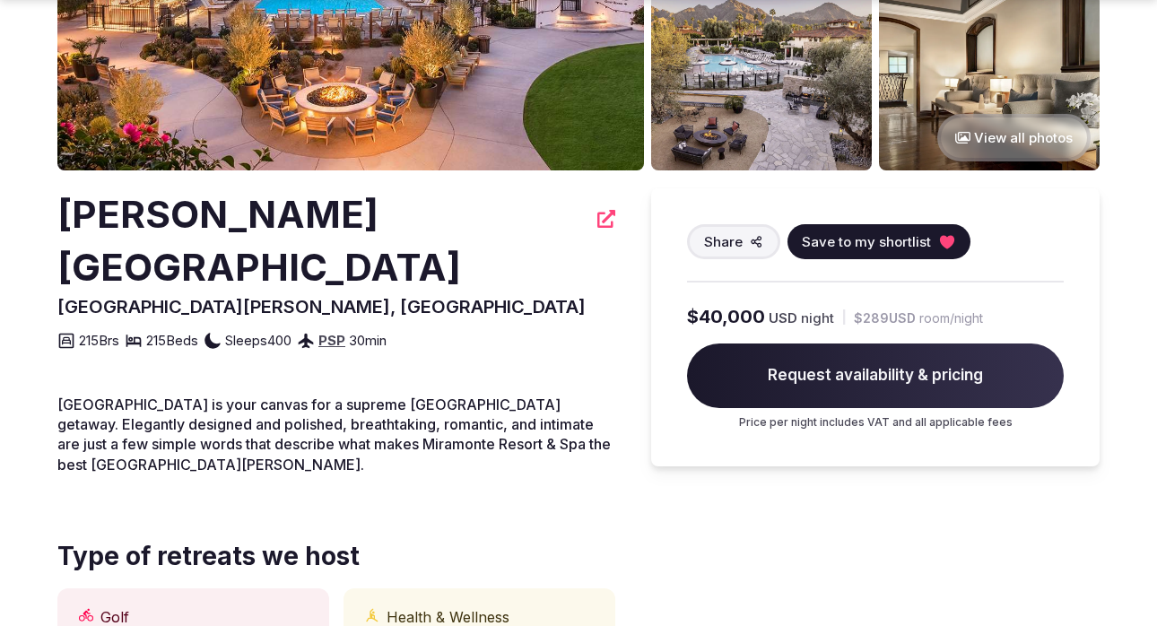
click at [872, 243] on span "Save to my shortlist" at bounding box center [866, 241] width 129 height 19
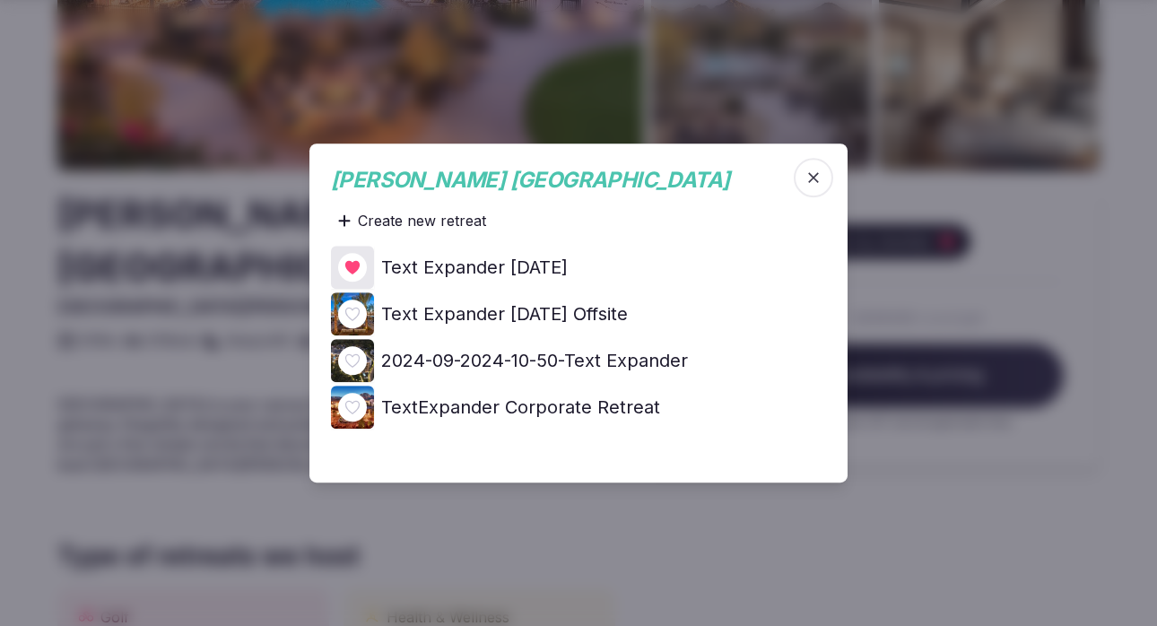
click at [568, 272] on h4 "Text Expander February 2026" at bounding box center [474, 267] width 187 height 25
click at [568, 274] on h4 "Text Expander February 2026" at bounding box center [474, 267] width 187 height 25
click at [814, 173] on icon "button" at bounding box center [814, 178] width 18 height 18
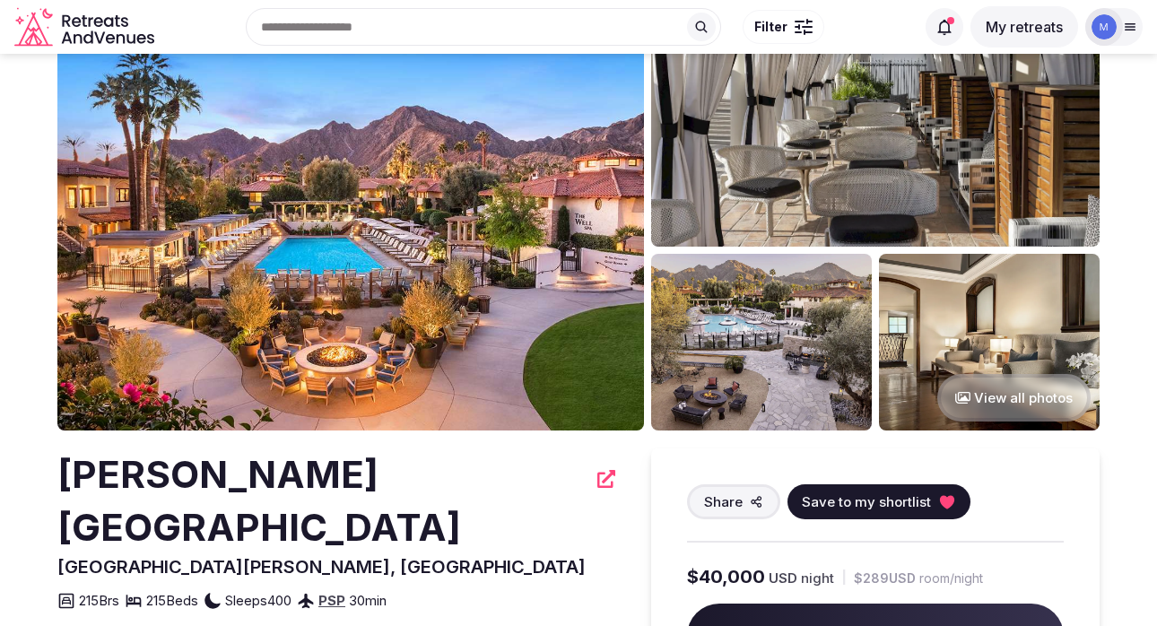
scroll to position [0, 0]
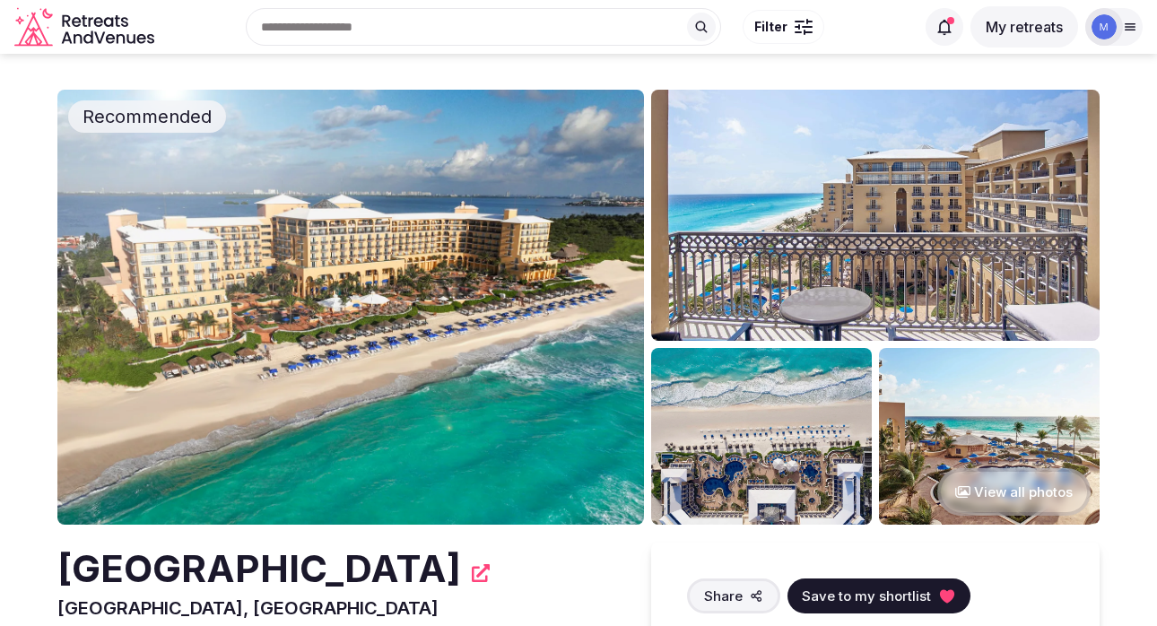
click at [403, 293] on img at bounding box center [350, 307] width 587 height 435
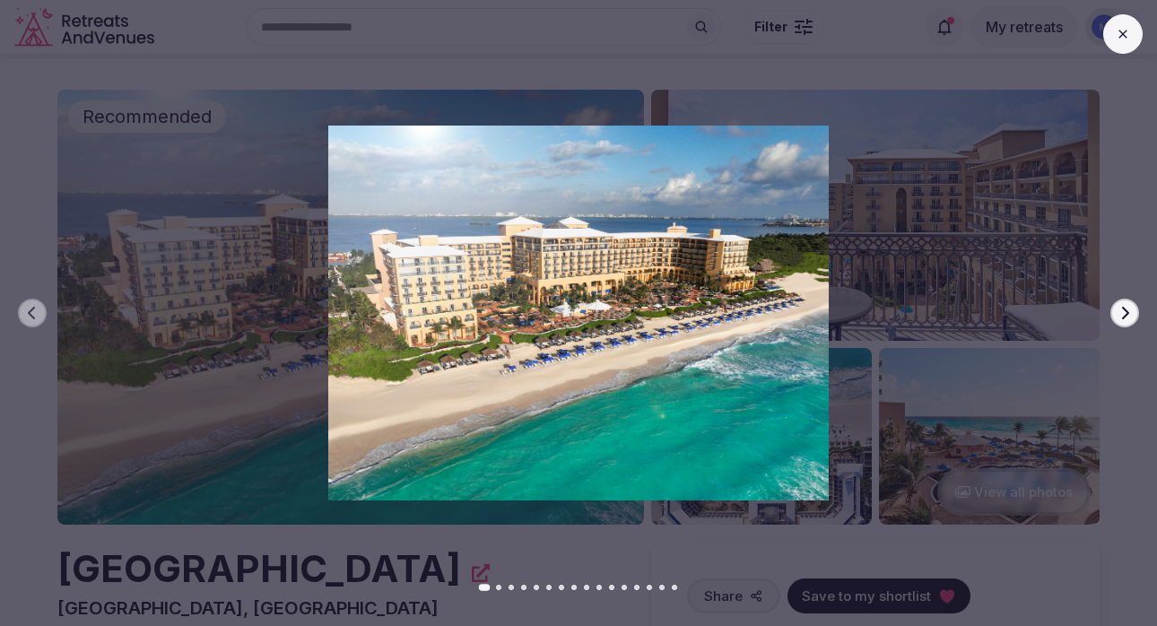
click at [1111, 311] on button "Next slide" at bounding box center [1124, 313] width 29 height 29
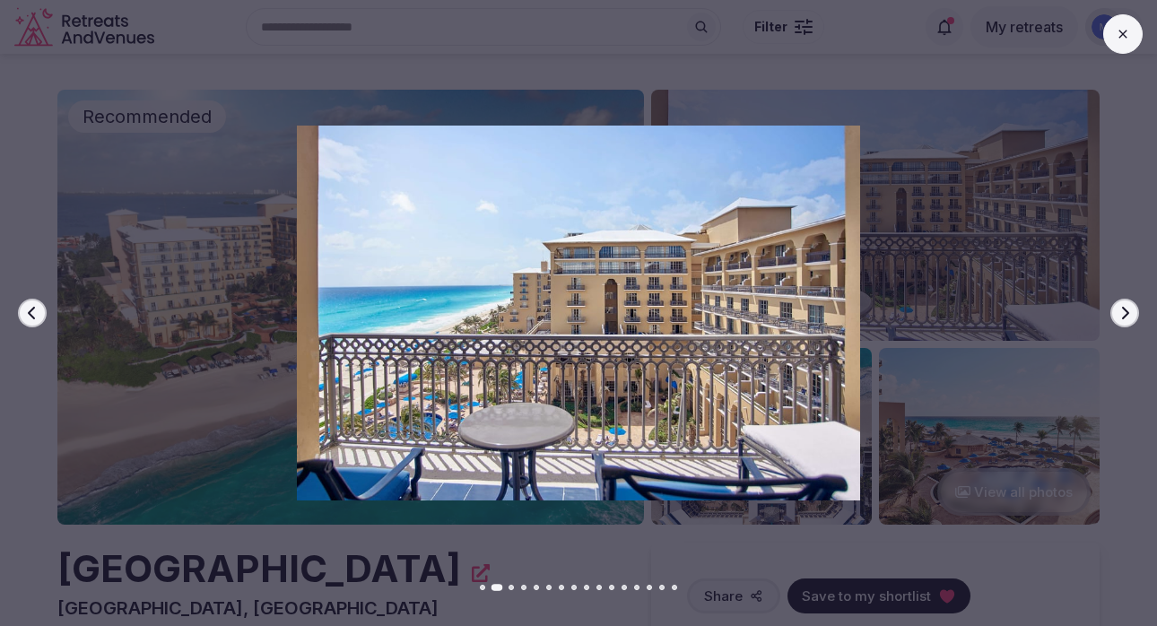
click at [1119, 313] on icon "button" at bounding box center [1125, 313] width 14 height 14
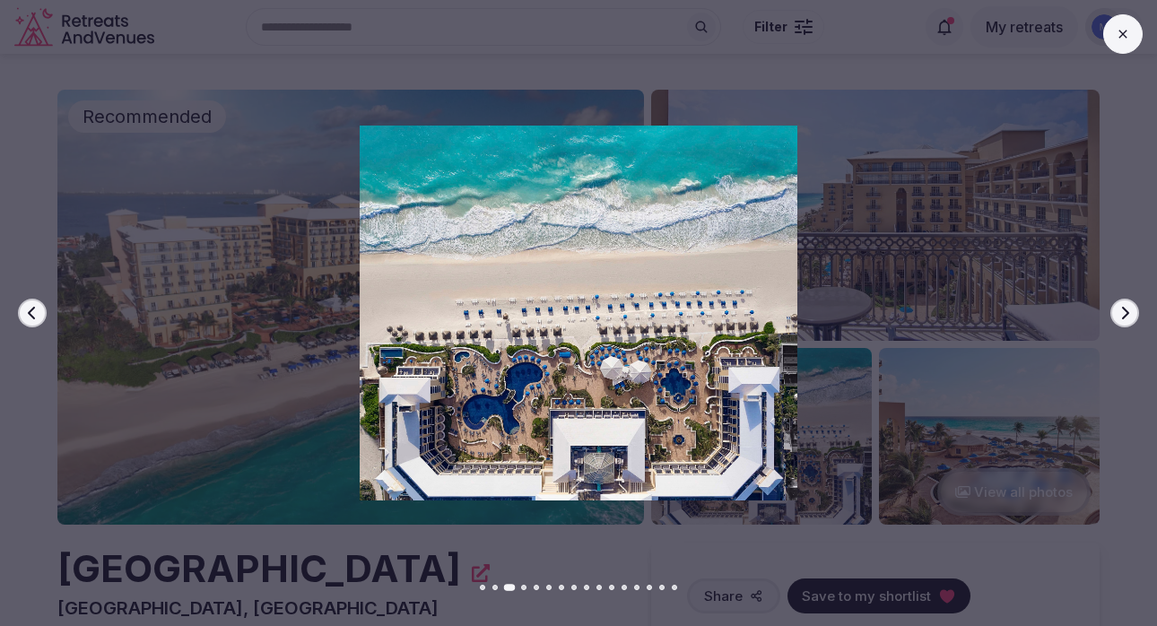
click at [1120, 314] on icon "button" at bounding box center [1125, 313] width 14 height 14
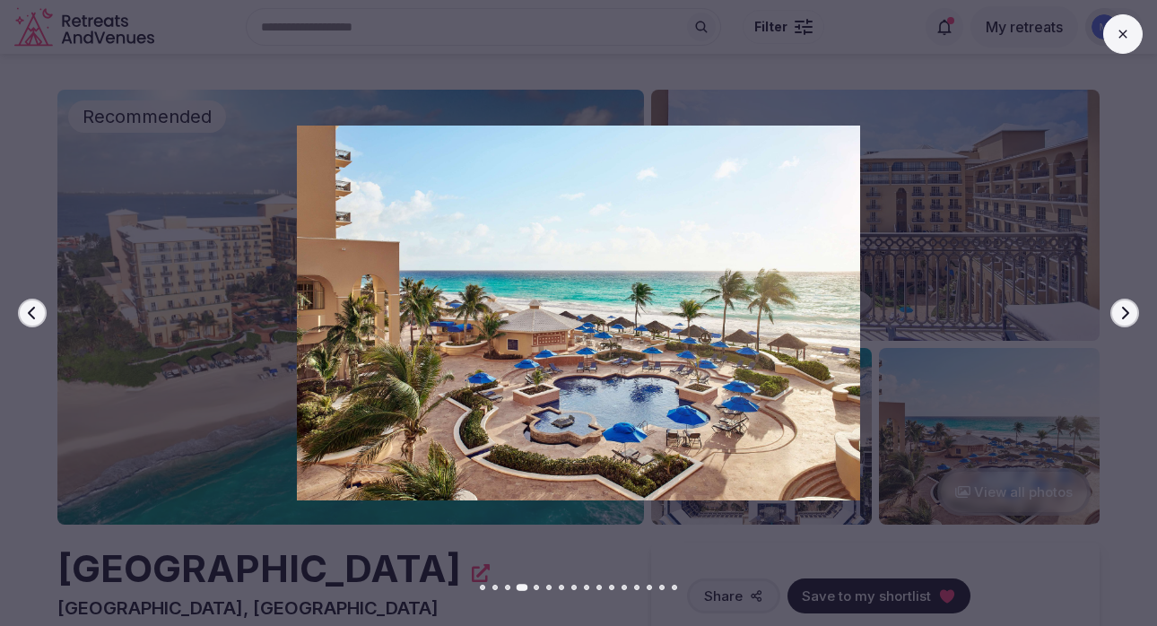
click at [1120, 314] on icon "button" at bounding box center [1125, 313] width 14 height 14
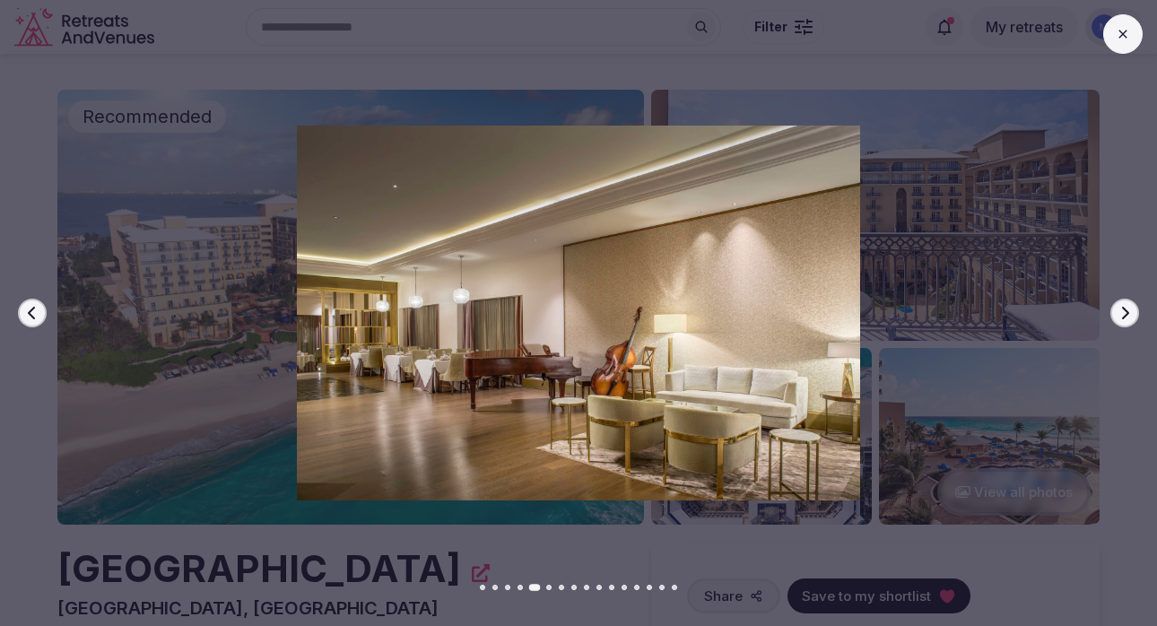
click at [39, 319] on icon "button" at bounding box center [32, 313] width 14 height 14
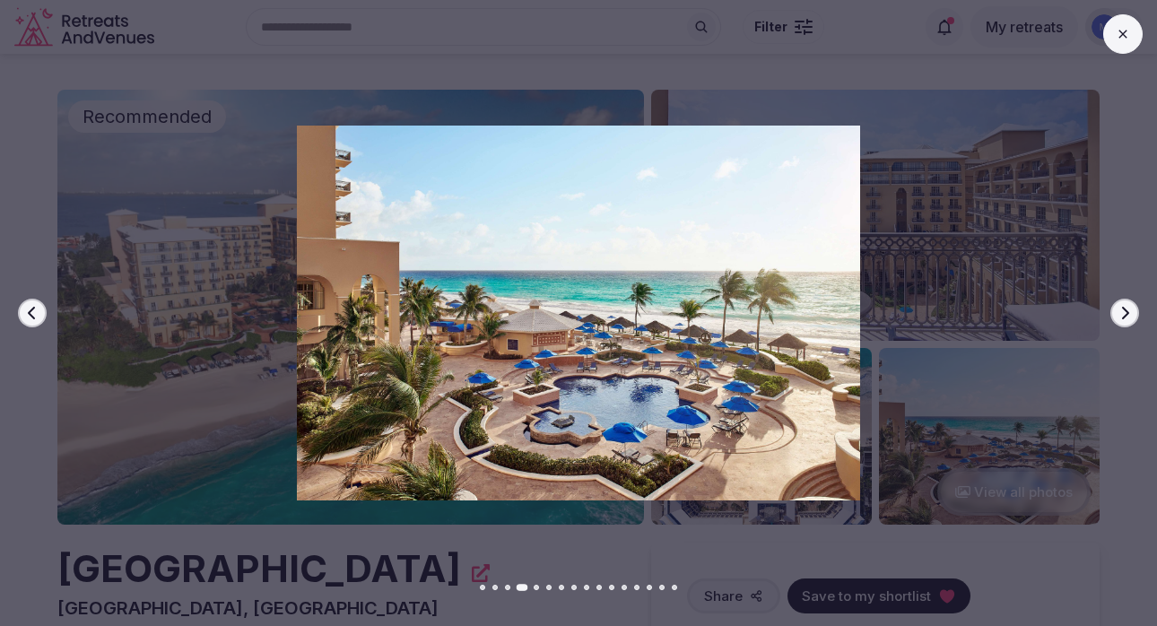
click at [1118, 315] on icon "button" at bounding box center [1125, 313] width 14 height 14
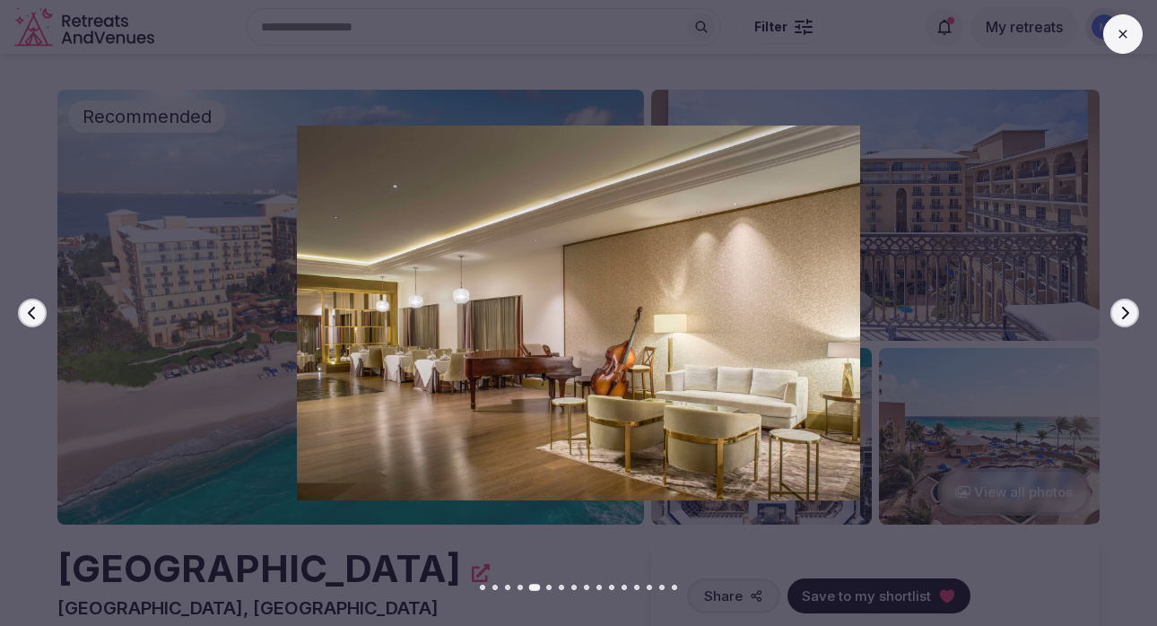
click at [1118, 315] on icon "button" at bounding box center [1125, 313] width 14 height 14
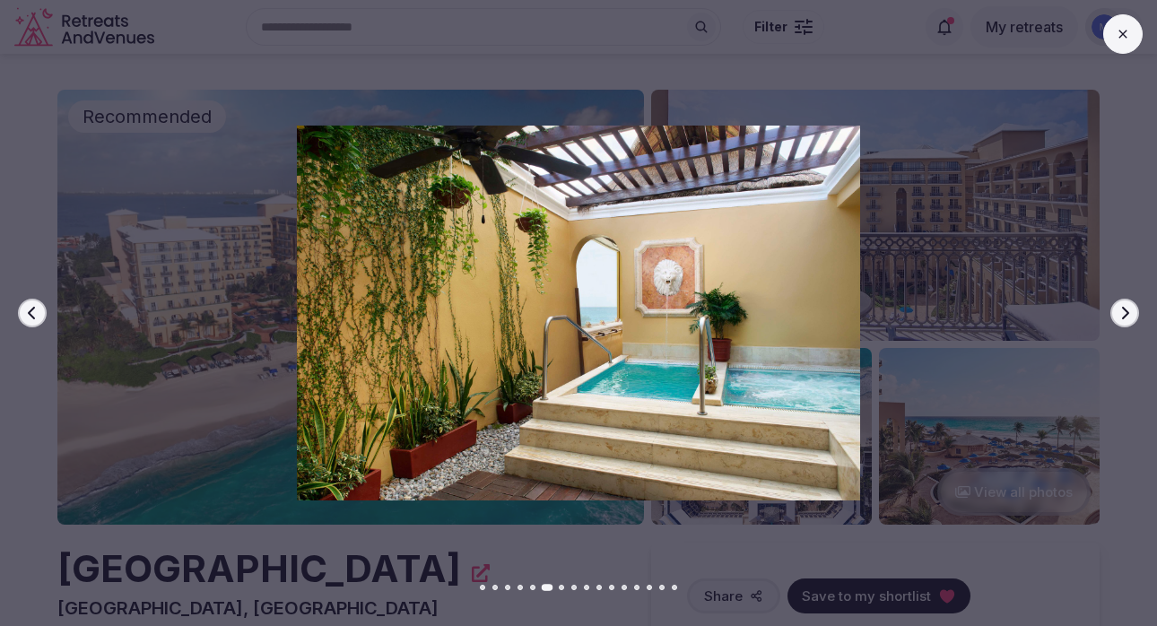
click at [1118, 315] on icon "button" at bounding box center [1125, 313] width 14 height 14
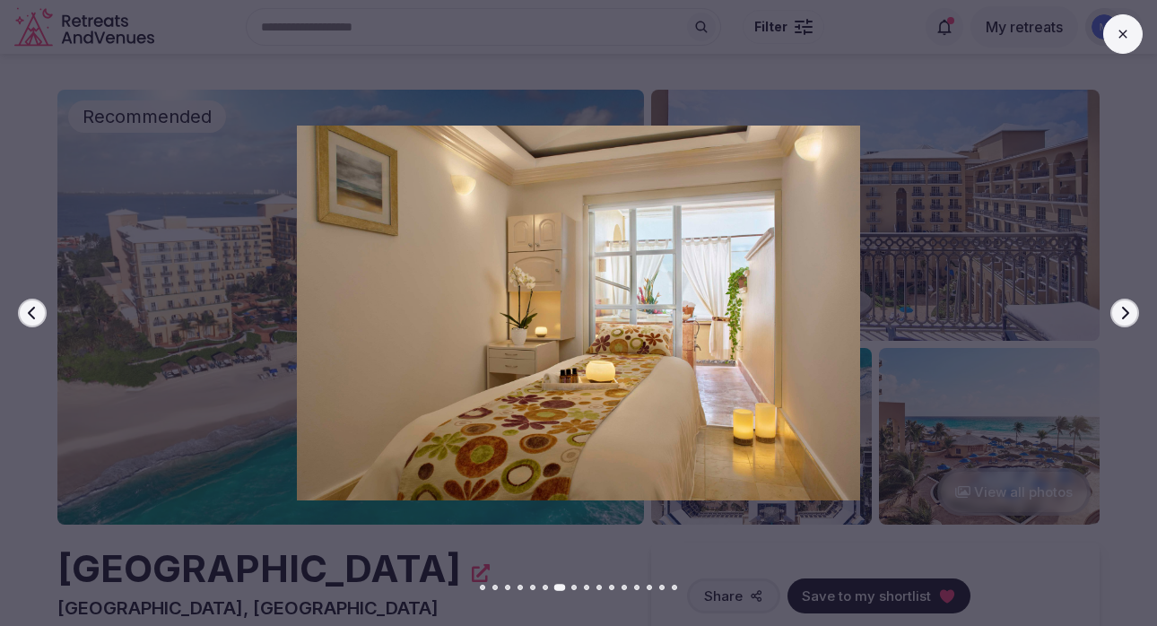
click at [1118, 315] on icon "button" at bounding box center [1125, 313] width 14 height 14
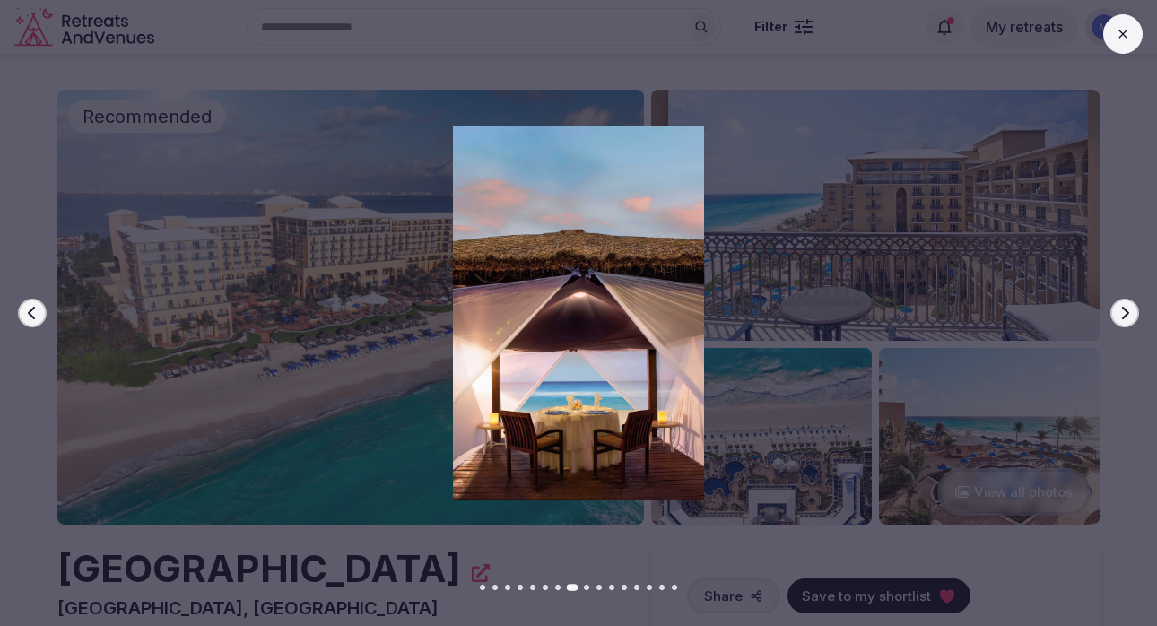
click at [1118, 315] on icon "button" at bounding box center [1125, 313] width 14 height 14
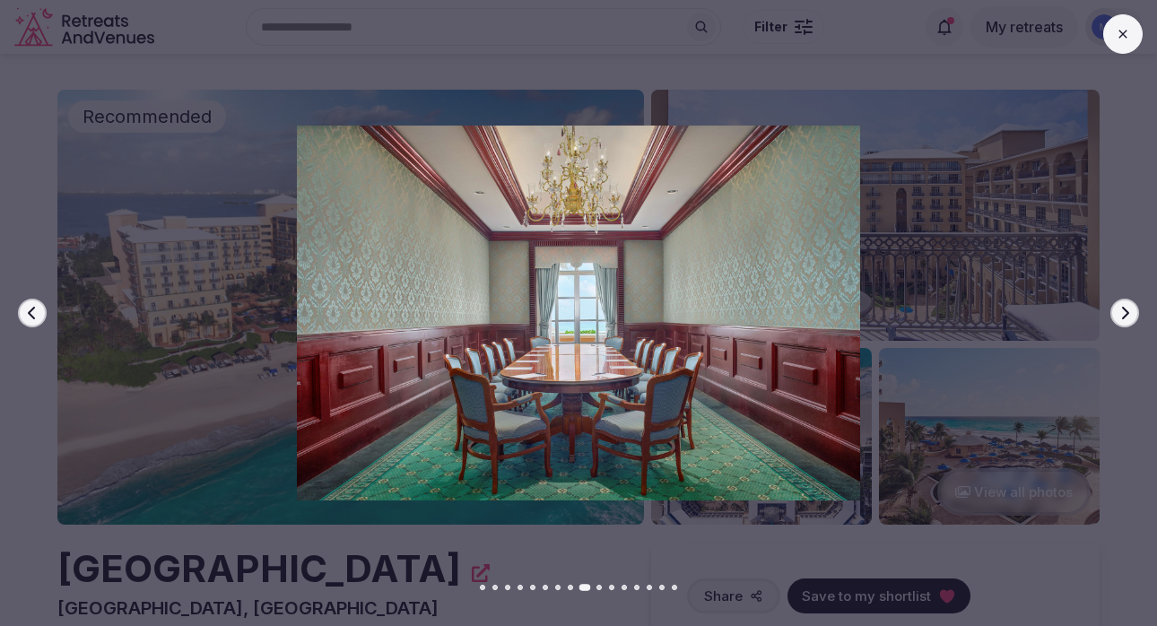
click at [1118, 315] on icon "button" at bounding box center [1125, 313] width 14 height 14
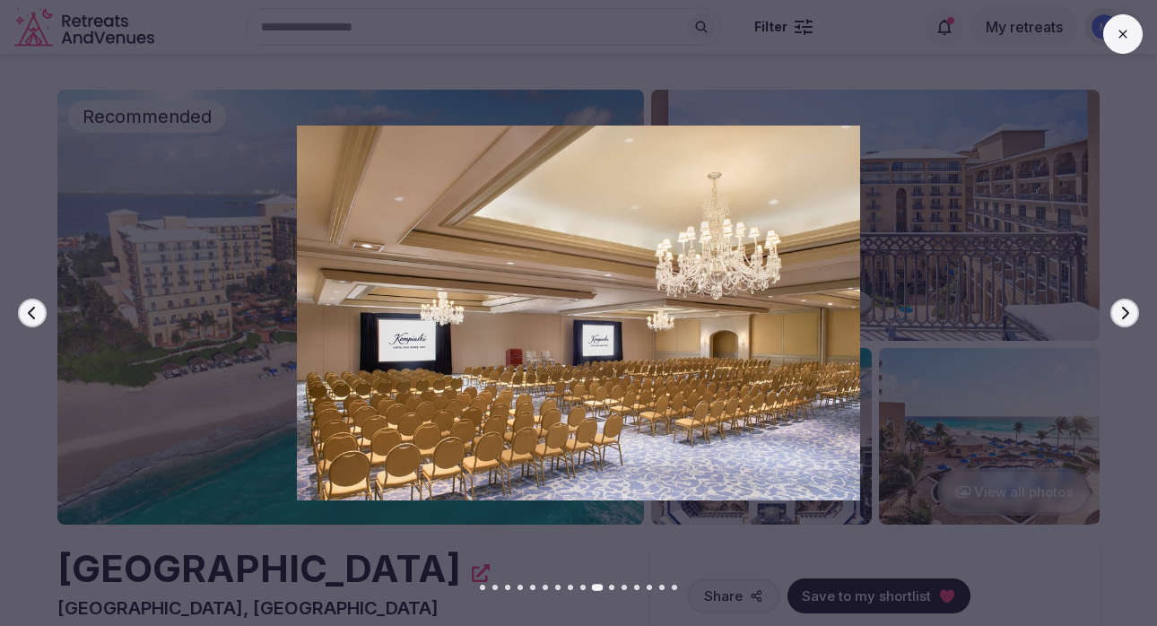
click at [1118, 315] on icon "button" at bounding box center [1125, 313] width 14 height 14
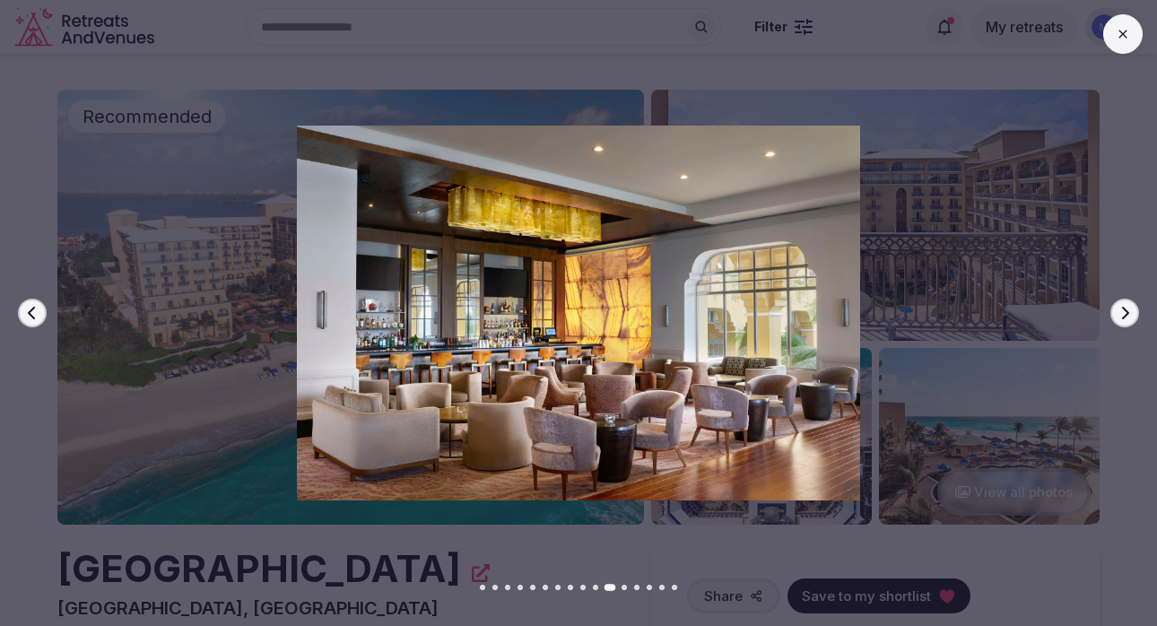
click at [1118, 315] on icon "button" at bounding box center [1125, 313] width 14 height 14
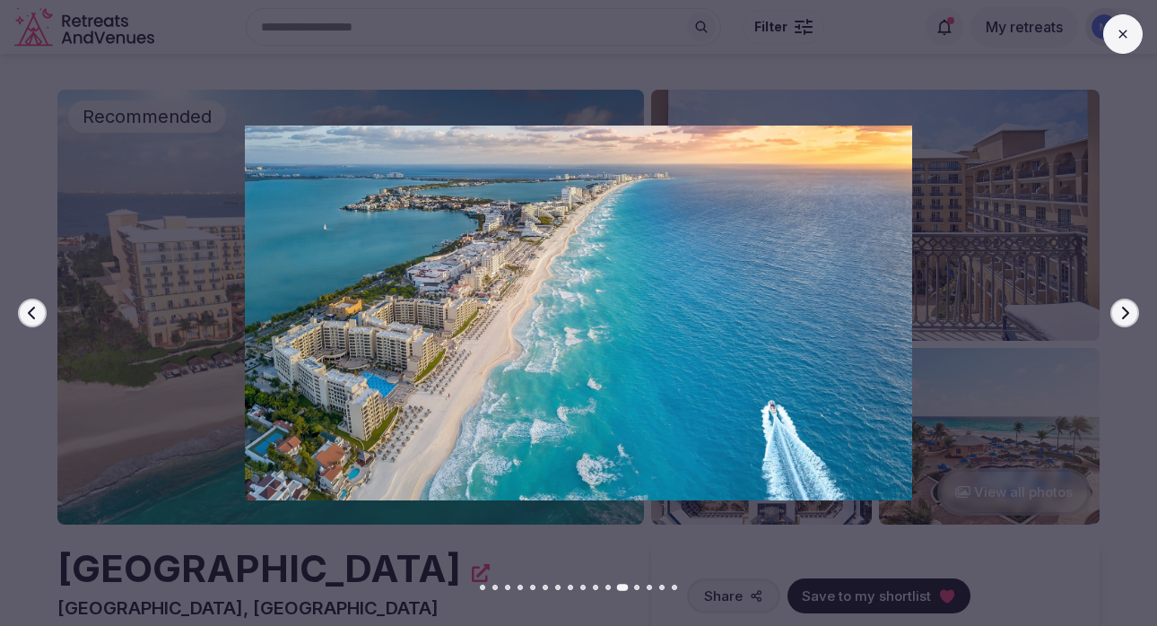
click at [1118, 315] on icon "button" at bounding box center [1125, 313] width 14 height 14
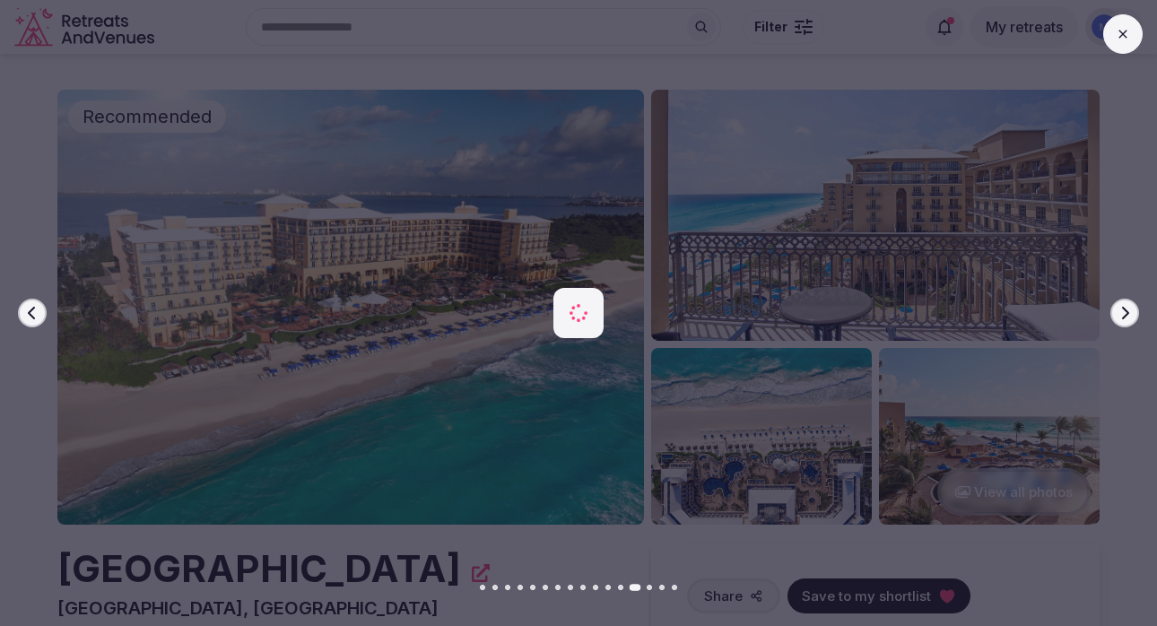
click at [1118, 315] on icon "button" at bounding box center [1125, 313] width 14 height 14
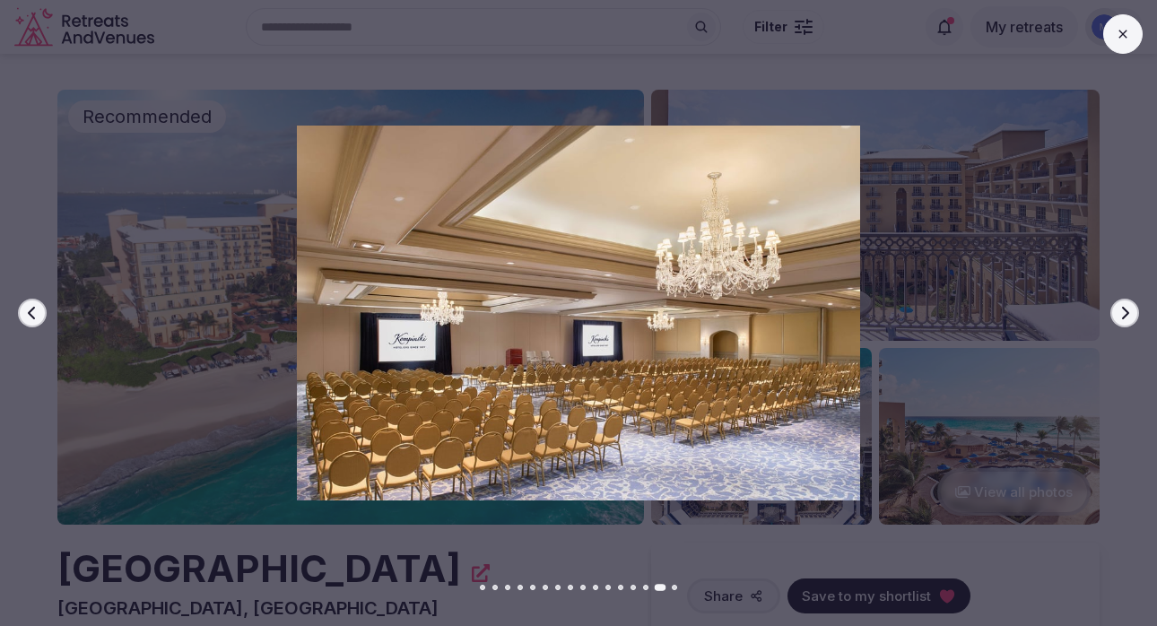
click at [1118, 315] on icon "button" at bounding box center [1125, 313] width 14 height 14
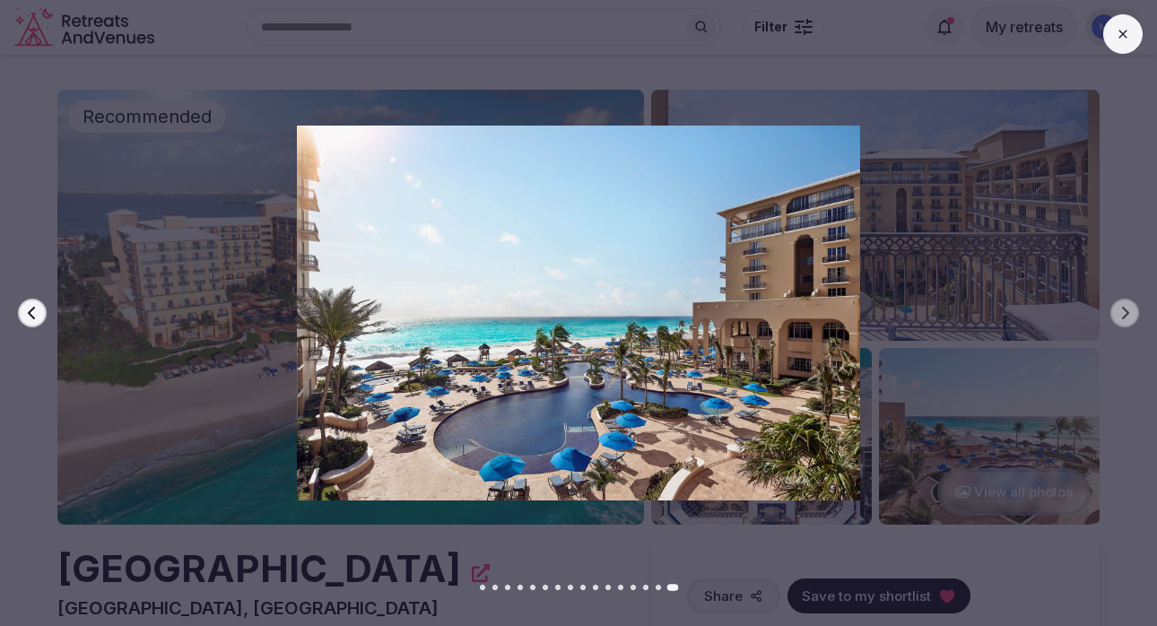
click at [1130, 22] on button at bounding box center [1122, 33] width 39 height 39
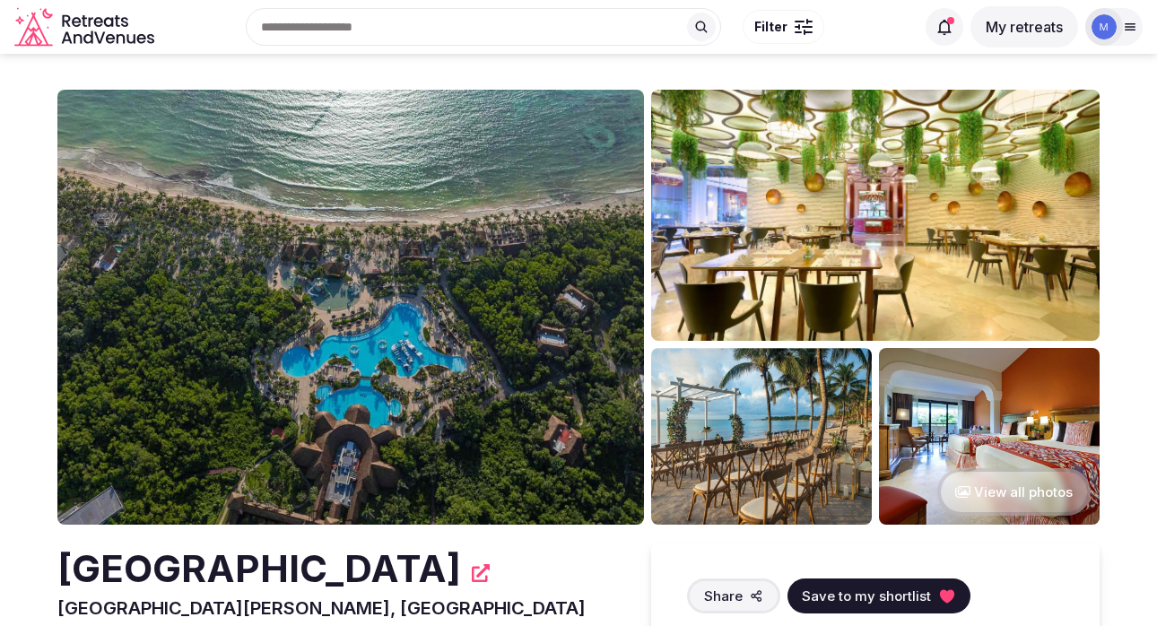
click at [558, 322] on img at bounding box center [350, 307] width 587 height 435
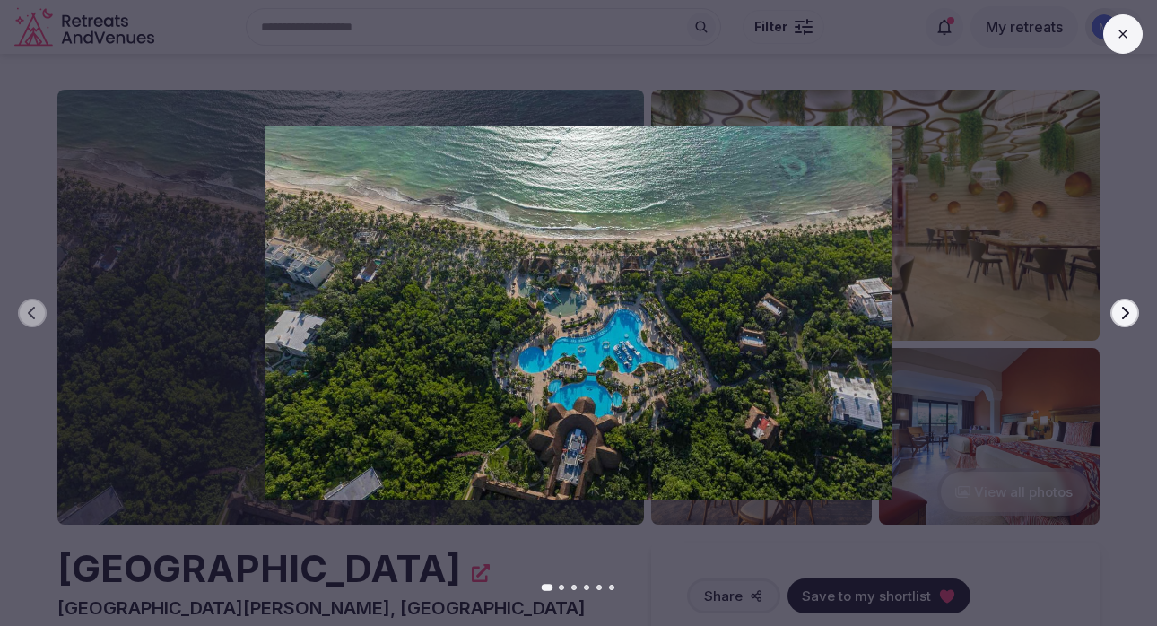
click at [1133, 317] on button "Next slide" at bounding box center [1124, 313] width 29 height 29
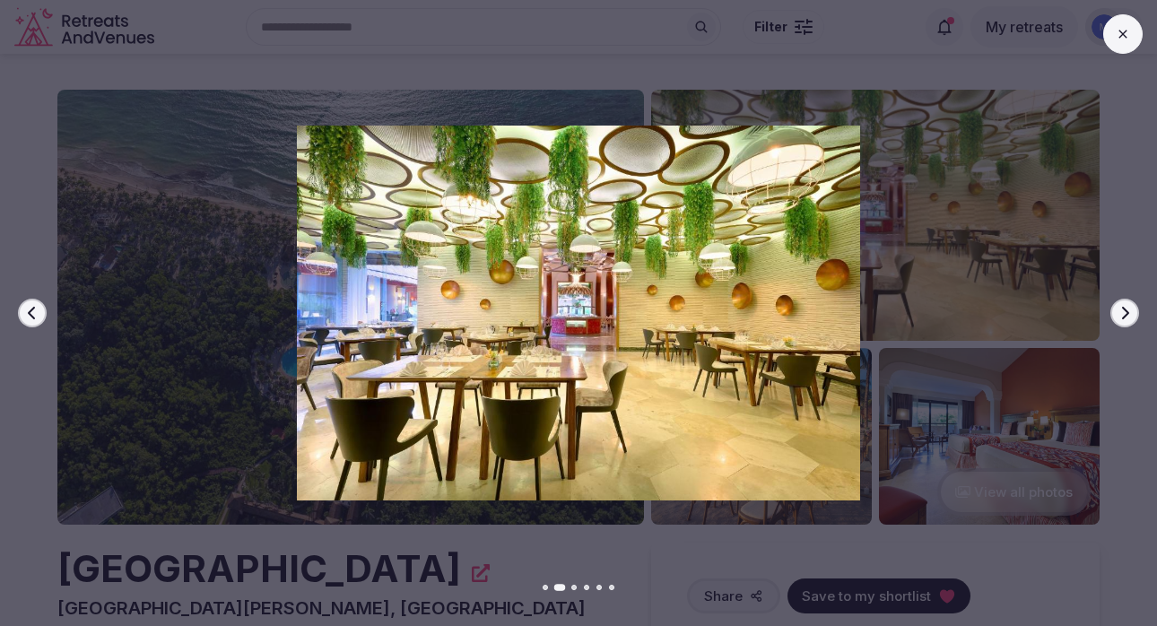
click at [1133, 317] on button "Next slide" at bounding box center [1124, 313] width 29 height 29
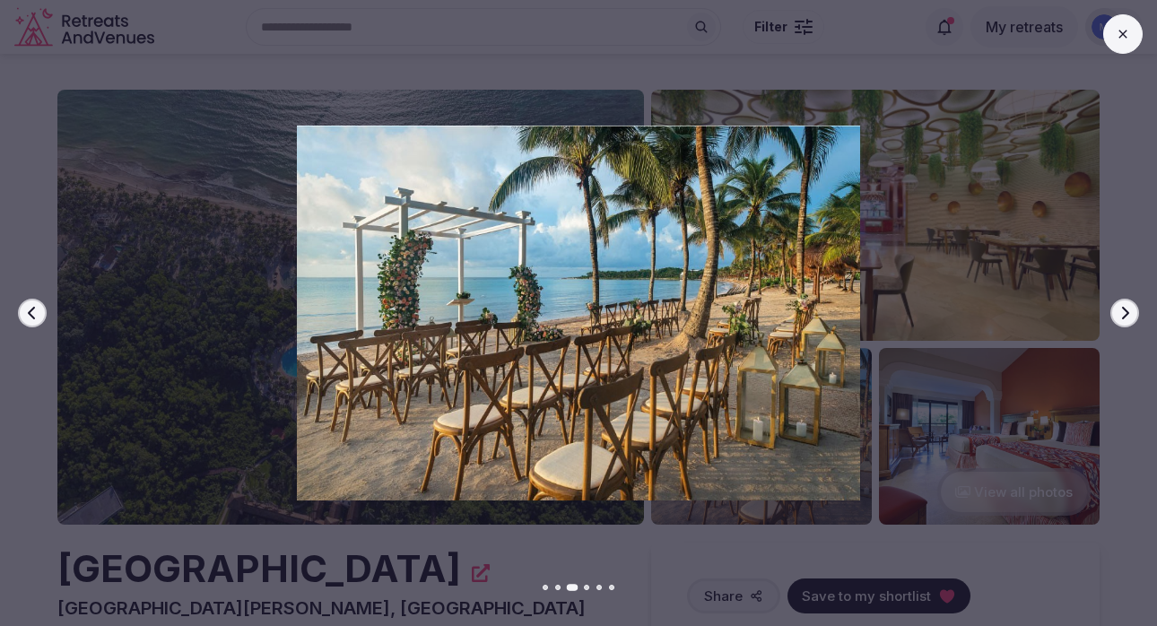
click at [1133, 317] on button "Next slide" at bounding box center [1124, 313] width 29 height 29
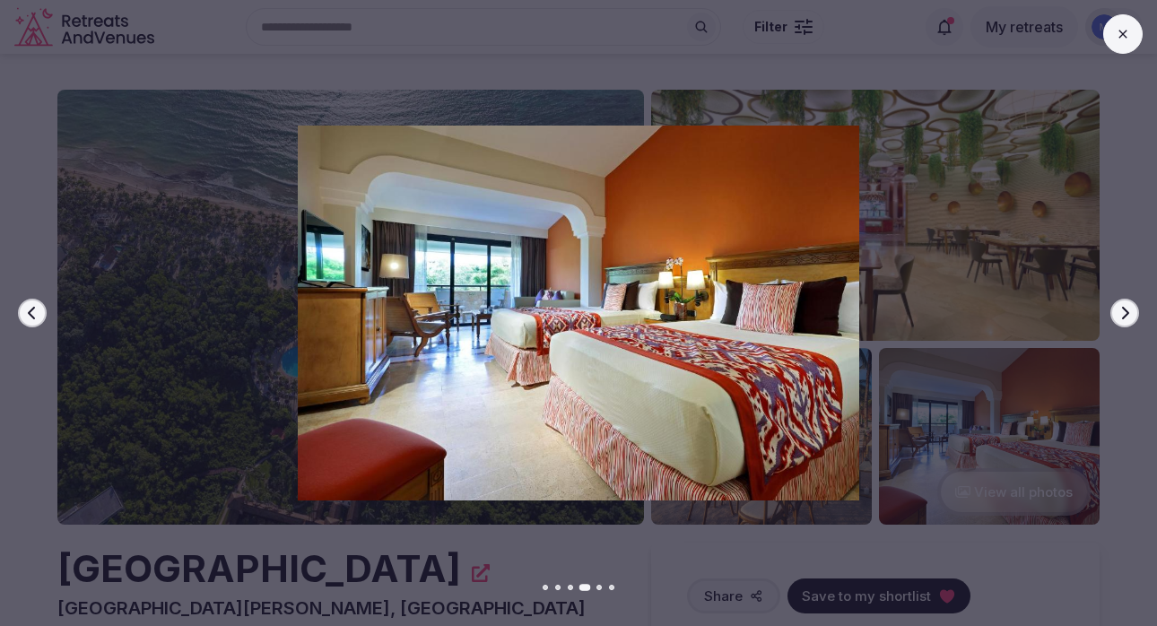
click at [1133, 317] on button "Next slide" at bounding box center [1124, 313] width 29 height 29
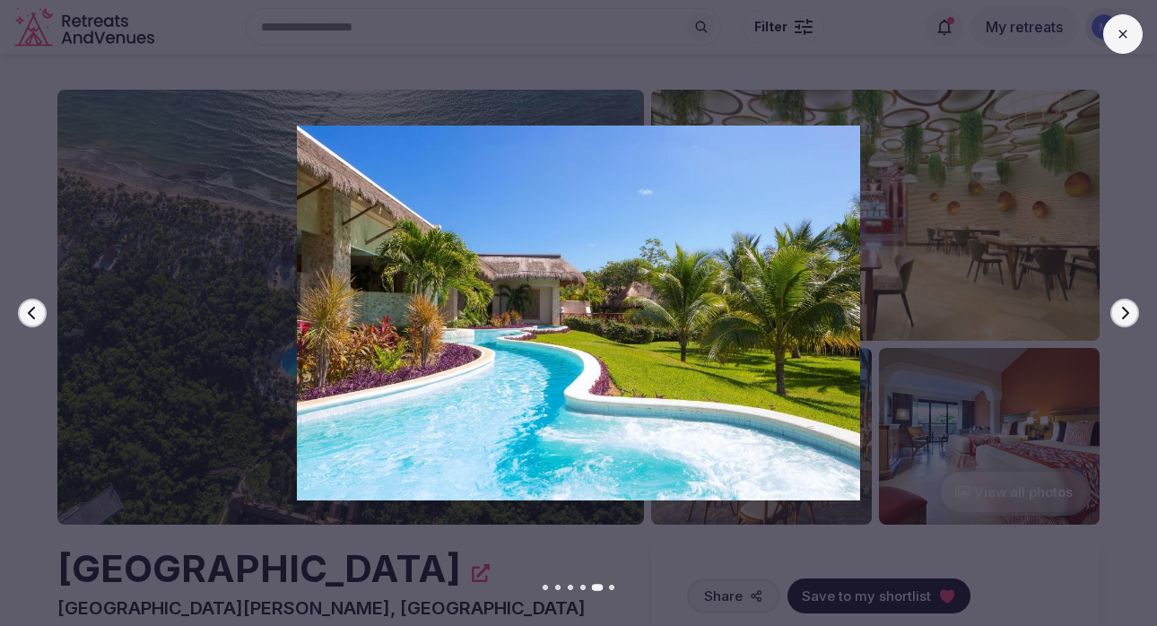
click at [1133, 317] on button "Next slide" at bounding box center [1124, 313] width 29 height 29
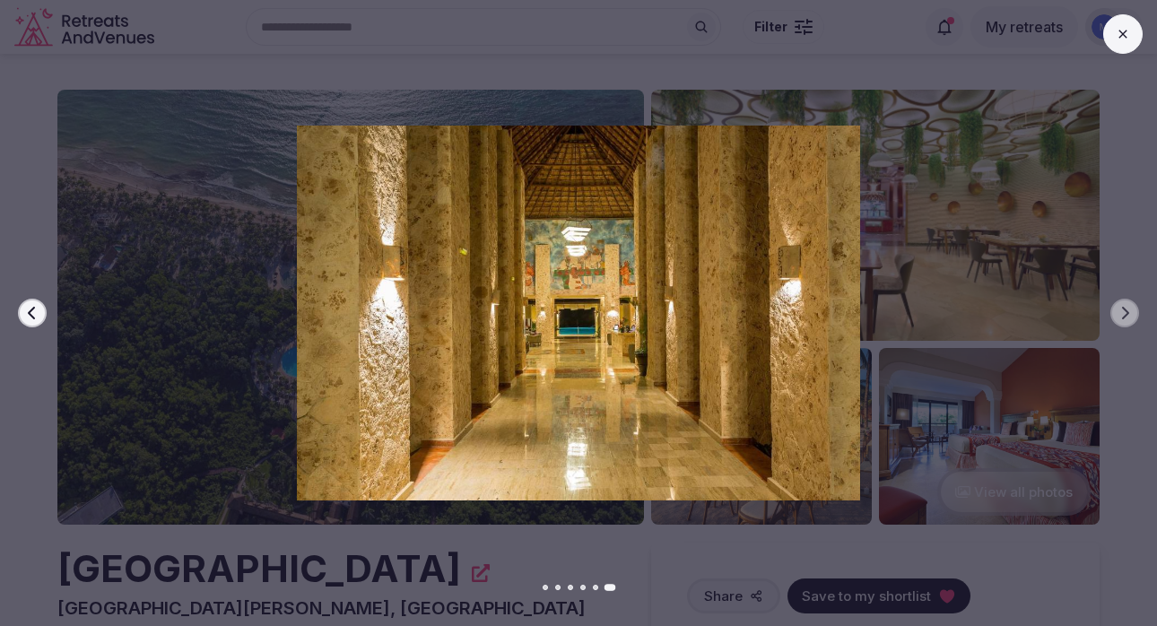
click at [1141, 34] on button at bounding box center [1122, 33] width 39 height 39
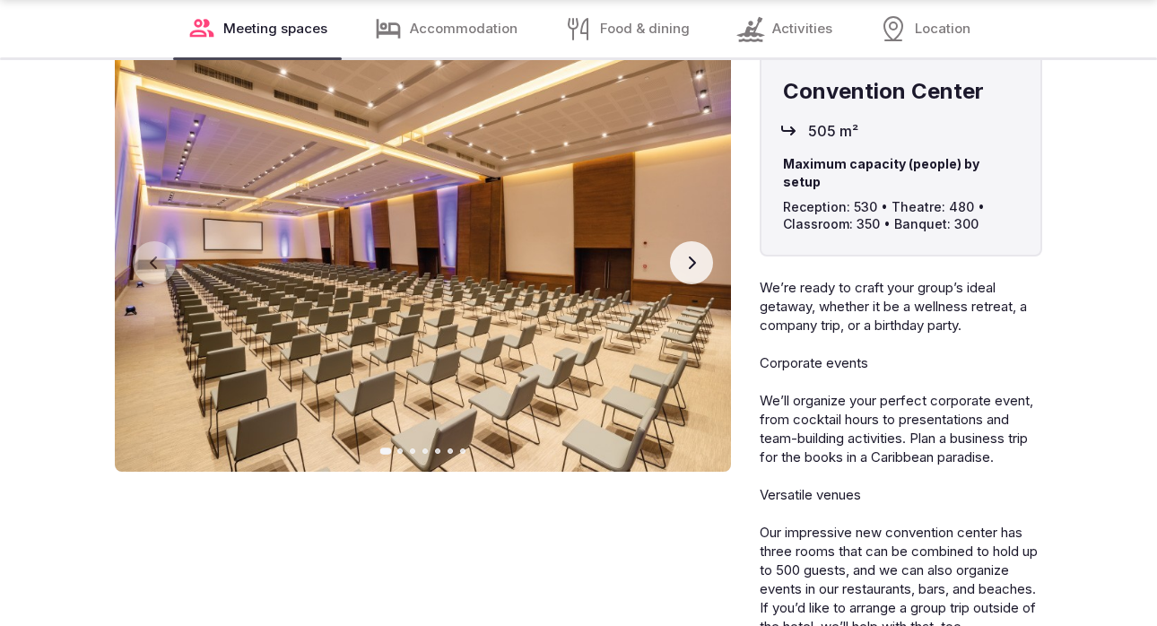
scroll to position [1481, 0]
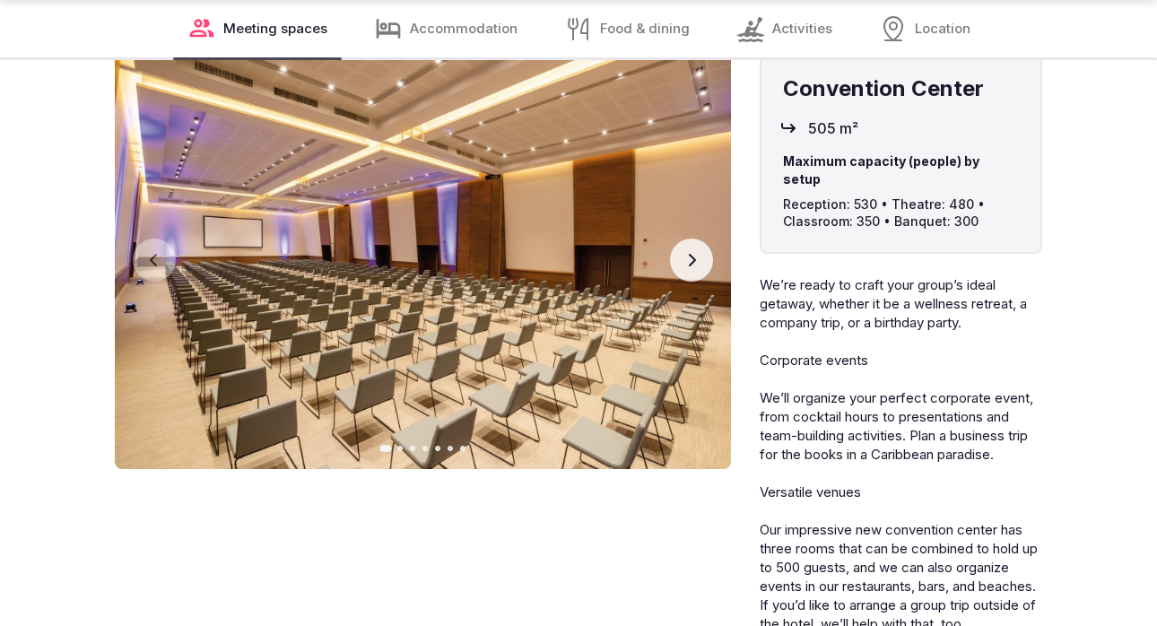
click at [692, 267] on icon "button" at bounding box center [691, 260] width 14 height 14
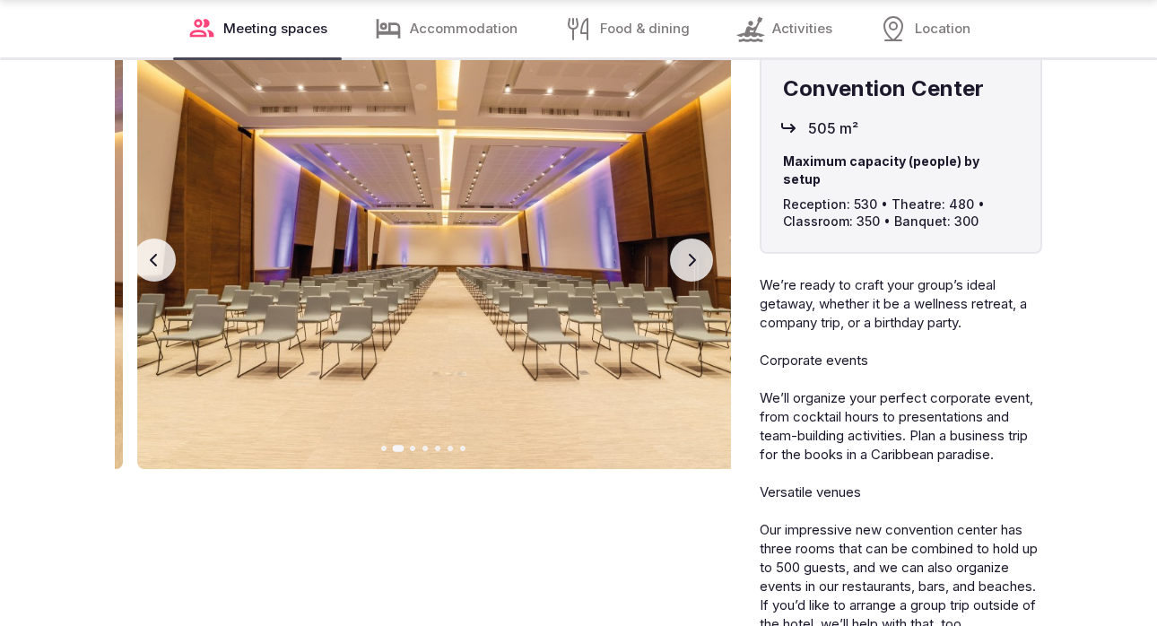
click at [692, 267] on icon "button" at bounding box center [691, 260] width 14 height 14
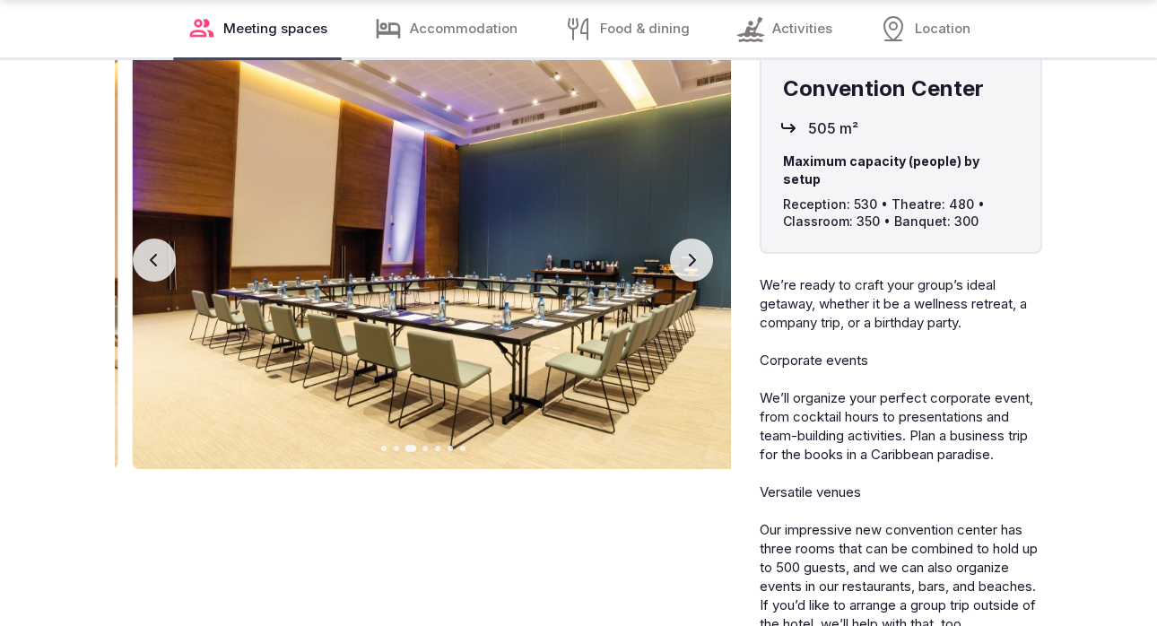
click at [692, 267] on icon "button" at bounding box center [691, 260] width 14 height 14
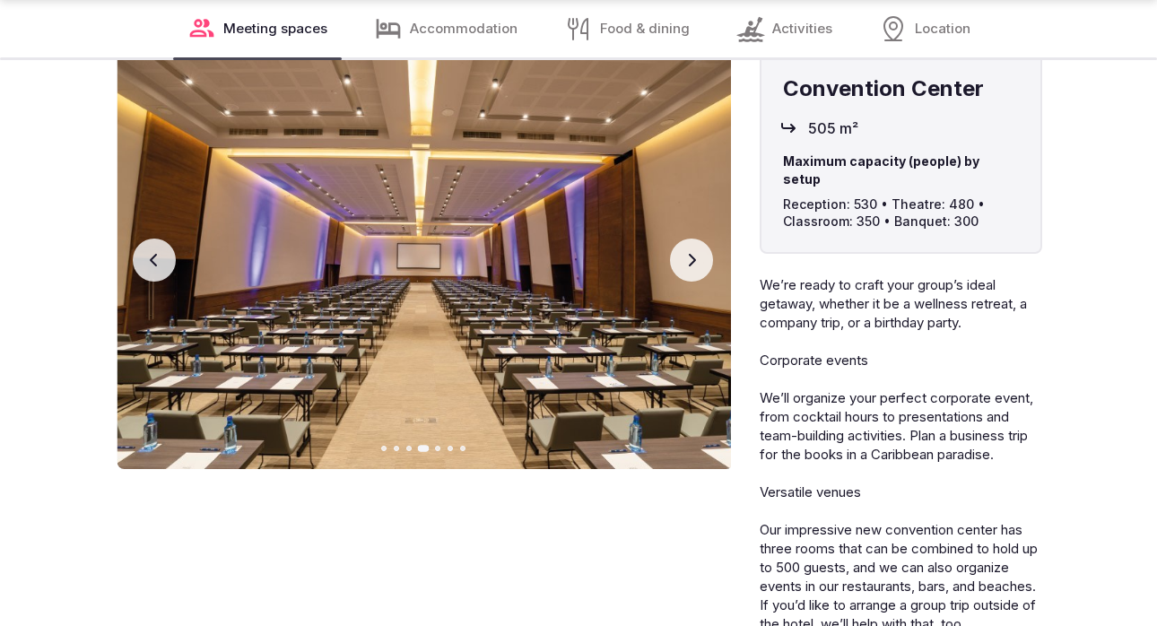
click at [692, 267] on icon "button" at bounding box center [691, 260] width 14 height 14
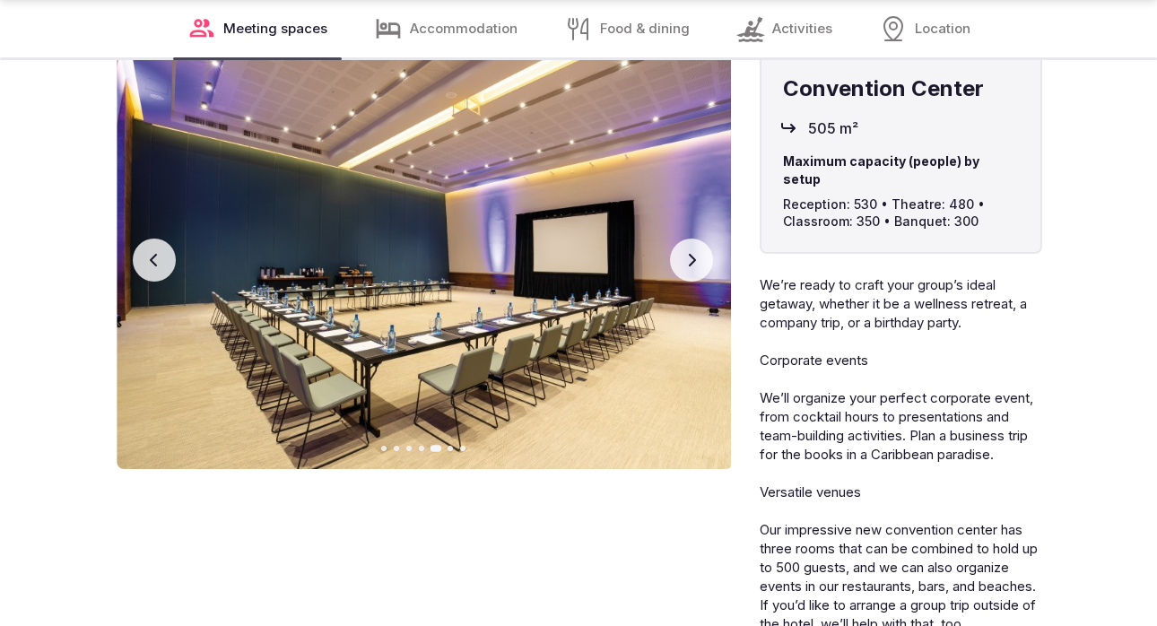
click at [692, 267] on icon "button" at bounding box center [691, 260] width 14 height 14
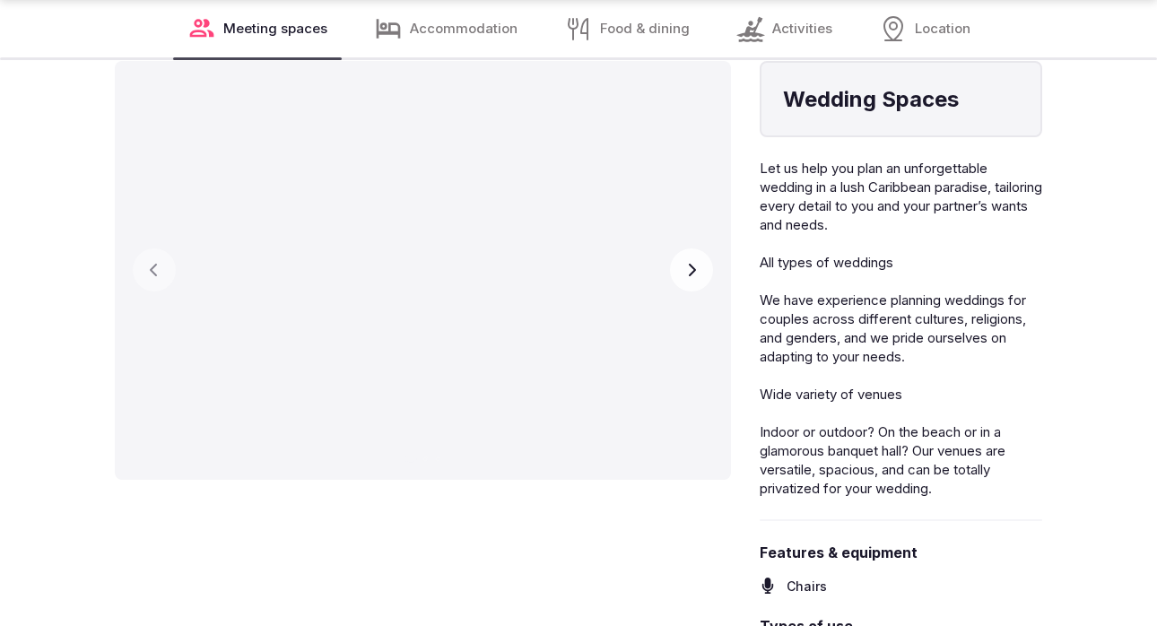
scroll to position [2626, 0]
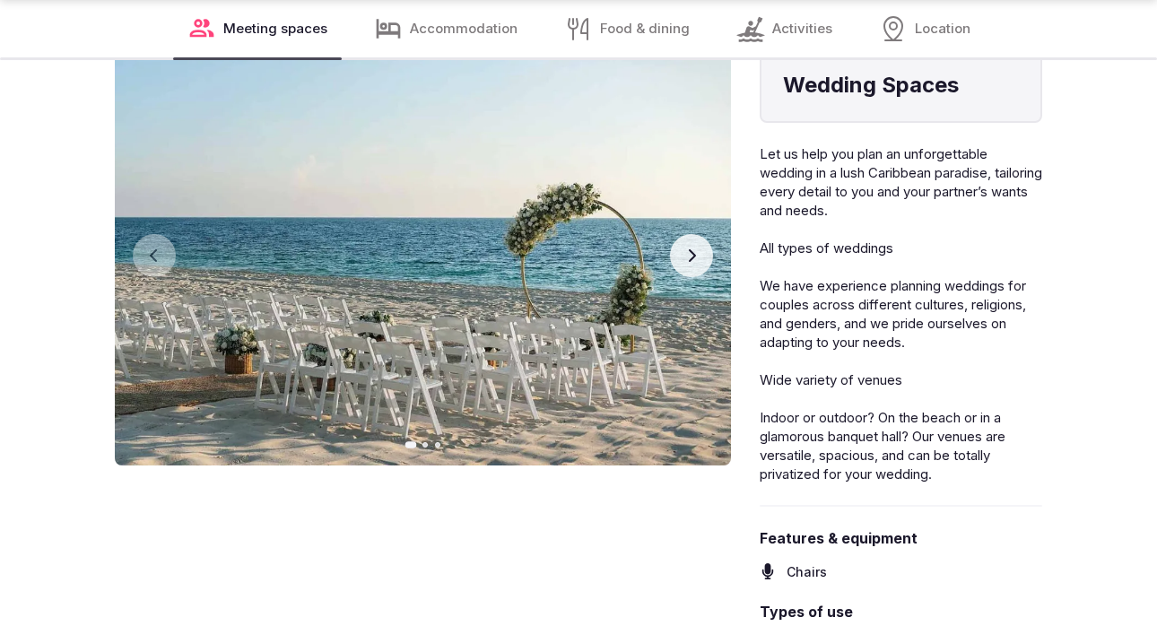
click at [692, 262] on icon "button" at bounding box center [692, 255] width 7 height 13
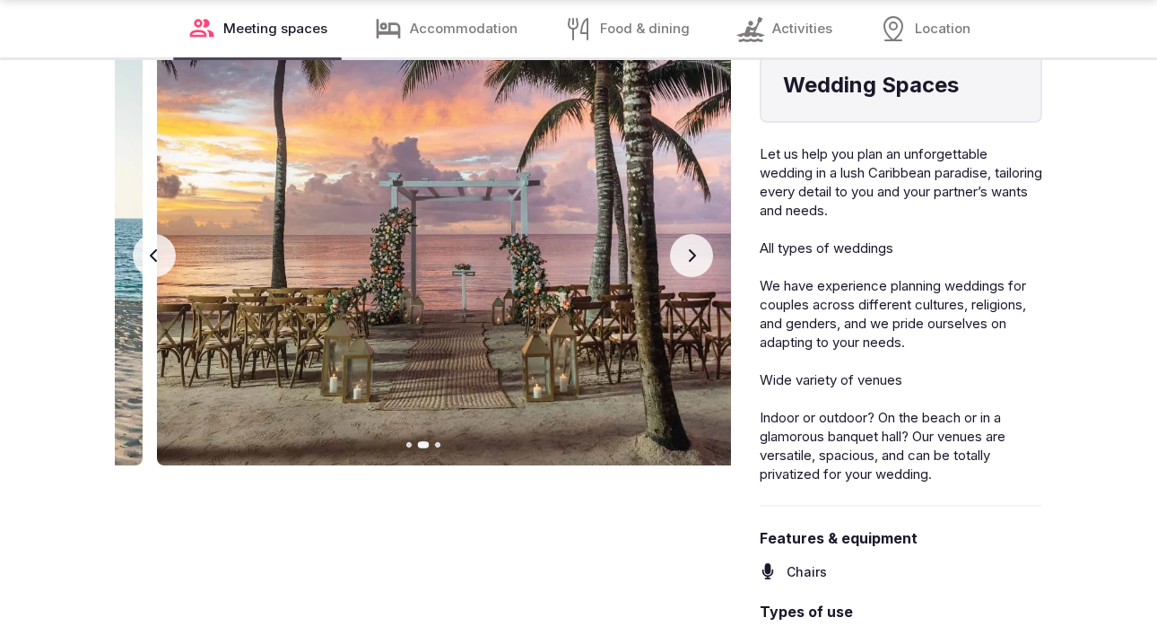
click at [692, 262] on icon "button" at bounding box center [692, 255] width 7 height 13
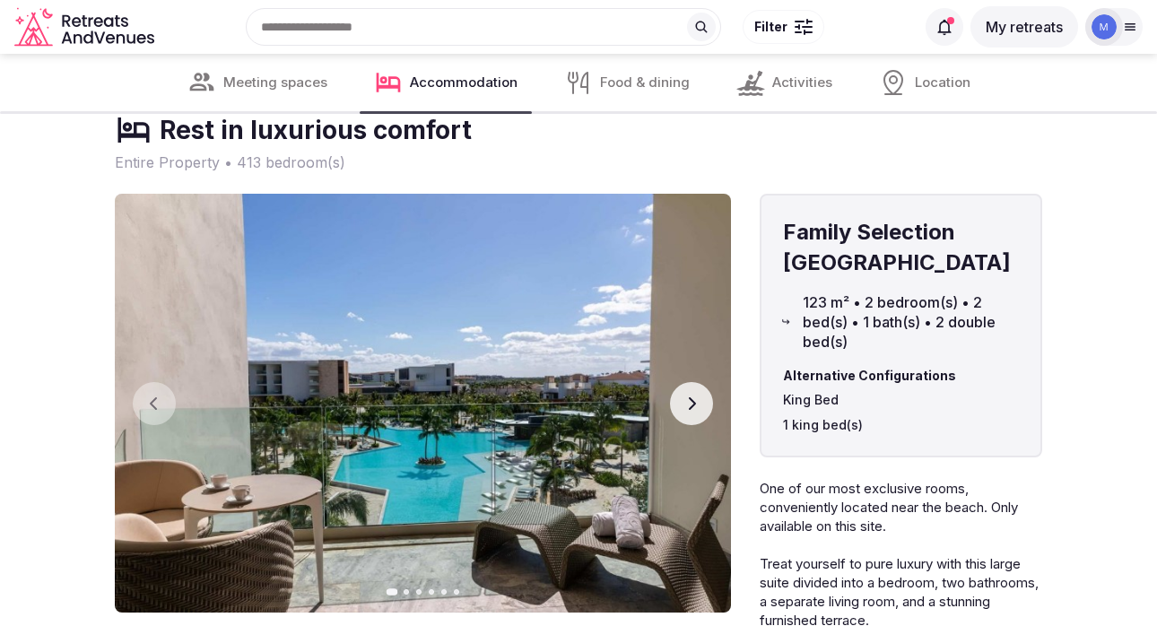
scroll to position [3318, 0]
click at [690, 412] on icon "button" at bounding box center [691, 404] width 14 height 14
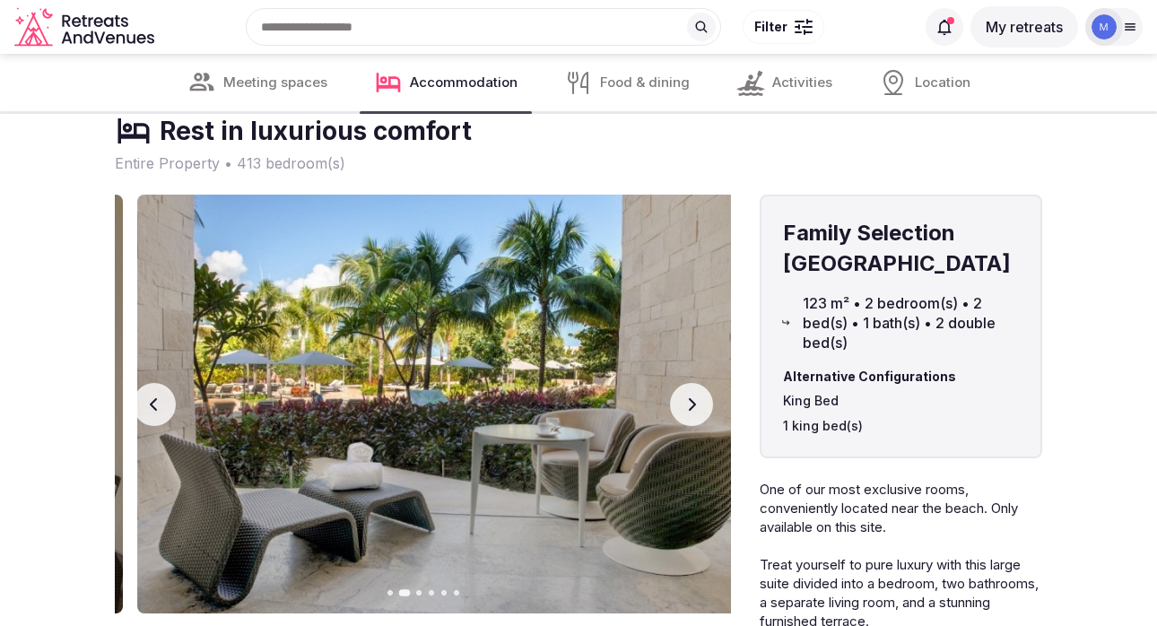
click at [690, 412] on icon "button" at bounding box center [691, 404] width 14 height 14
